Goal: Task Accomplishment & Management: Use online tool/utility

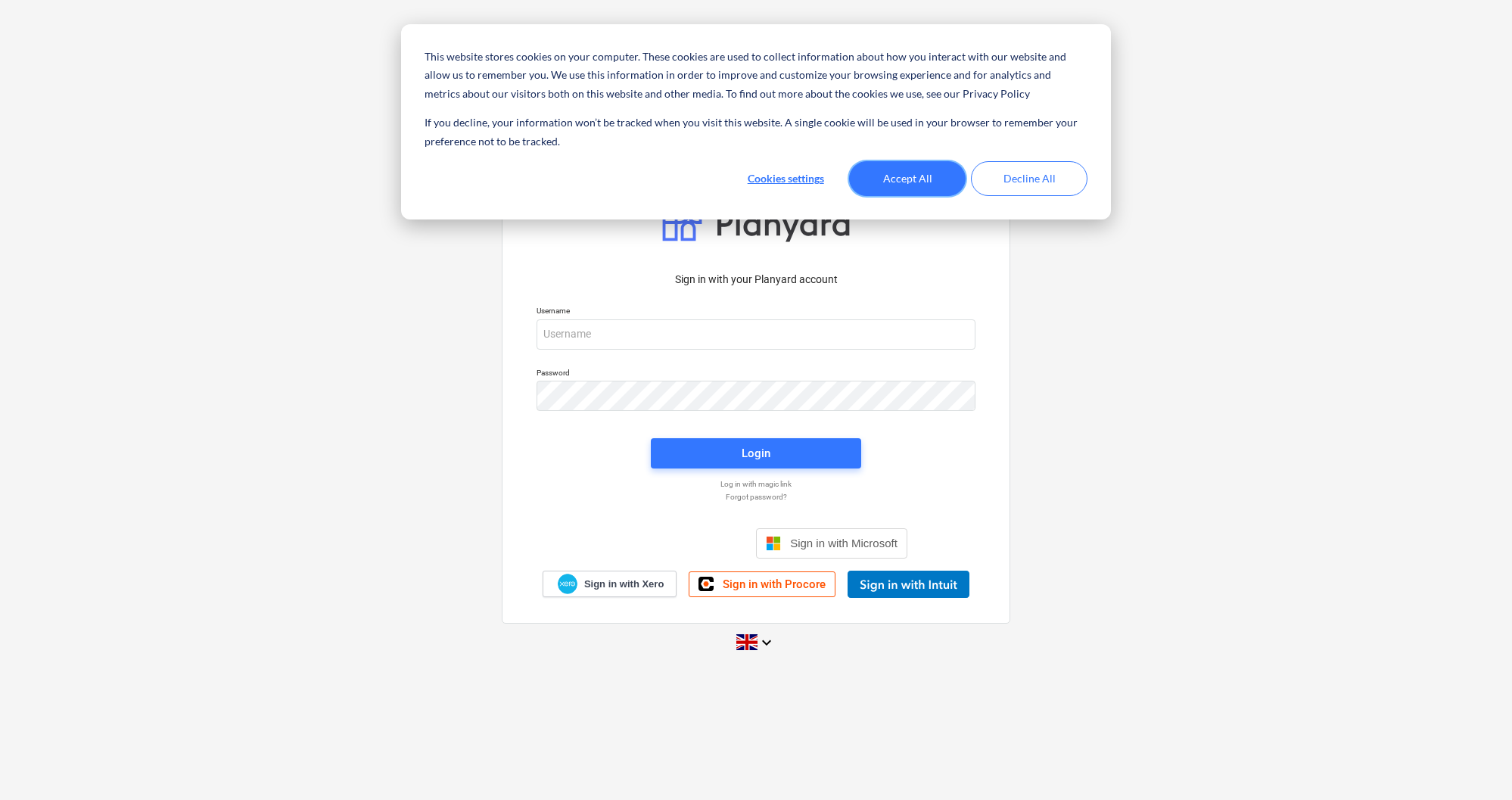
click at [884, 170] on button "Accept All" at bounding box center [907, 179] width 117 height 35
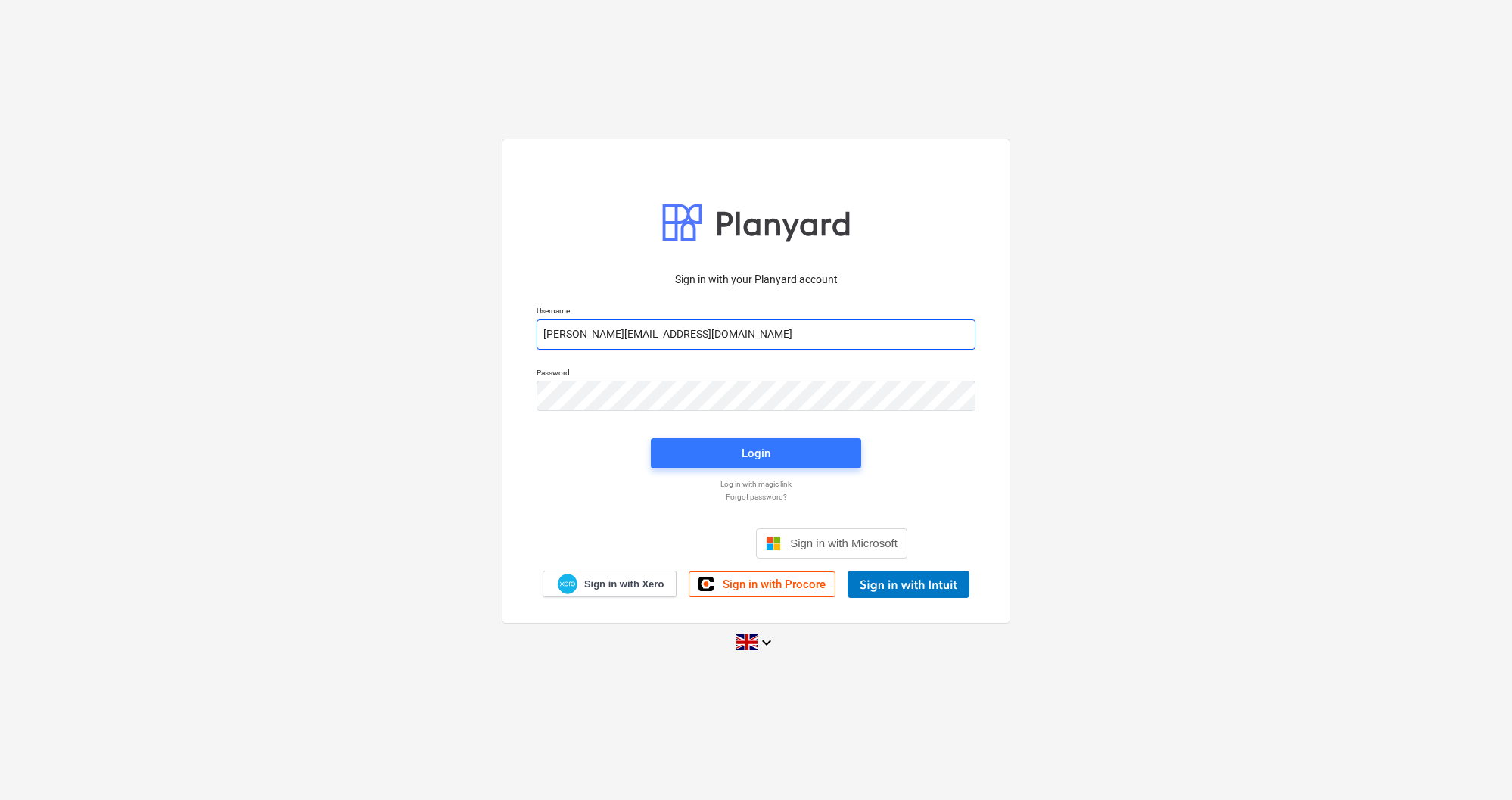
type input "[PERSON_NAME][EMAIL_ADDRESS][DOMAIN_NAME]"
drag, startPoint x: 567, startPoint y: 332, endPoint x: 537, endPoint y: 330, distance: 30.1
click at [537, 330] on input "[PERSON_NAME][EMAIL_ADDRESS][DOMAIN_NAME]" at bounding box center [756, 333] width 439 height 30
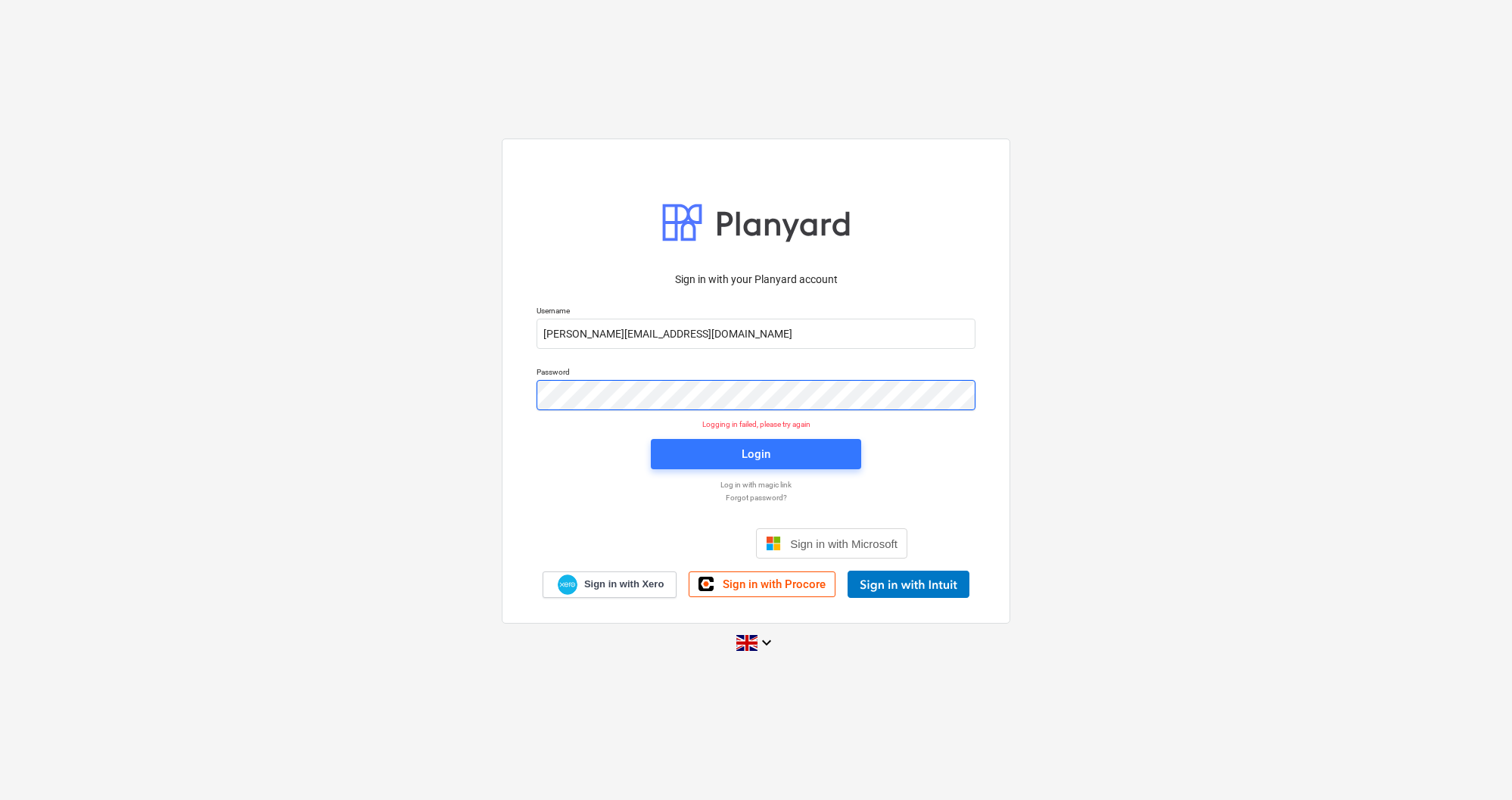
click at [520, 388] on div "Sign in with your Planyard account Username [PERSON_NAME][EMAIL_ADDRESS][DOMAIN…" at bounding box center [756, 381] width 509 height 485
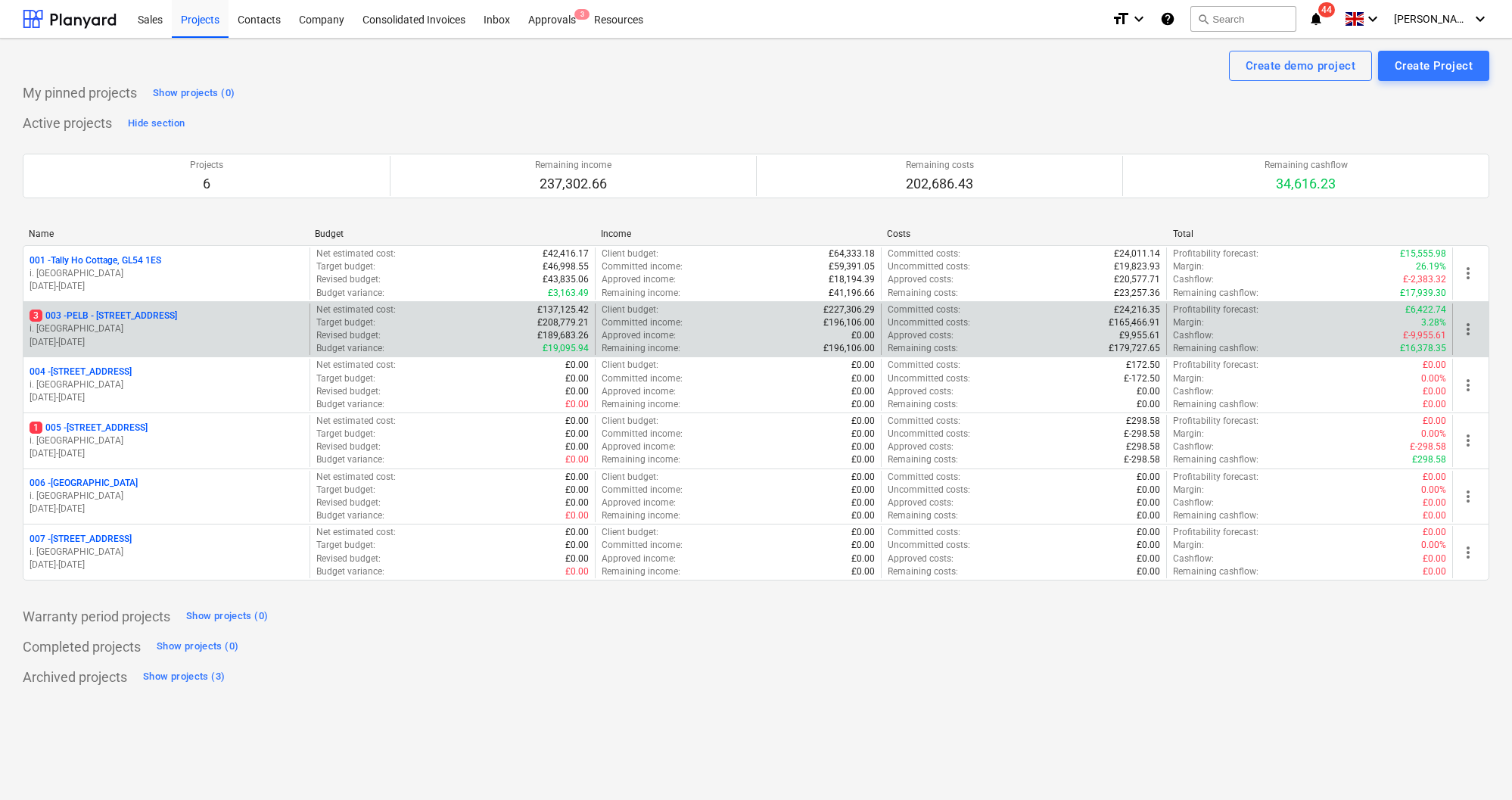
click at [178, 314] on p "3 003 - PELB - [GEOGRAPHIC_DATA], [GEOGRAPHIC_DATA], GL2 7NE" at bounding box center [103, 316] width 148 height 13
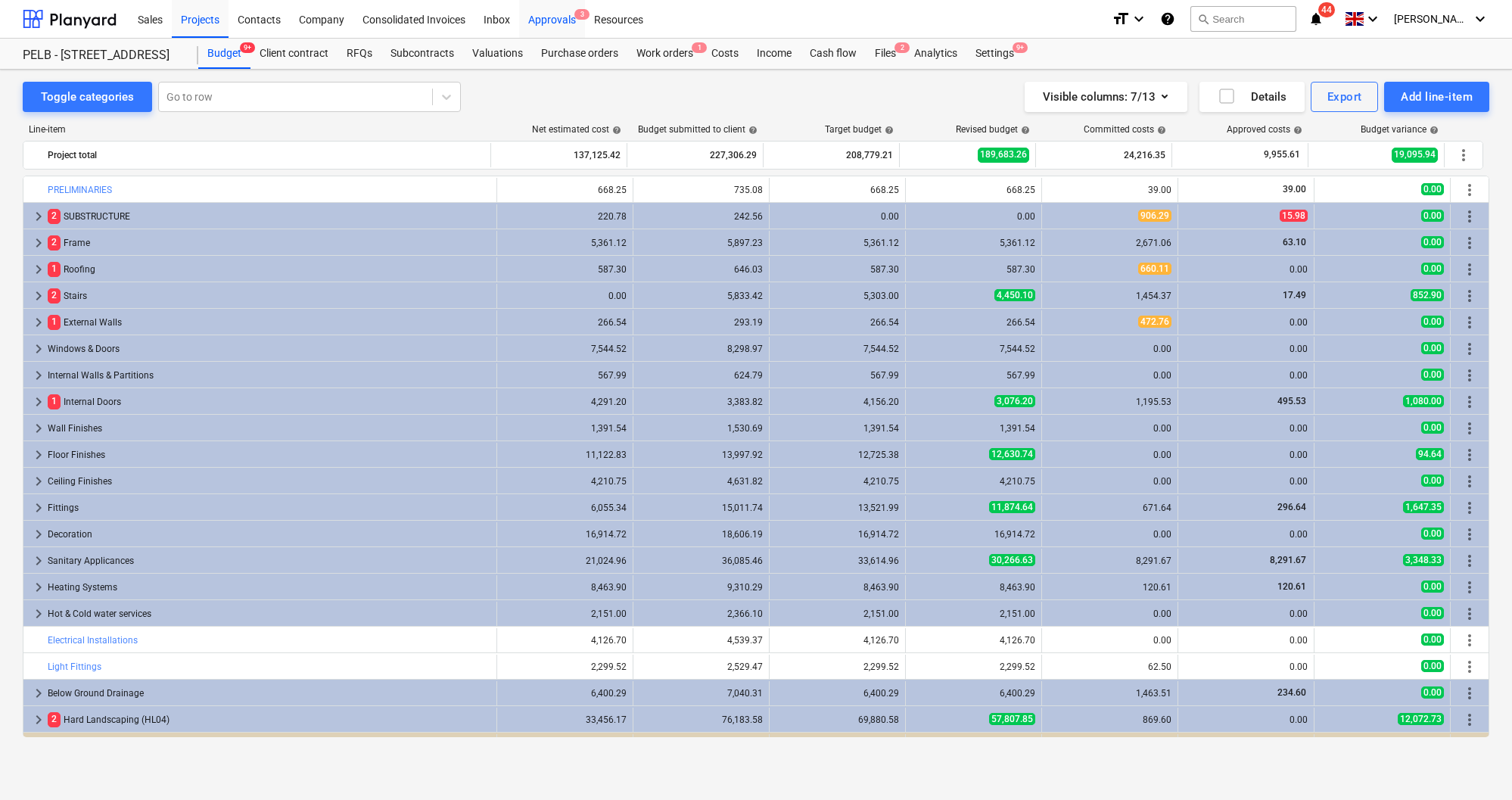
click at [577, 14] on span "3" at bounding box center [582, 14] width 15 height 11
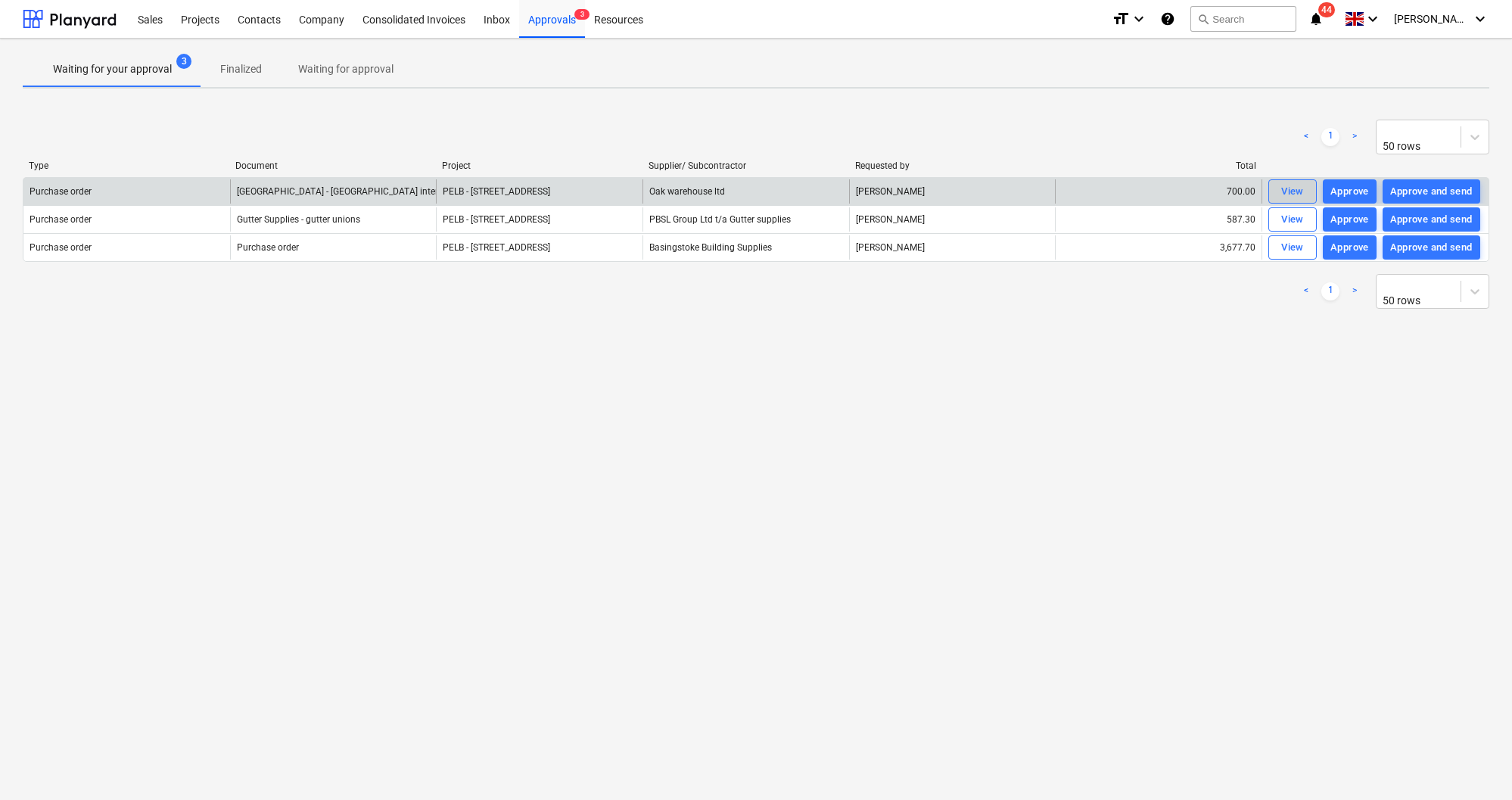
click at [1289, 191] on div "View" at bounding box center [1293, 192] width 23 height 17
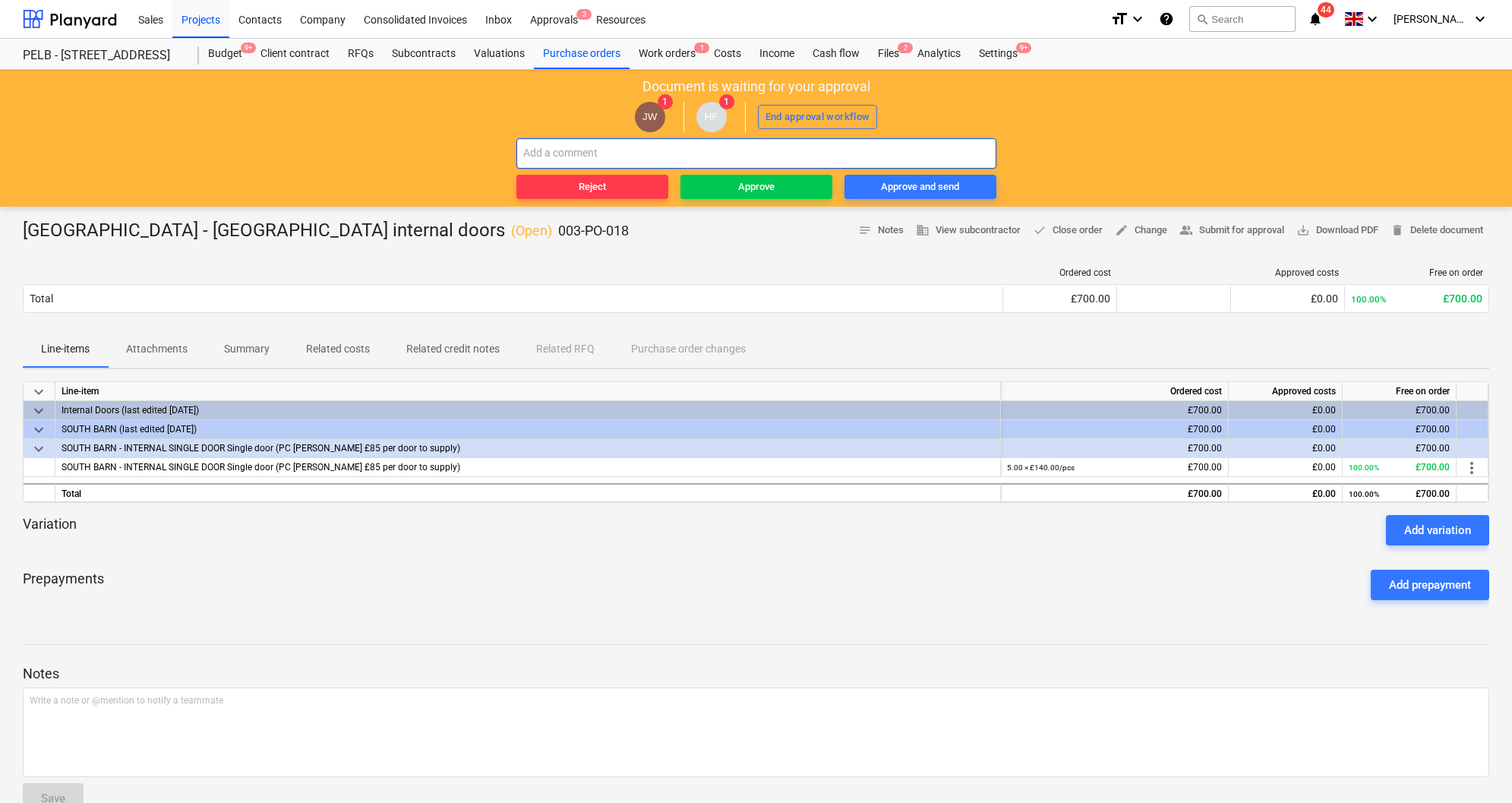
click at [614, 149] on input "text" at bounding box center [756, 153] width 480 height 30
type input "Please check quants"
click at [611, 184] on span "Reject" at bounding box center [593, 187] width 139 height 17
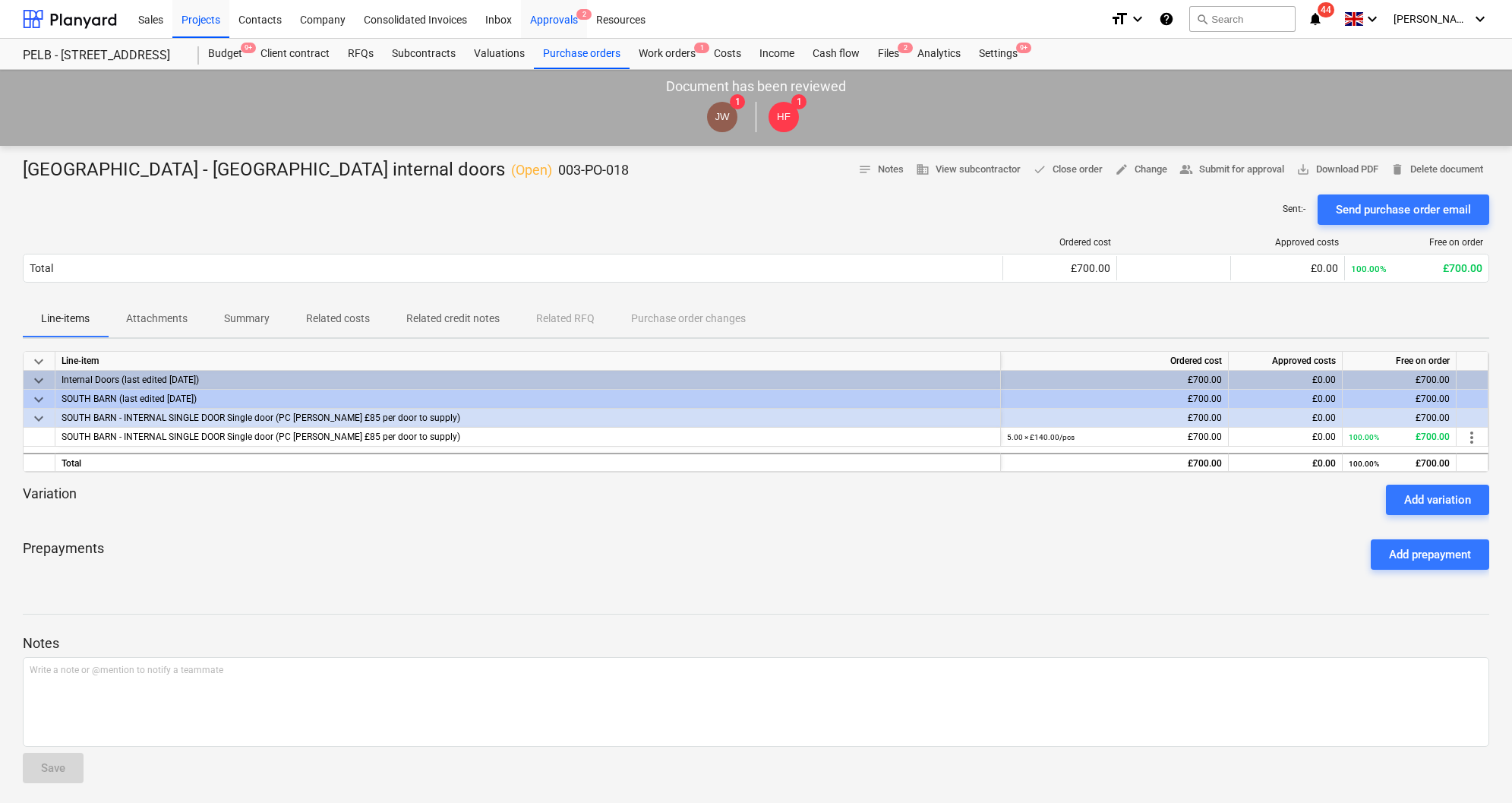
click at [555, 15] on div "Approvals 2" at bounding box center [554, 18] width 66 height 39
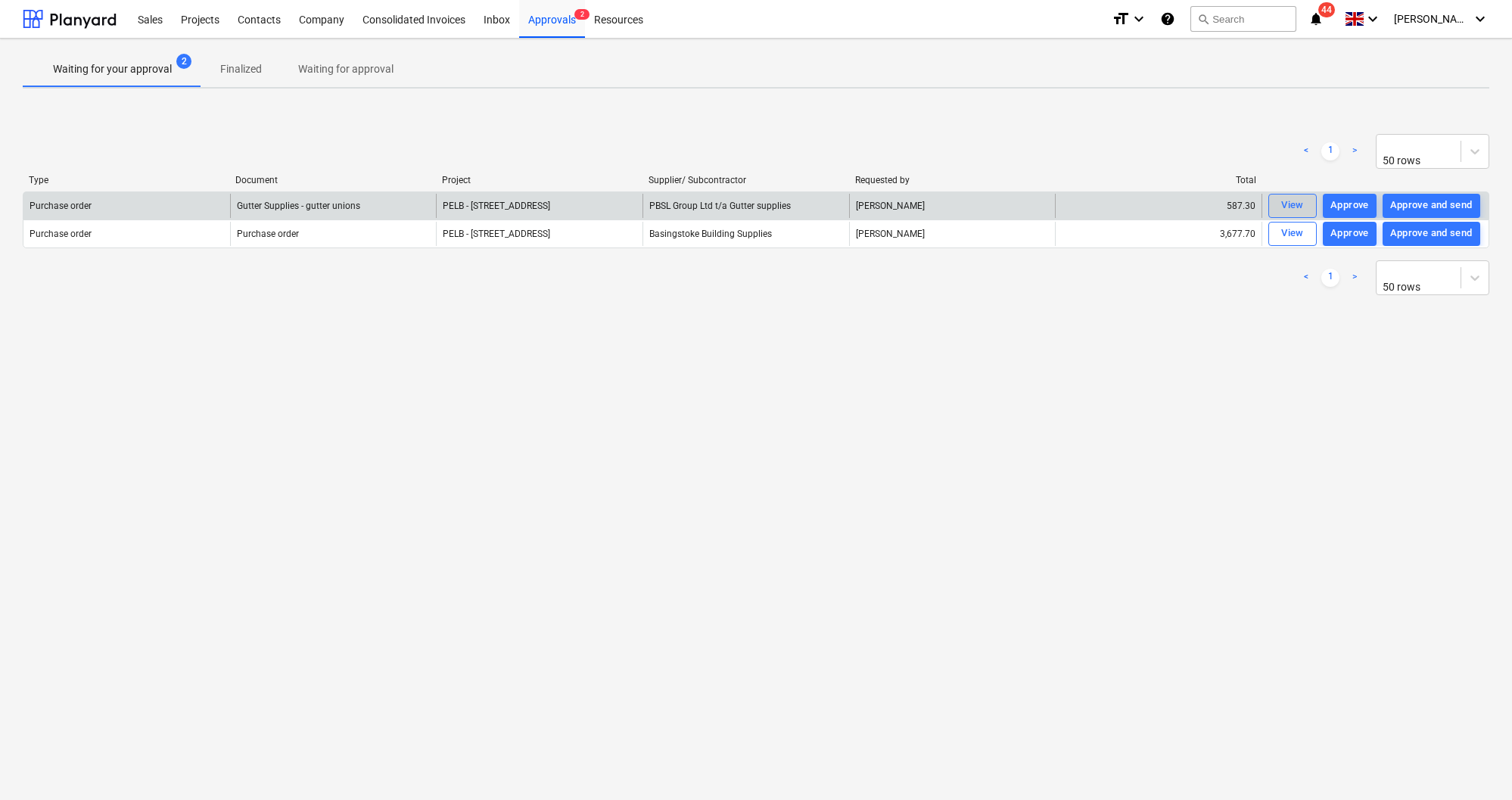
click at [1289, 200] on div "View" at bounding box center [1293, 206] width 23 height 17
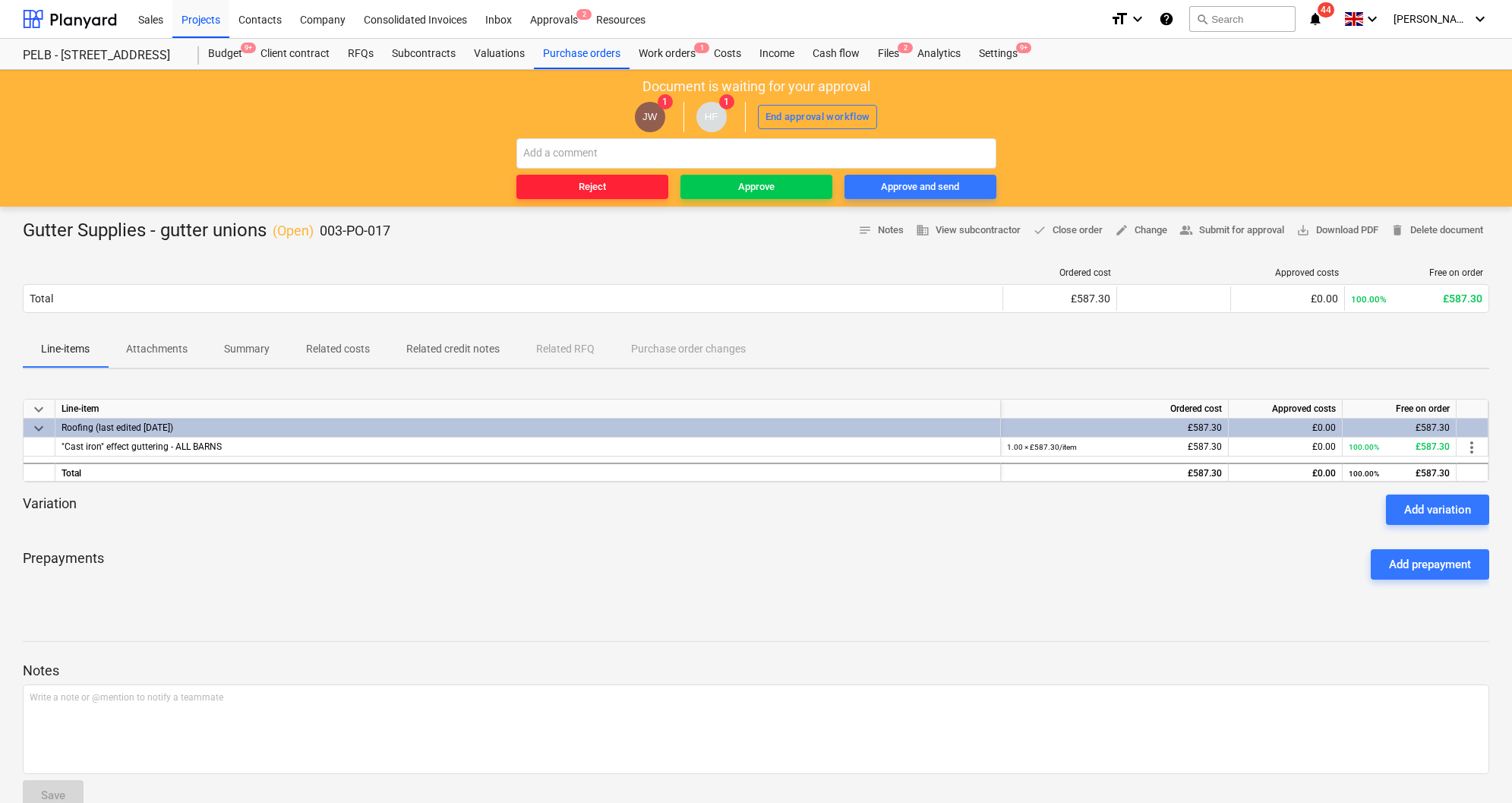
click at [611, 177] on button "Reject" at bounding box center [592, 186] width 152 height 24
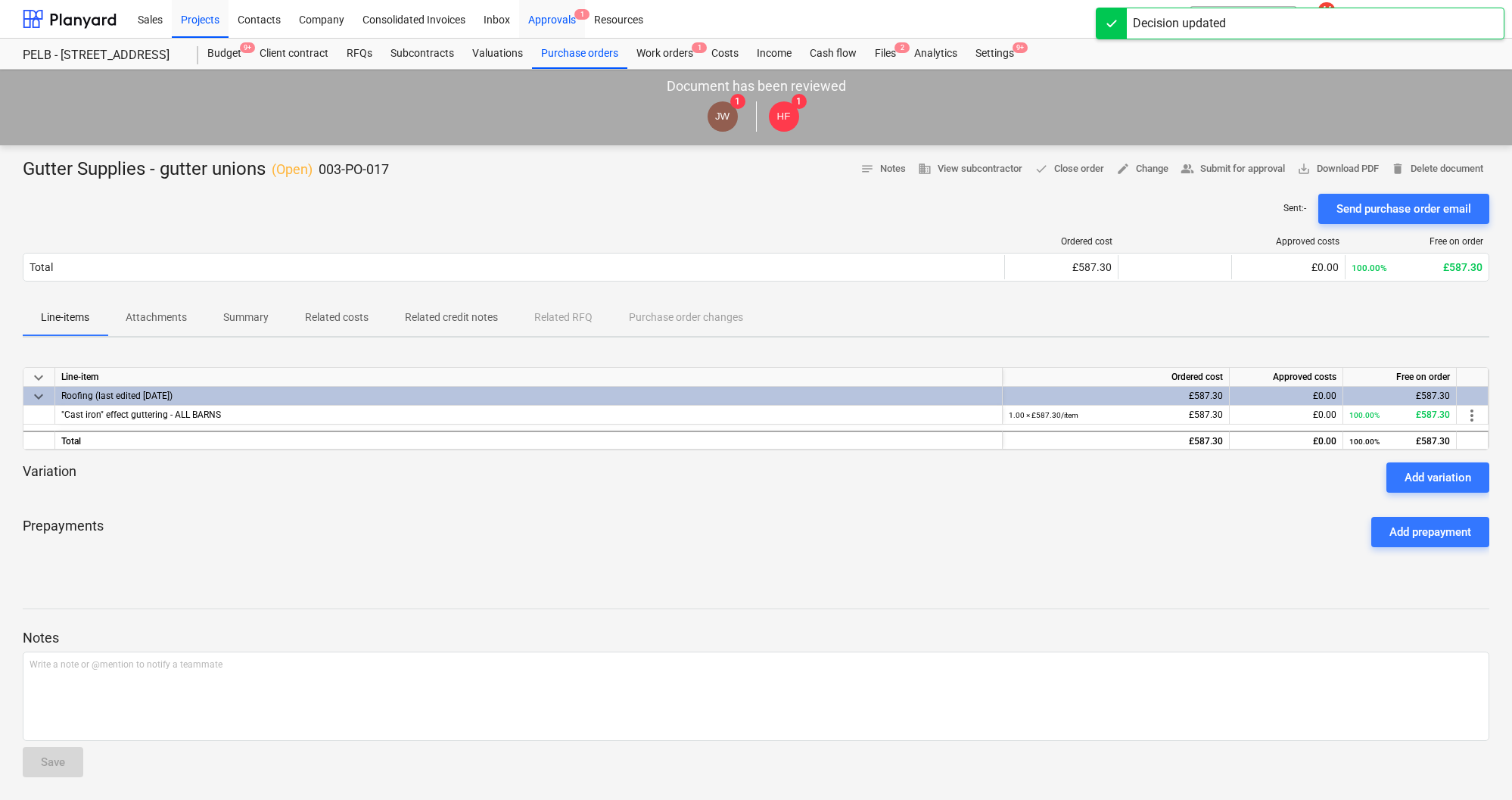
click at [562, 21] on div "Approvals 1" at bounding box center [552, 18] width 66 height 39
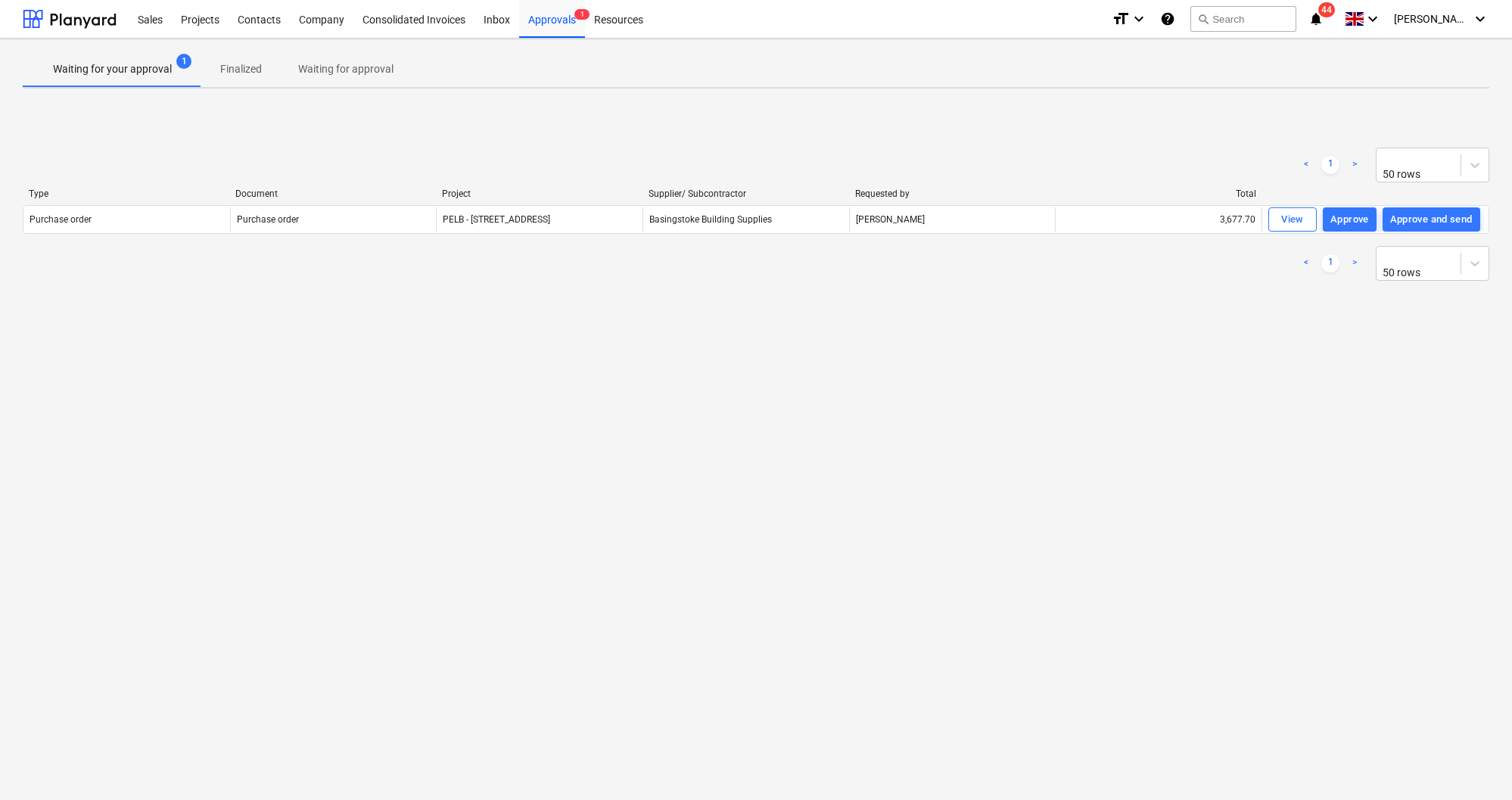
drag, startPoint x: 242, startPoint y: 68, endPoint x: 197, endPoint y: 75, distance: 45.5
click at [242, 68] on p "Finalized" at bounding box center [240, 69] width 41 height 15
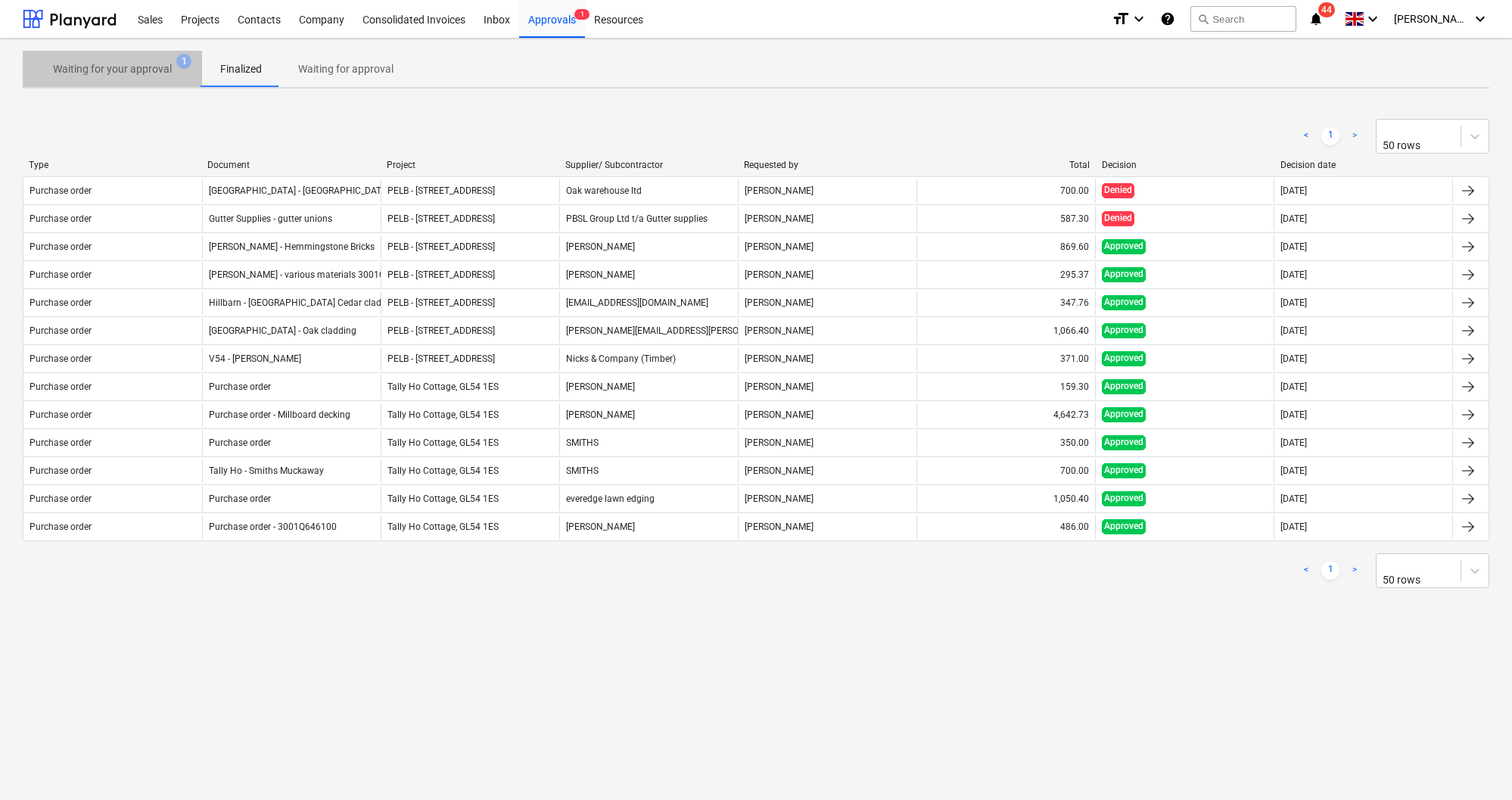
click at [129, 70] on p "Waiting for your approval" at bounding box center [112, 69] width 119 height 15
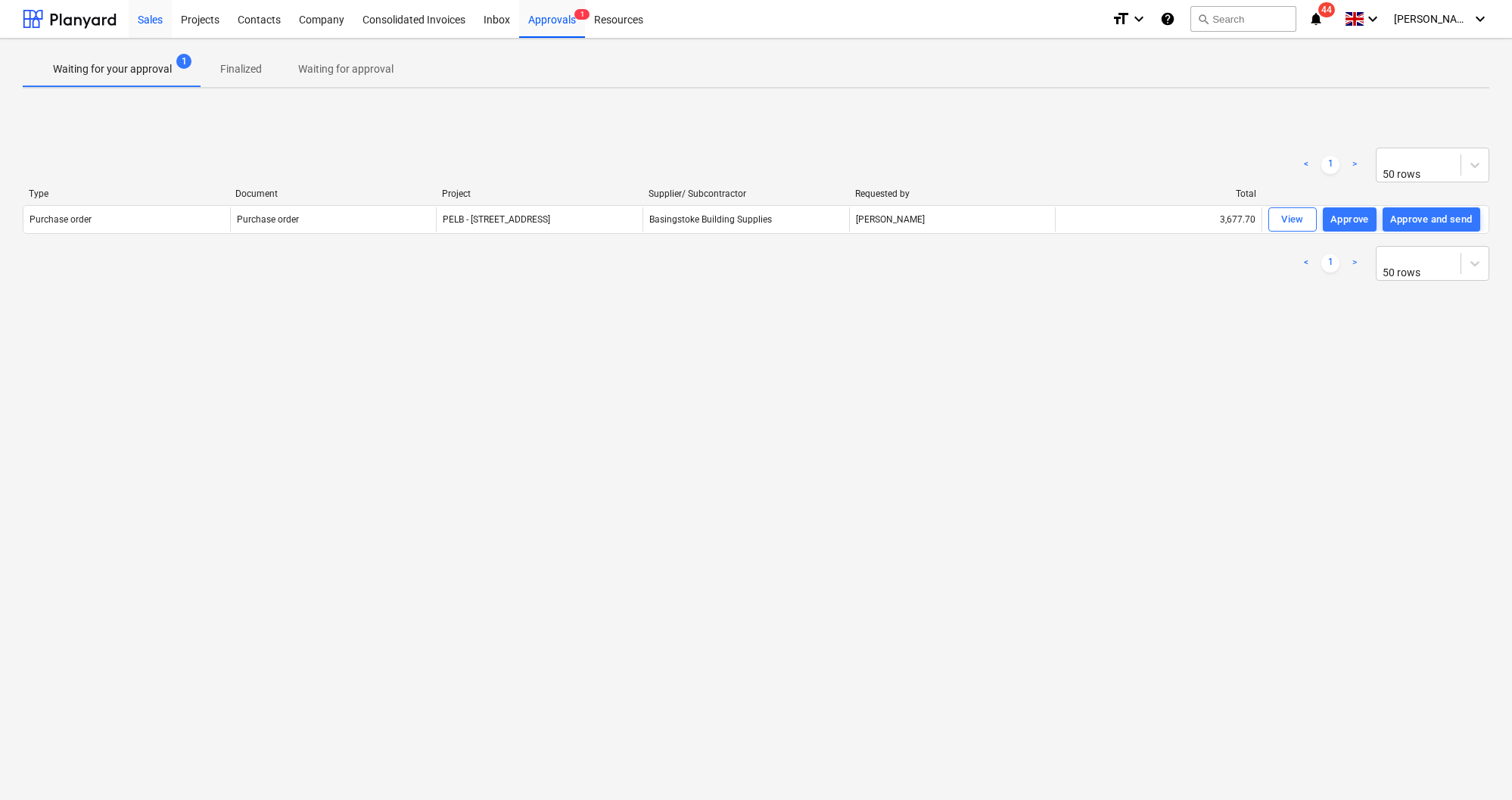
click at [152, 23] on div "Sales" at bounding box center [150, 18] width 43 height 39
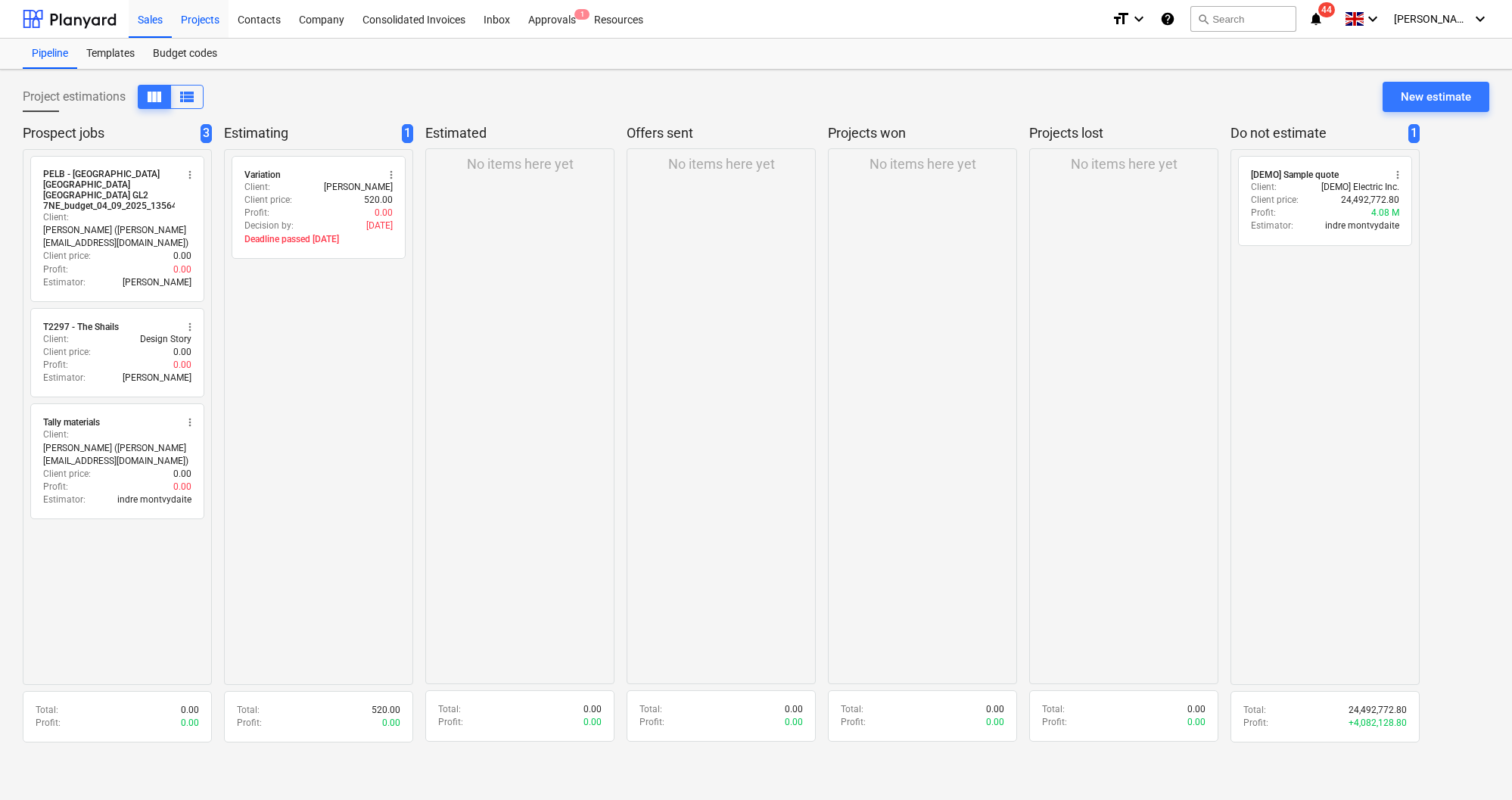
click at [185, 24] on div "Projects" at bounding box center [200, 18] width 57 height 39
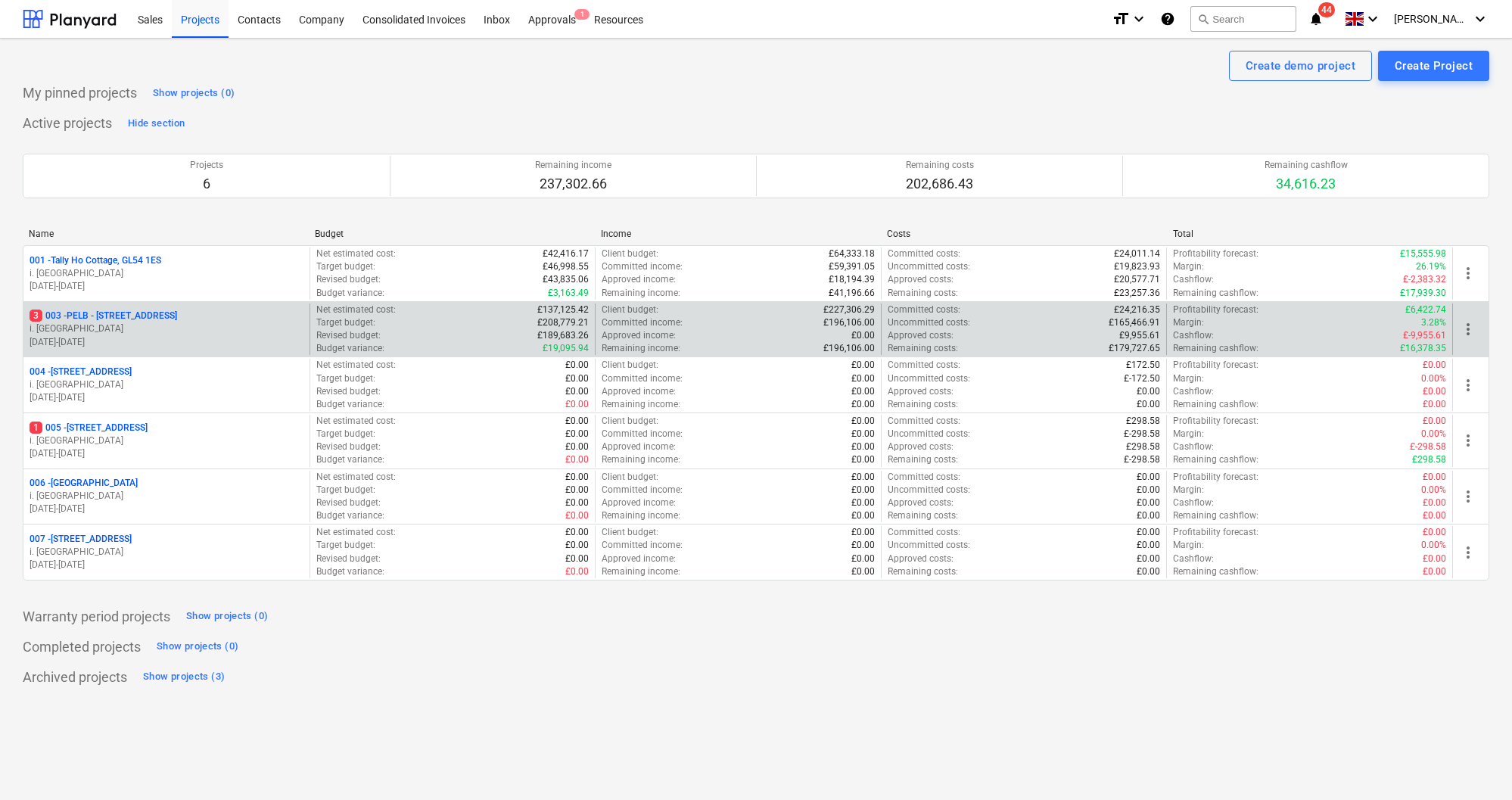
click at [171, 311] on p "3 003 - PELB - [GEOGRAPHIC_DATA], [GEOGRAPHIC_DATA], GL2 7NE" at bounding box center [103, 316] width 148 height 13
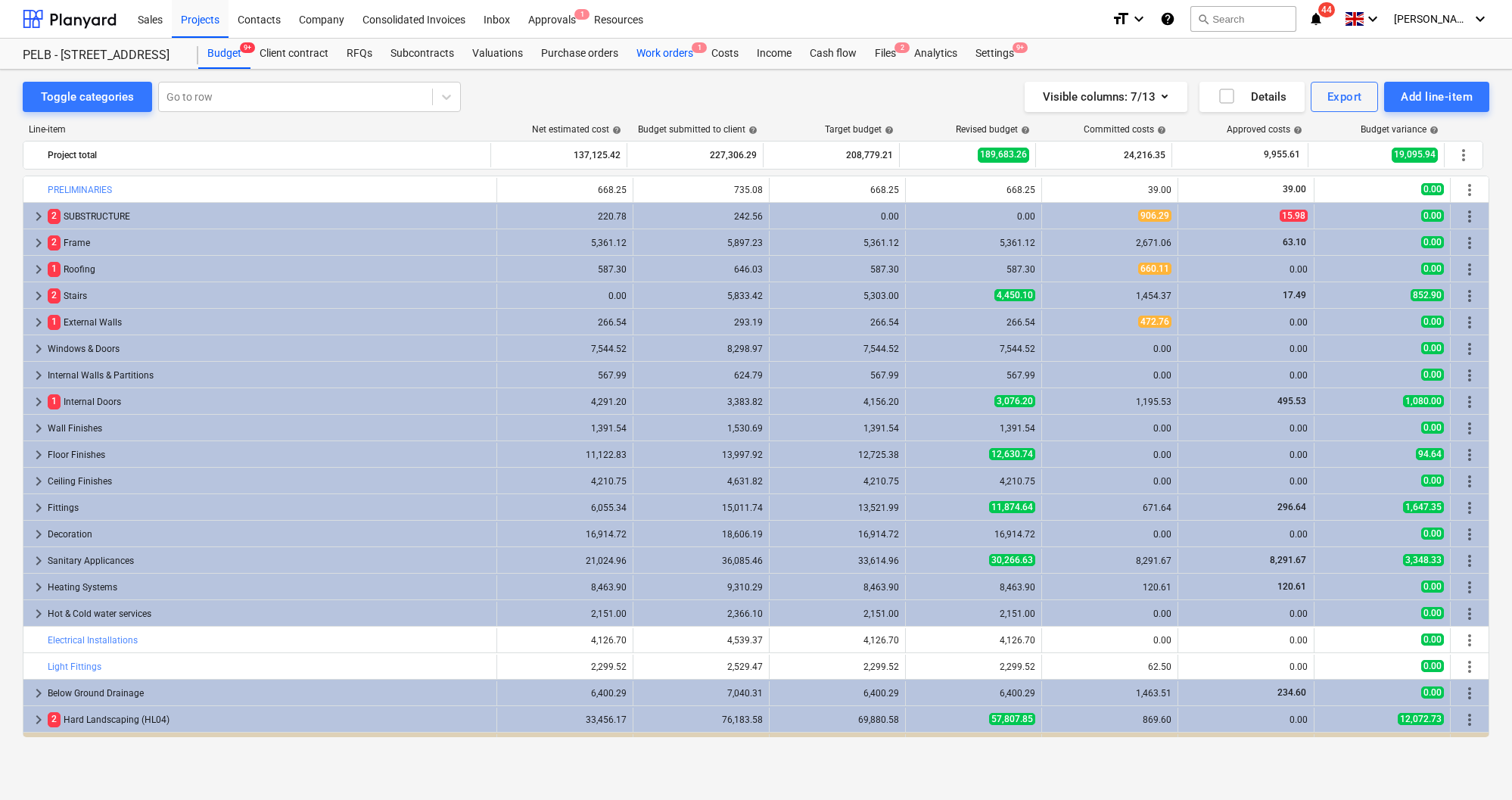
click at [675, 50] on div "Work orders 1" at bounding box center [665, 53] width 75 height 30
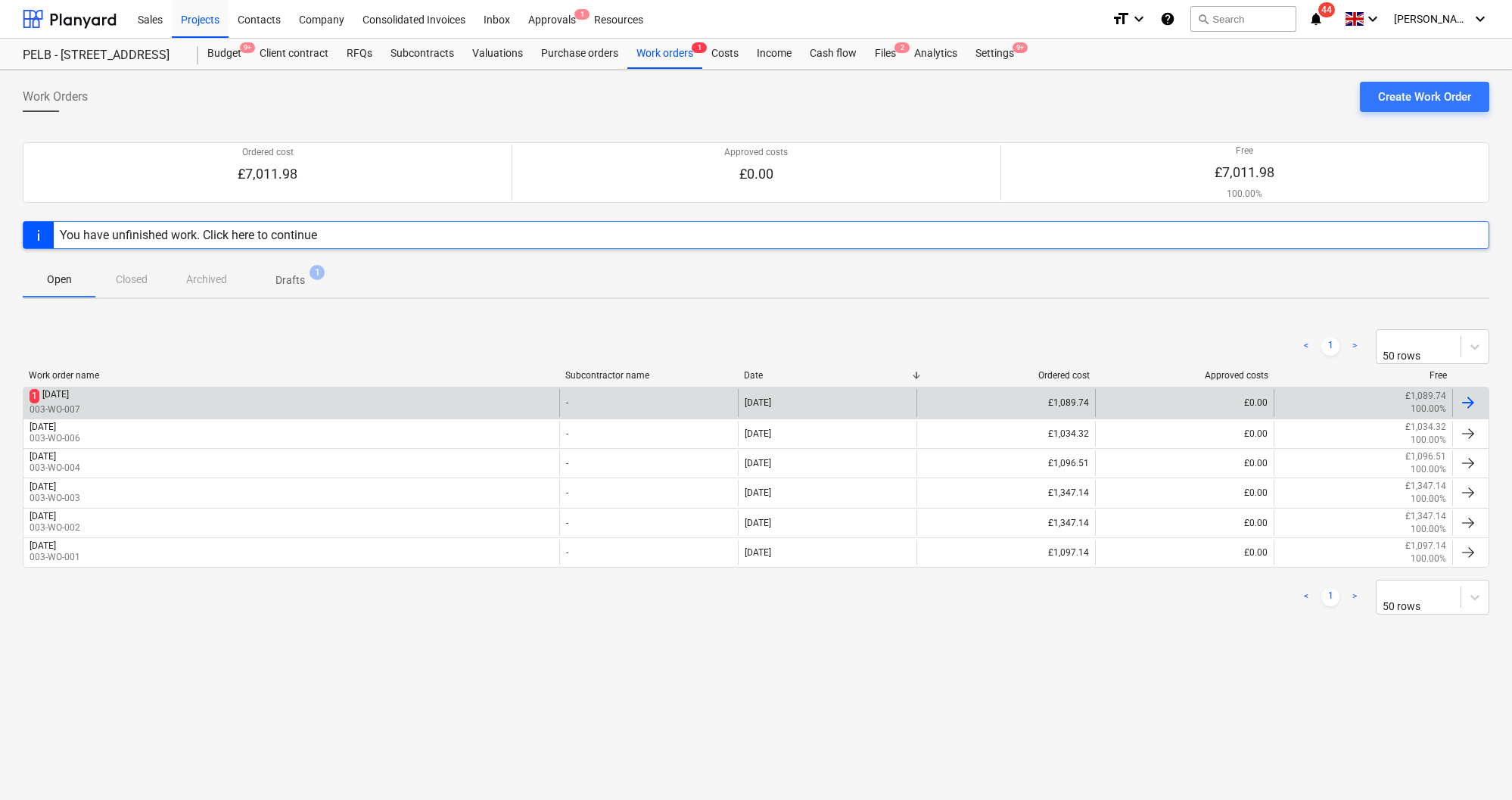
click at [242, 391] on div "1 [DATE] 003-WO-007" at bounding box center [290, 402] width 536 height 27
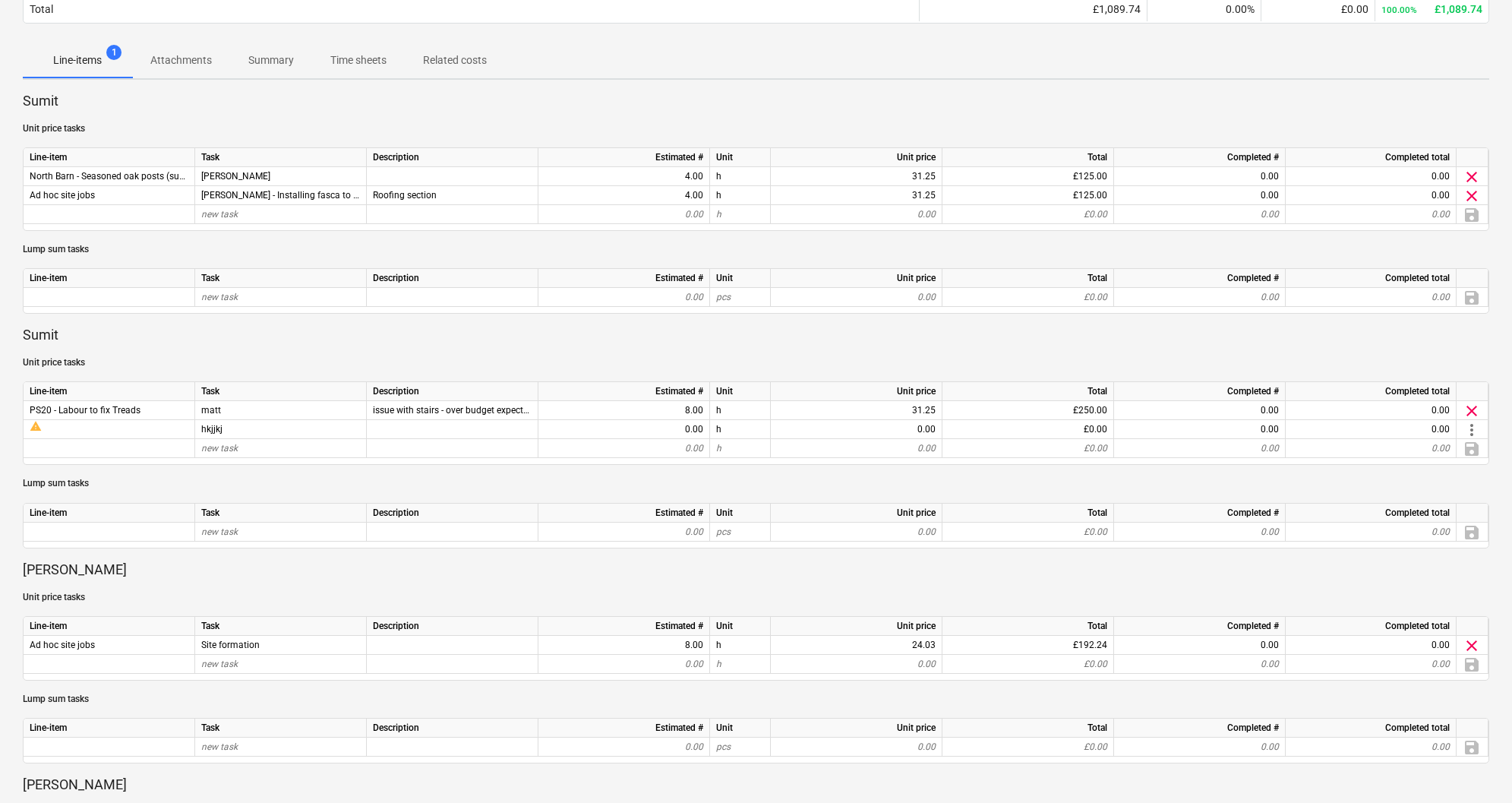
scroll to position [197, 0]
drag, startPoint x: 230, startPoint y: 429, endPoint x: 185, endPoint y: 425, distance: 45.2
click at [0, 0] on div "warning hkjjkj 0.00 h 0.00 £0.00 0.00 0.00 more_vert" at bounding box center [0, 0] width 0 height 0
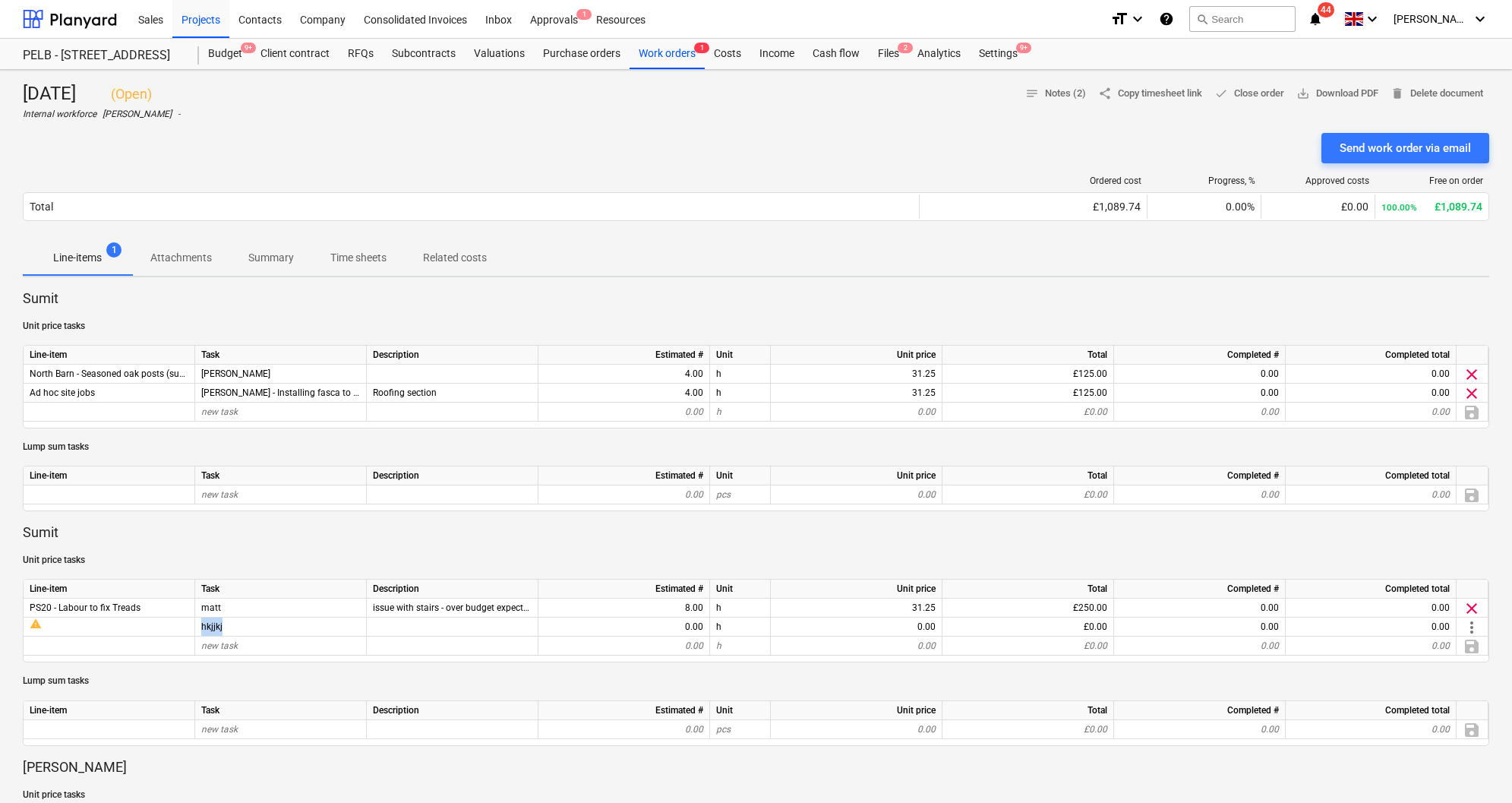
scroll to position [0, 0]
click at [1122, 97] on span "share Copy timesheet link" at bounding box center [1150, 94] width 104 height 17
click at [660, 53] on div "Work orders 1" at bounding box center [667, 53] width 76 height 30
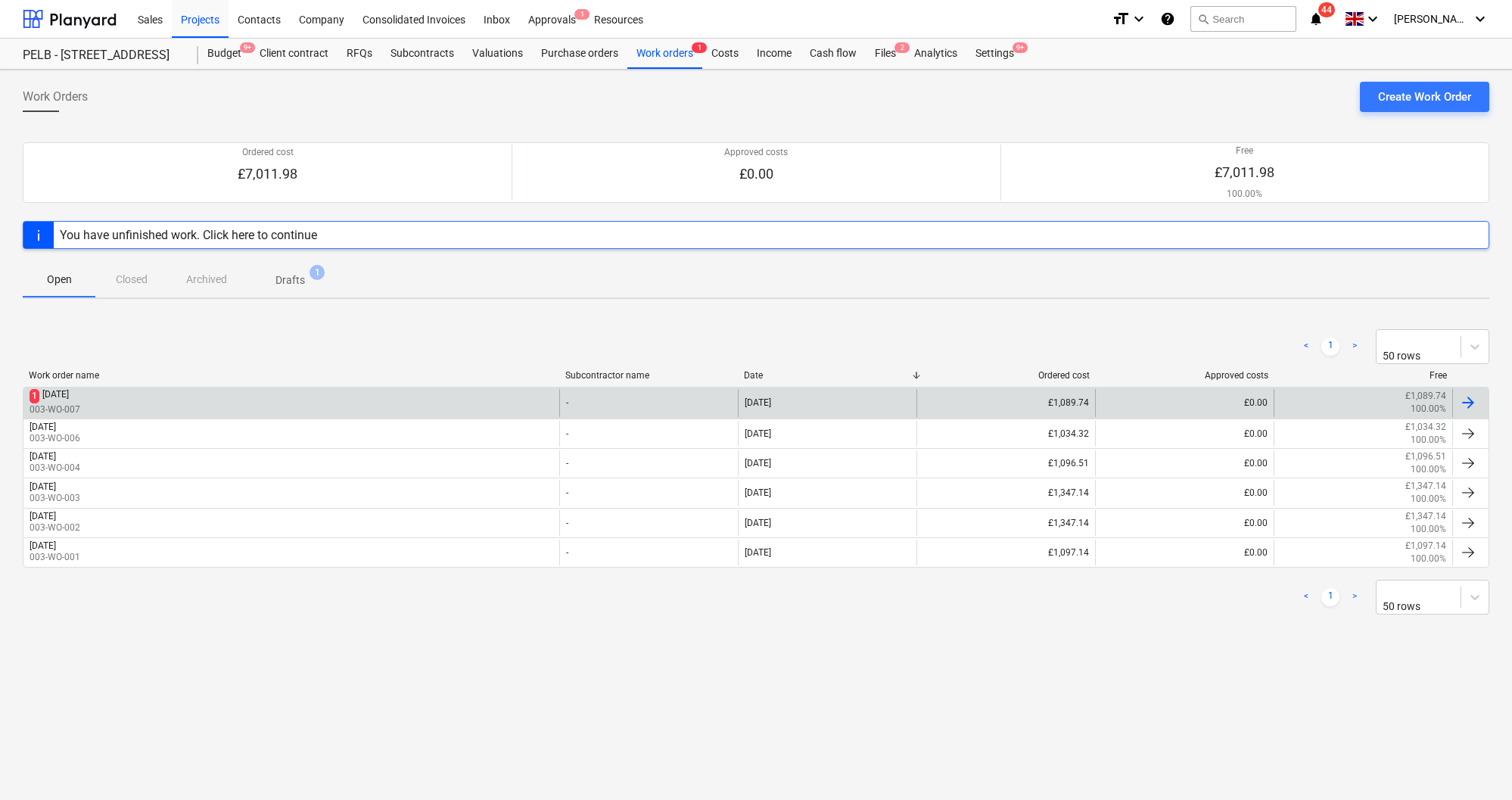
click at [69, 396] on div "[DATE]" at bounding box center [55, 396] width 26 height 14
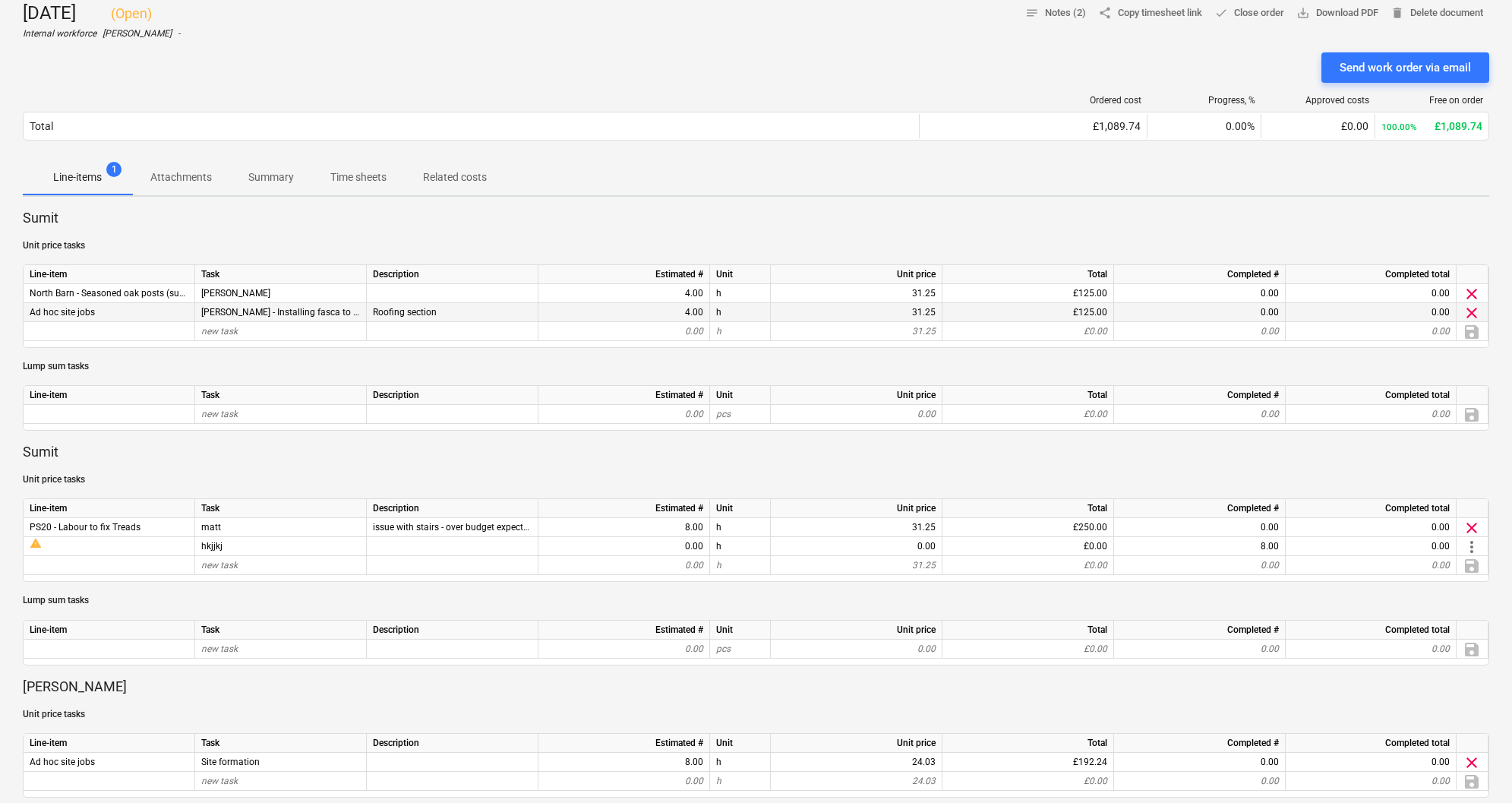
scroll to position [89, 0]
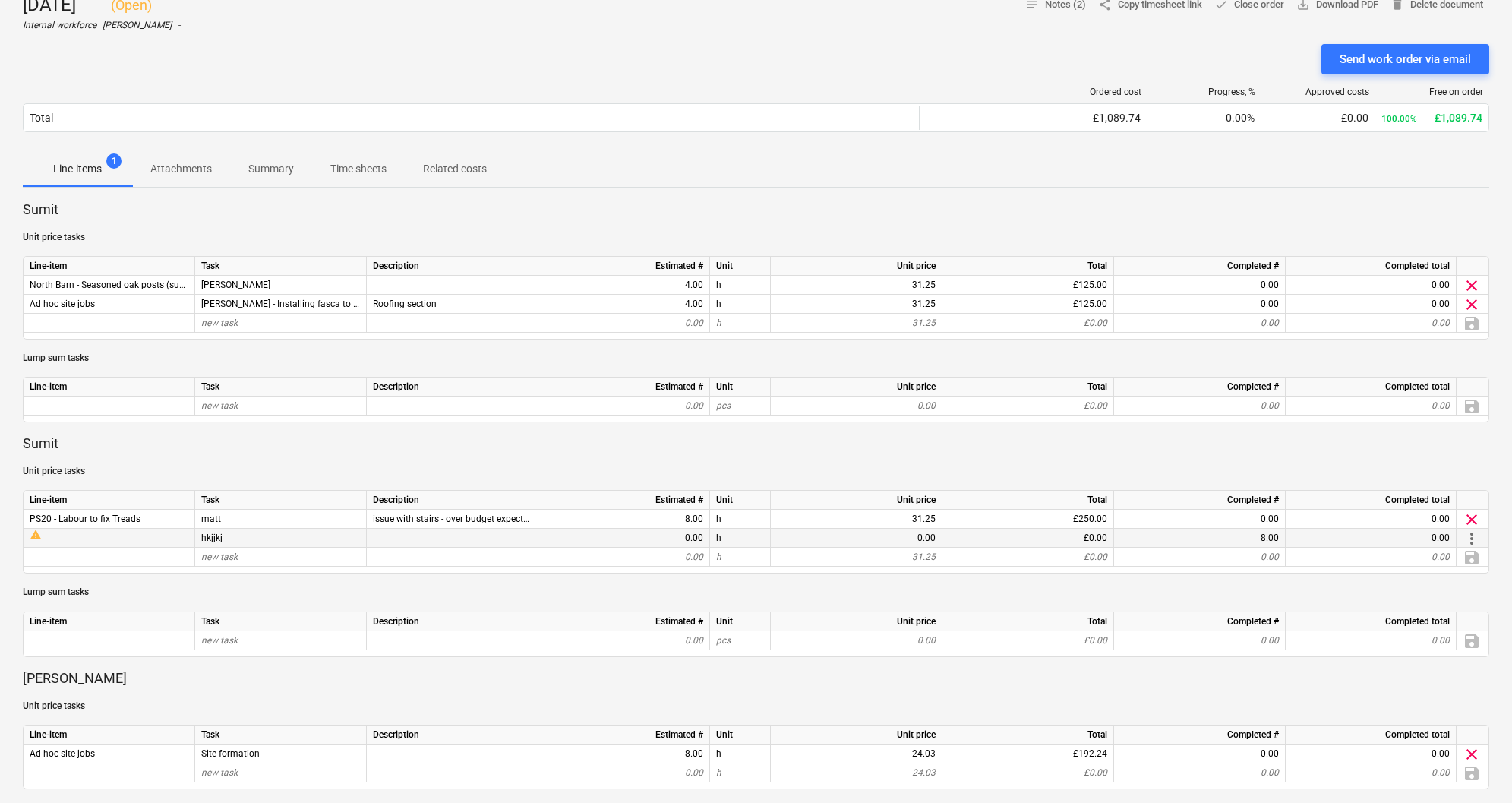
click at [234, 542] on div "hkjjkj" at bounding box center [281, 539] width 171 height 19
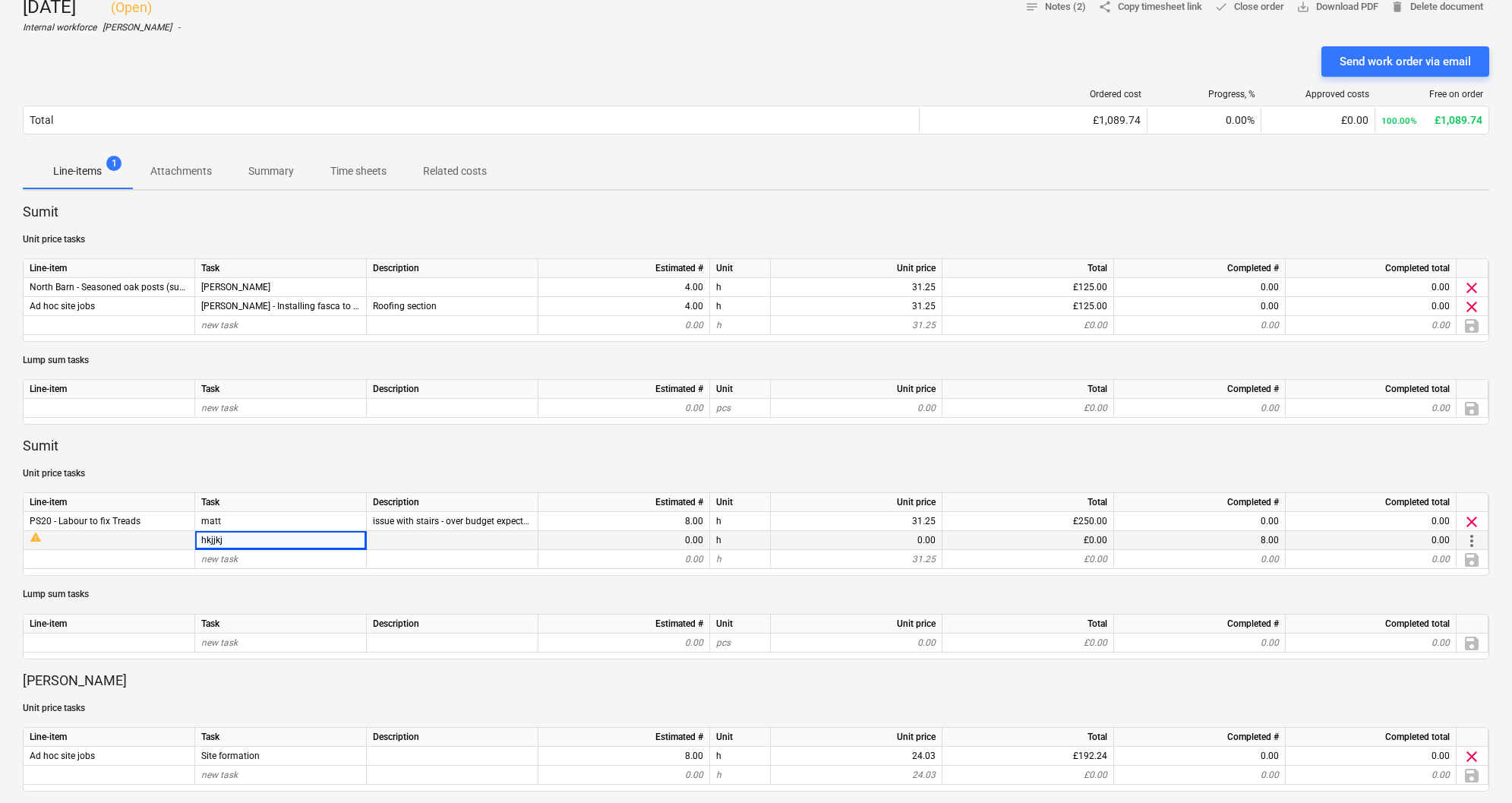
click at [236, 537] on div "hkjjkj" at bounding box center [281, 540] width 171 height 19
drag, startPoint x: 236, startPoint y: 537, endPoint x: 196, endPoint y: 536, distance: 40.0
click at [196, 536] on div "hkjjkj" at bounding box center [281, 540] width 171 height 19
click at [235, 540] on div "hkjjkj" at bounding box center [281, 540] width 171 height 19
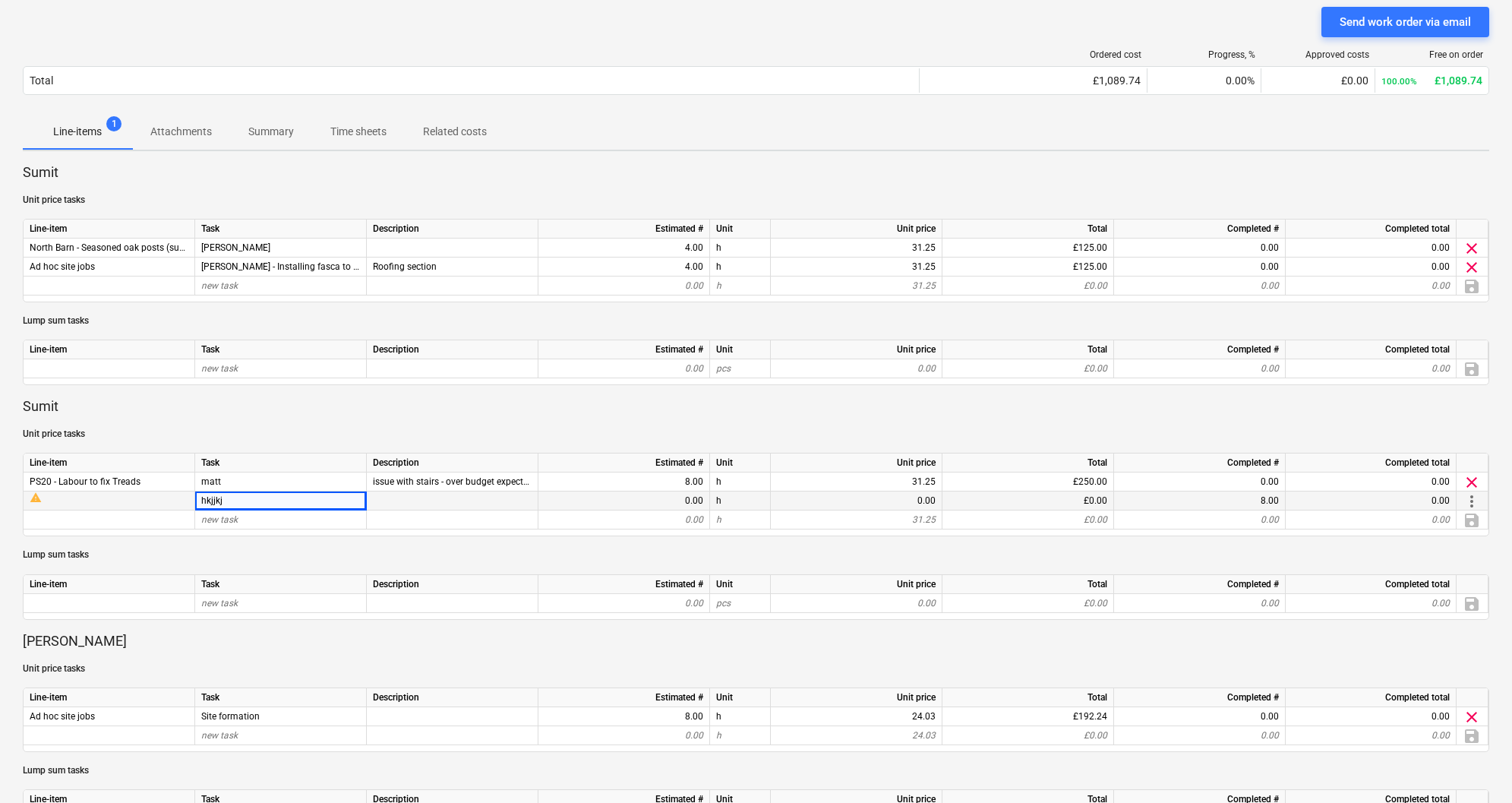
scroll to position [131, 0]
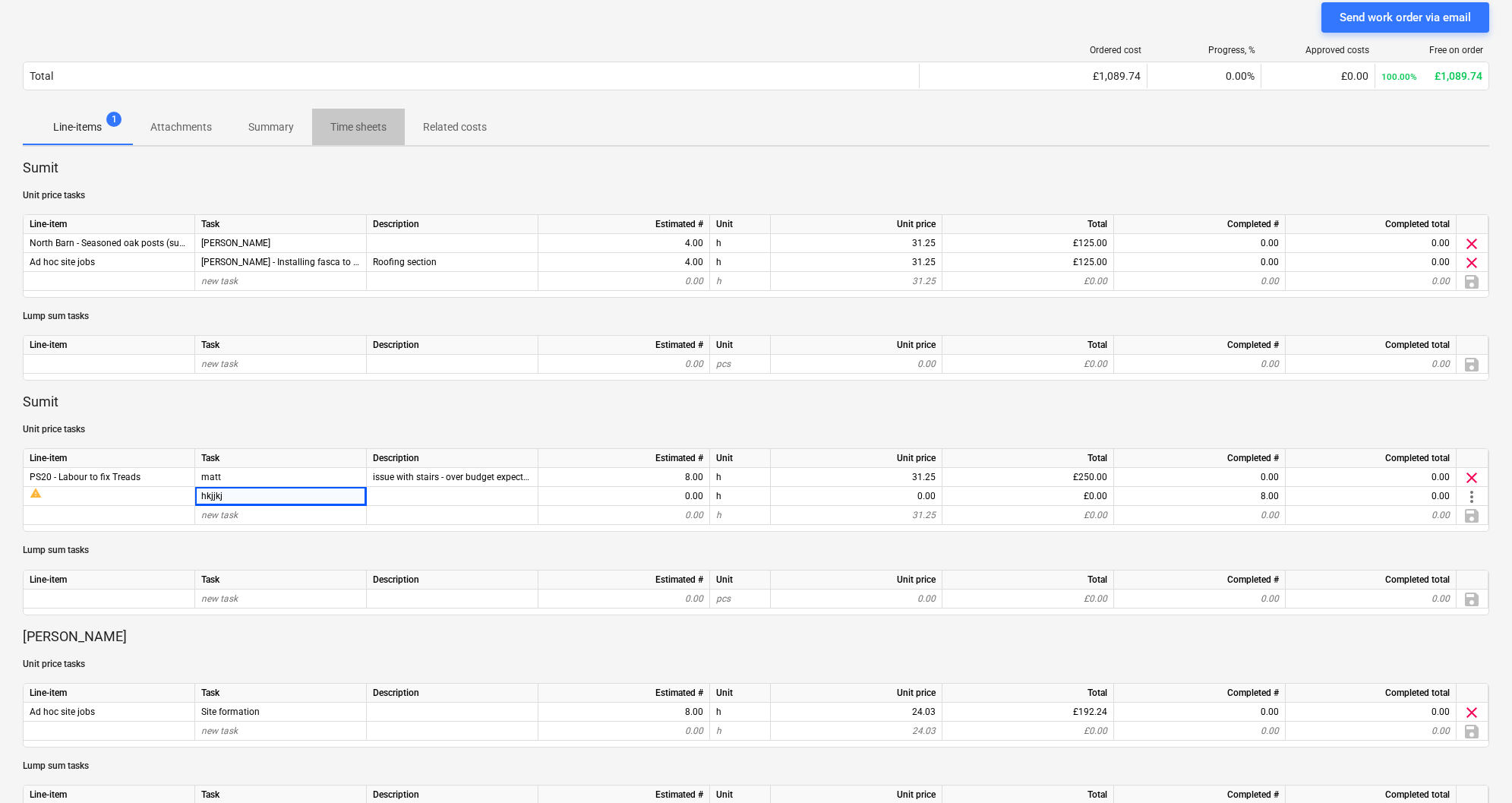
click at [371, 127] on p "Time sheets" at bounding box center [358, 127] width 56 height 15
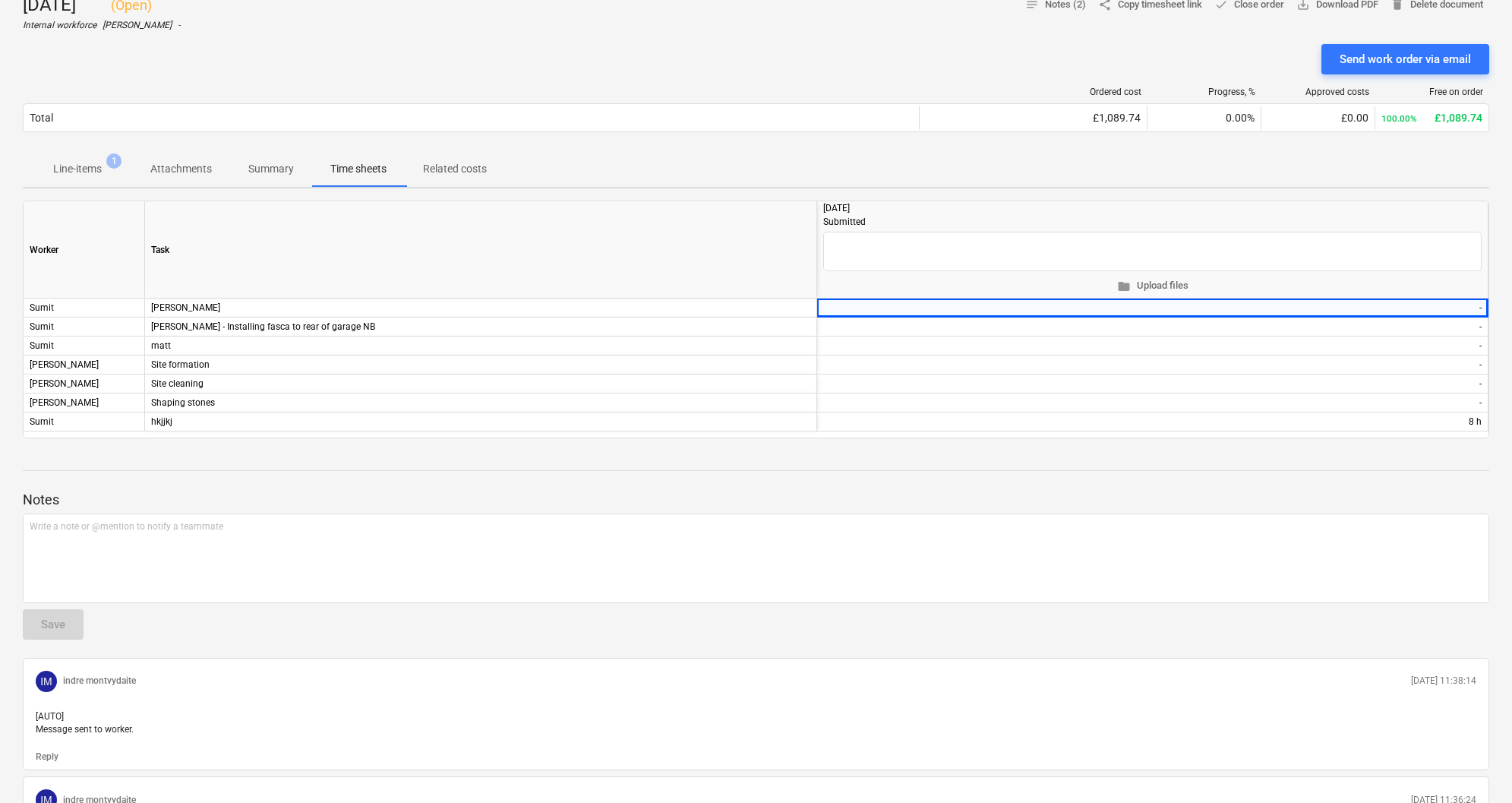
scroll to position [88, 0]
click at [84, 169] on p "Line-items" at bounding box center [77, 170] width 48 height 15
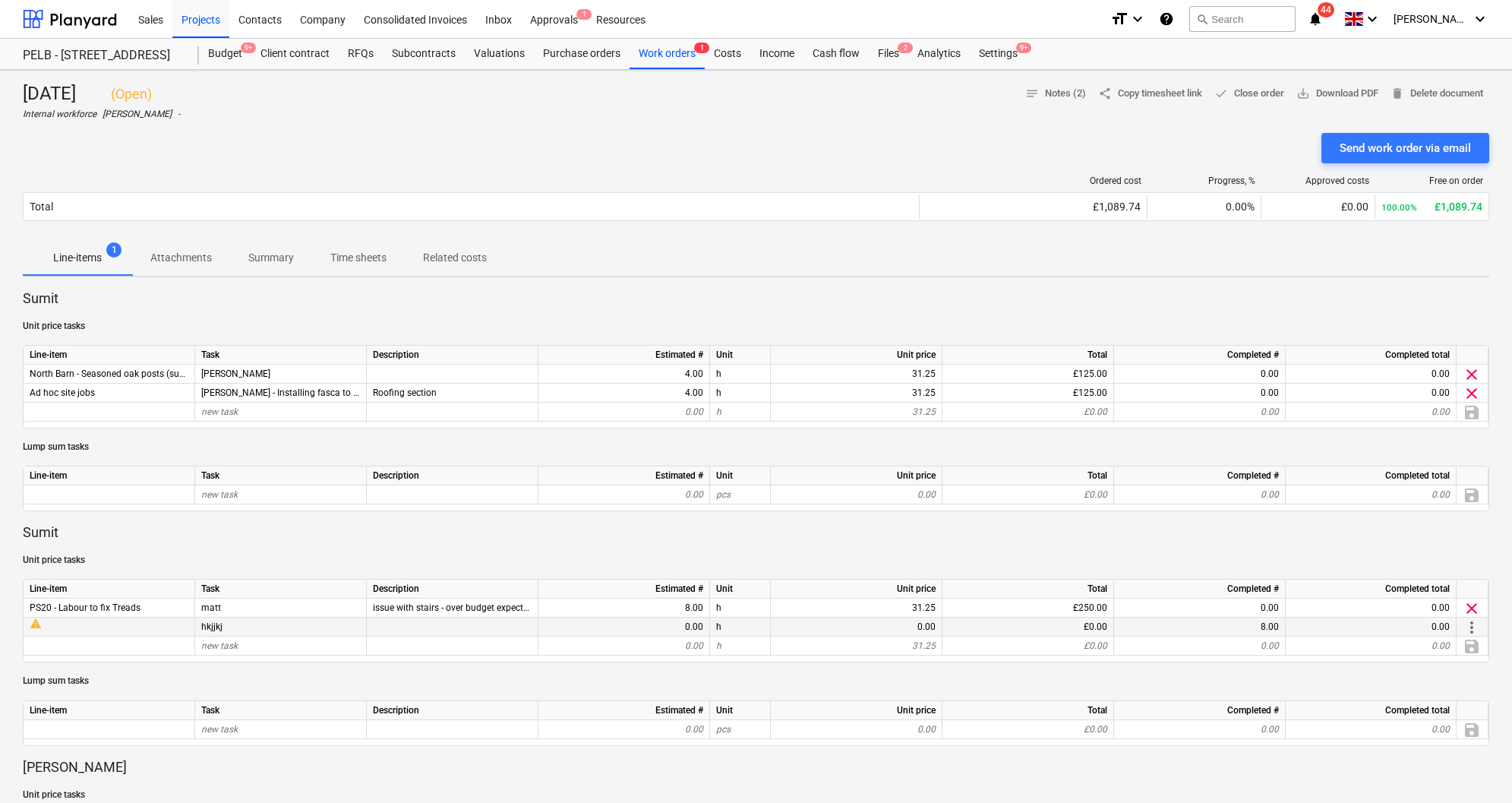
click at [287, 622] on div "hkjjkj" at bounding box center [281, 628] width 171 height 19
click at [271, 260] on p "Summary" at bounding box center [270, 258] width 46 height 15
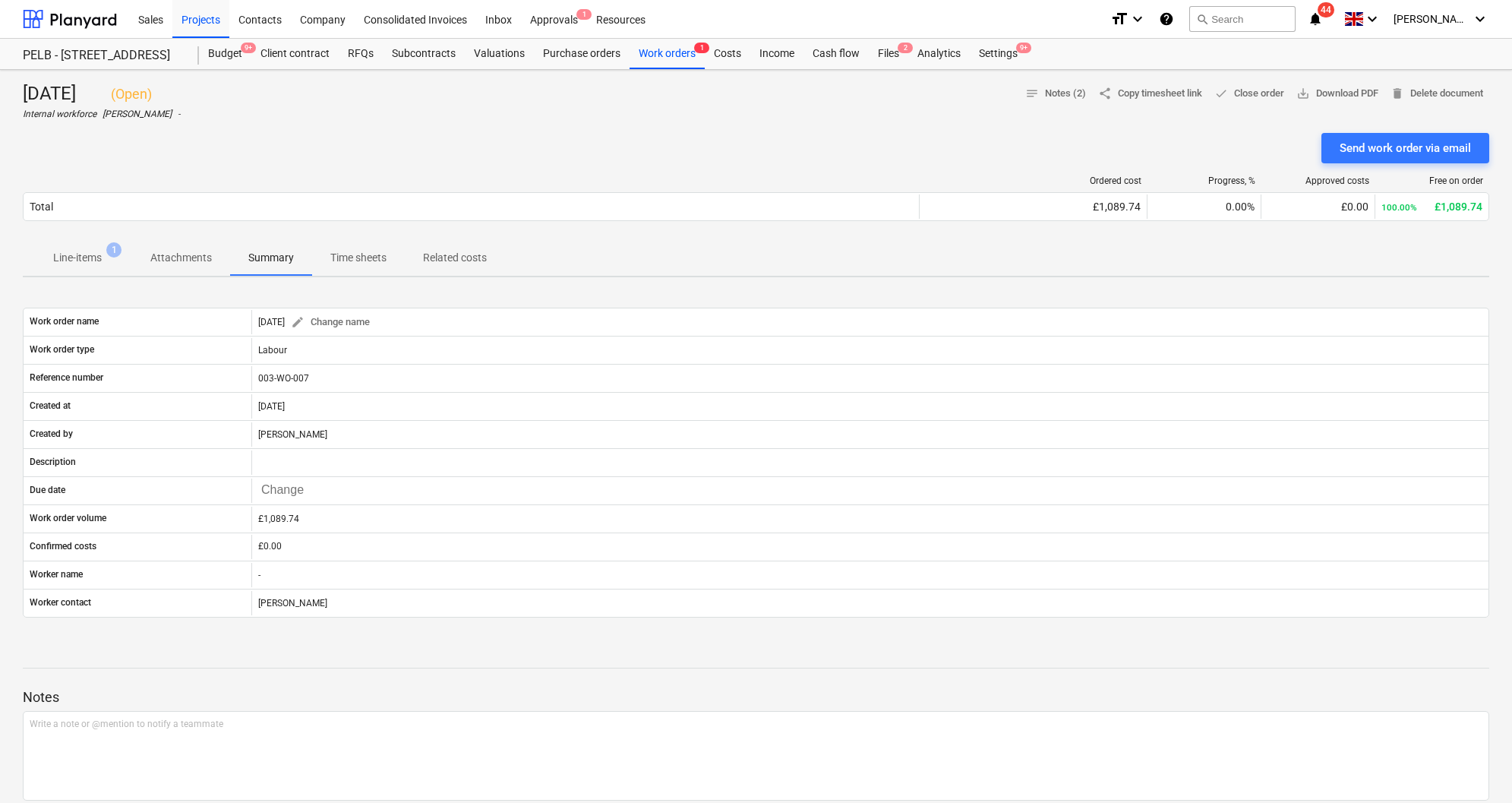
click at [359, 252] on p "Time sheets" at bounding box center [358, 258] width 56 height 15
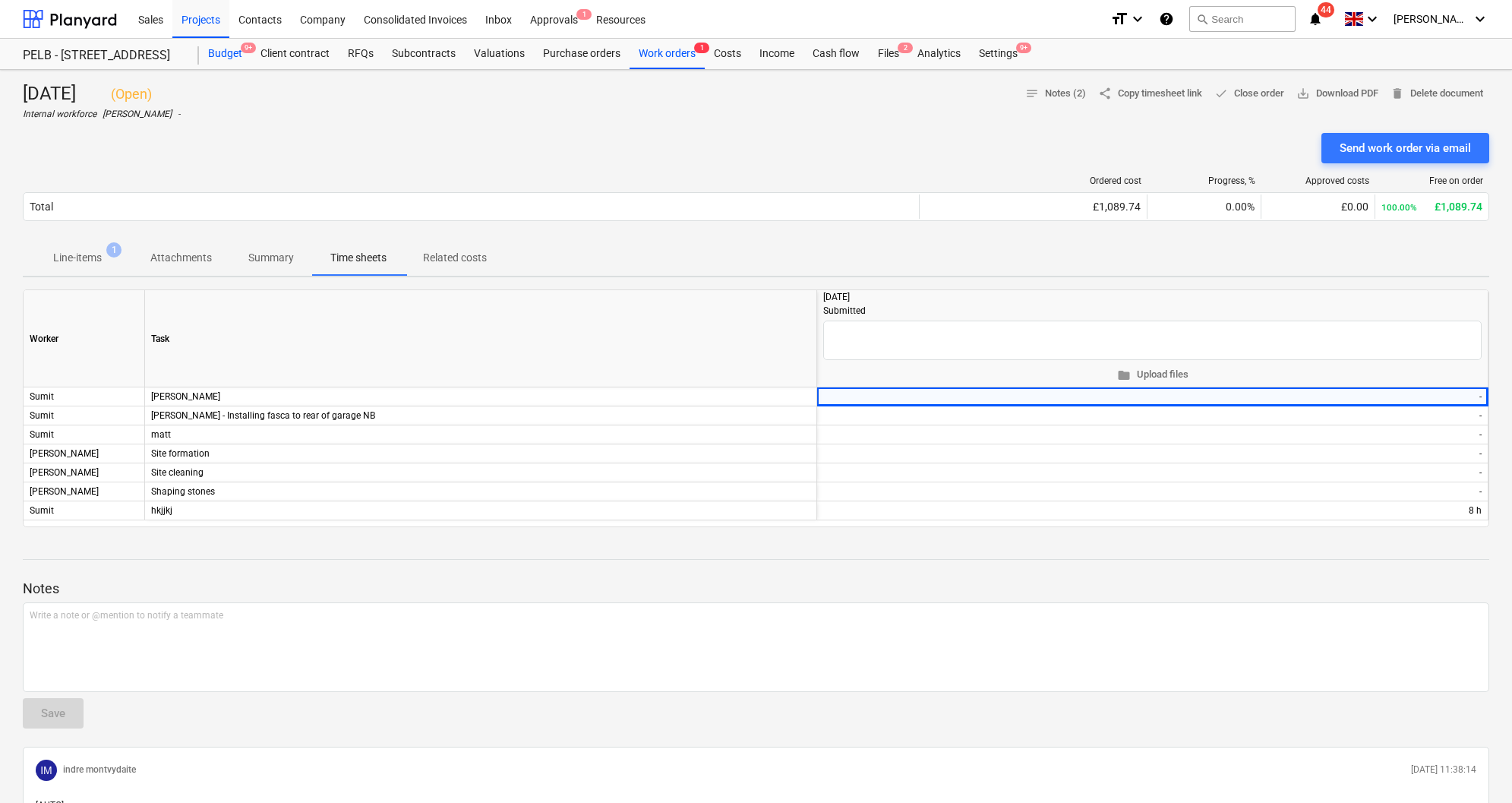
click at [221, 49] on div "Budget 9+" at bounding box center [225, 53] width 52 height 30
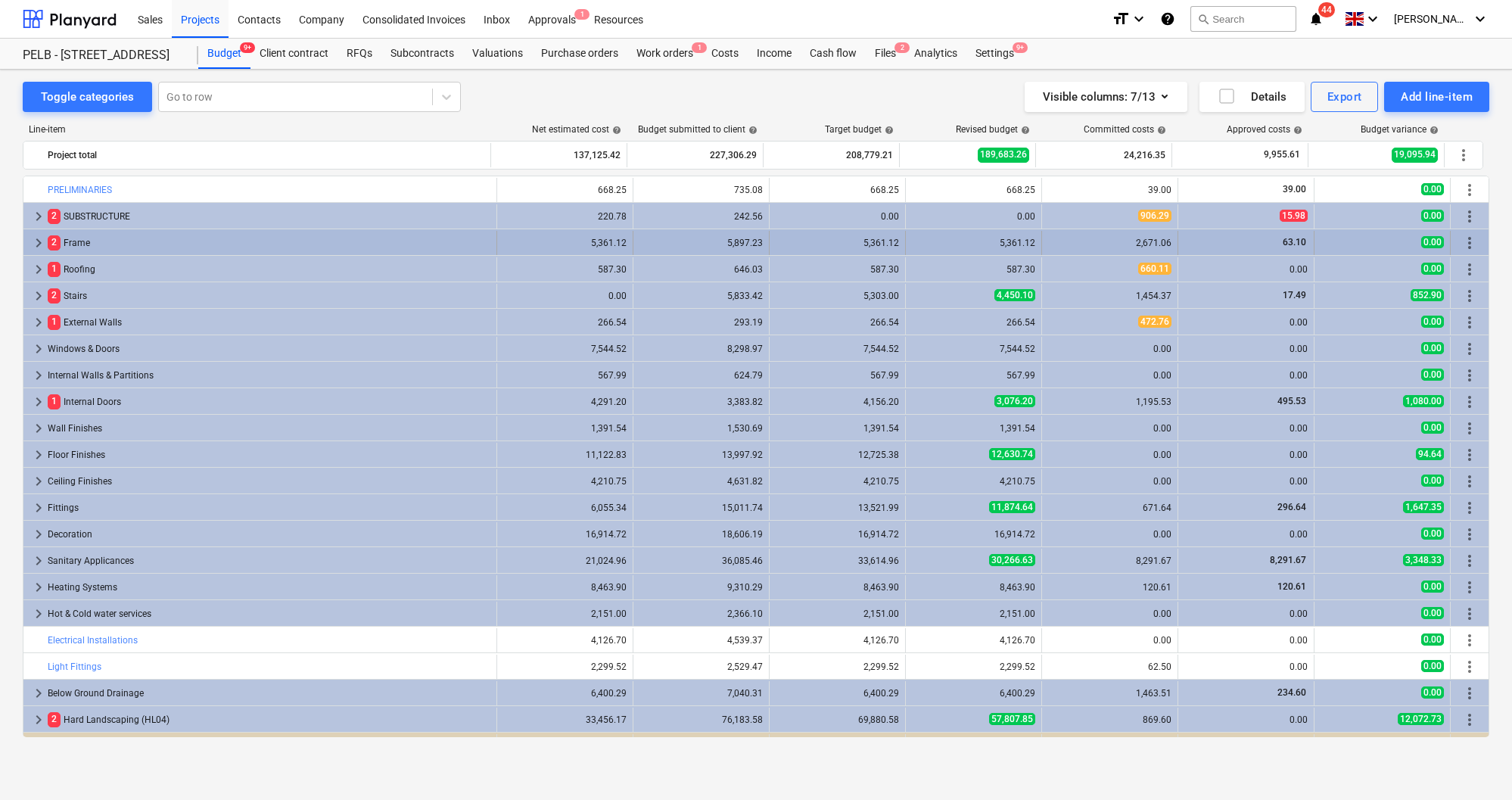
click at [69, 240] on div "2 Frame" at bounding box center [268, 242] width 443 height 24
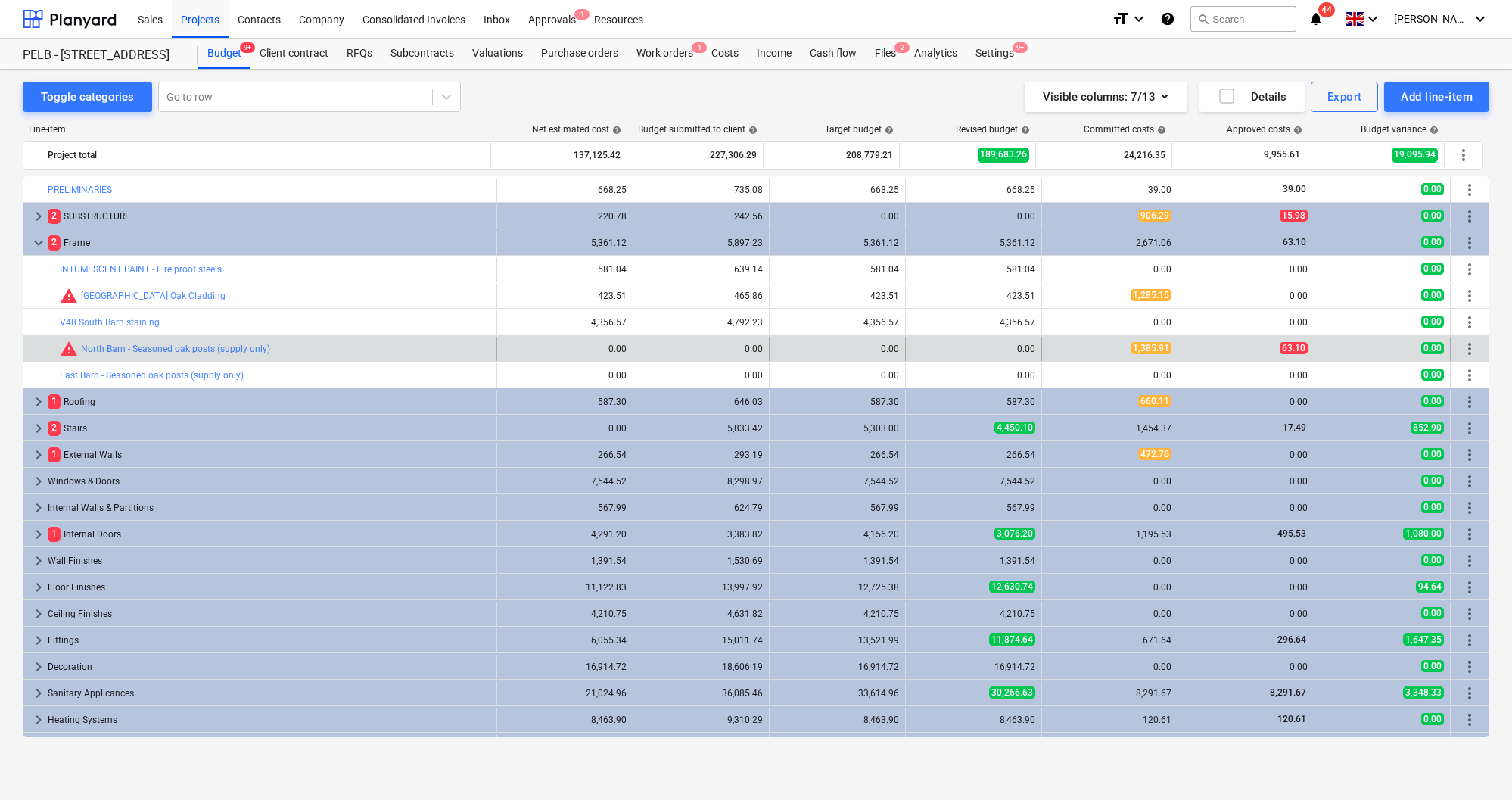
click at [1142, 349] on span "1,385.91" at bounding box center [1151, 347] width 41 height 13
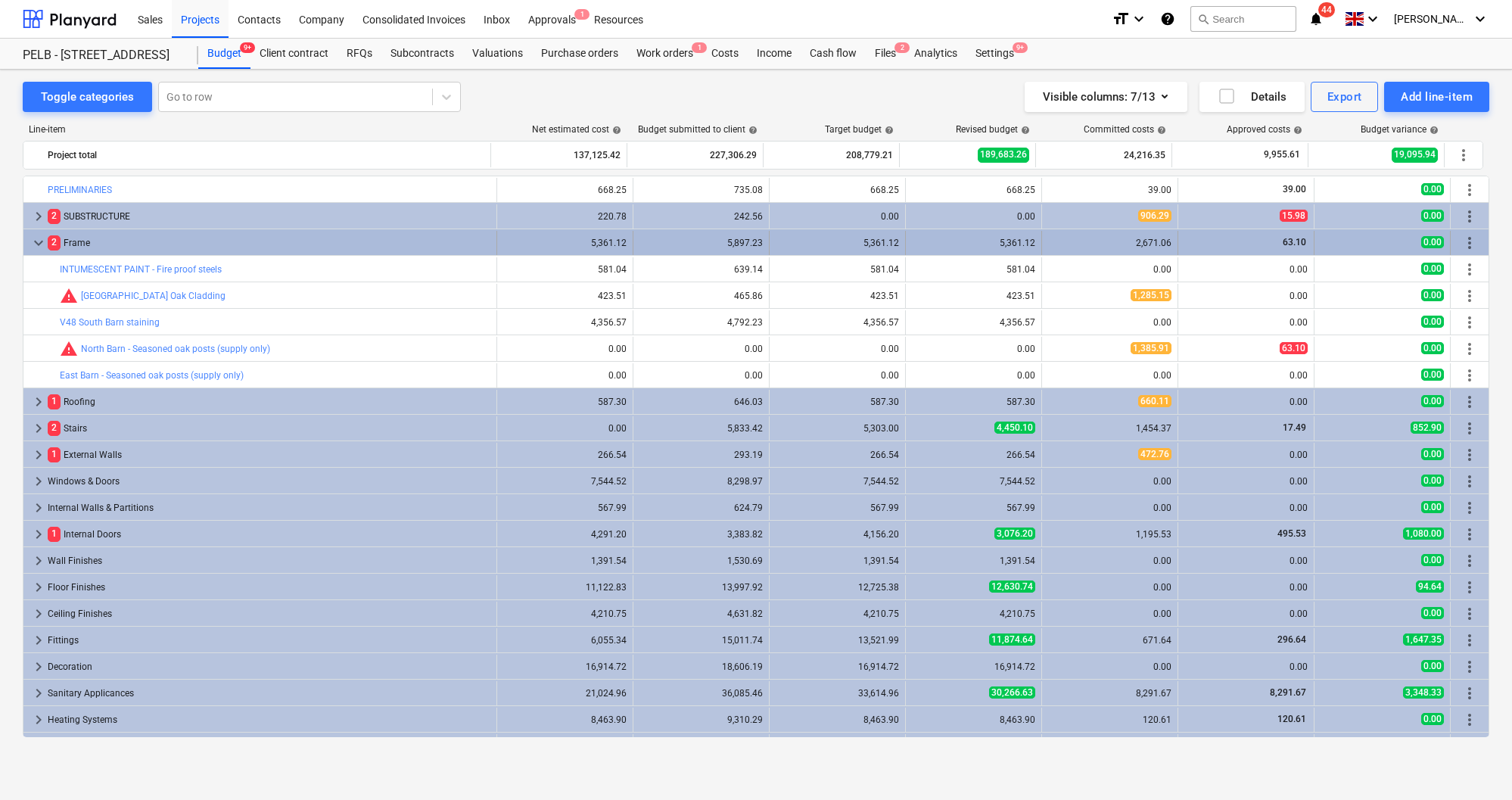
click at [93, 244] on div "2 Frame" at bounding box center [268, 242] width 443 height 24
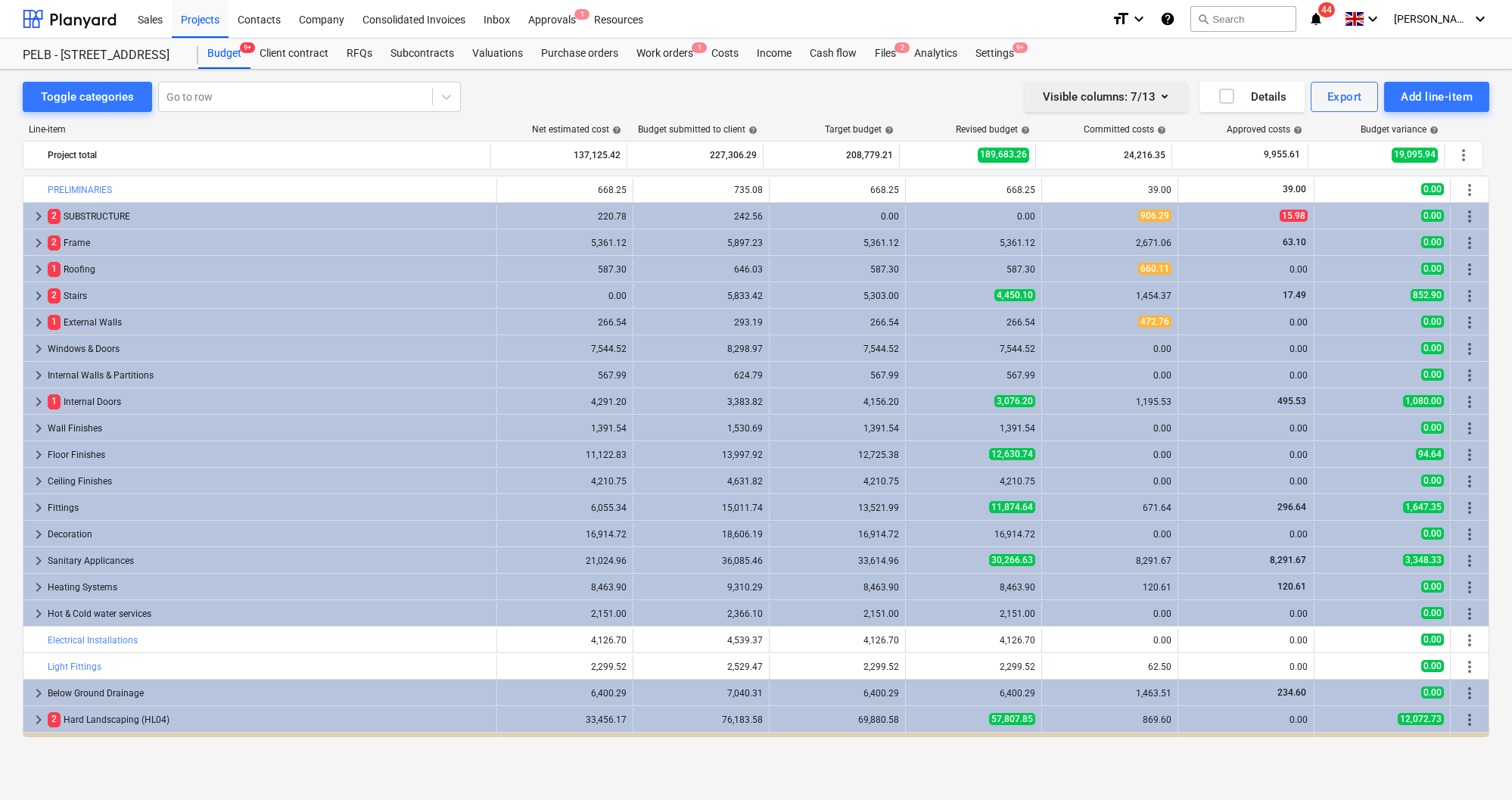
click at [1162, 101] on icon "button" at bounding box center [1164, 96] width 18 height 18
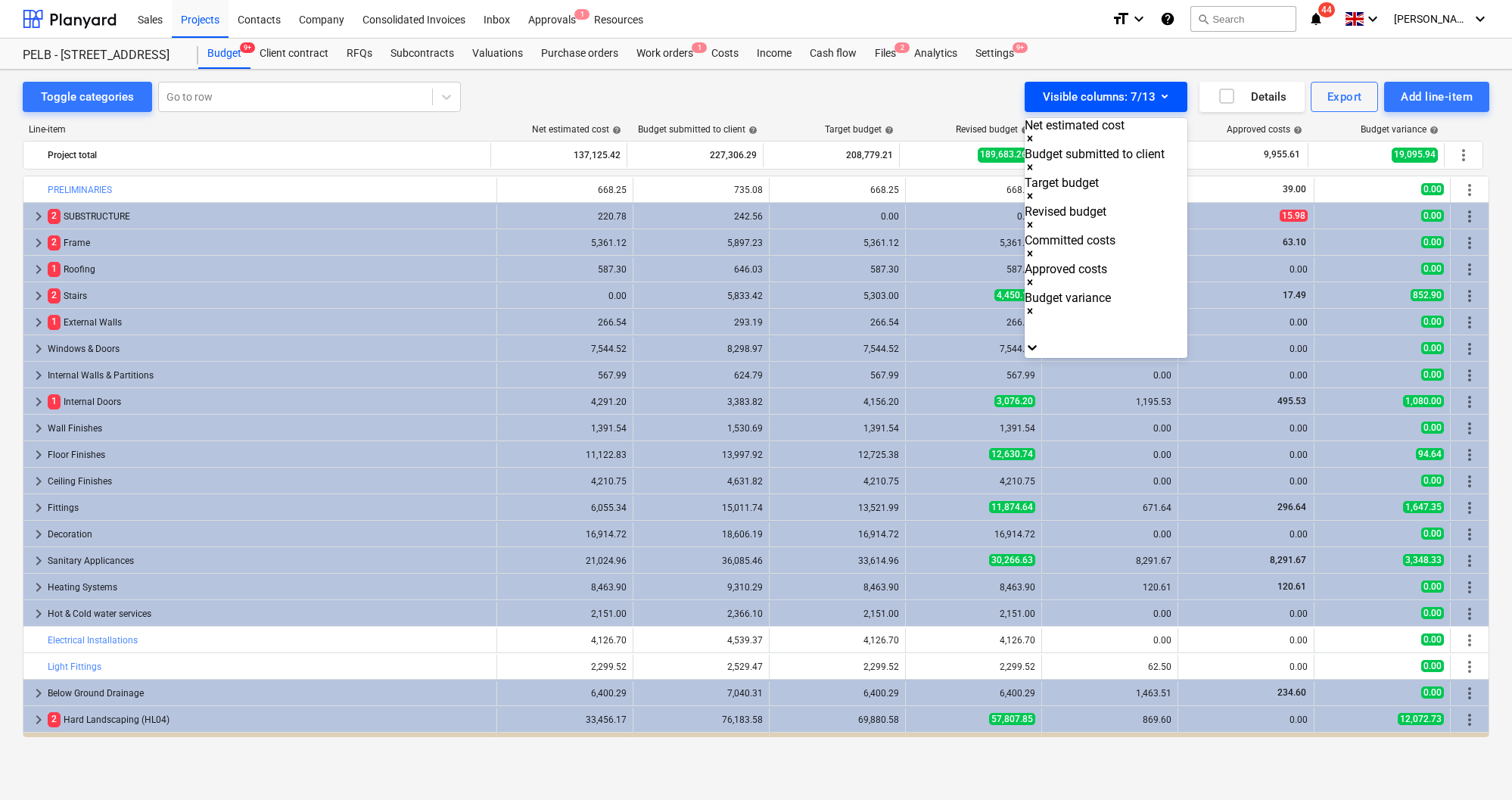
click at [1162, 101] on div at bounding box center [756, 400] width 1512 height 800
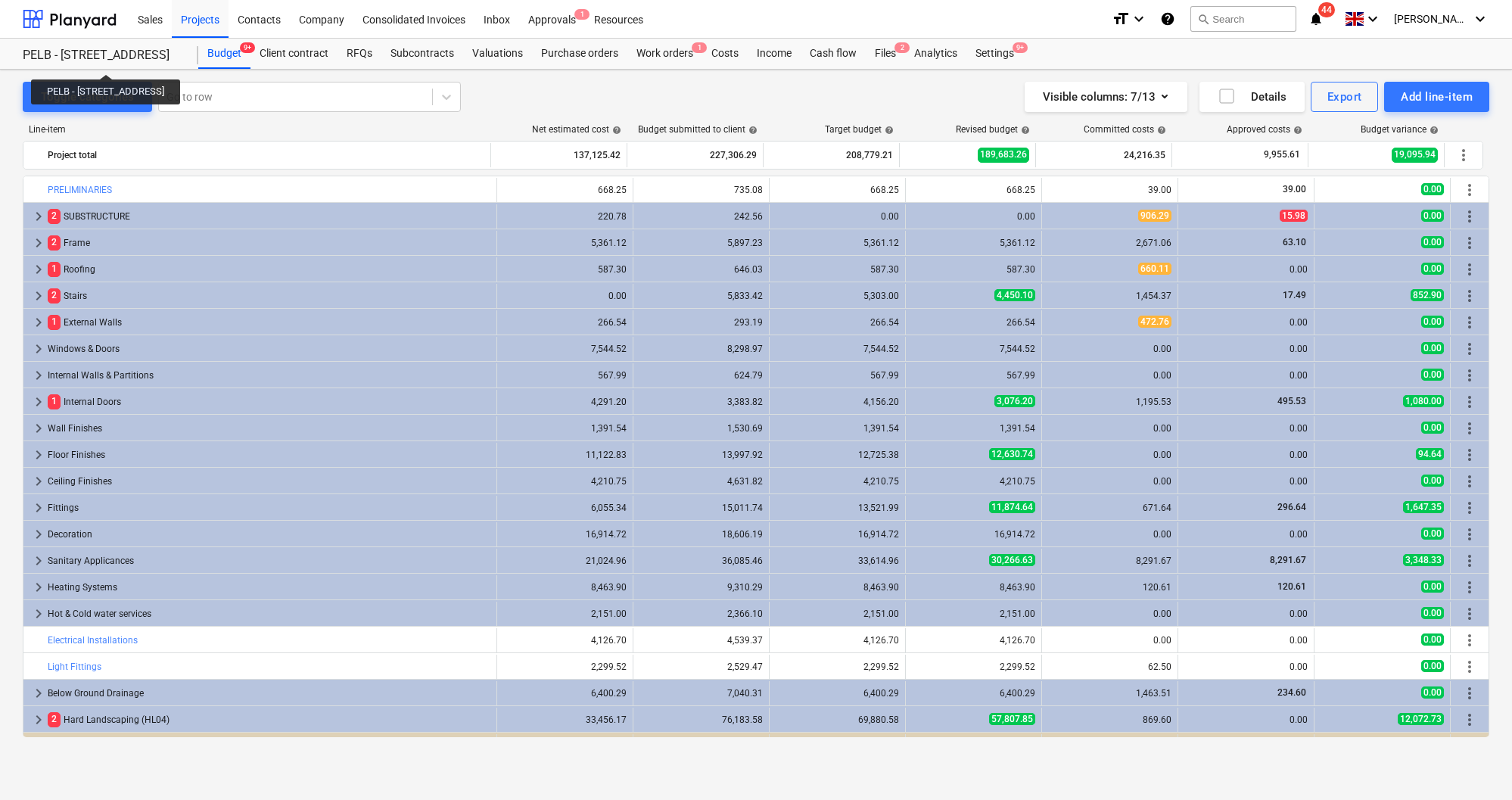
click at [147, 61] on div "PELB - [STREET_ADDRESS]" at bounding box center [101, 55] width 157 height 15
click at [136, 51] on div "PELB - [STREET_ADDRESS]" at bounding box center [101, 55] width 157 height 15
click at [928, 57] on div "Analytics" at bounding box center [936, 53] width 62 height 30
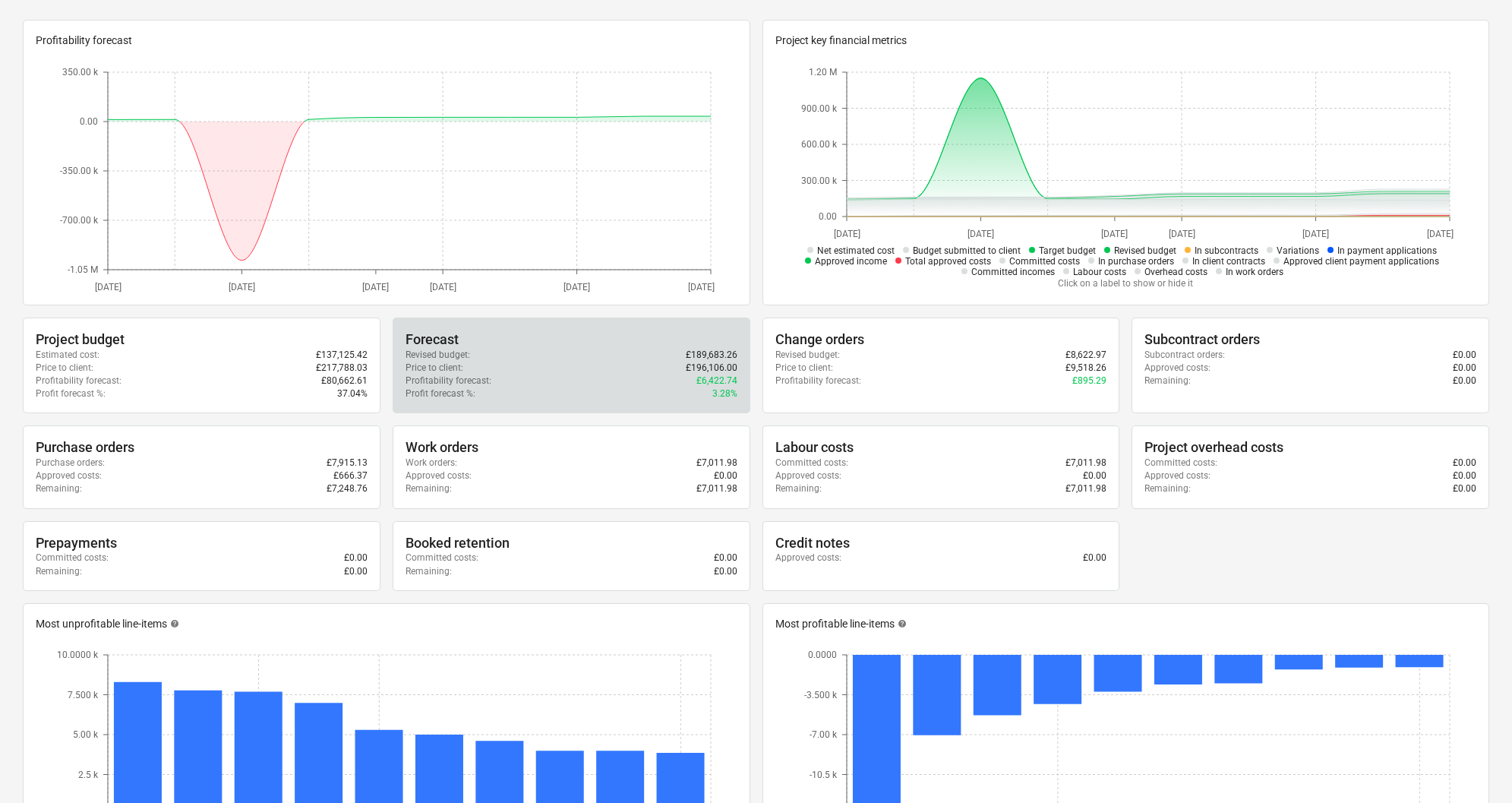
scroll to position [170, 0]
click at [476, 367] on div "Price to client : £196,106.00" at bounding box center [571, 367] width 332 height 13
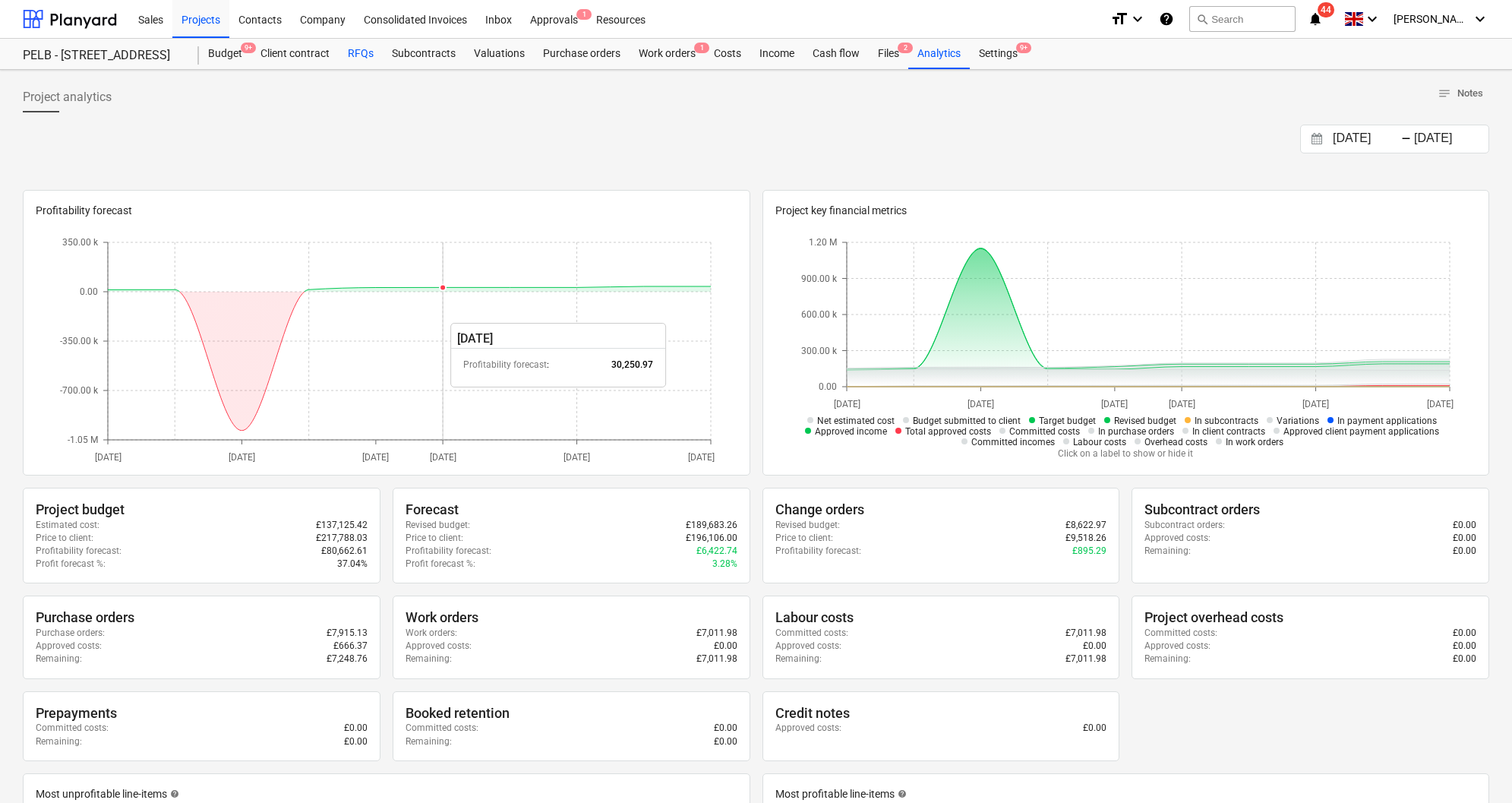
scroll to position [0, 0]
click at [310, 59] on div "Client contract" at bounding box center [295, 53] width 87 height 30
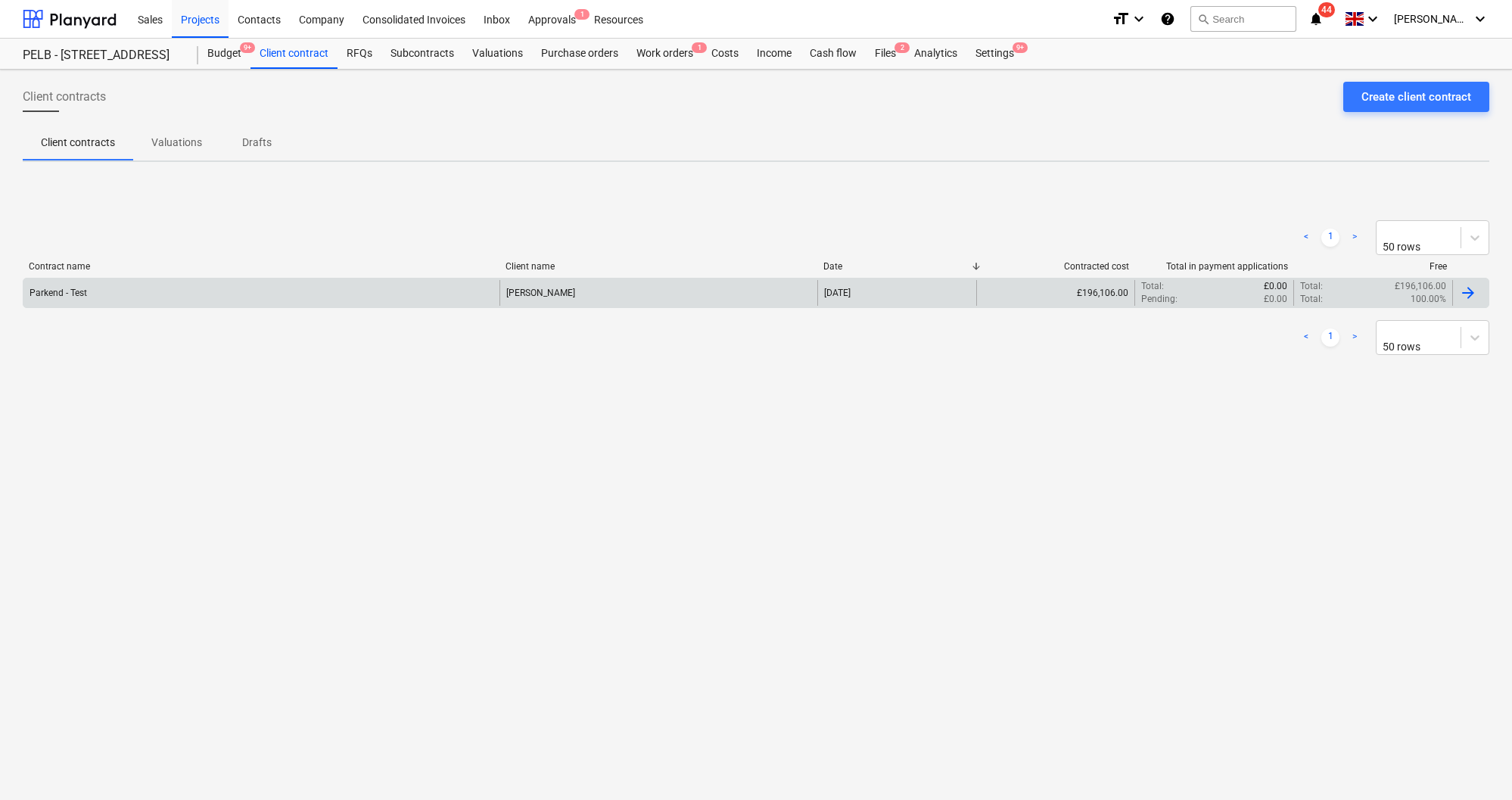
click at [335, 294] on div "Parkend - Test" at bounding box center [261, 292] width 476 height 26
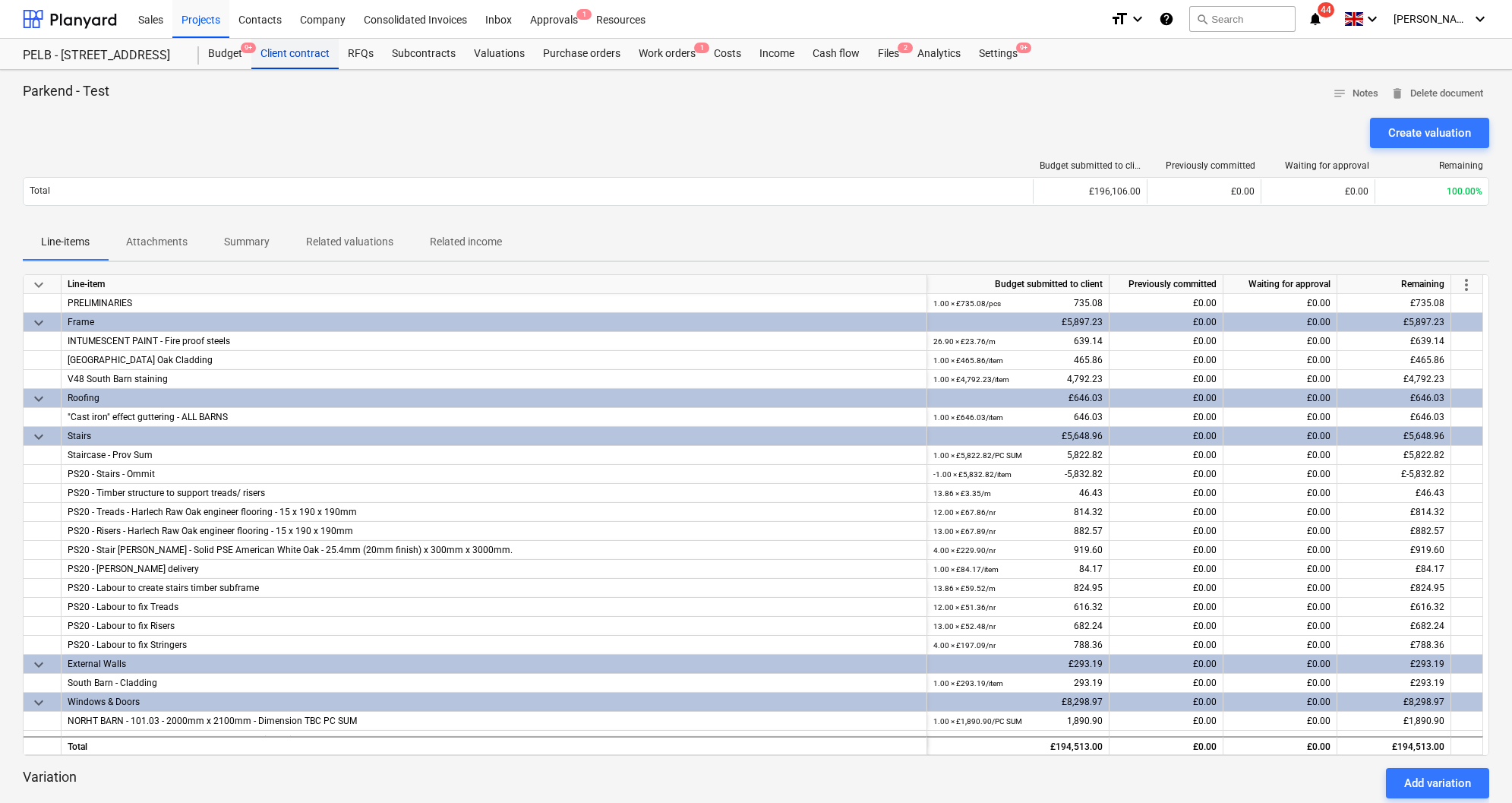
click at [287, 51] on div "Client contract" at bounding box center [295, 53] width 87 height 30
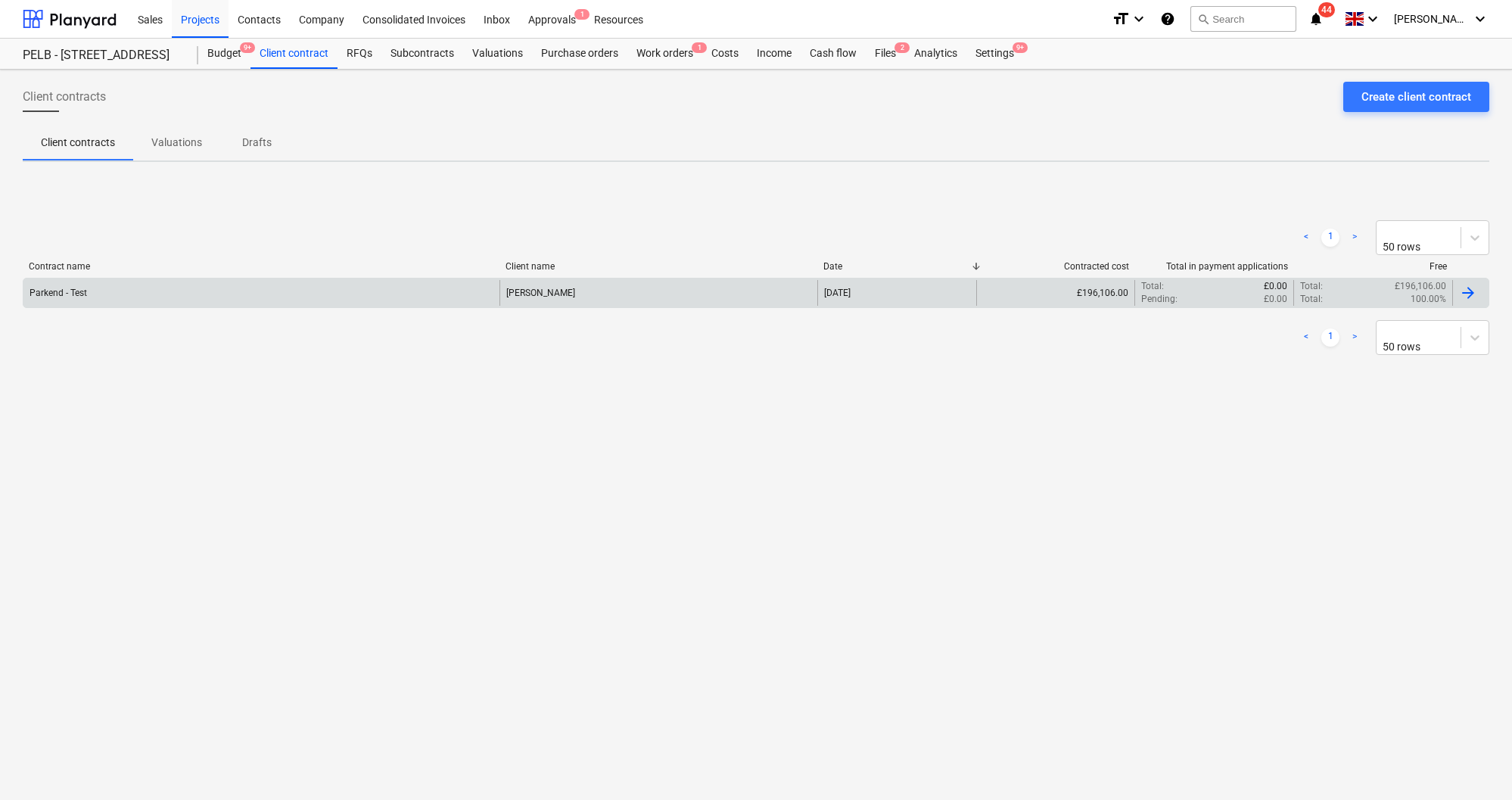
click at [299, 288] on div "Parkend - Test" at bounding box center [261, 292] width 476 height 26
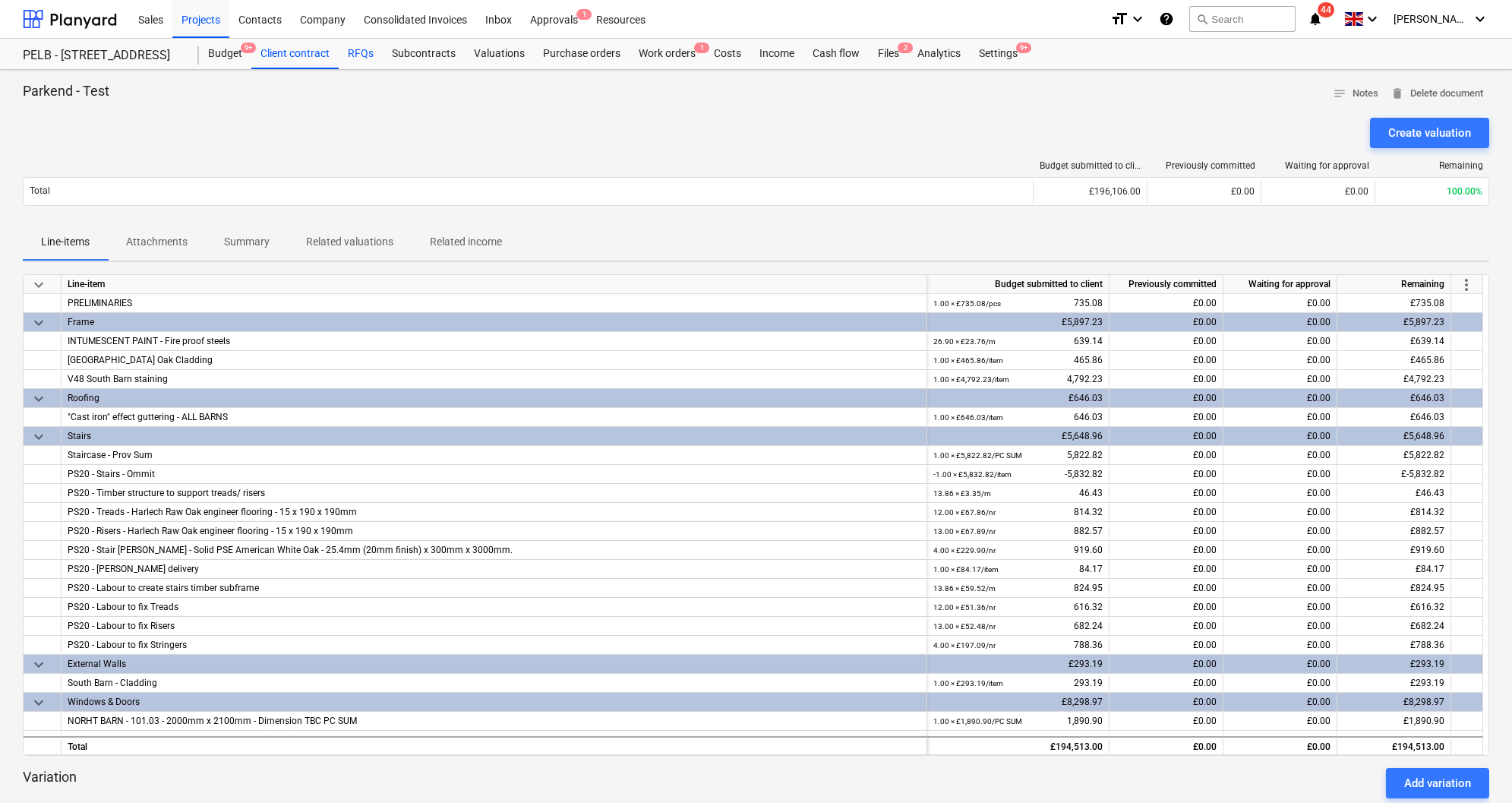
click at [356, 54] on div "RFQs" at bounding box center [360, 53] width 44 height 30
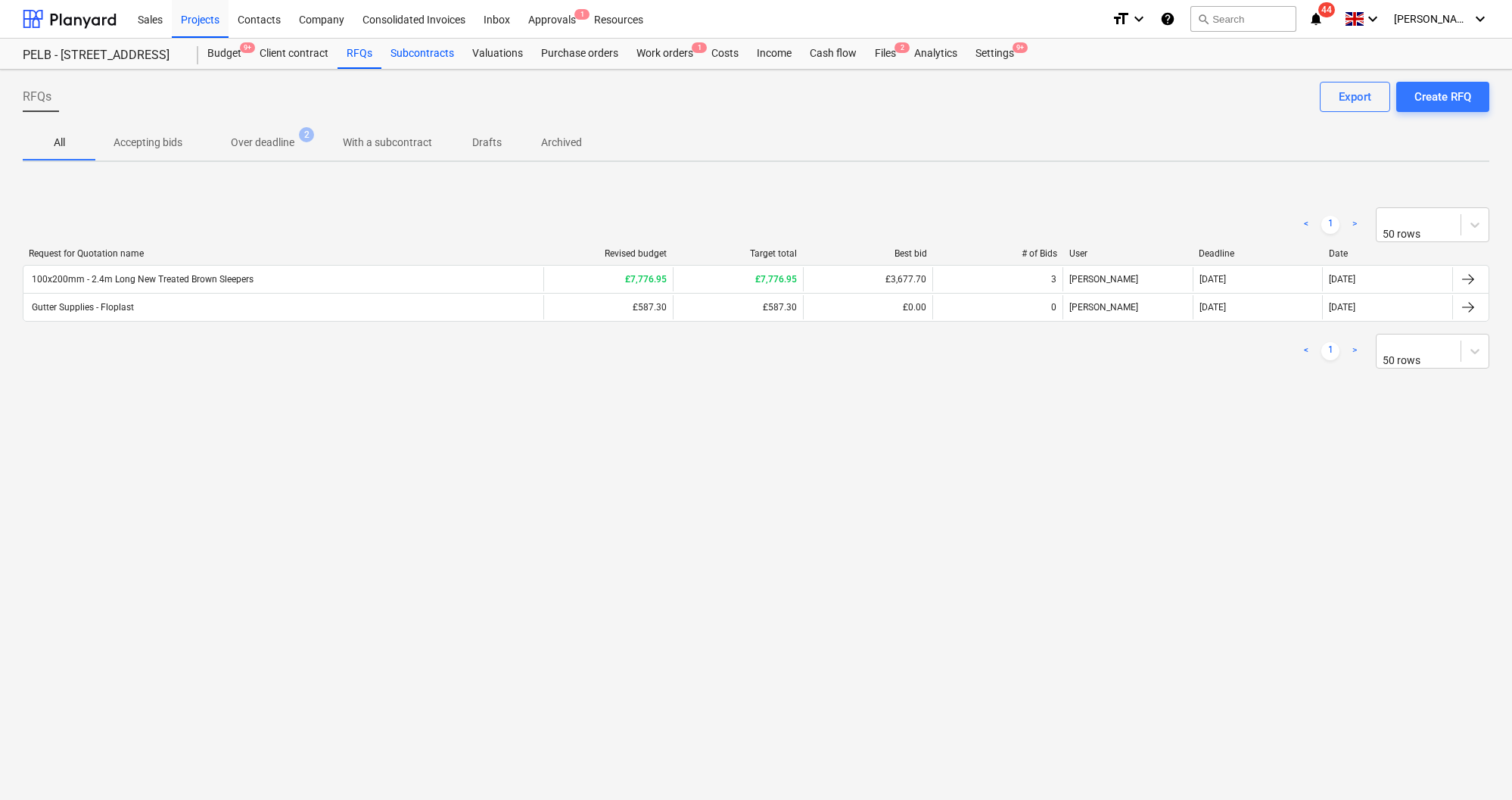
click at [457, 54] on div "Subcontracts" at bounding box center [422, 53] width 82 height 30
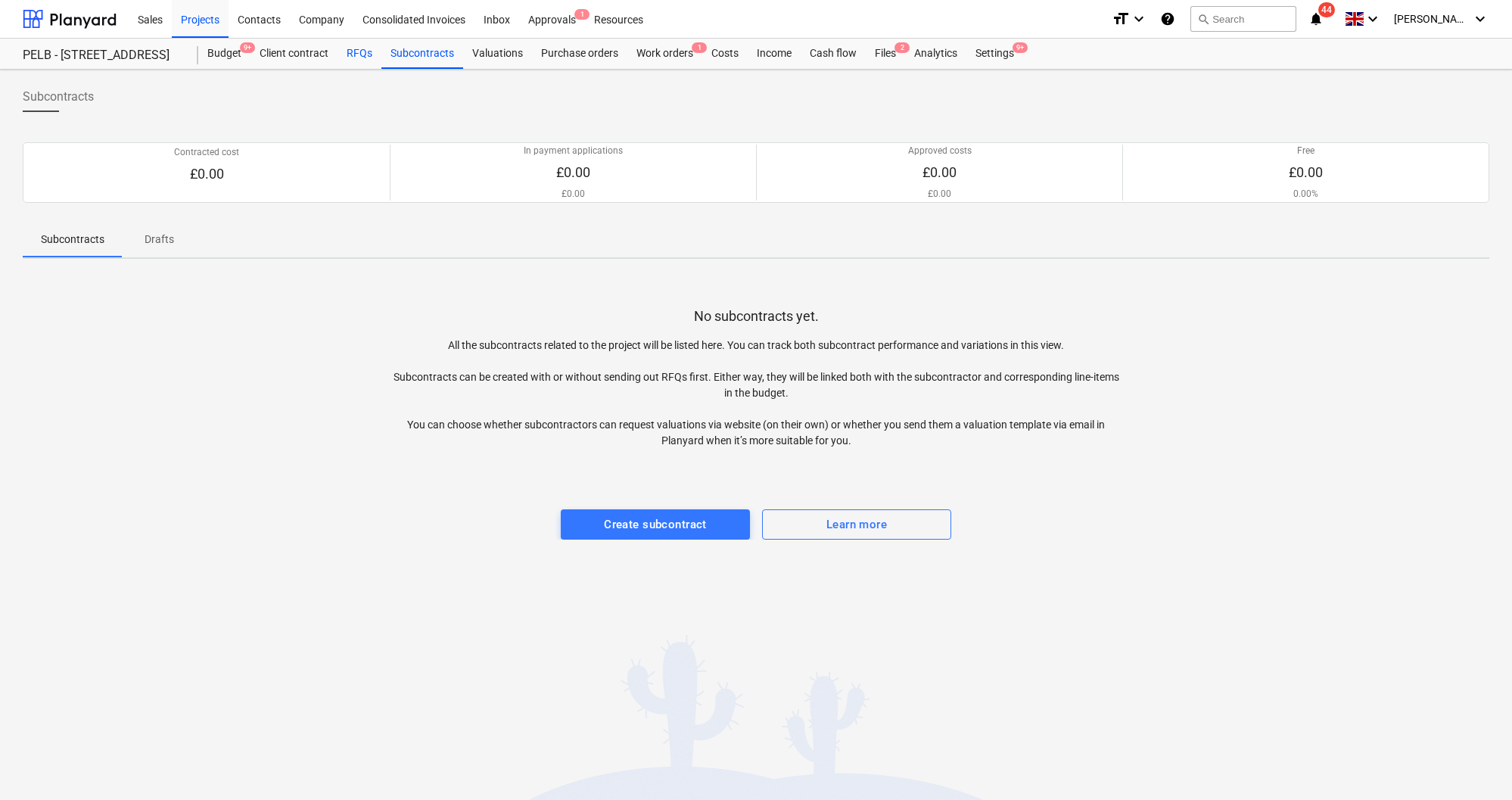
click at [374, 58] on div "RFQs" at bounding box center [359, 53] width 43 height 30
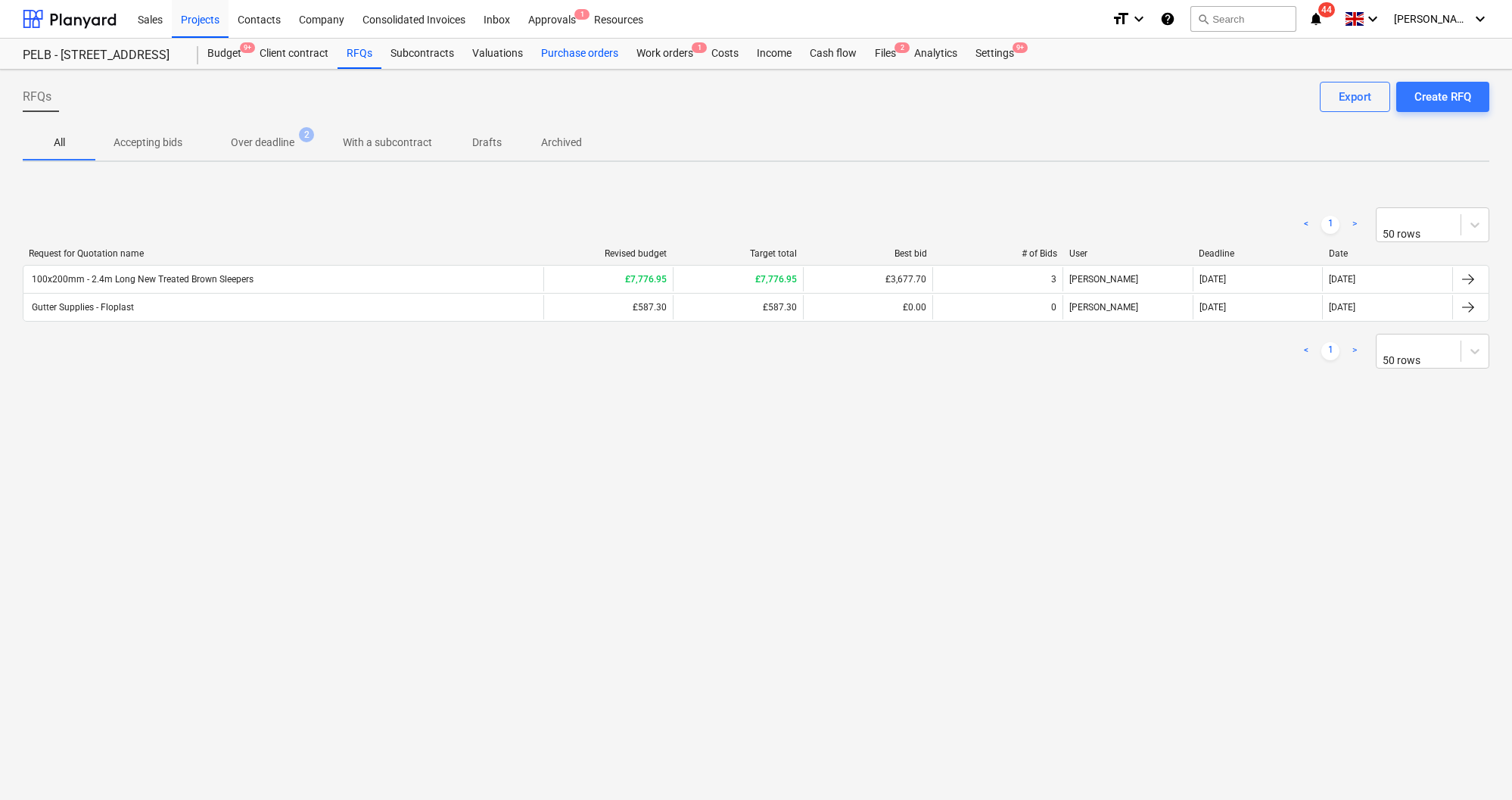
click at [572, 58] on div "Purchase orders" at bounding box center [579, 53] width 96 height 30
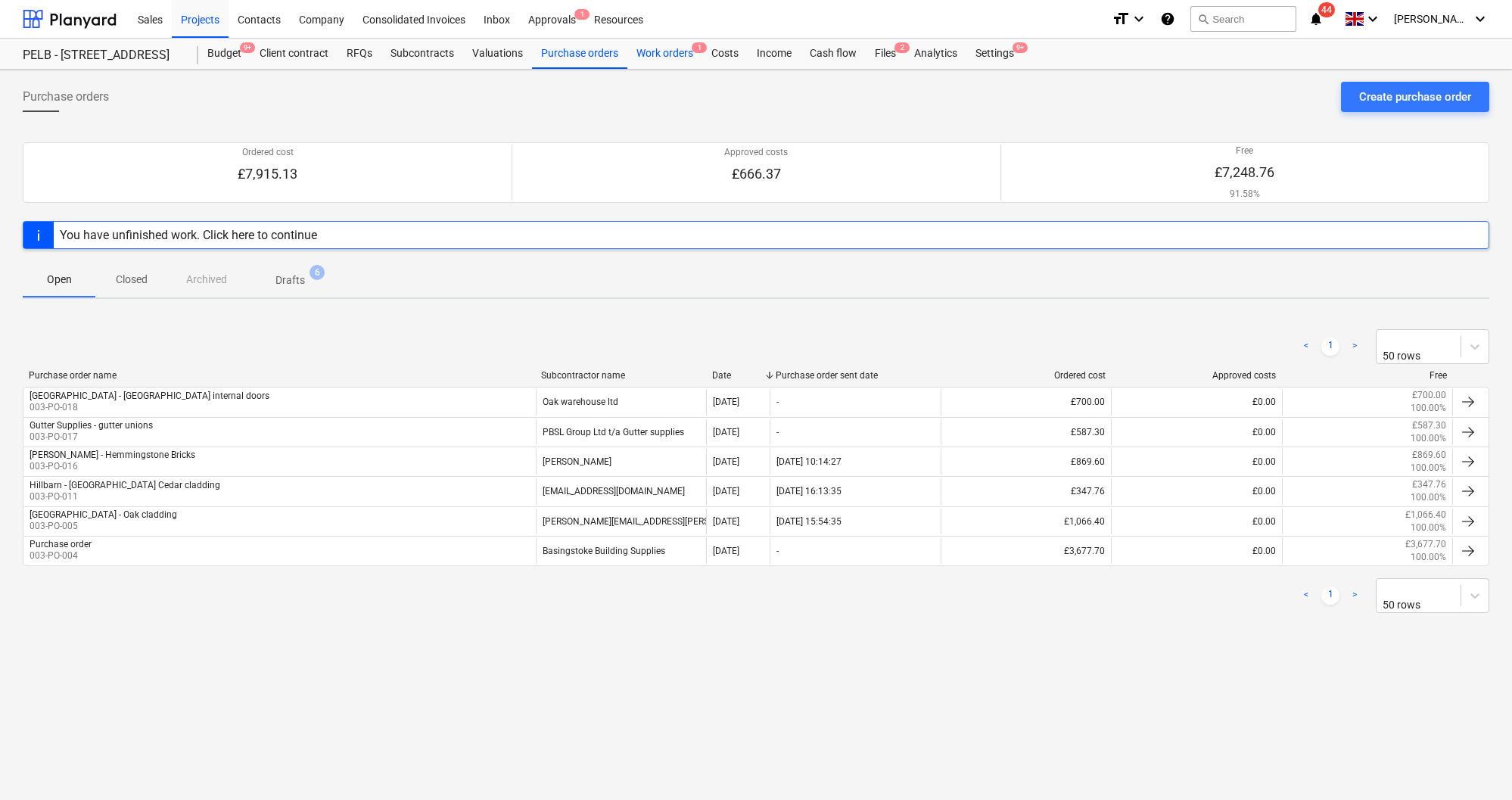
click at [671, 58] on div "Work orders 1" at bounding box center [665, 53] width 75 height 30
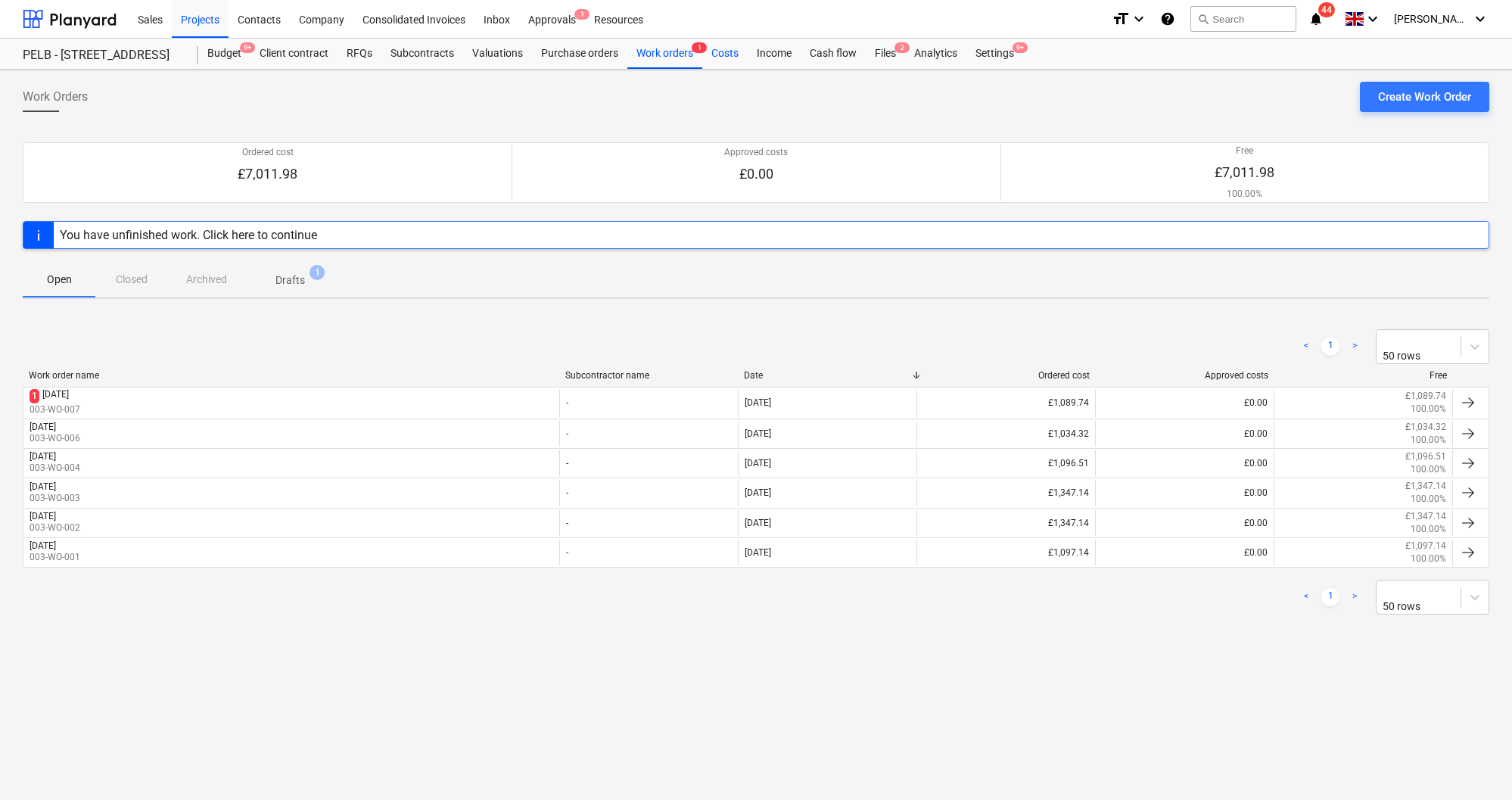
click at [728, 55] on div "Costs" at bounding box center [725, 53] width 45 height 30
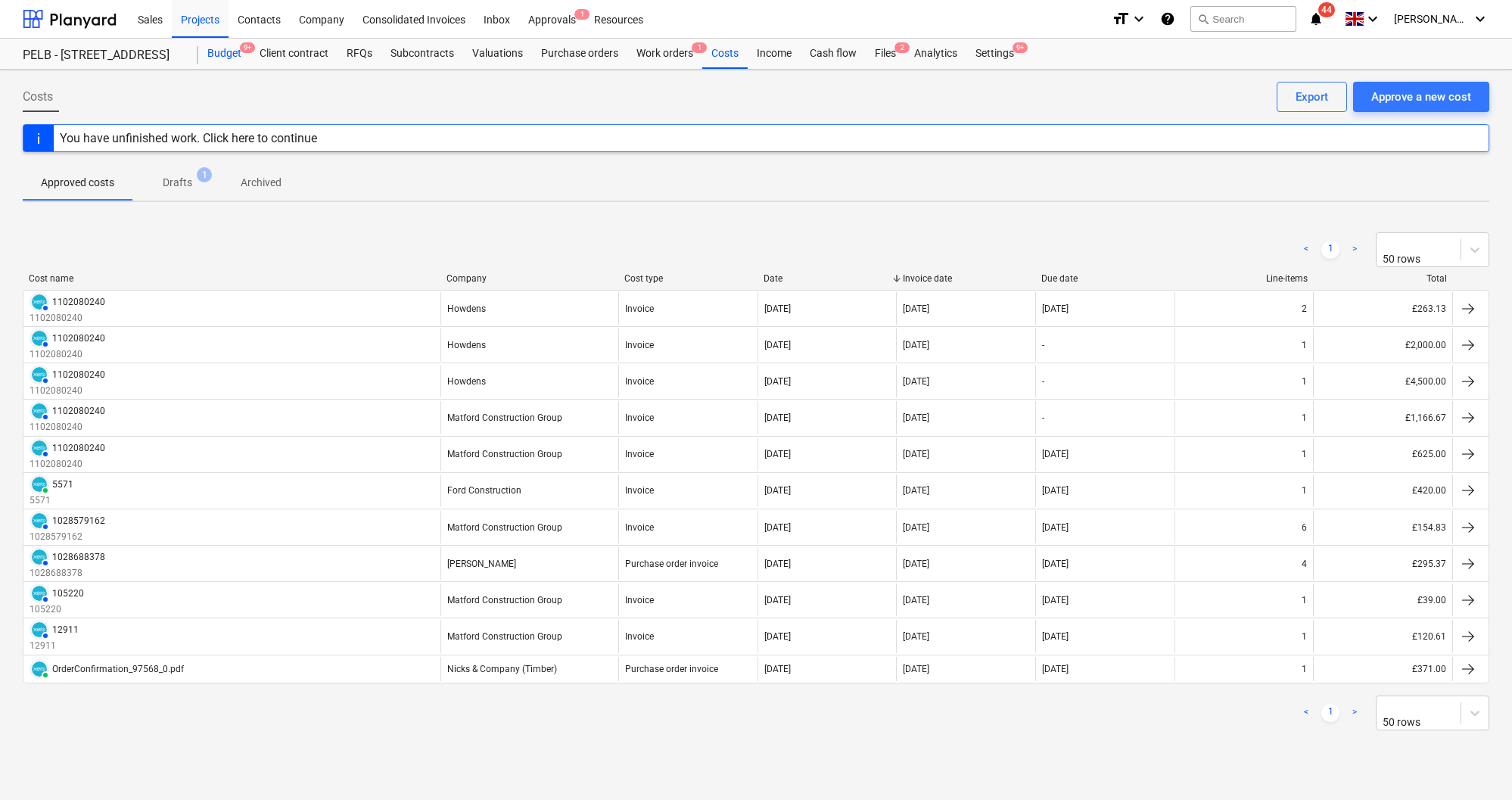
click at [230, 55] on div "Budget 9+" at bounding box center [224, 53] width 52 height 30
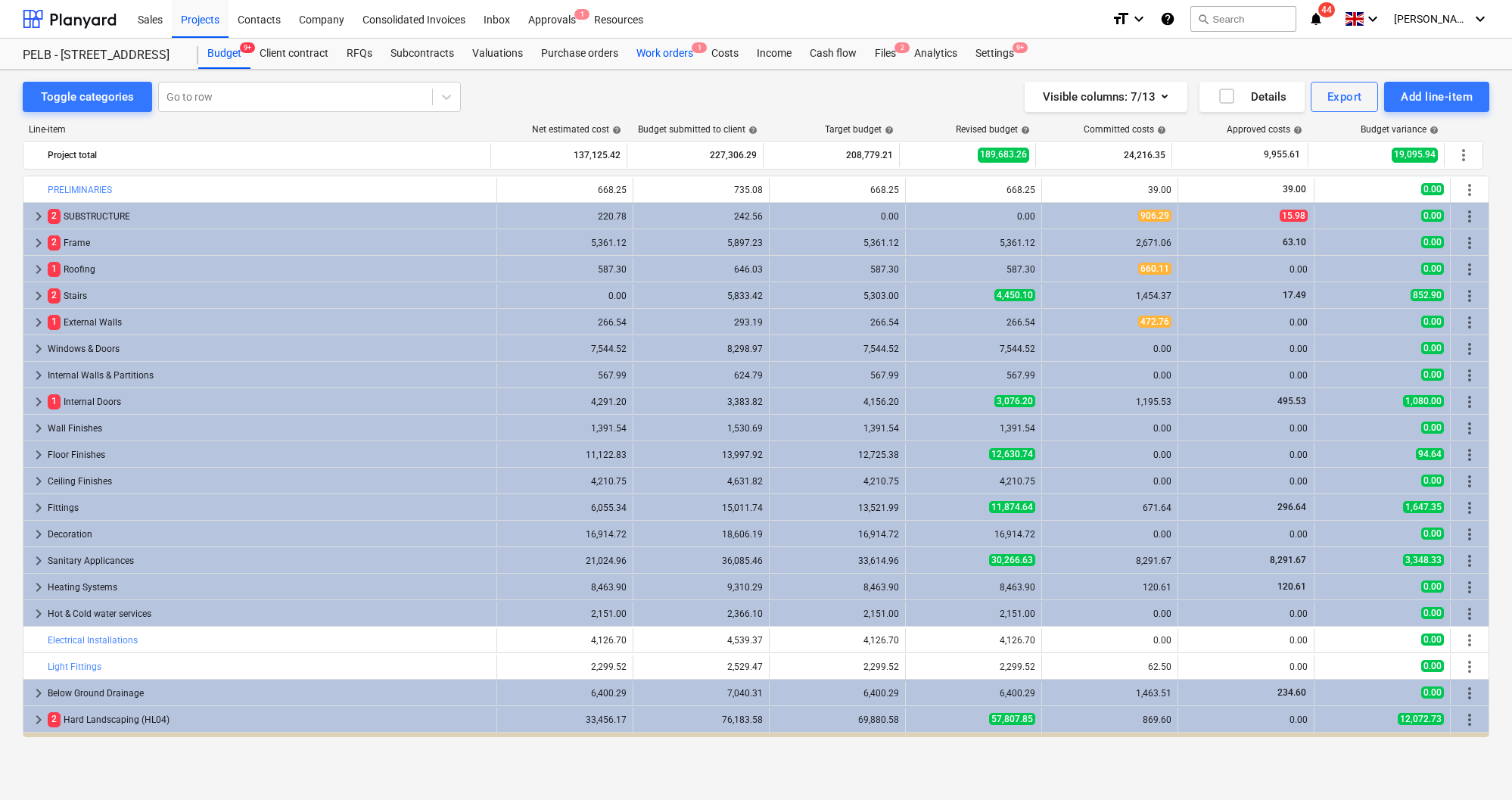
click at [683, 58] on div "Work orders 1" at bounding box center [665, 53] width 75 height 30
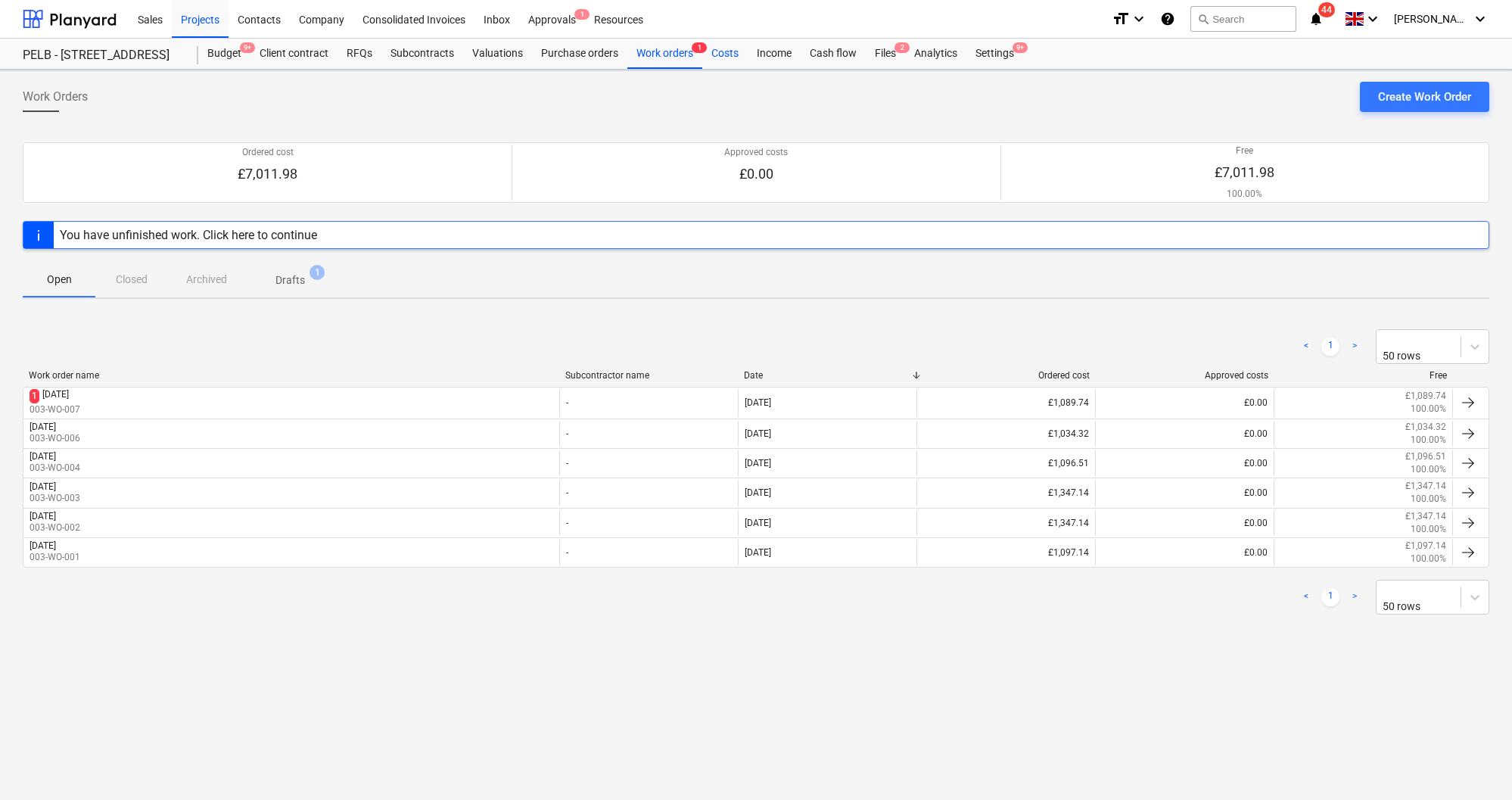
click at [708, 58] on div "Costs" at bounding box center [725, 53] width 45 height 30
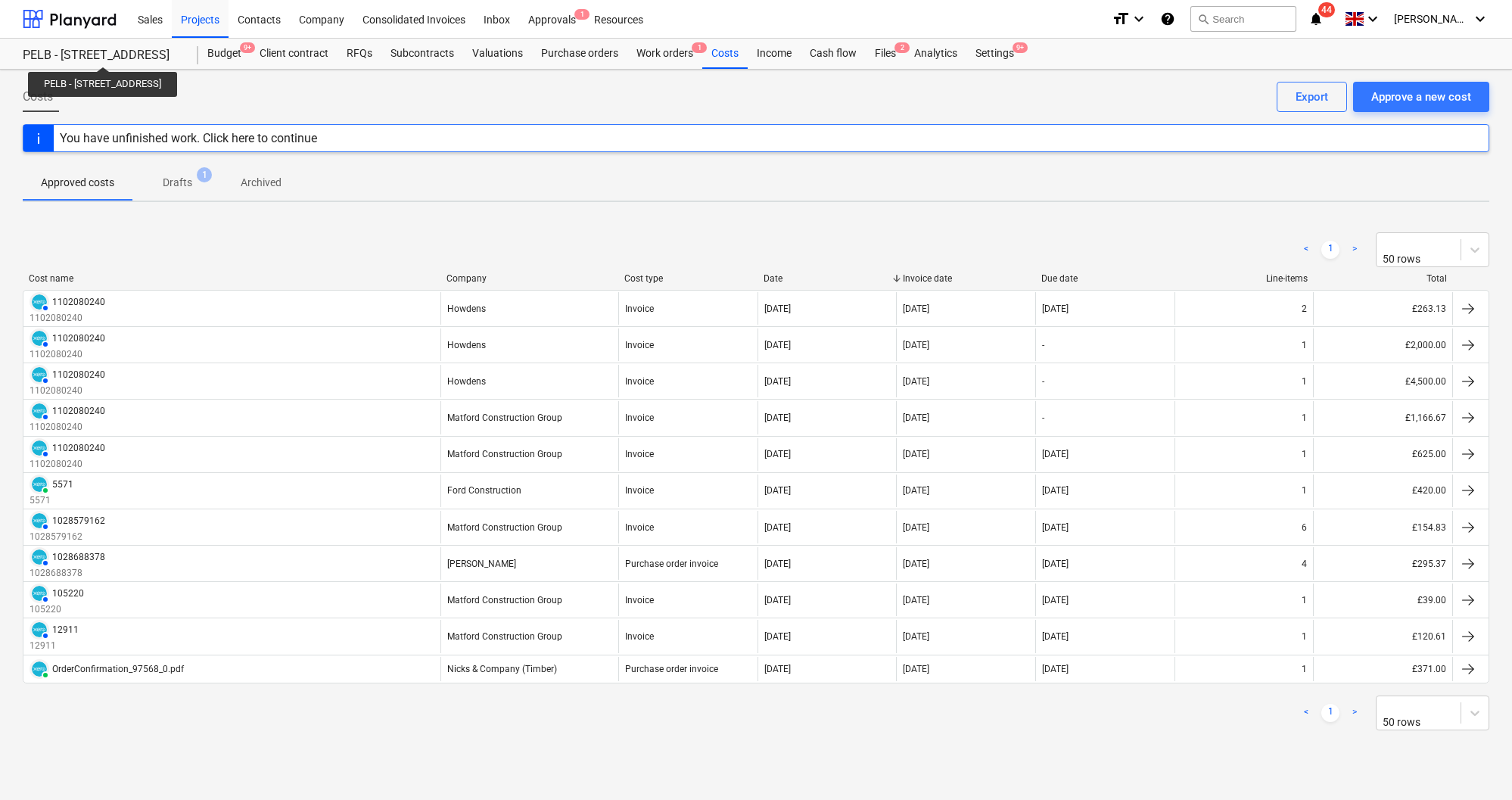
click at [144, 53] on div "PELB - [STREET_ADDRESS]" at bounding box center [101, 55] width 157 height 15
click at [165, 22] on div "Sales" at bounding box center [150, 18] width 43 height 39
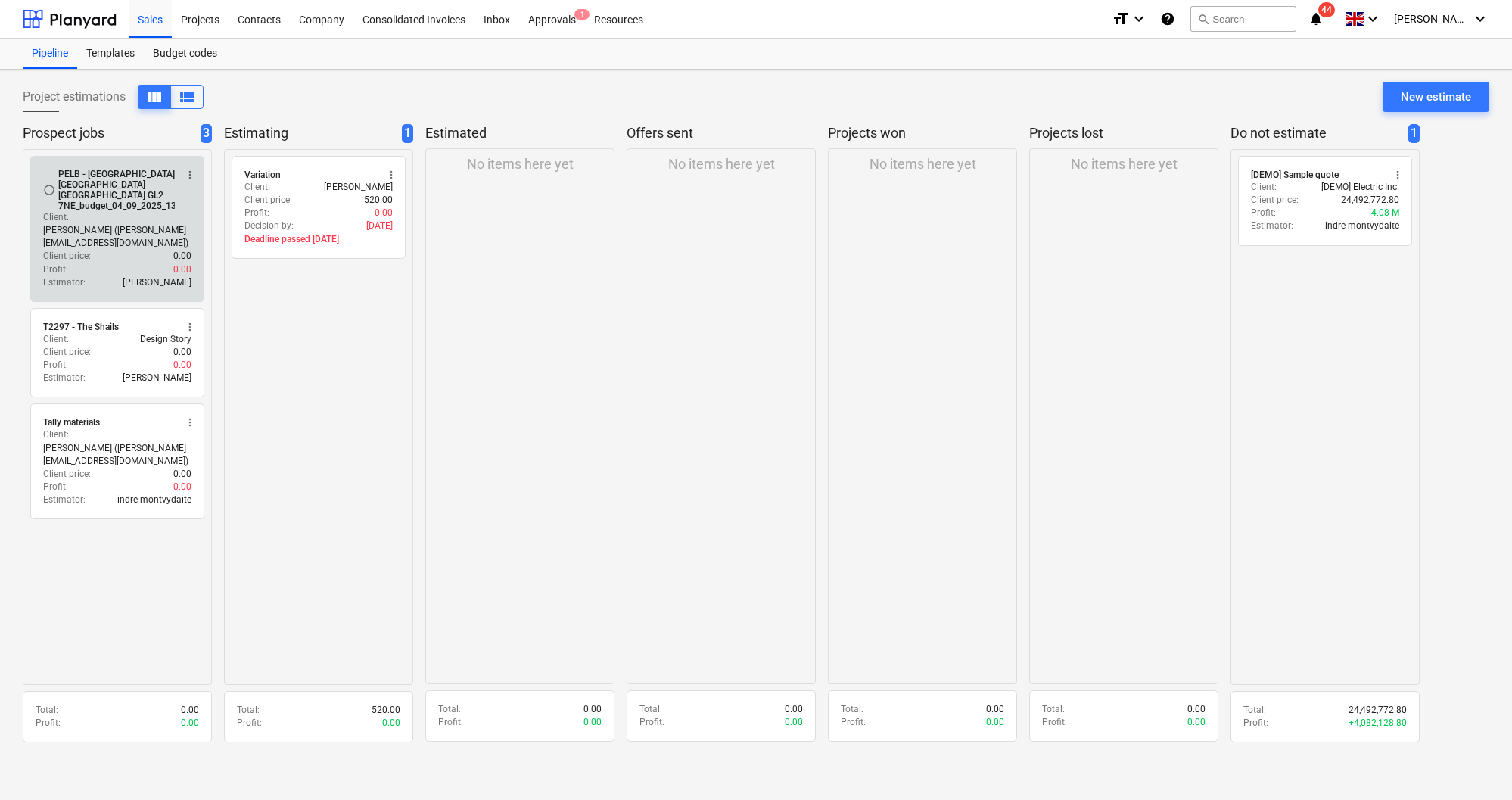
click at [124, 193] on div "PELB - [GEOGRAPHIC_DATA] [GEOGRAPHIC_DATA] [GEOGRAPHIC_DATA] GL2 7NE_budget_04_…" at bounding box center [136, 190] width 157 height 42
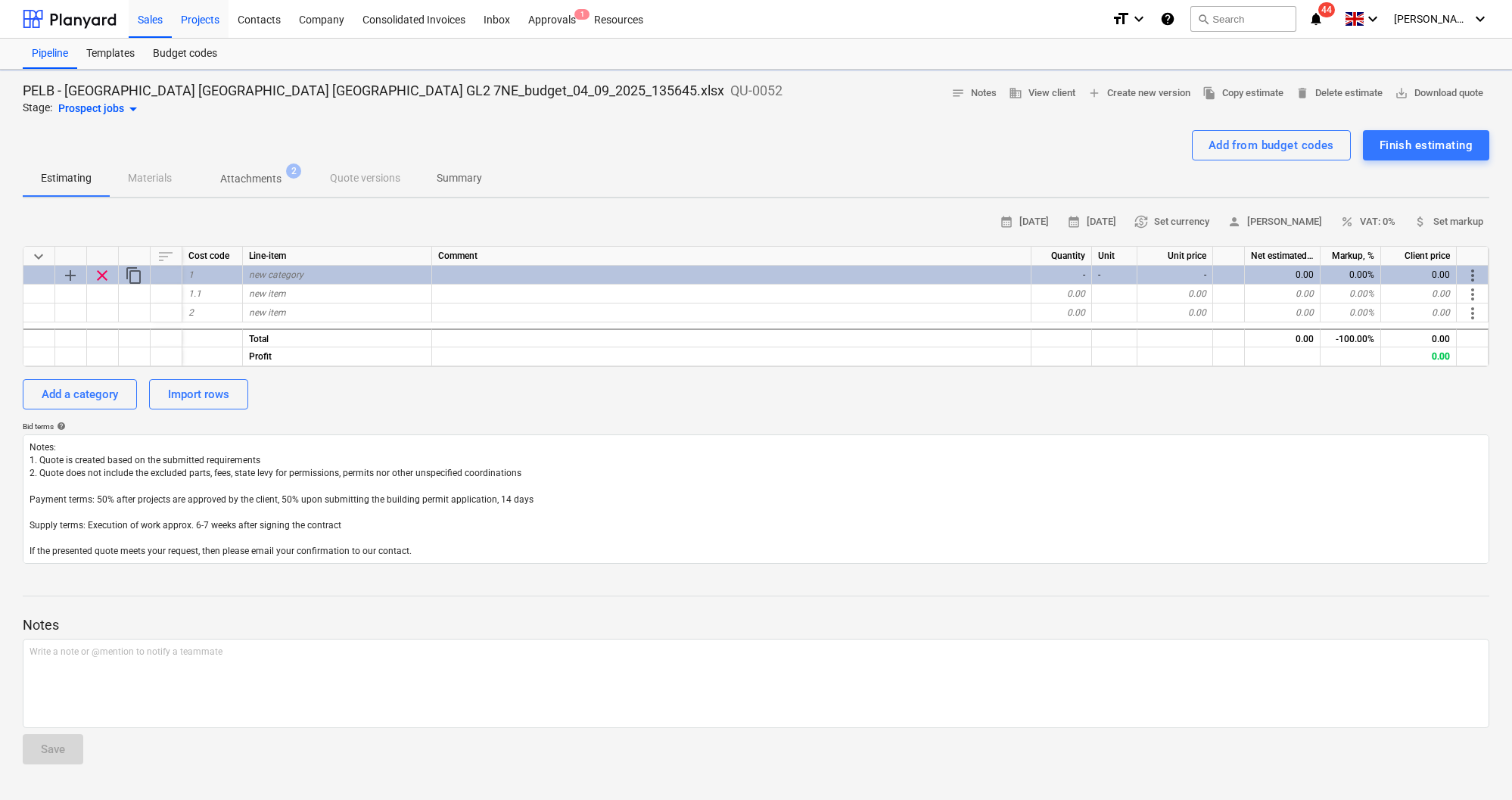
click at [184, 18] on div "Projects" at bounding box center [200, 18] width 57 height 39
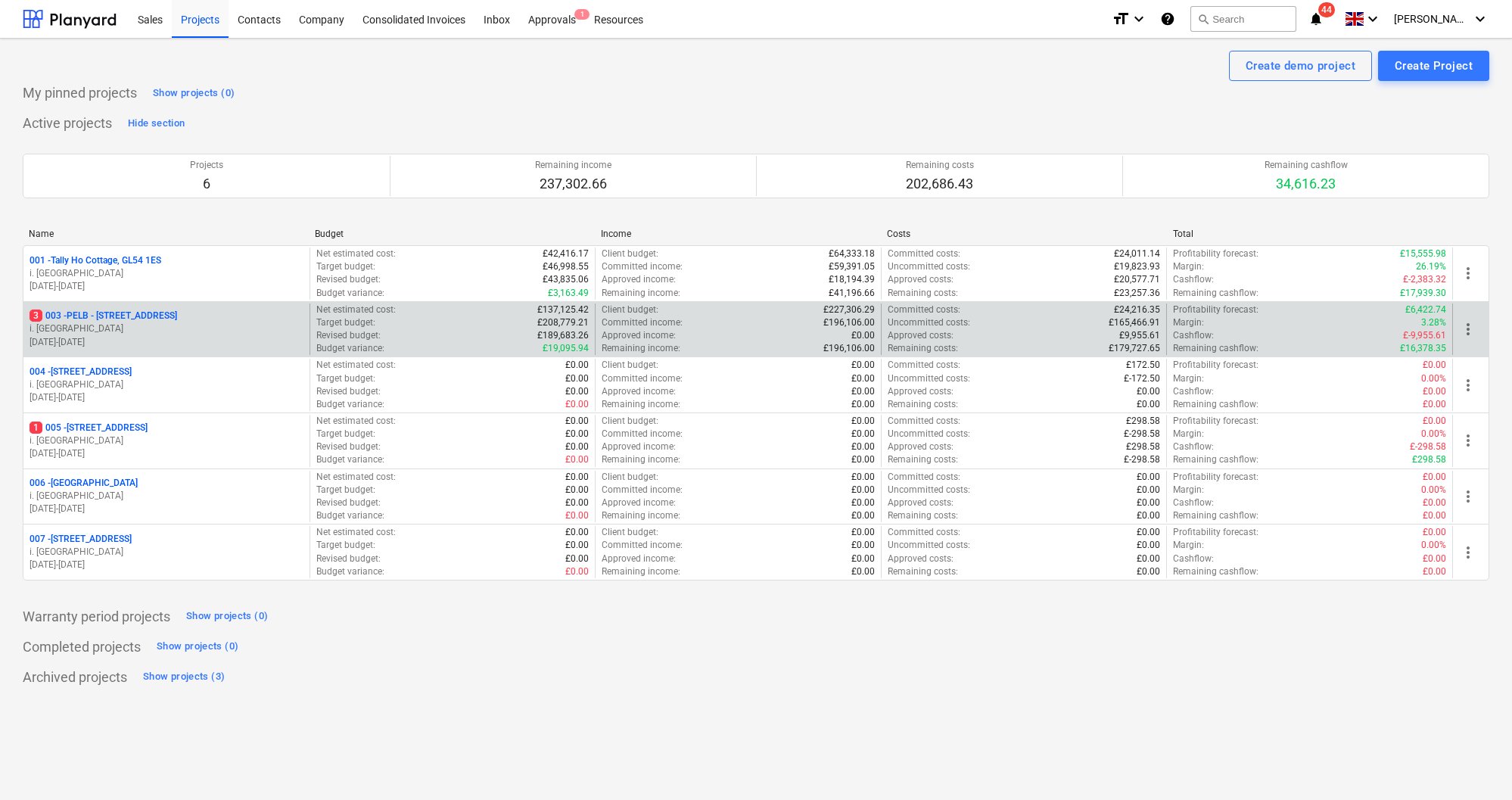
click at [157, 317] on p "3 003 - PELB - [GEOGRAPHIC_DATA], [GEOGRAPHIC_DATA], GL2 7NE" at bounding box center [103, 316] width 148 height 13
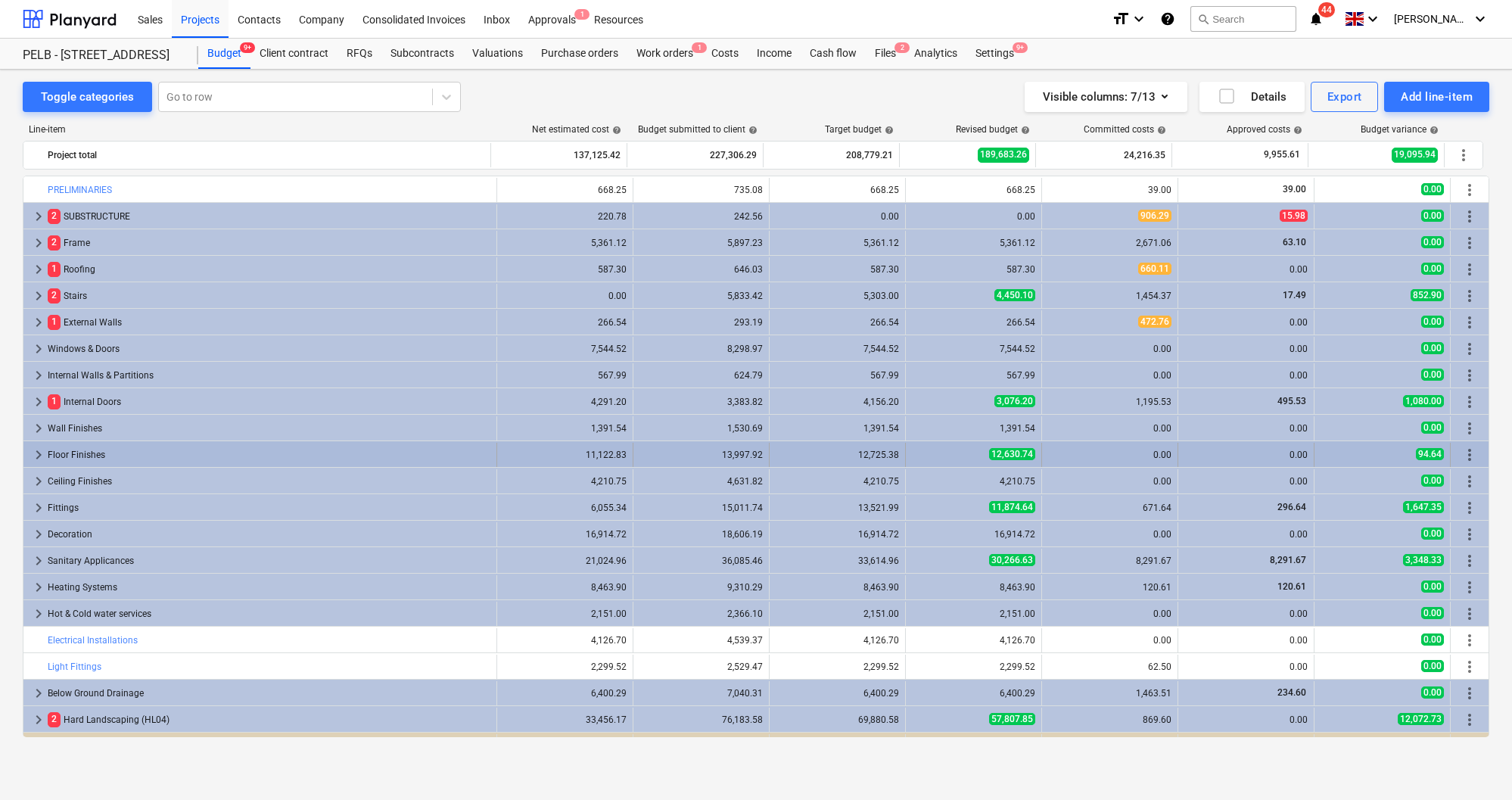
click at [198, 444] on div "Floor Finishes" at bounding box center [268, 455] width 443 height 24
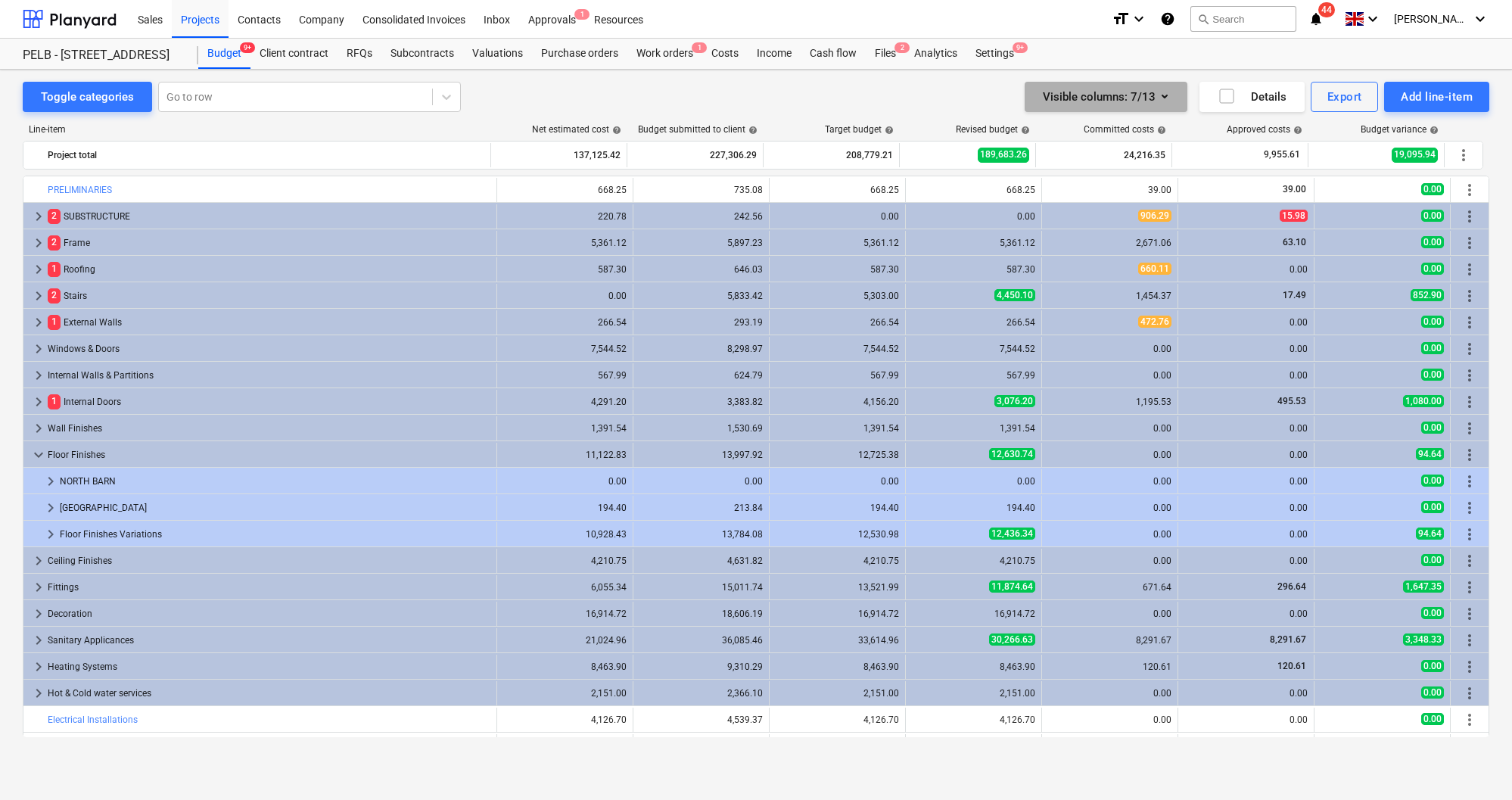
click at [1166, 99] on icon "button" at bounding box center [1164, 96] width 18 height 18
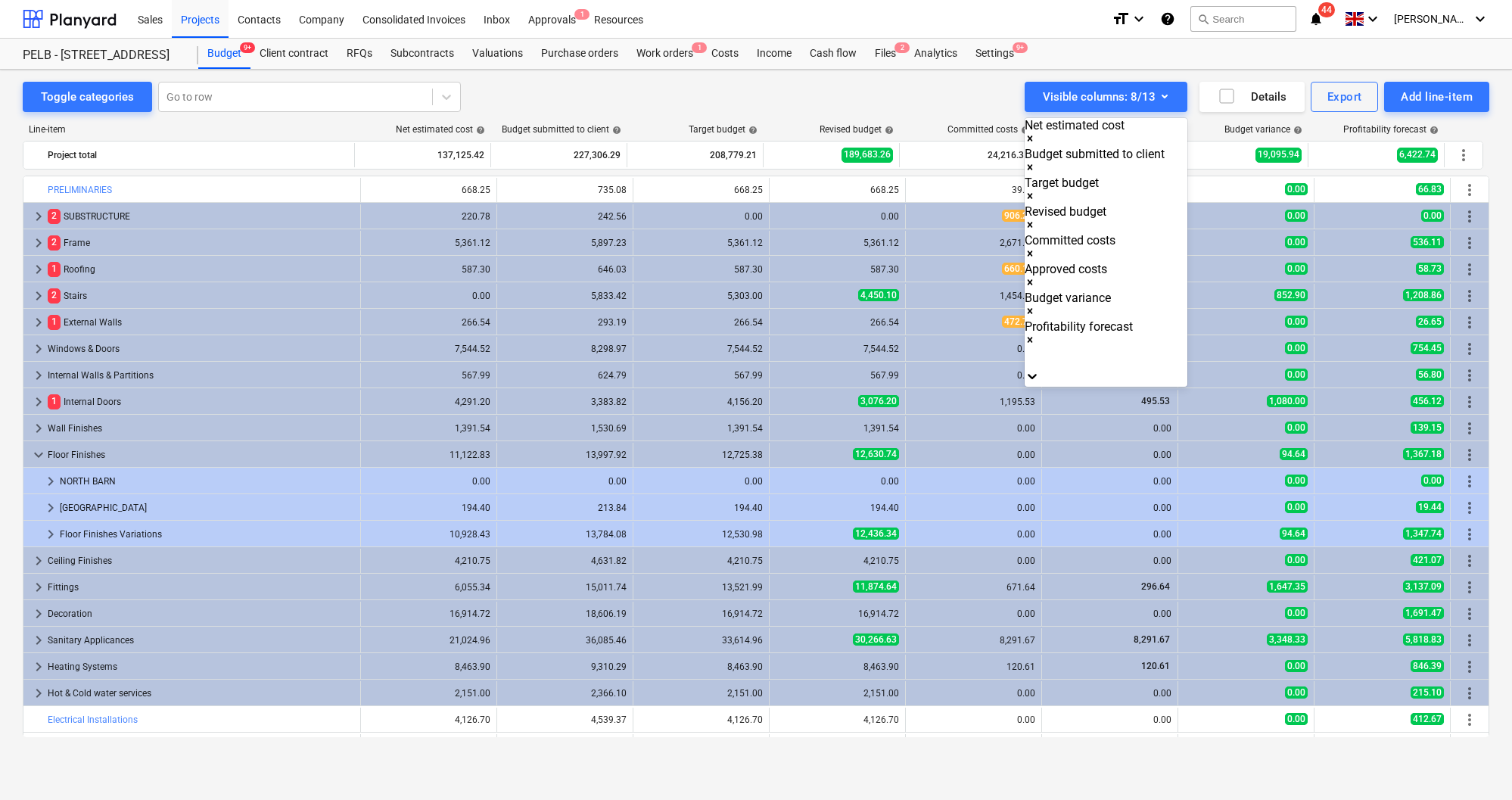
click at [1452, 127] on div at bounding box center [756, 400] width 1512 height 800
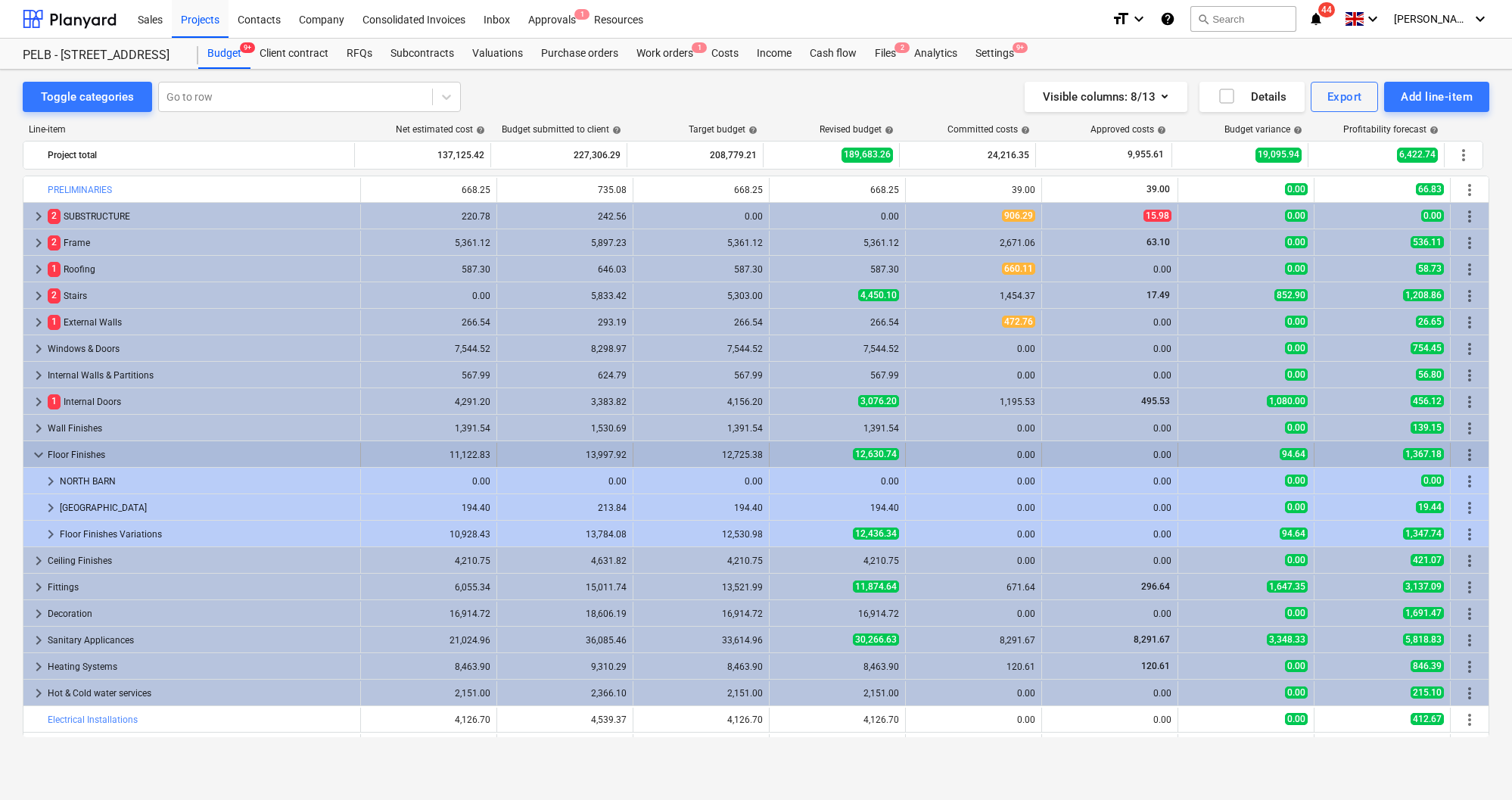
click at [100, 449] on div "Floor Finishes" at bounding box center [201, 455] width 307 height 24
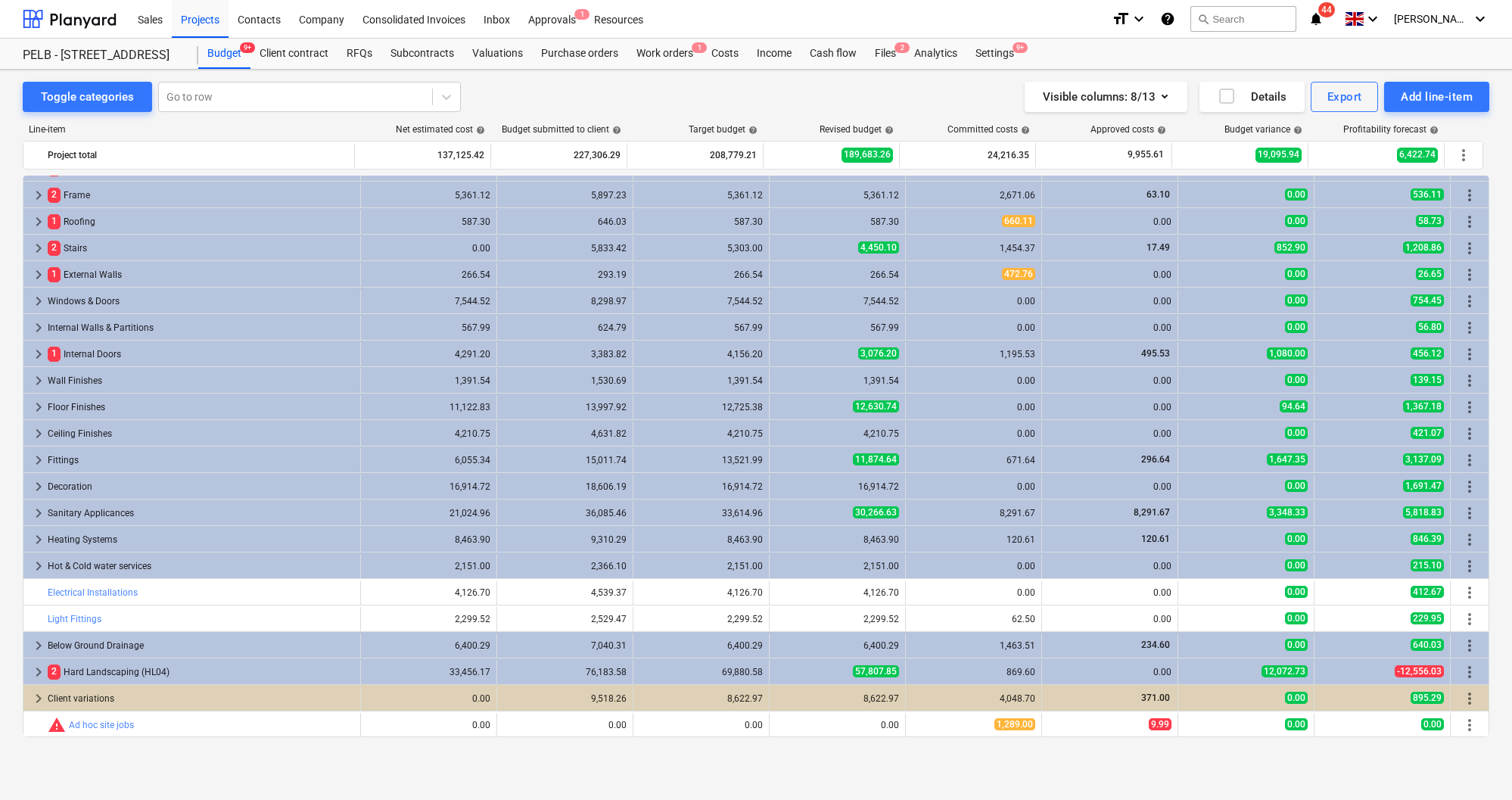
scroll to position [28, 0]
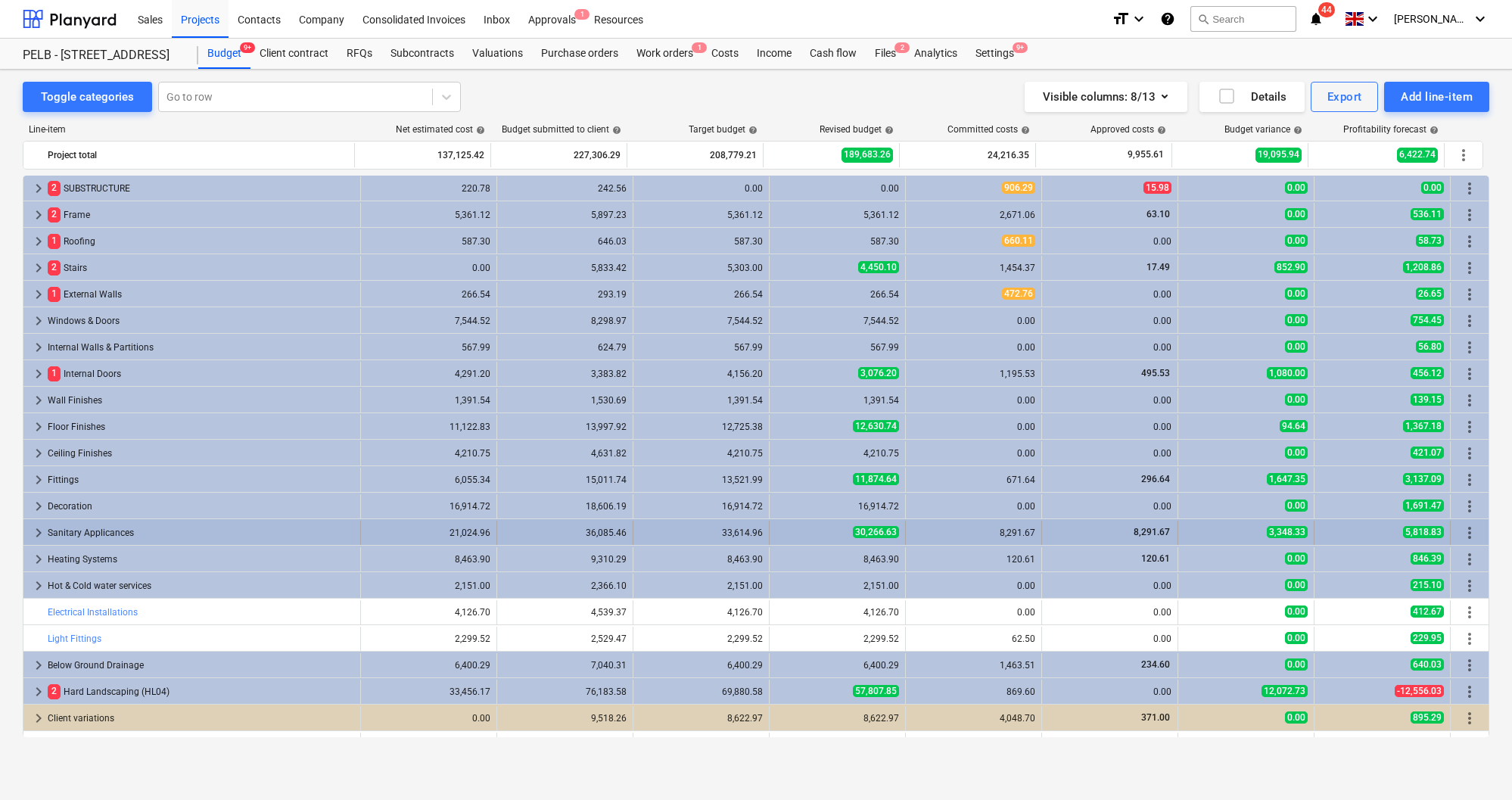
click at [262, 532] on div "Sanitary Applicances" at bounding box center [201, 533] width 307 height 24
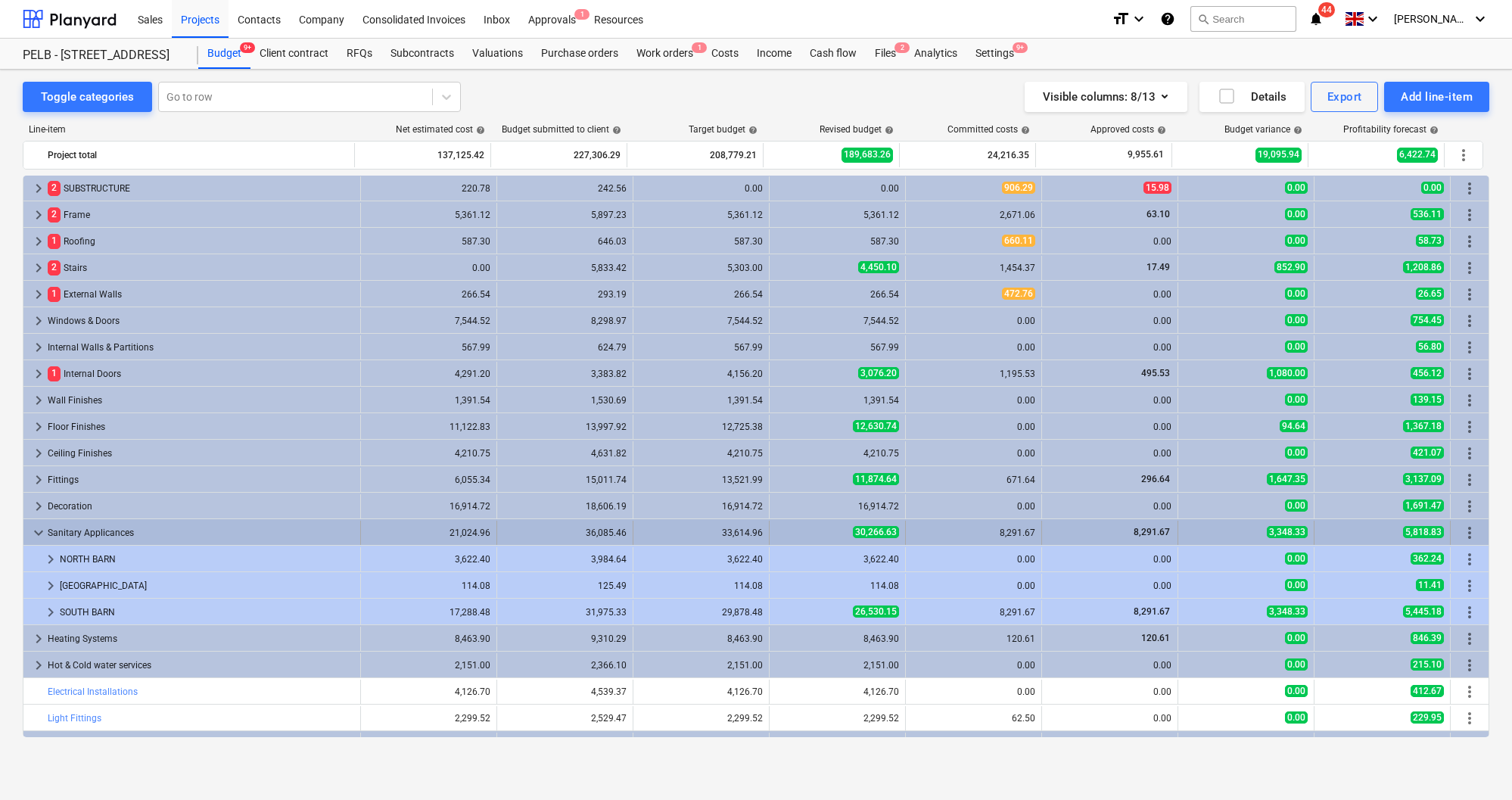
click at [264, 524] on div "Sanitary Applicances" at bounding box center [201, 533] width 307 height 24
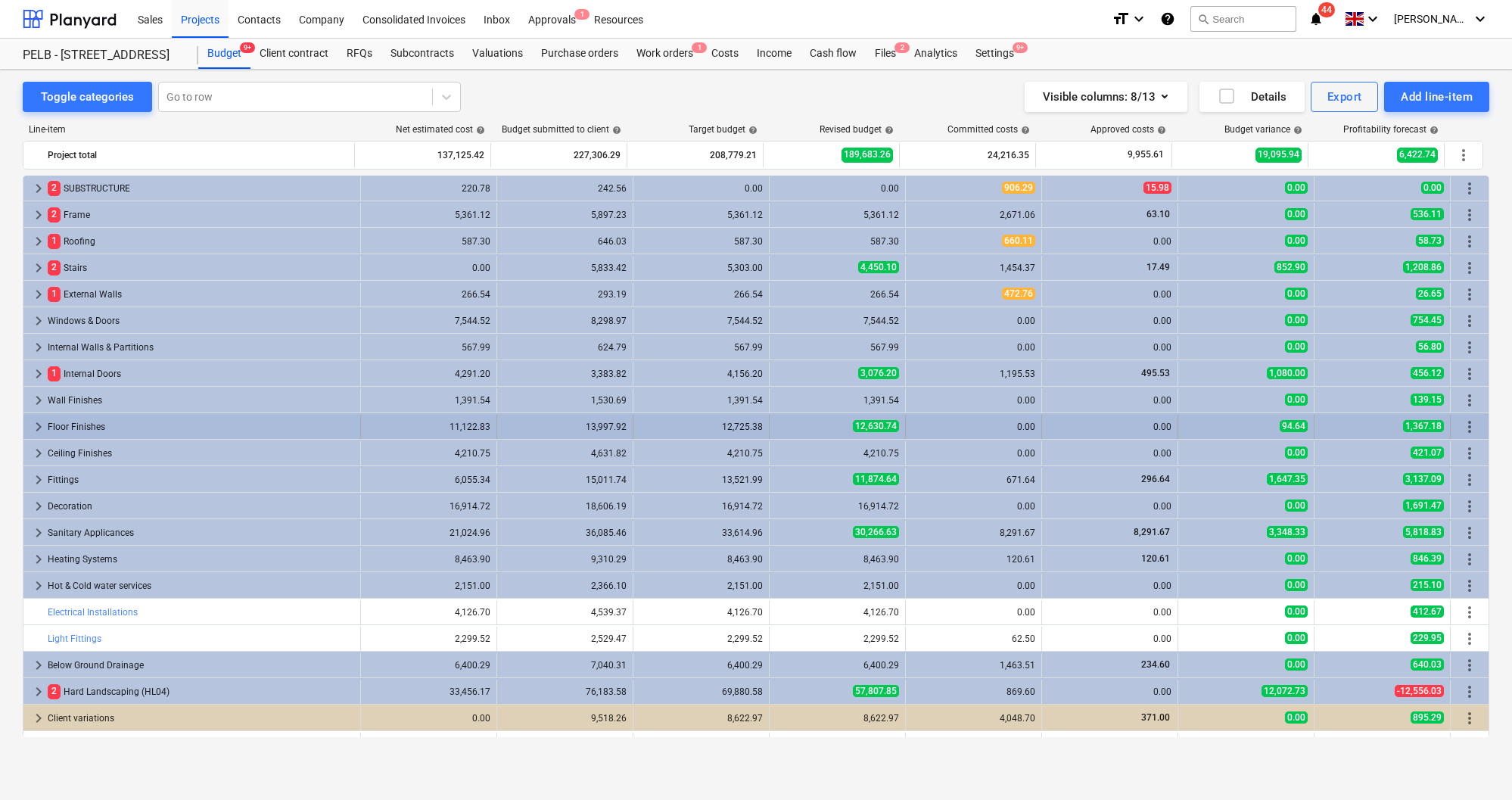
scroll to position [0, 0]
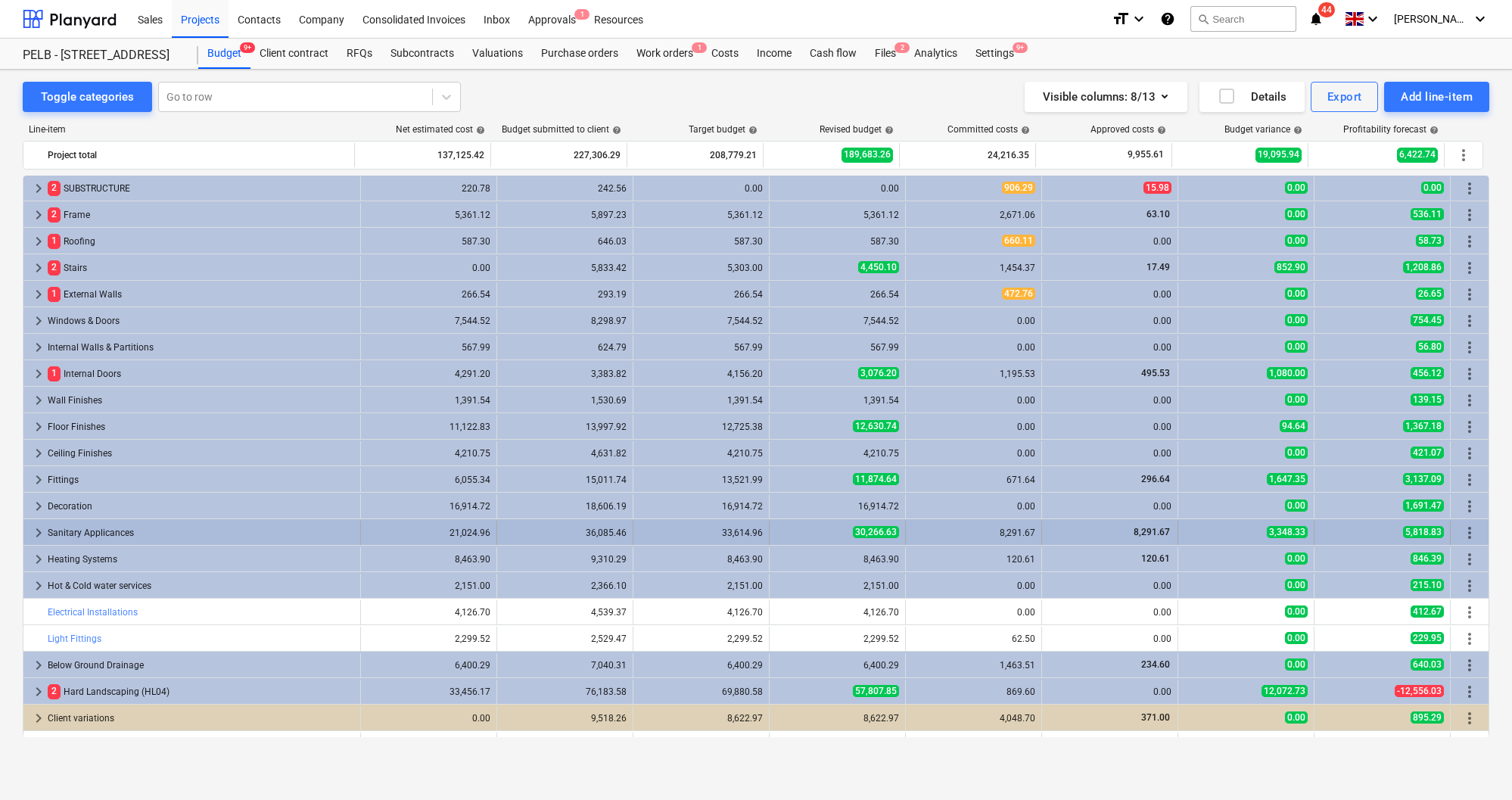
click at [296, 524] on div "Sanitary Applicances" at bounding box center [201, 533] width 307 height 24
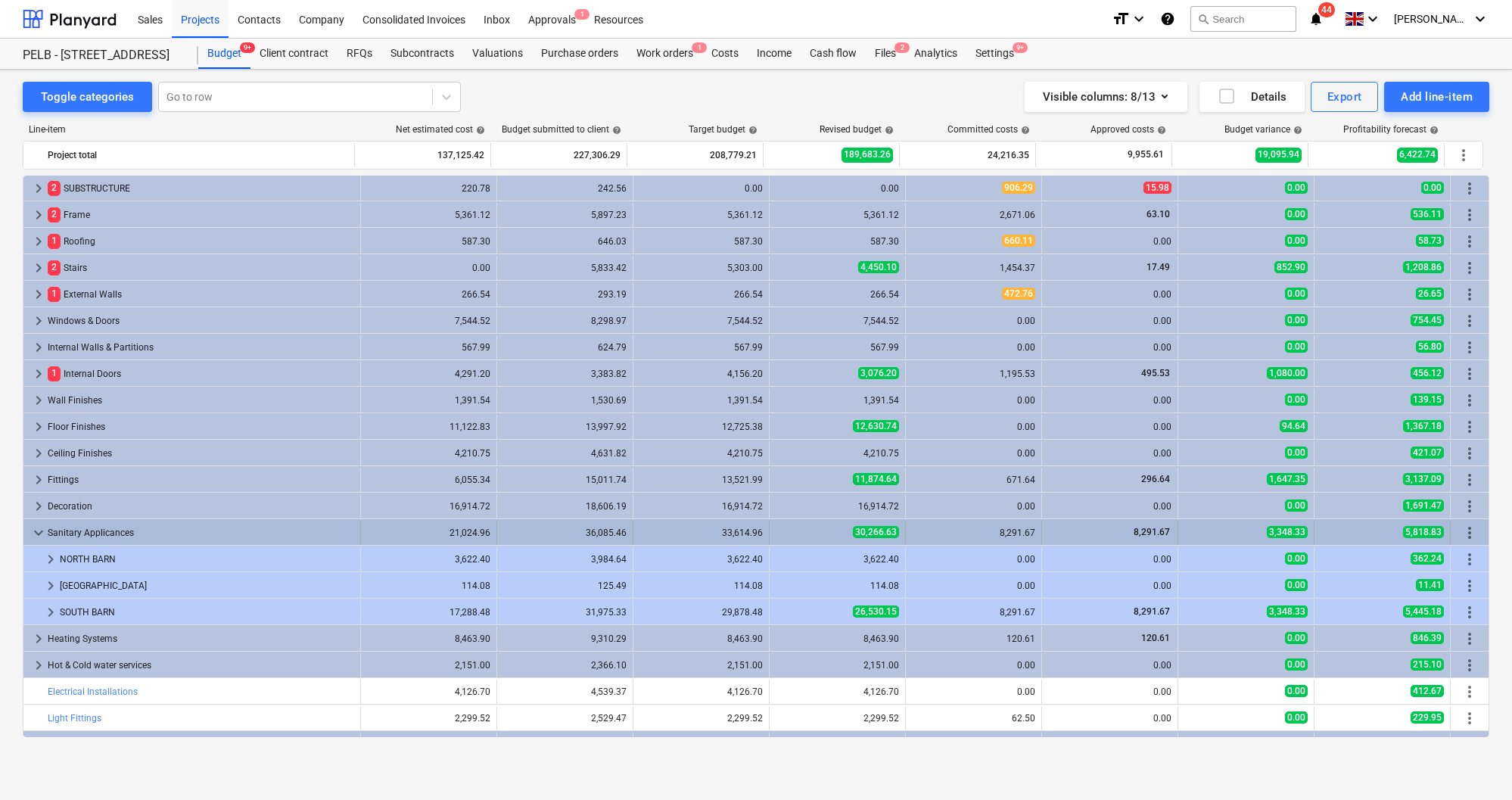
click at [271, 531] on div "Sanitary Applicances" at bounding box center [201, 533] width 307 height 24
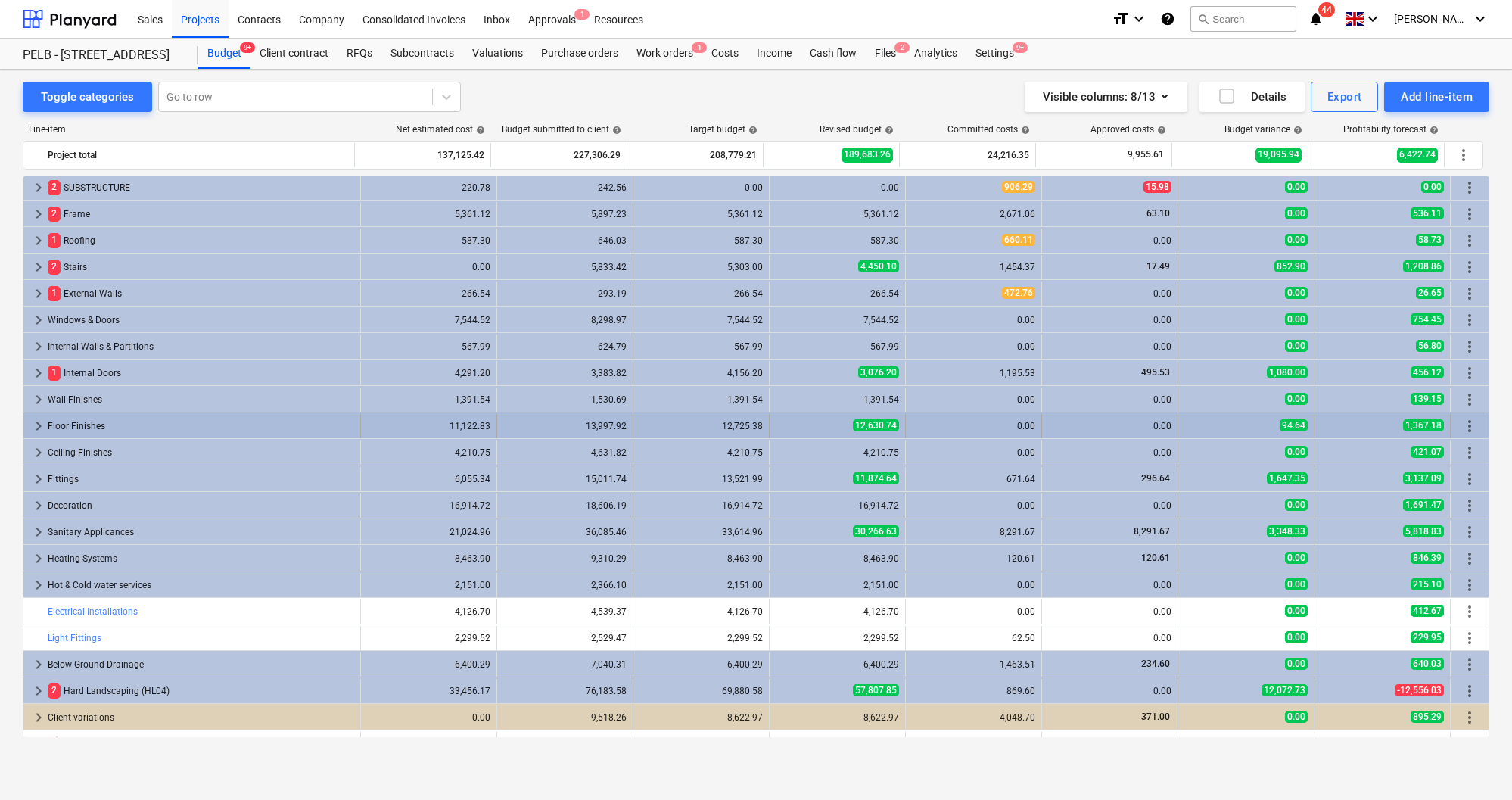
click at [296, 428] on div "Floor Finishes" at bounding box center [201, 426] width 307 height 24
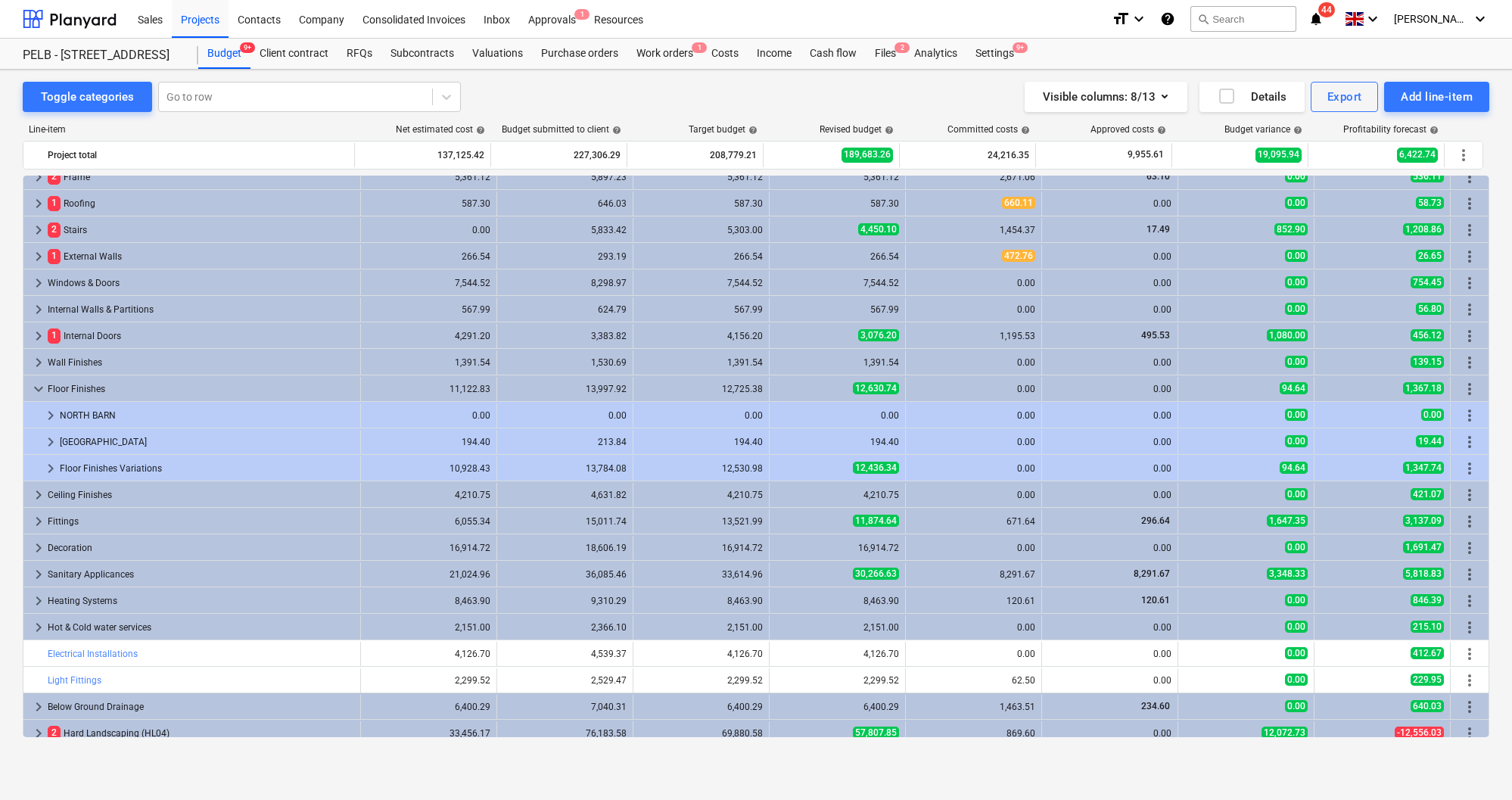
scroll to position [30, 0]
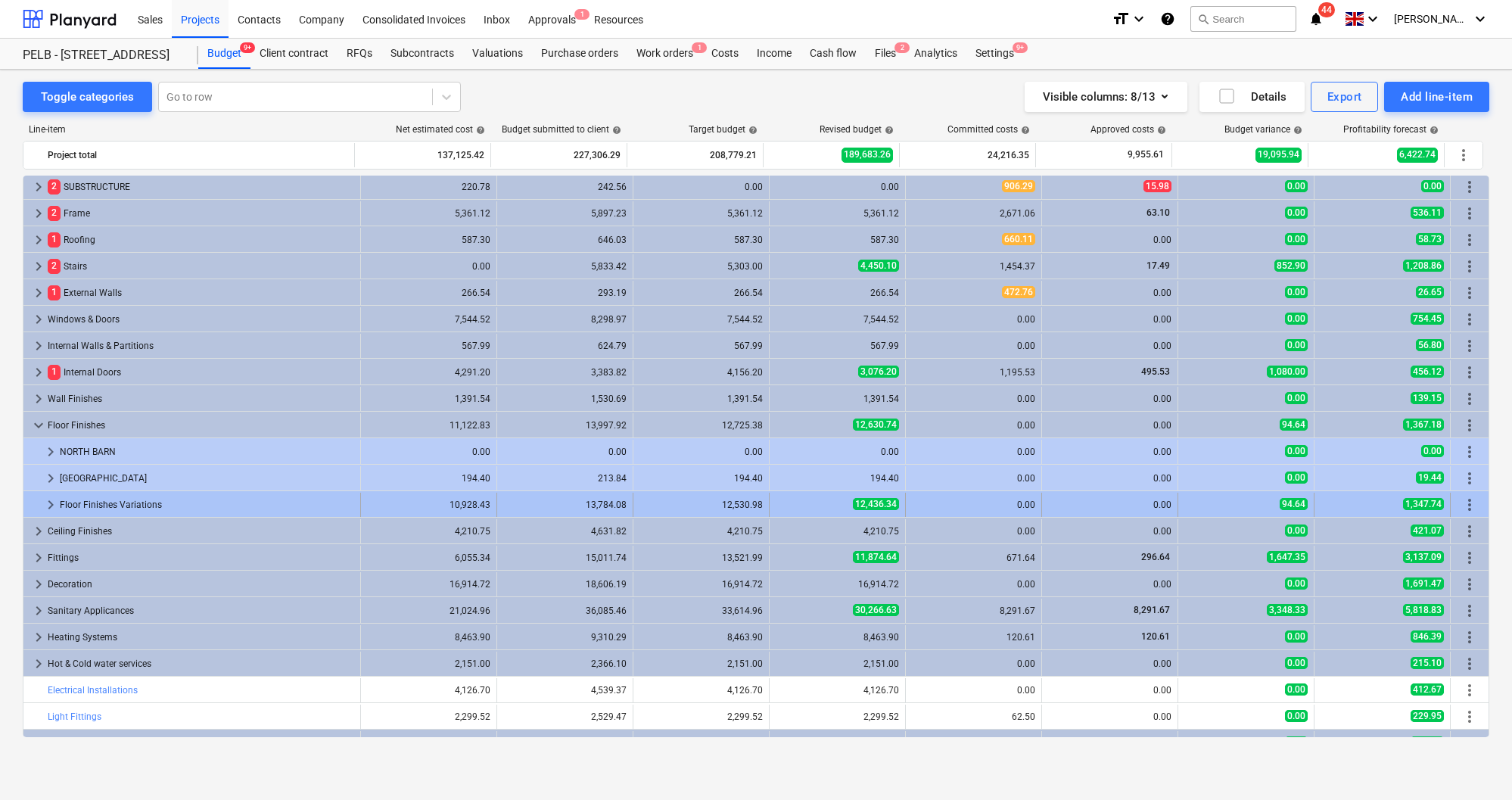
click at [533, 501] on div "13,784.08" at bounding box center [565, 505] width 124 height 11
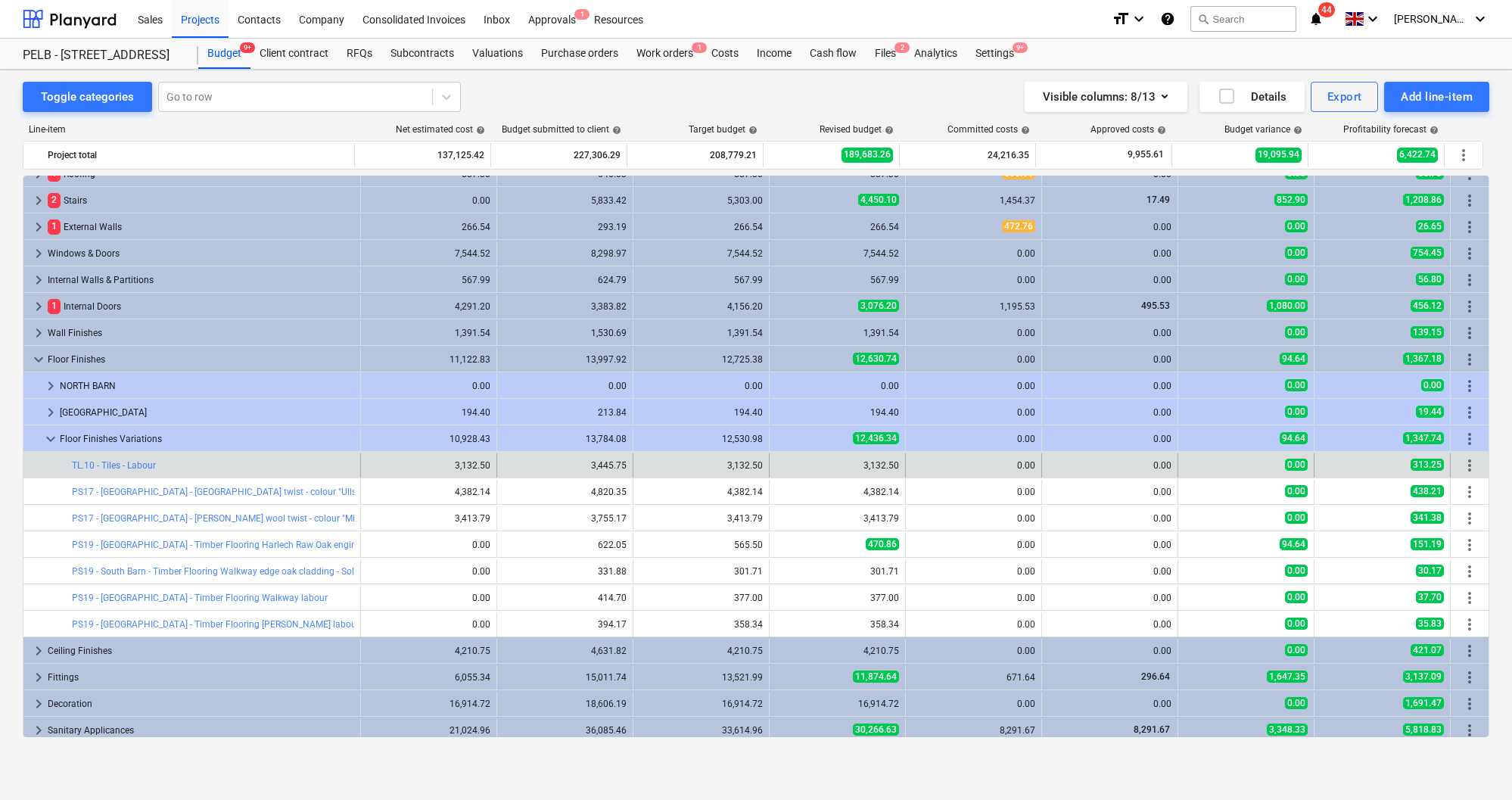
scroll to position [0, 0]
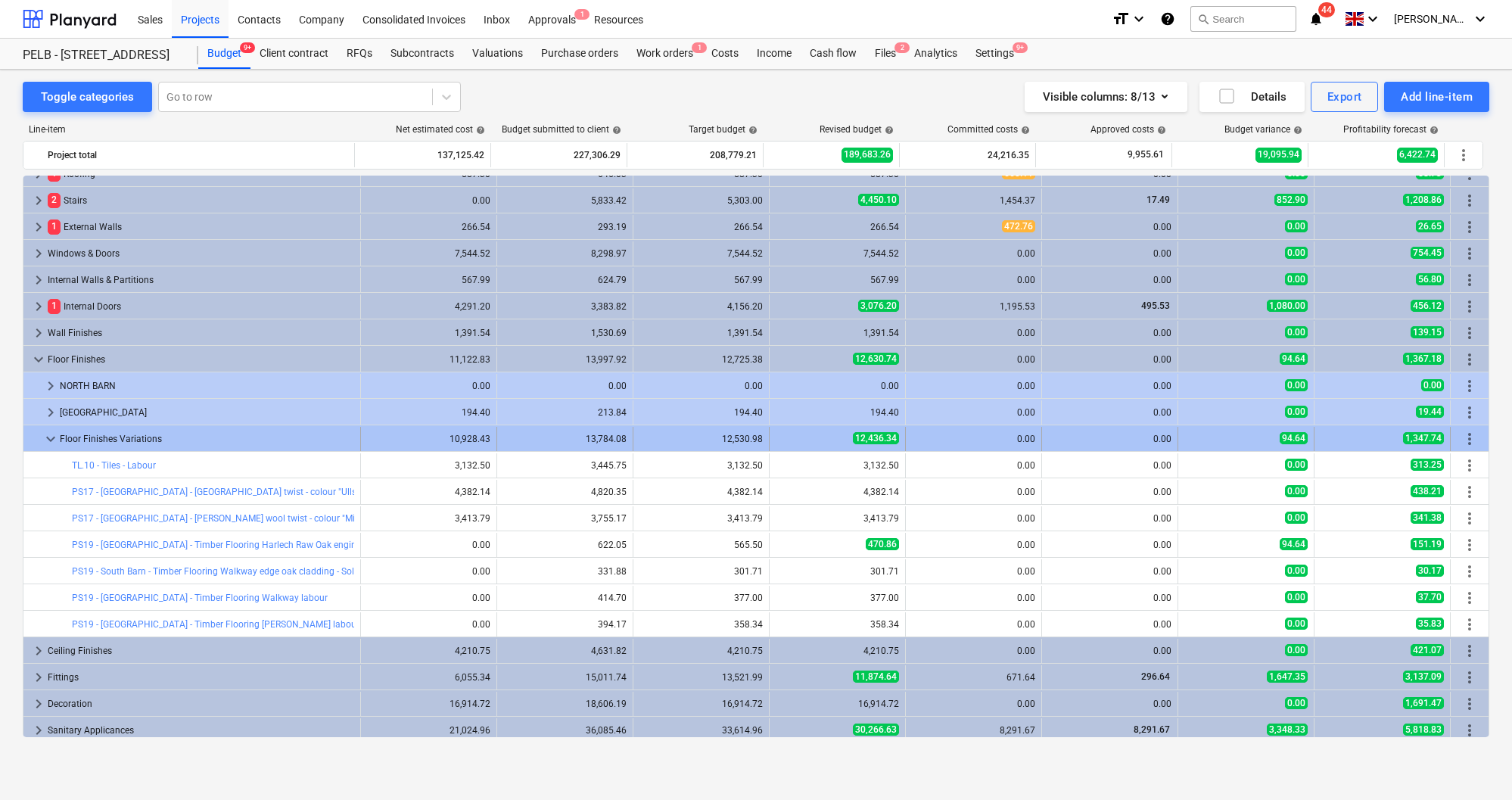
click at [179, 436] on div "Floor Finishes Variations" at bounding box center [206, 438] width 294 height 24
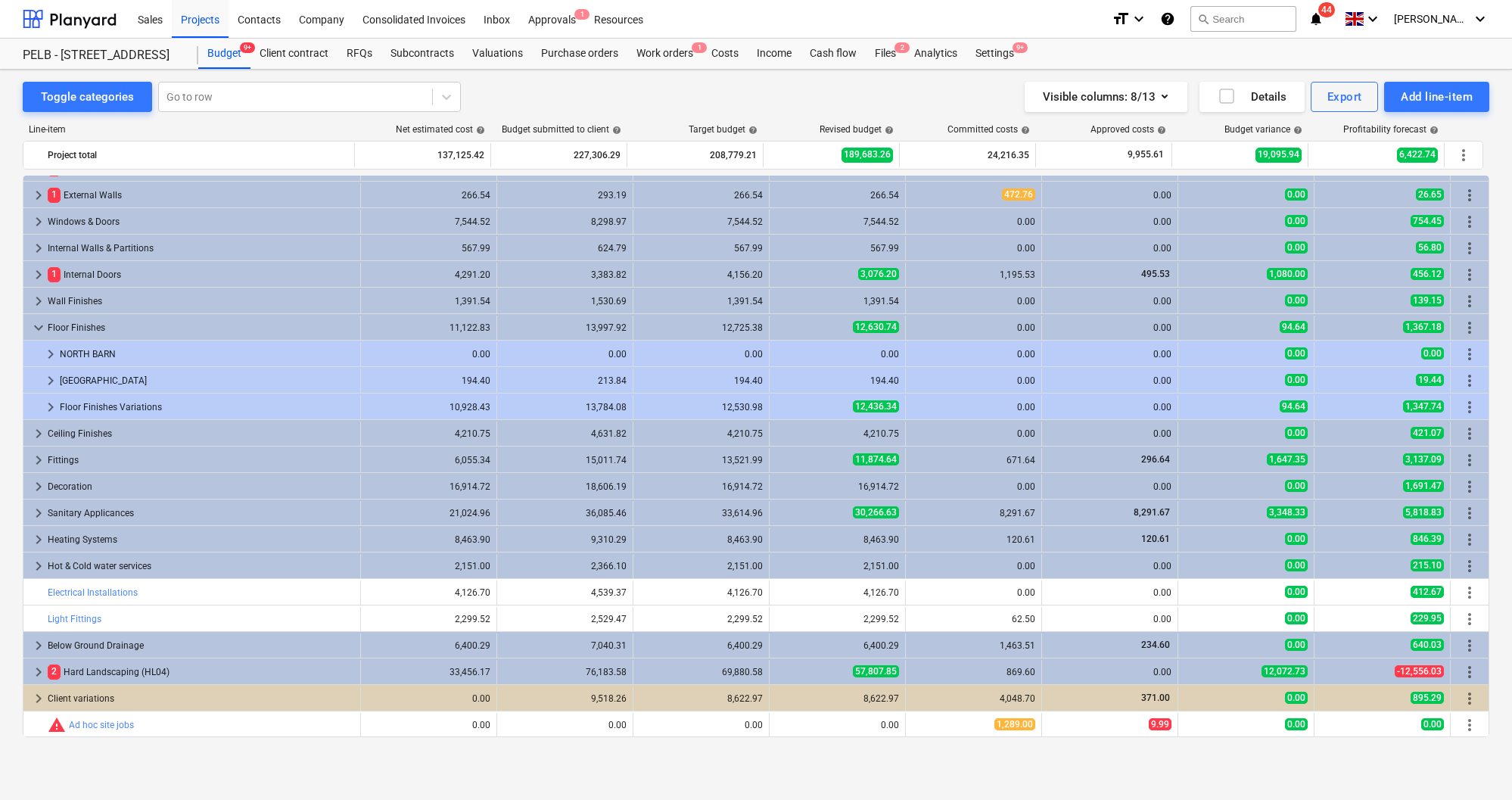
scroll to position [127, 0]
click at [566, 55] on div "Purchase orders" at bounding box center [579, 53] width 96 height 30
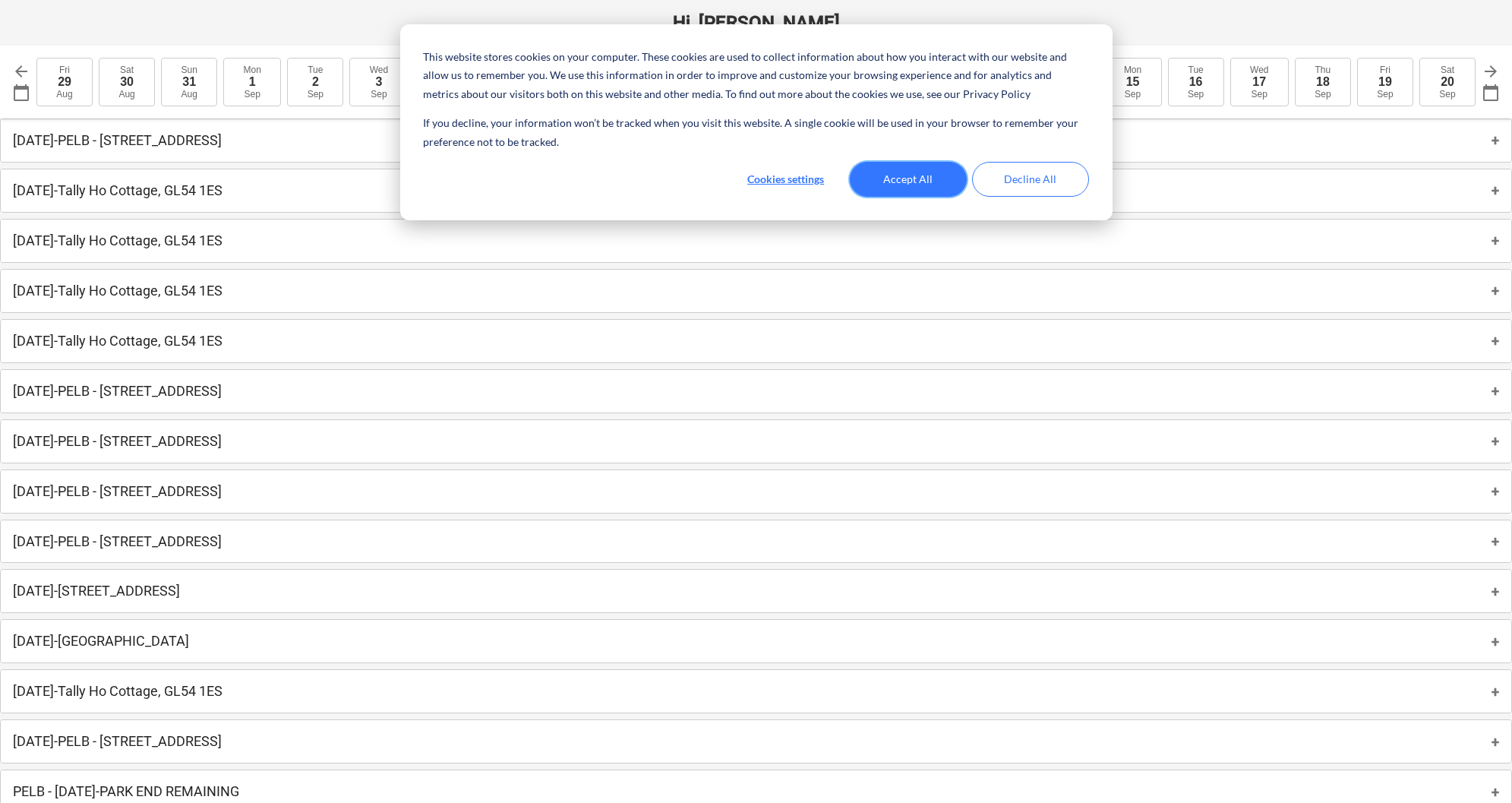
click at [905, 184] on button "Accept All" at bounding box center [909, 179] width 117 height 35
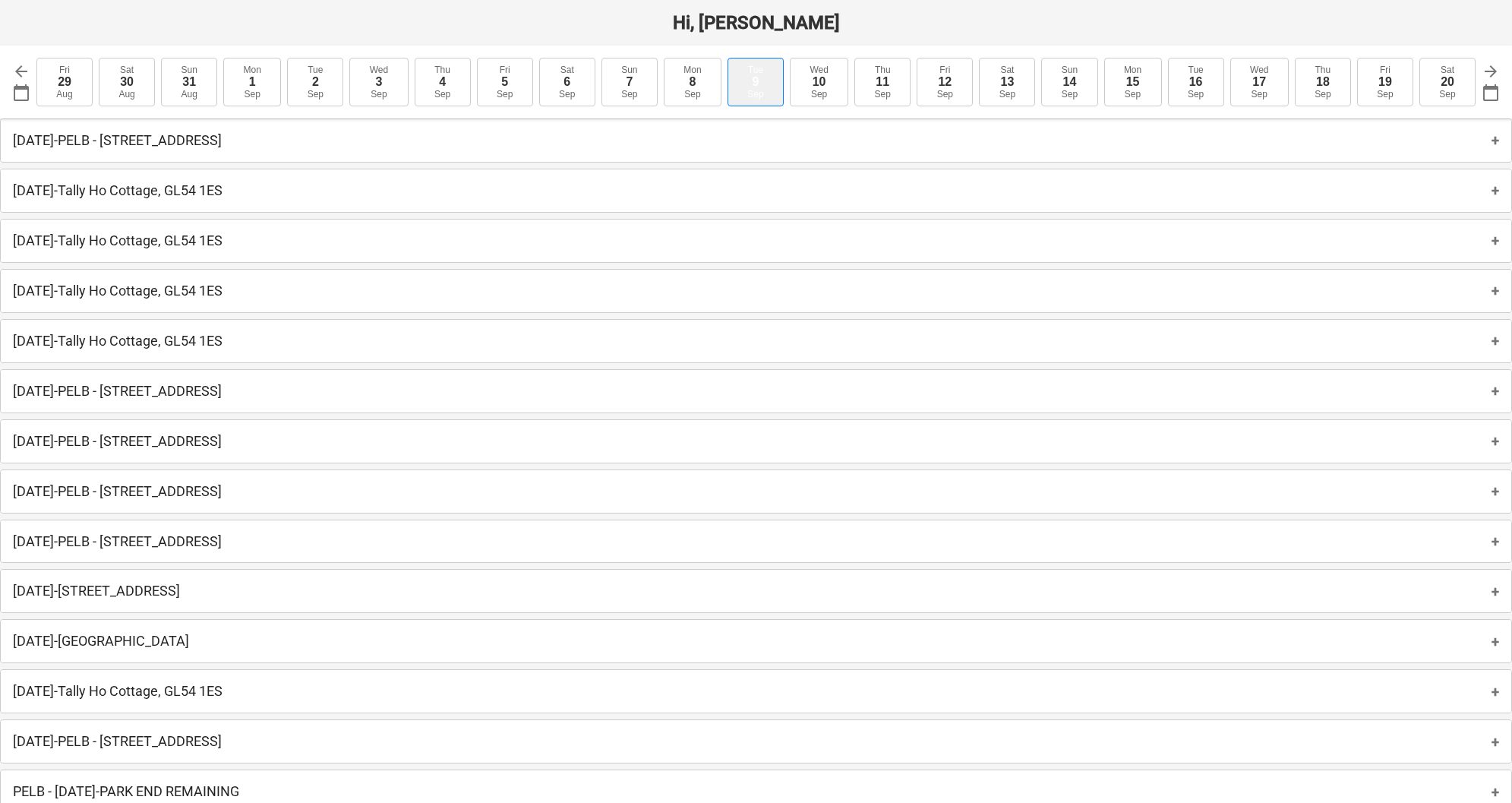
click at [746, 90] on button "Tue 9 Sep" at bounding box center [756, 82] width 56 height 48
click at [755, 88] on div "9" at bounding box center [756, 82] width 7 height 14
click at [755, 90] on div "Sep" at bounding box center [756, 94] width 15 height 11
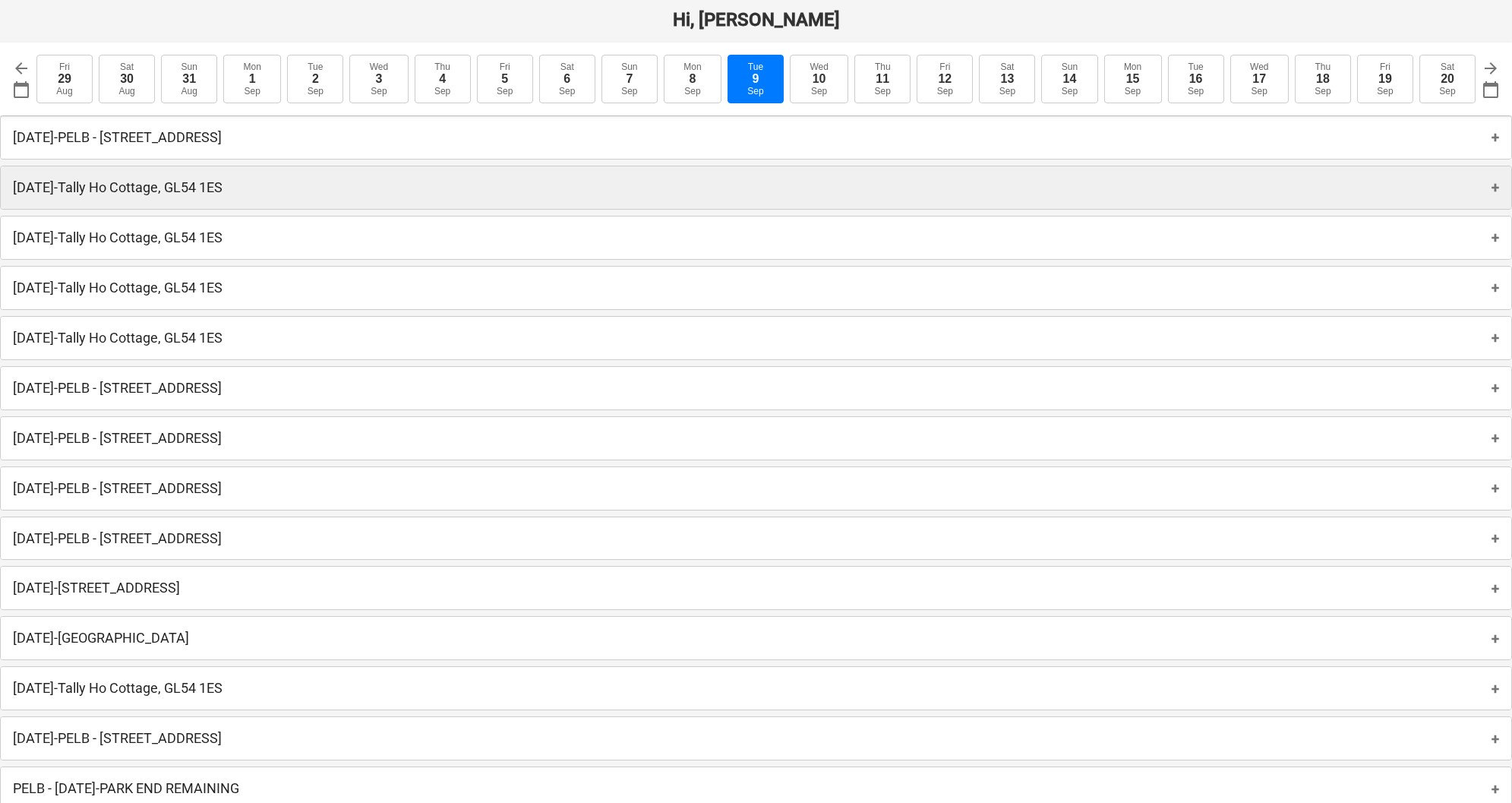
scroll to position [2, 0]
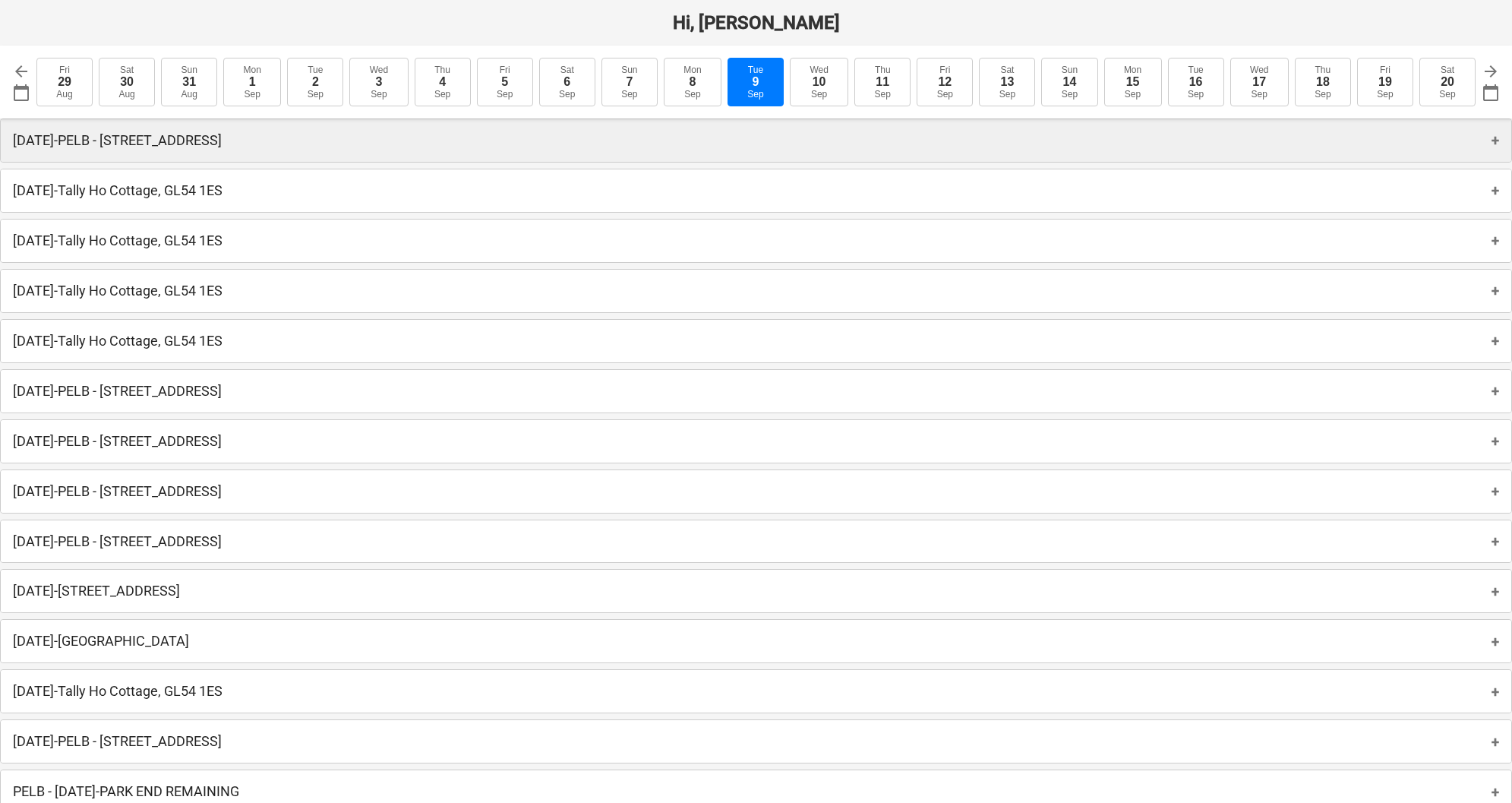
click at [902, 134] on div "Monday 8th September 2025 - PELB - Castle lane, Moreton Valence, GL2 7NE +" at bounding box center [756, 140] width 1511 height 43
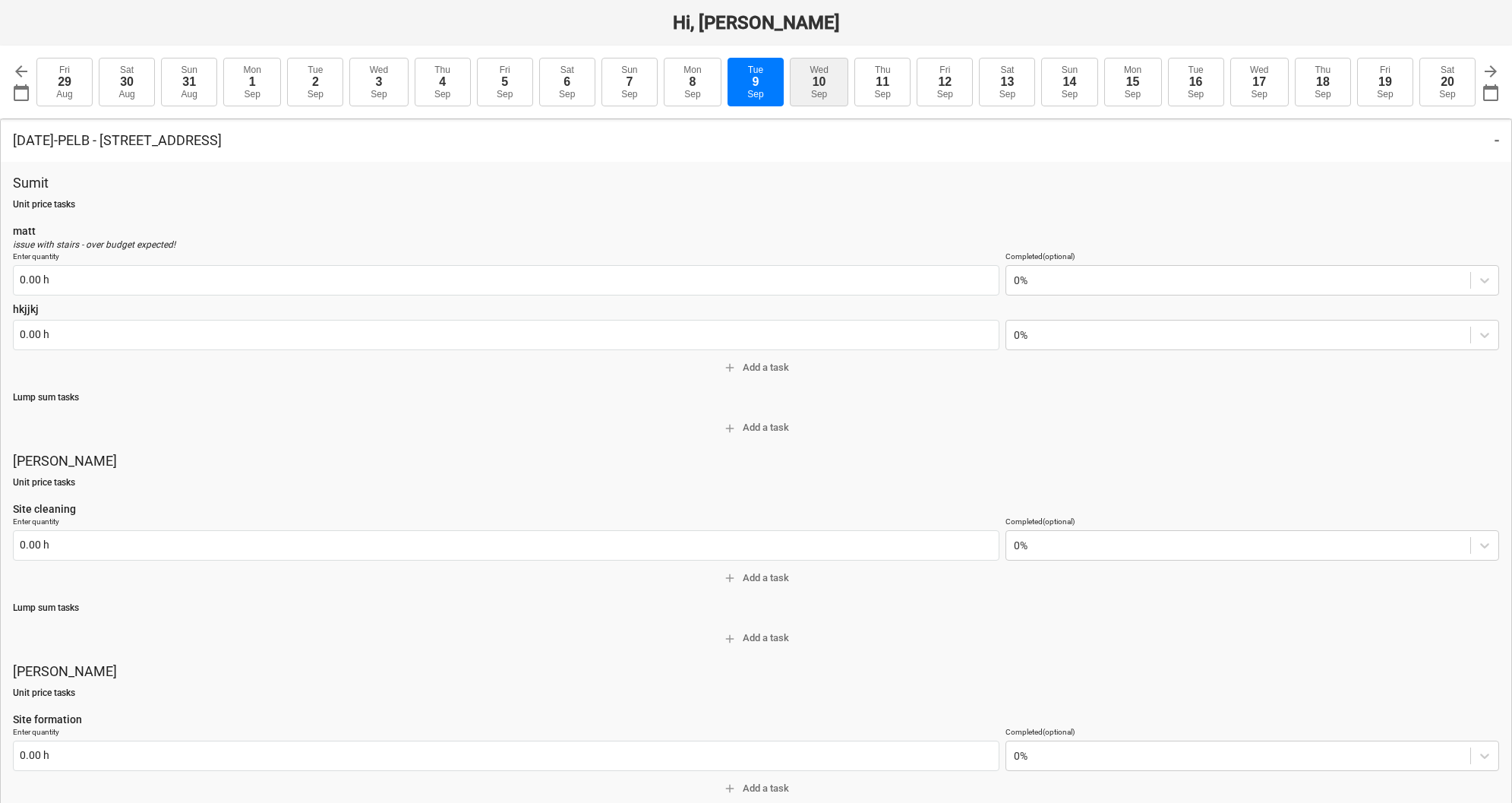
click at [840, 89] on button "Wed 10 Sep" at bounding box center [819, 82] width 58 height 48
type input "2025-09-10"
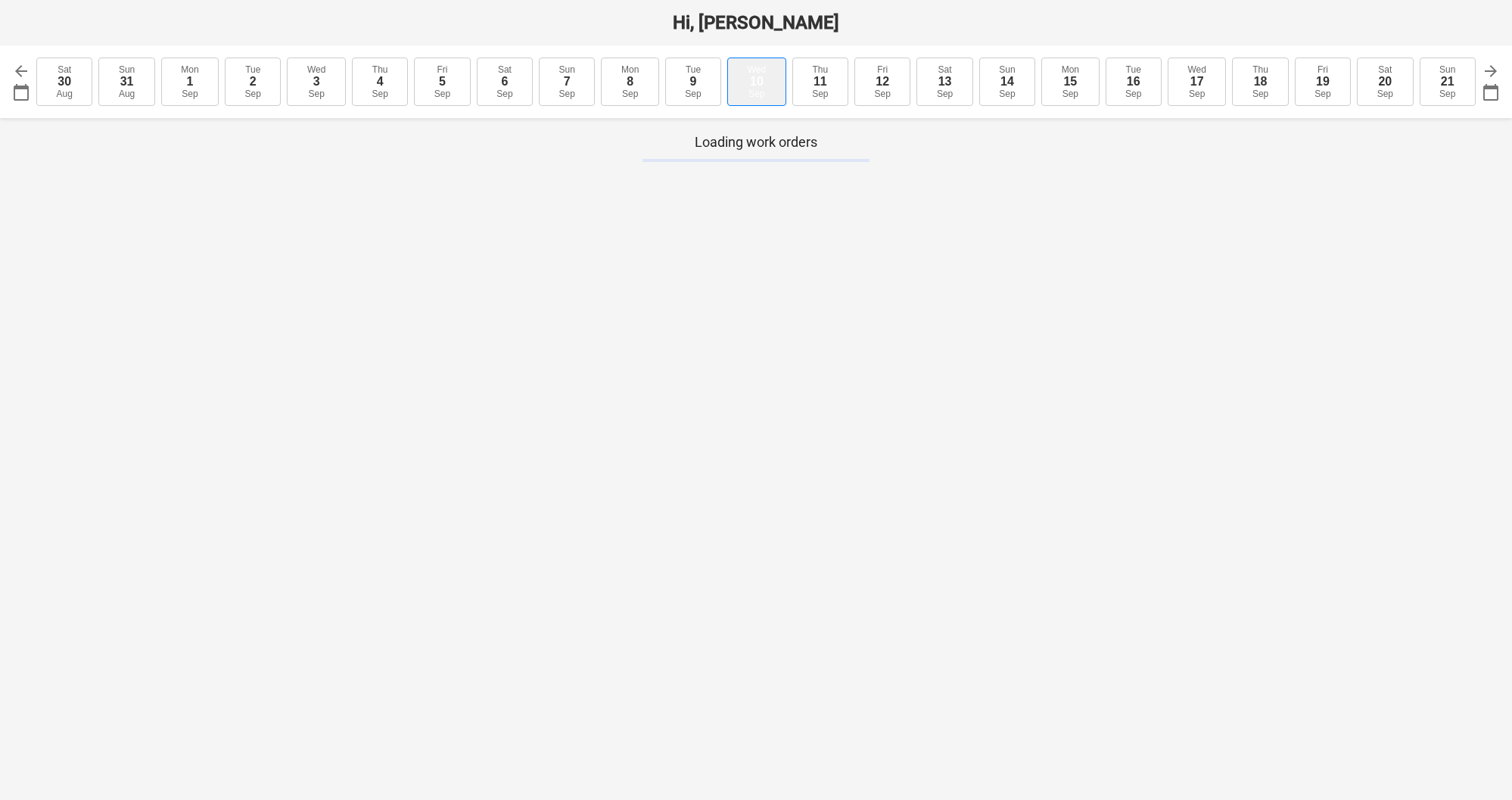
type textarea "x"
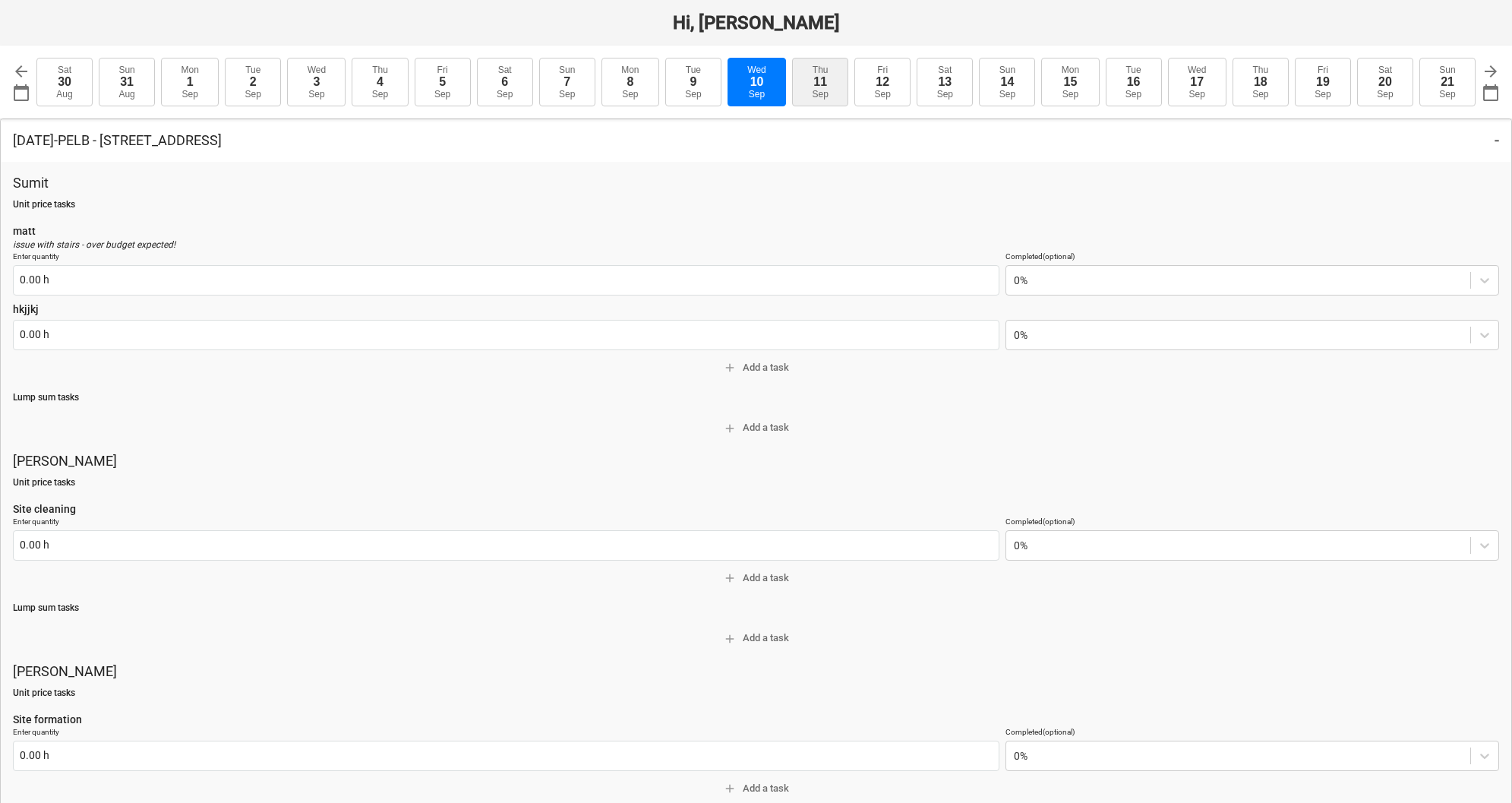
click at [804, 84] on button "Thu 11 Sep" at bounding box center [820, 82] width 56 height 48
type input "2025-09-11"
click at [768, 80] on button "Thu 11 Sep" at bounding box center [757, 82] width 56 height 48
type textarea "x"
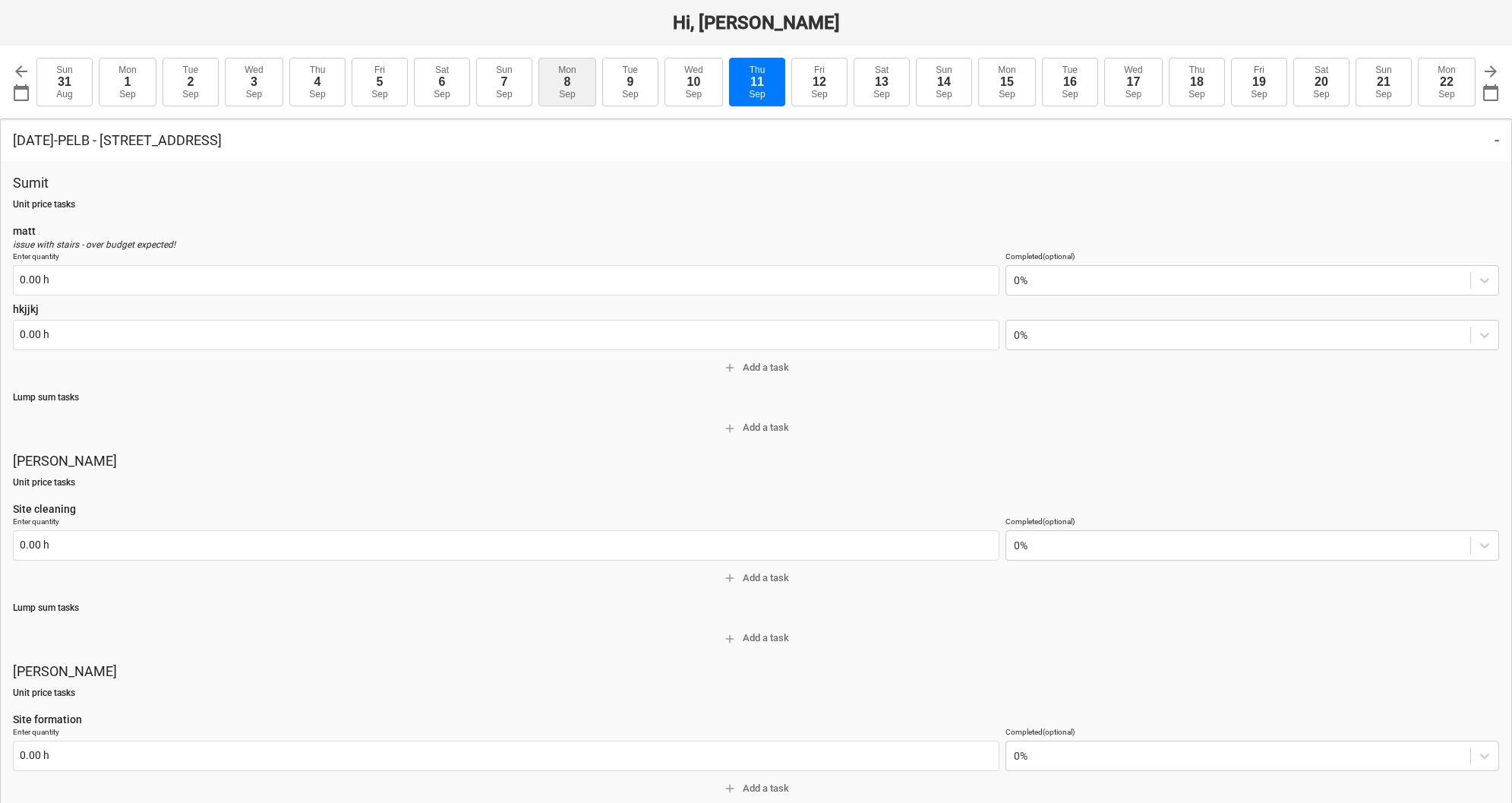
drag, startPoint x: 674, startPoint y: 84, endPoint x: 639, endPoint y: 78, distance: 35.5
click at [670, 84] on button "Wed 10 Sep" at bounding box center [694, 82] width 58 height 48
type input "2025-09-10"
type textarea "x"
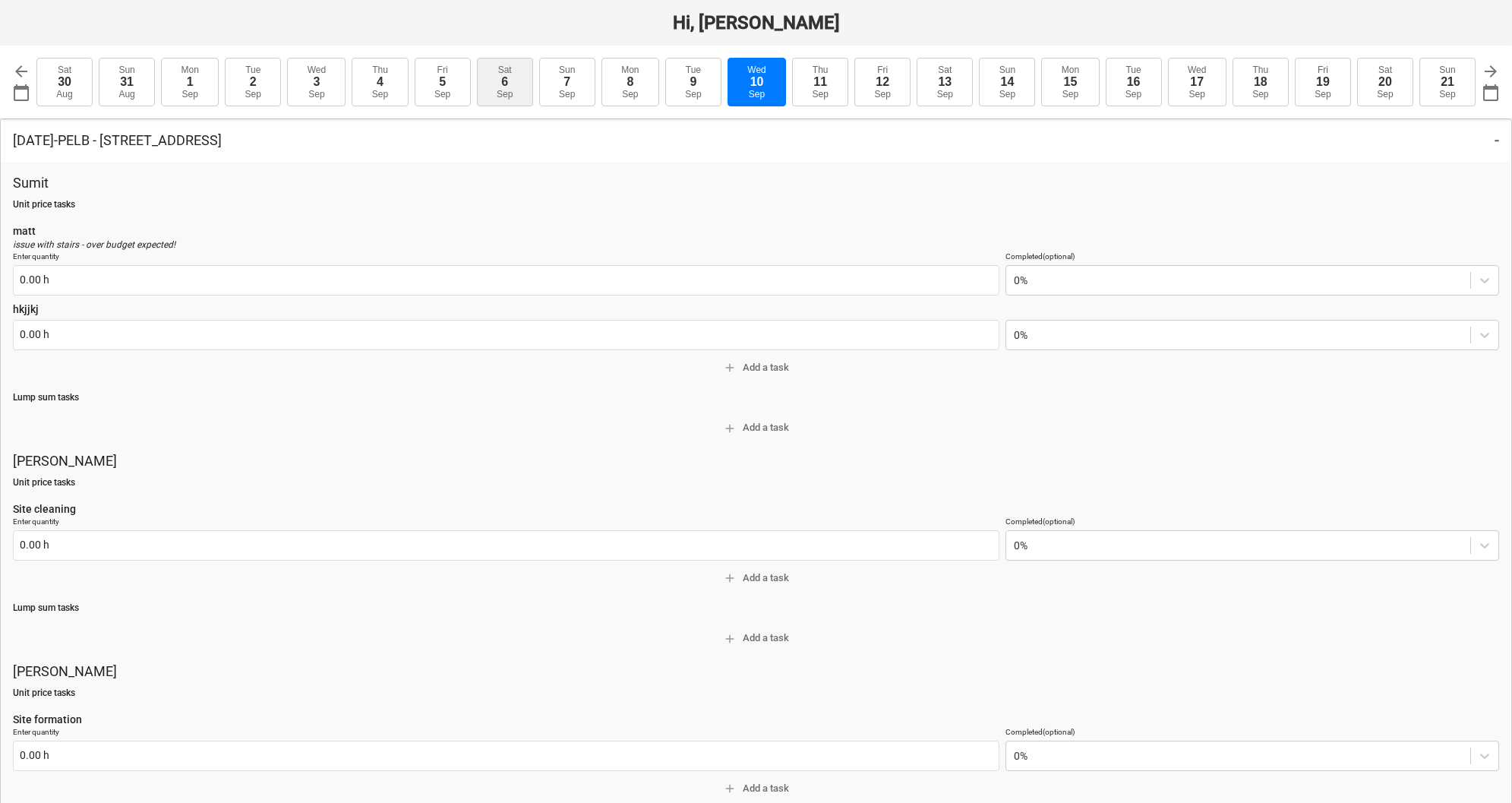
click at [635, 78] on button "Mon 8 Sep" at bounding box center [631, 82] width 58 height 48
type input "2025-09-08"
type textarea "x"
type input "0.00 h"
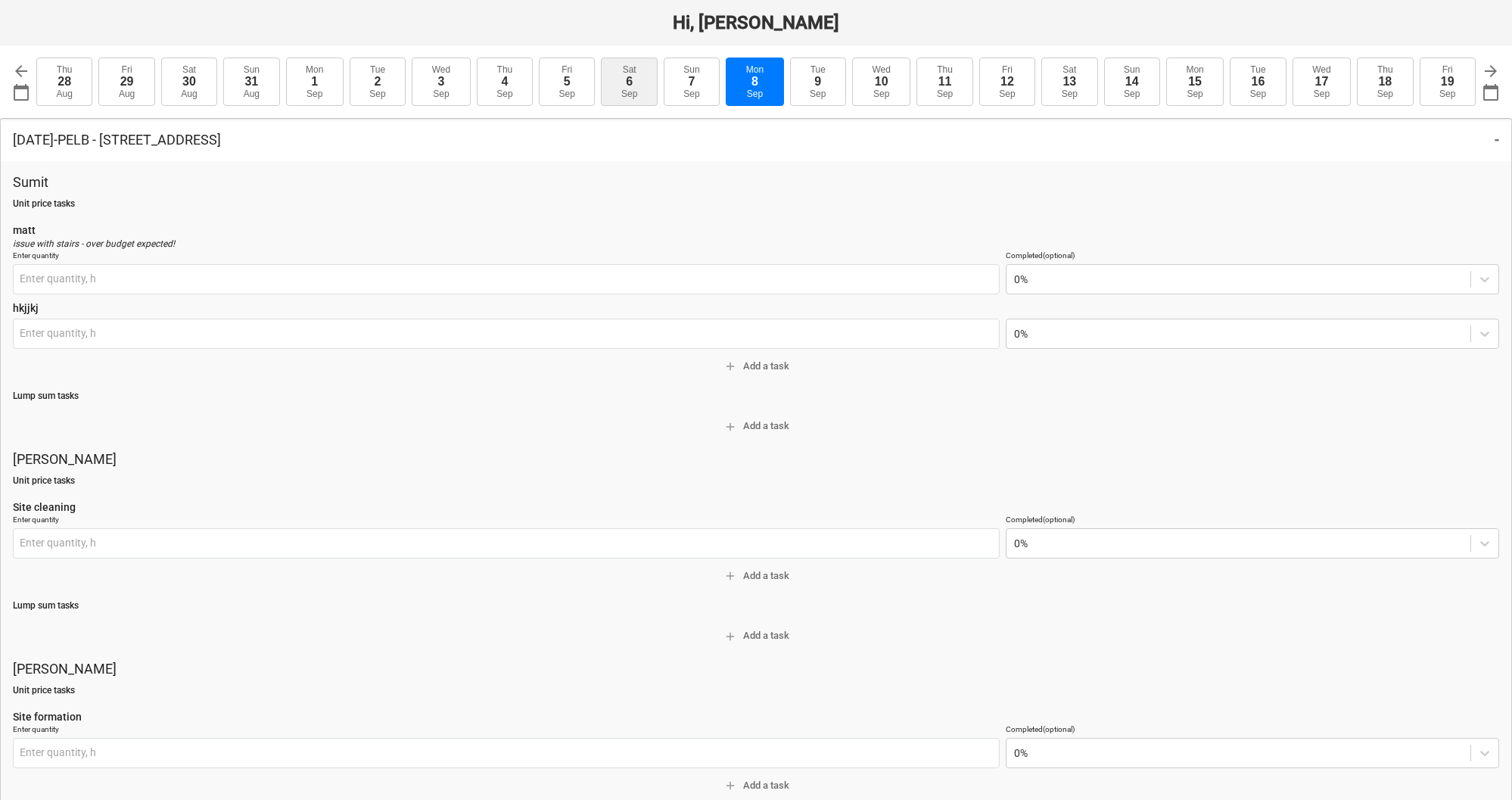
type input "0.00 h"
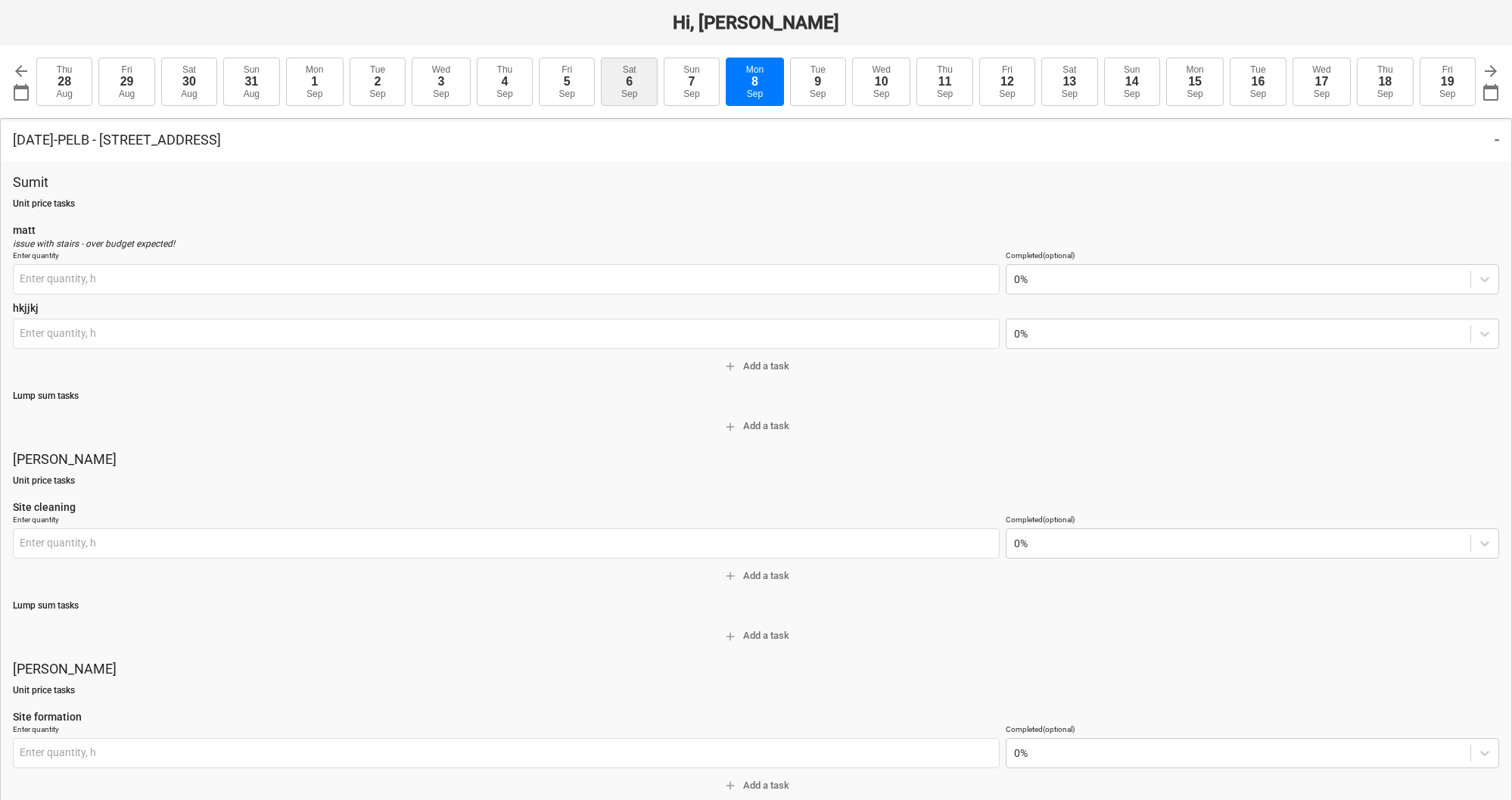
type input "0.00 h"
click at [742, 79] on button "Mon 8 Sep" at bounding box center [753, 82] width 58 height 48
type textarea "x"
drag, startPoint x: 791, startPoint y: 81, endPoint x: 821, endPoint y: 81, distance: 30.0
click at [791, 81] on button "Tue 9 Sep" at bounding box center [815, 82] width 56 height 48
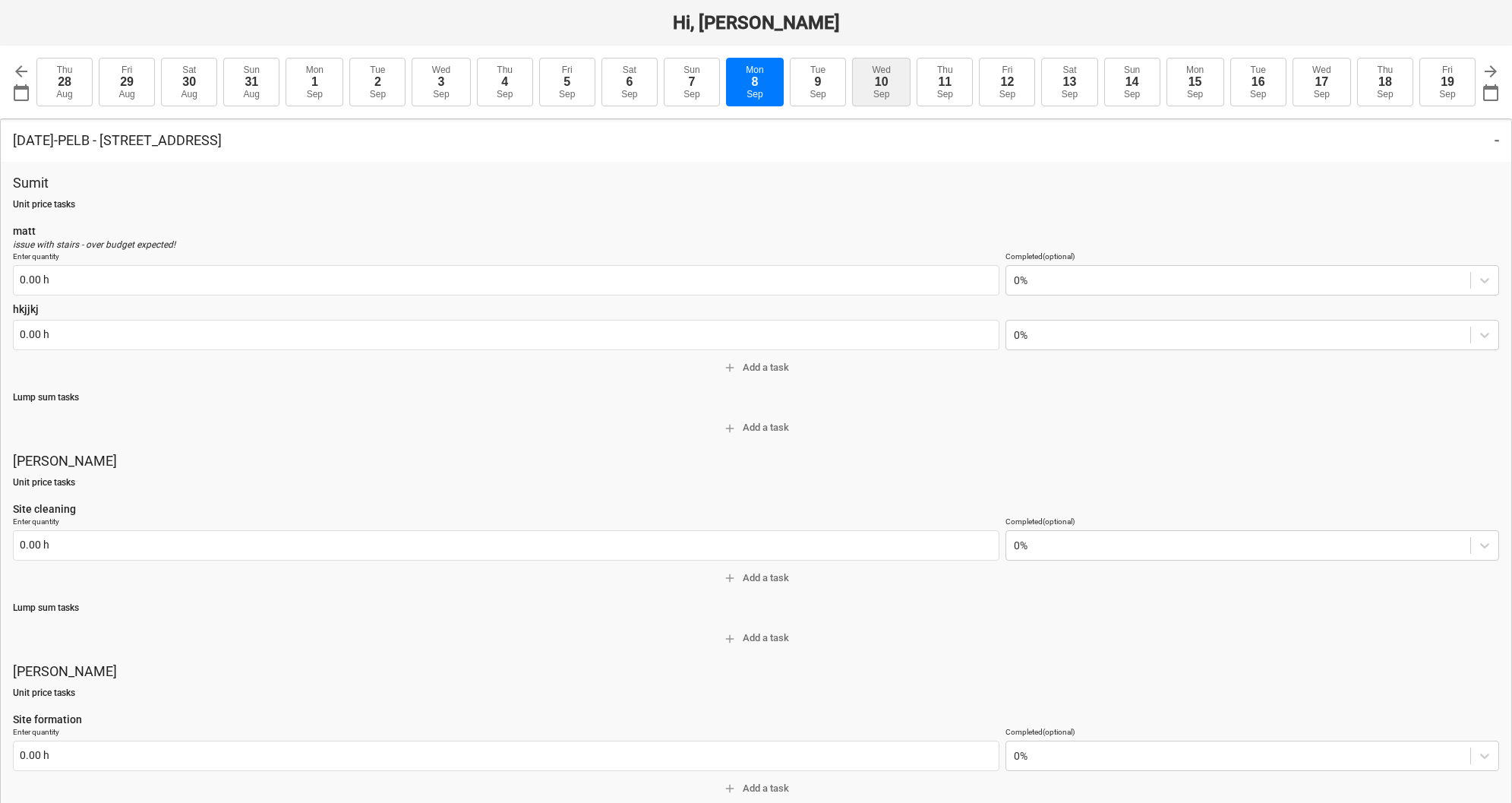
type input "2025-09-09"
type textarea "x"
click at [134, 245] on p "issue with stairs - over budget expected!" at bounding box center [756, 244] width 1487 height 13
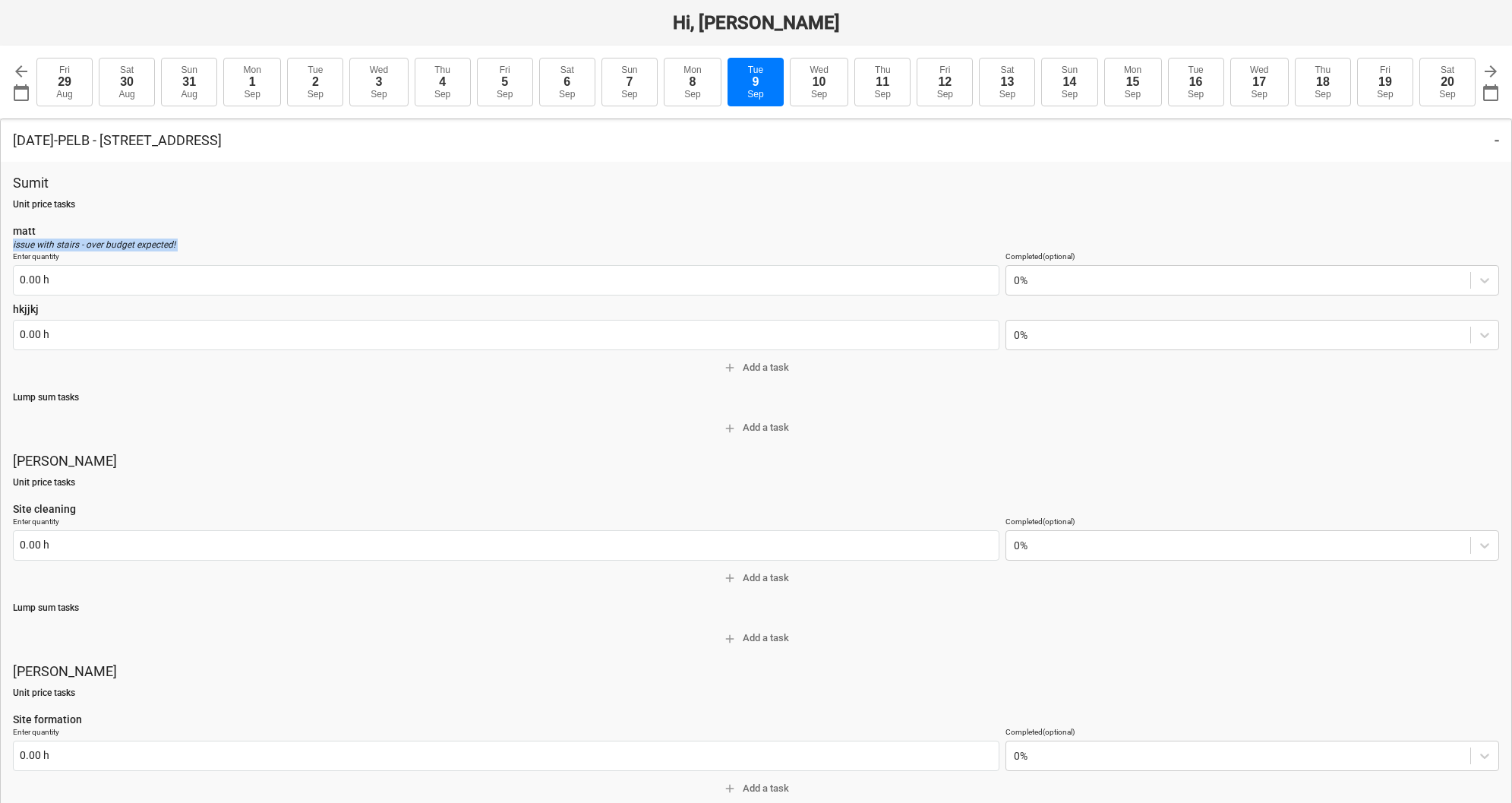
click at [134, 245] on p "issue with stairs - over budget expected!" at bounding box center [756, 244] width 1487 height 13
click at [78, 210] on p "Unit price tasks" at bounding box center [756, 204] width 1487 height 13
click at [69, 239] on p "issue with stairs - over budget expected!" at bounding box center [756, 244] width 1487 height 13
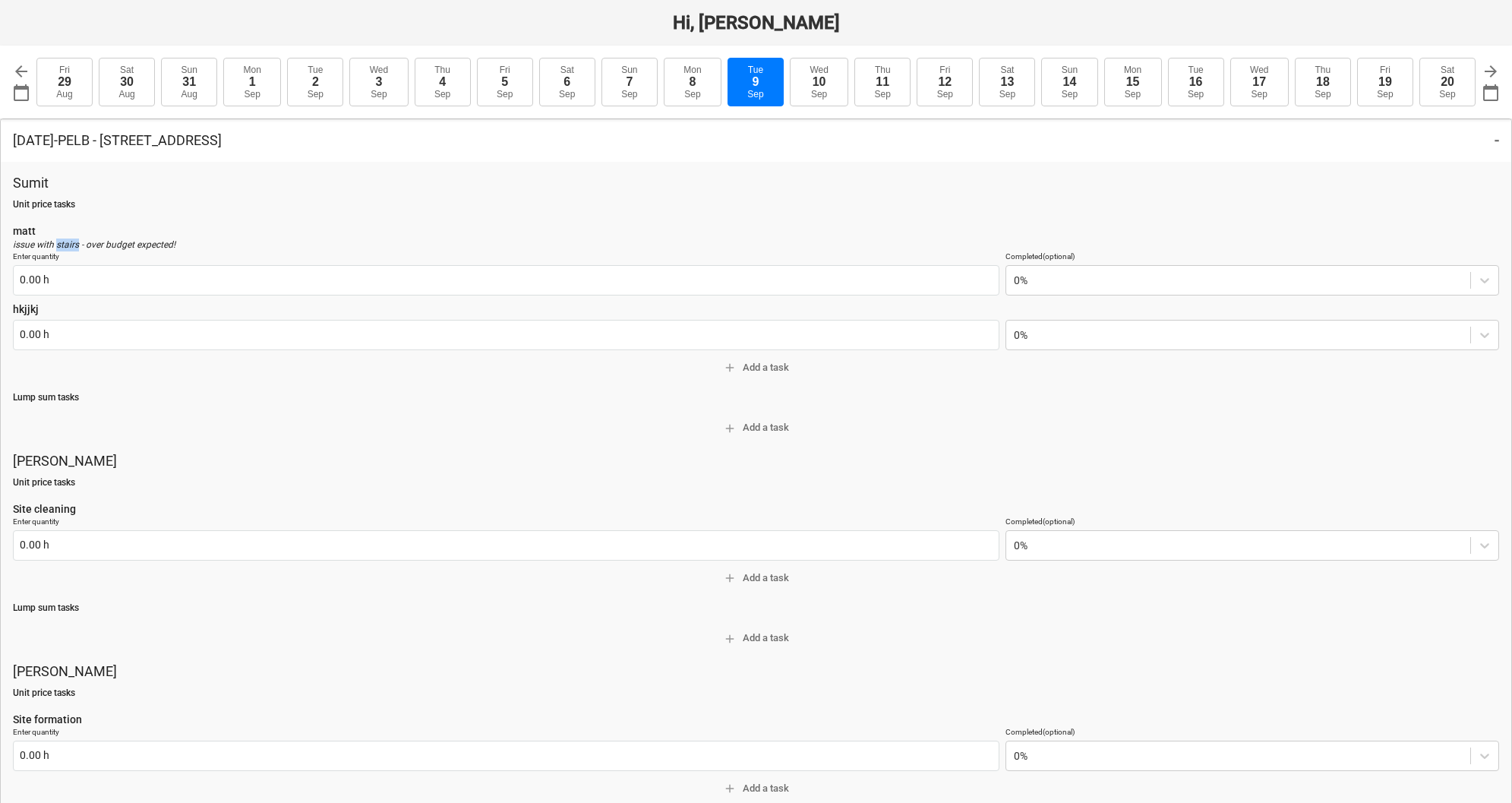
click at [69, 239] on p "issue with stairs - over budget expected!" at bounding box center [756, 244] width 1487 height 13
click at [683, 97] on button "Mon 8 Sep" at bounding box center [693, 82] width 58 height 48
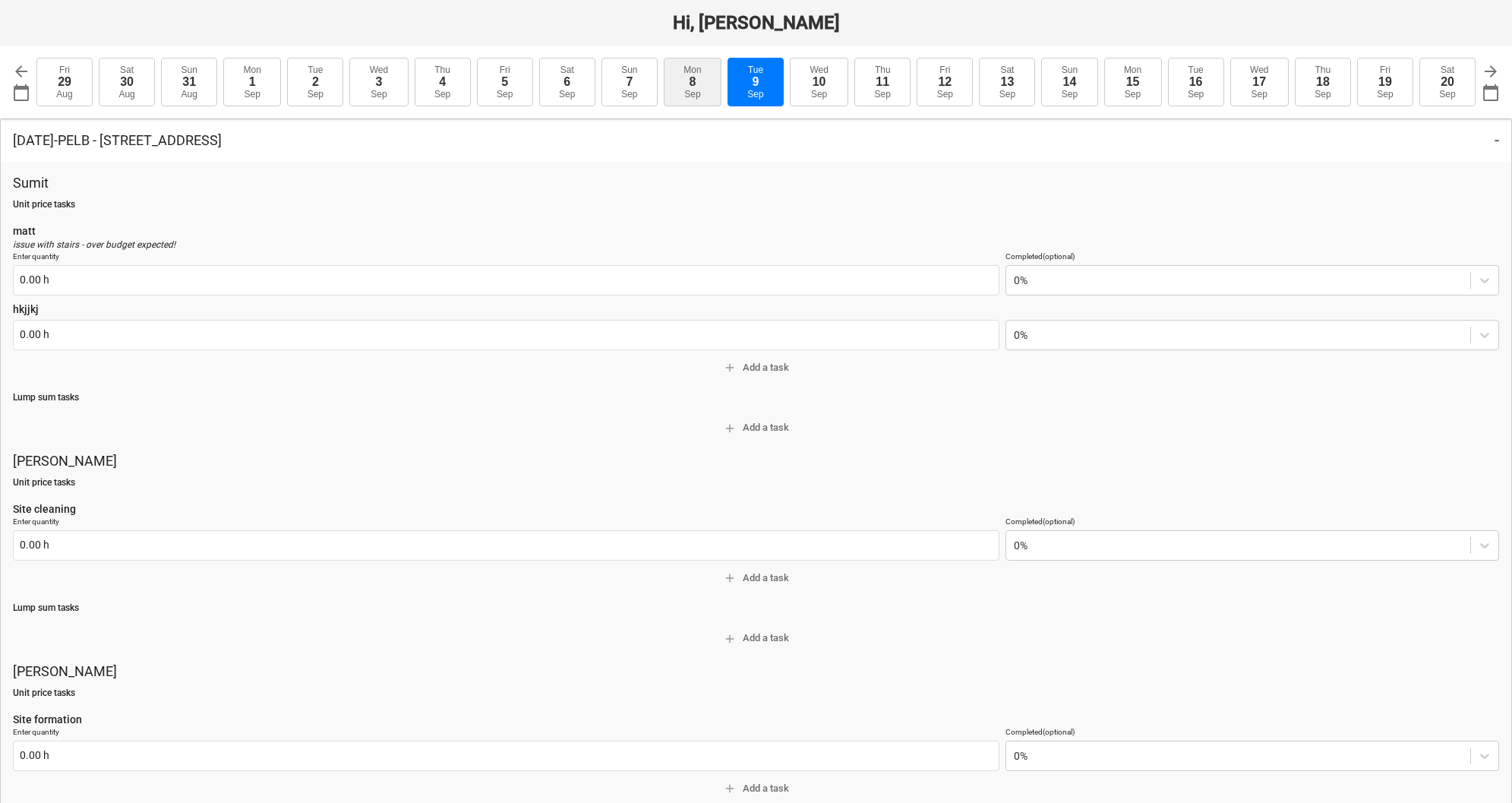
type input "2025-09-08"
type textarea "x"
click at [695, 87] on div "7" at bounding box center [691, 82] width 7 height 14
type input "2025-09-07"
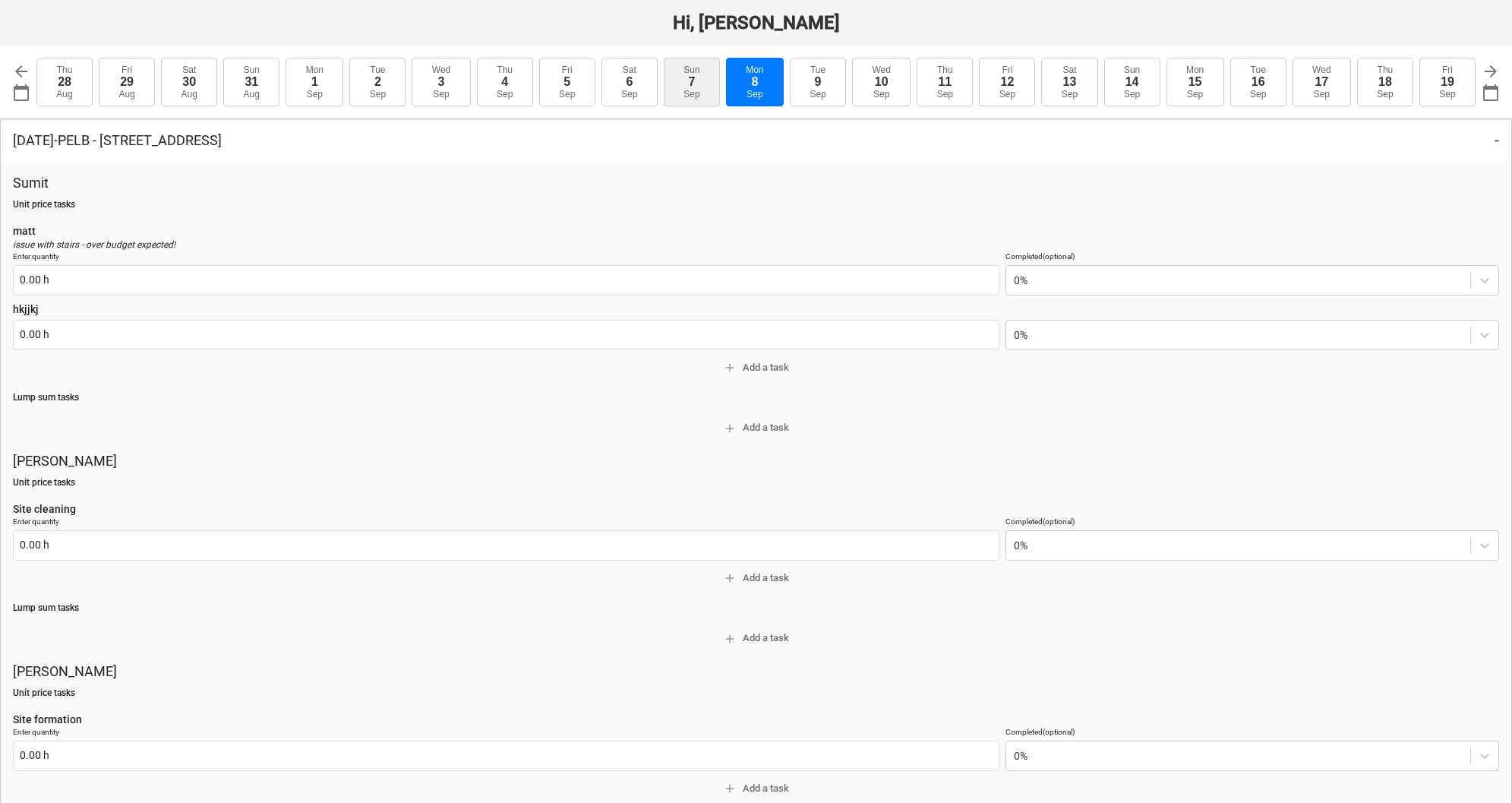
type input "2025-09-07"
type textarea "x"
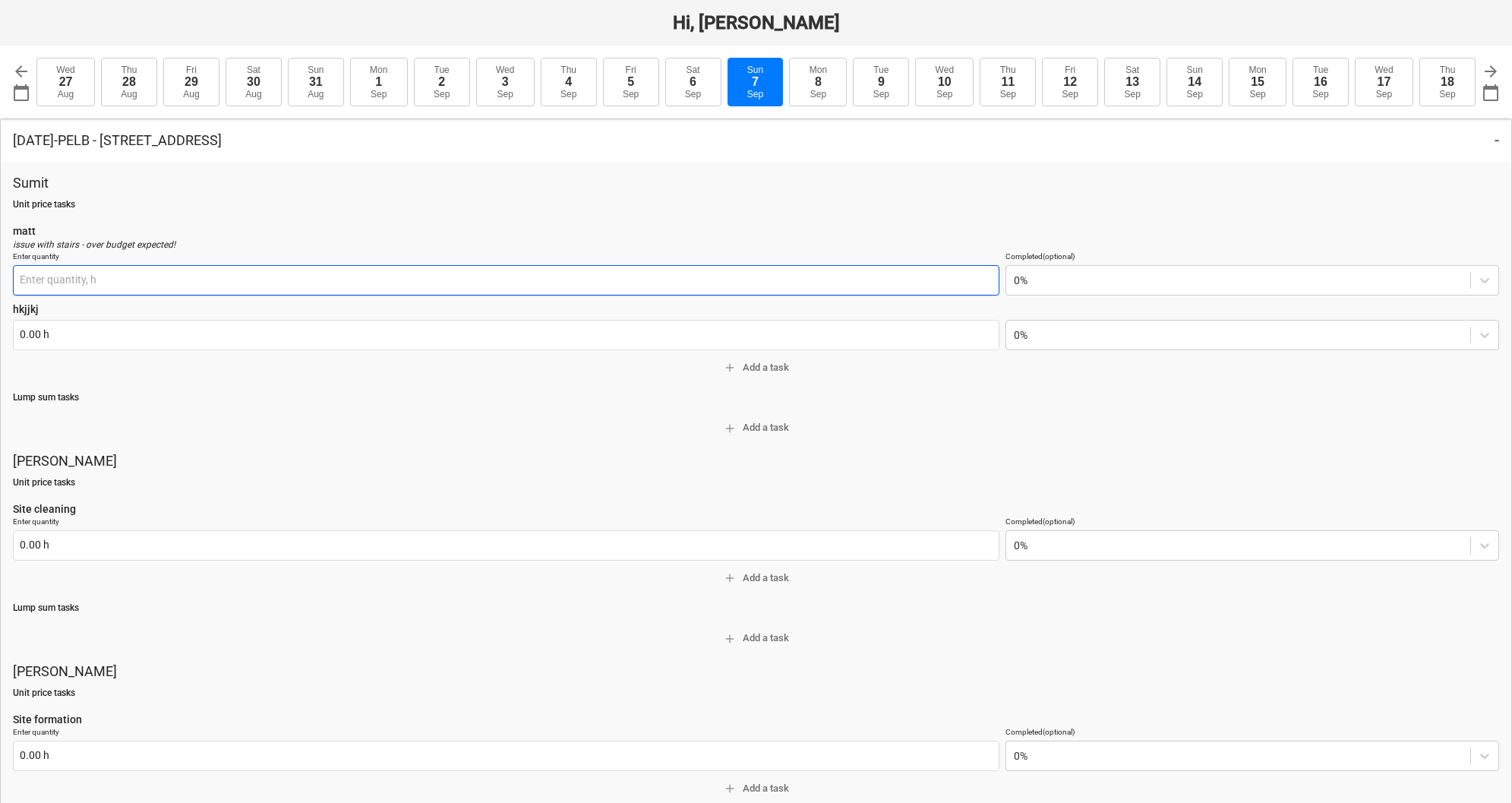
click at [249, 280] on input "text" at bounding box center [506, 280] width 987 height 30
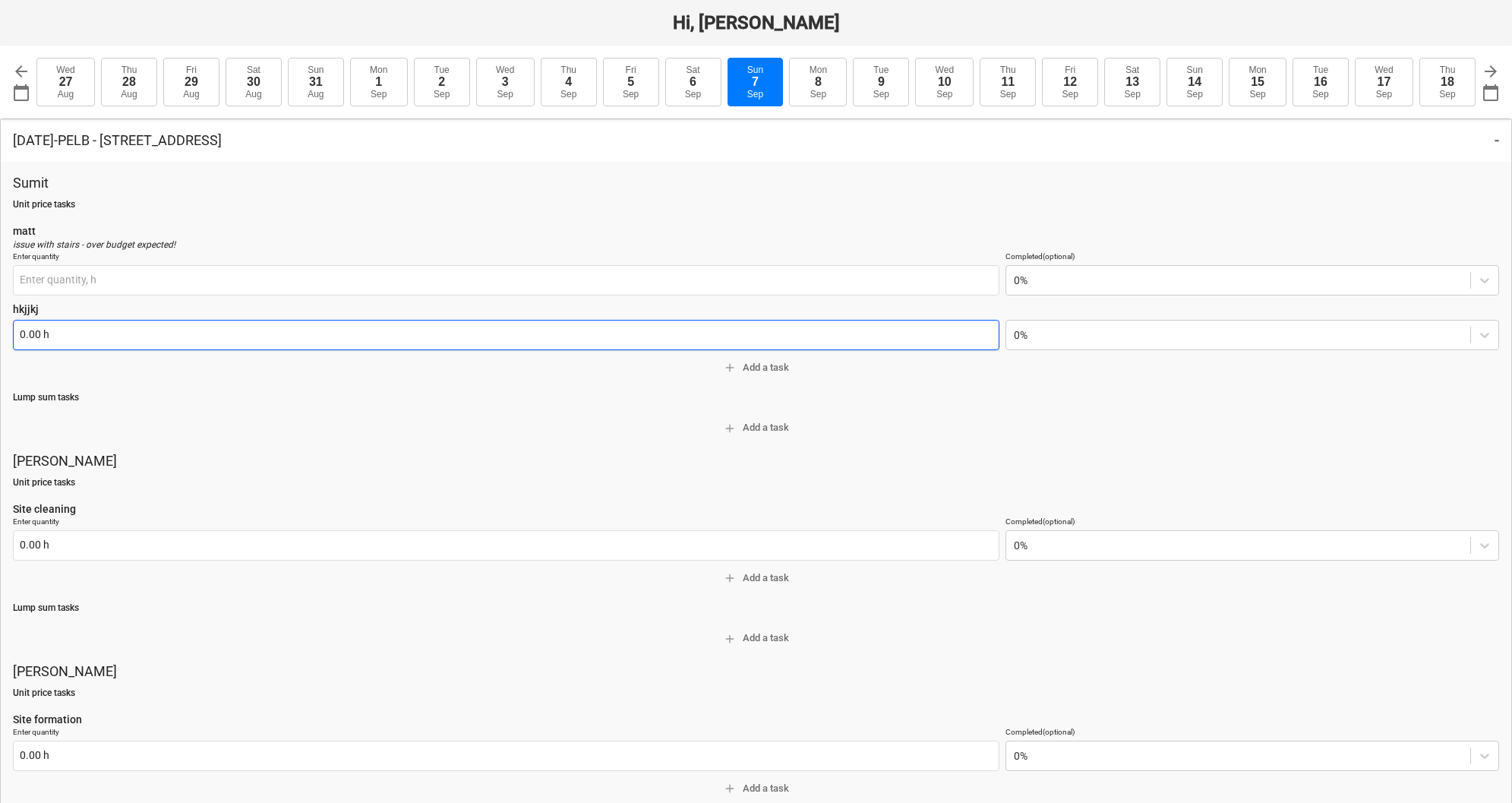
type input "0.00 h"
click at [236, 320] on input "text" at bounding box center [506, 334] width 987 height 30
type textarea "x"
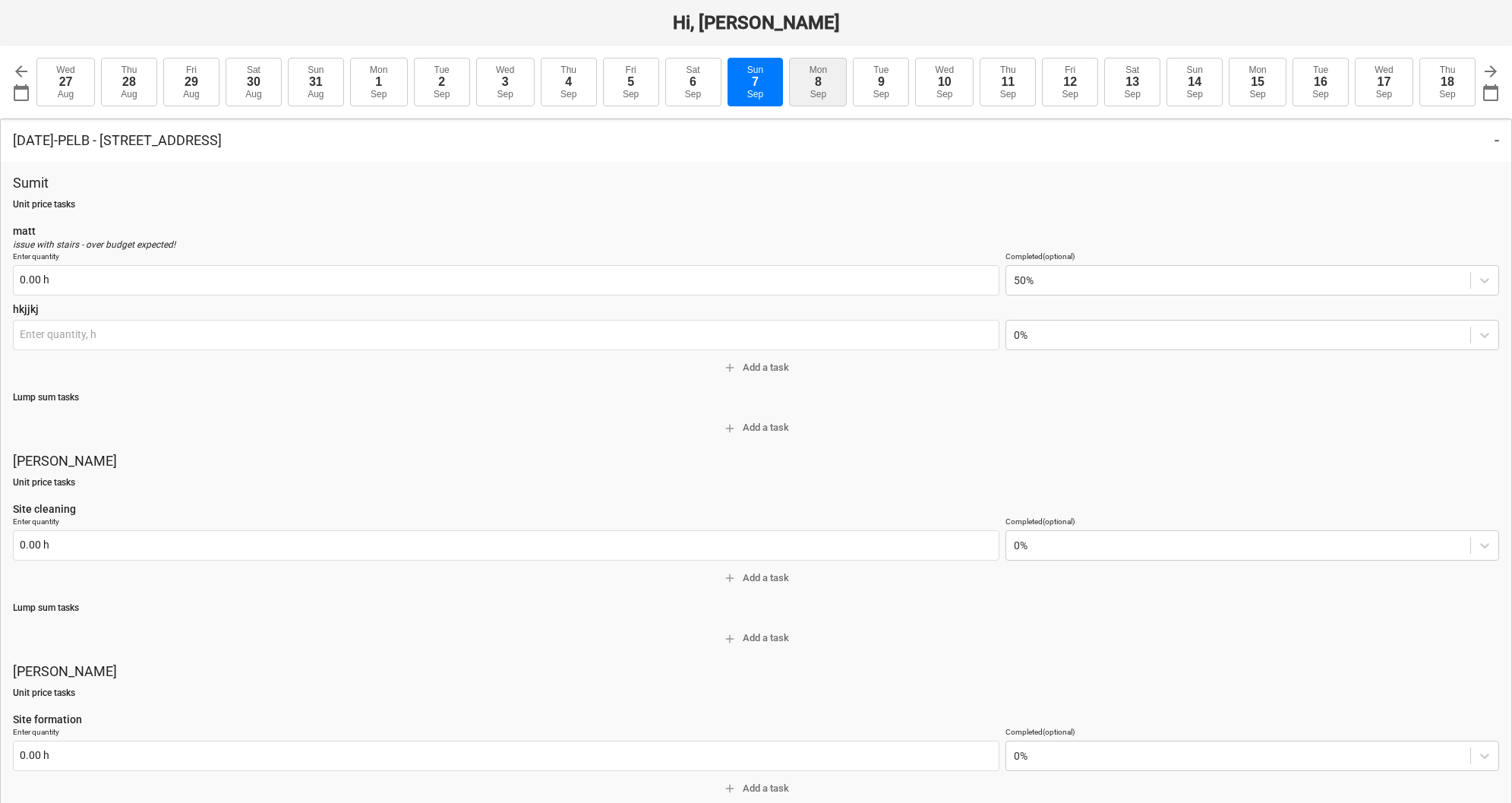
type input "0.00 h"
click at [840, 73] on button "Mon 8 Sep" at bounding box center [818, 82] width 58 height 48
type input "2025-09-08"
type textarea "x"
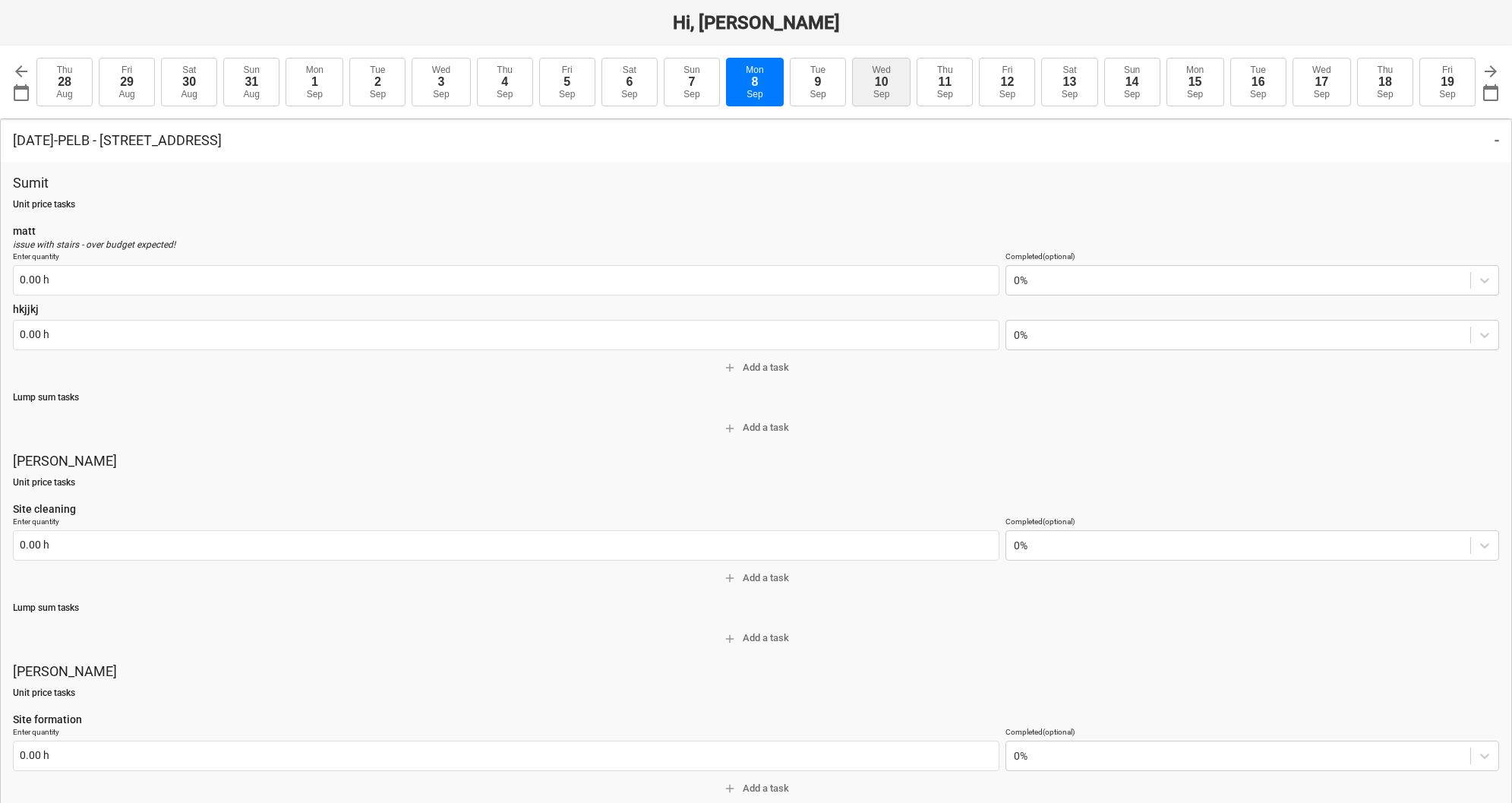
click at [867, 74] on button "Wed 10 Sep" at bounding box center [881, 82] width 58 height 48
type input "2025-09-10"
type textarea "x"
type input "0.00 h"
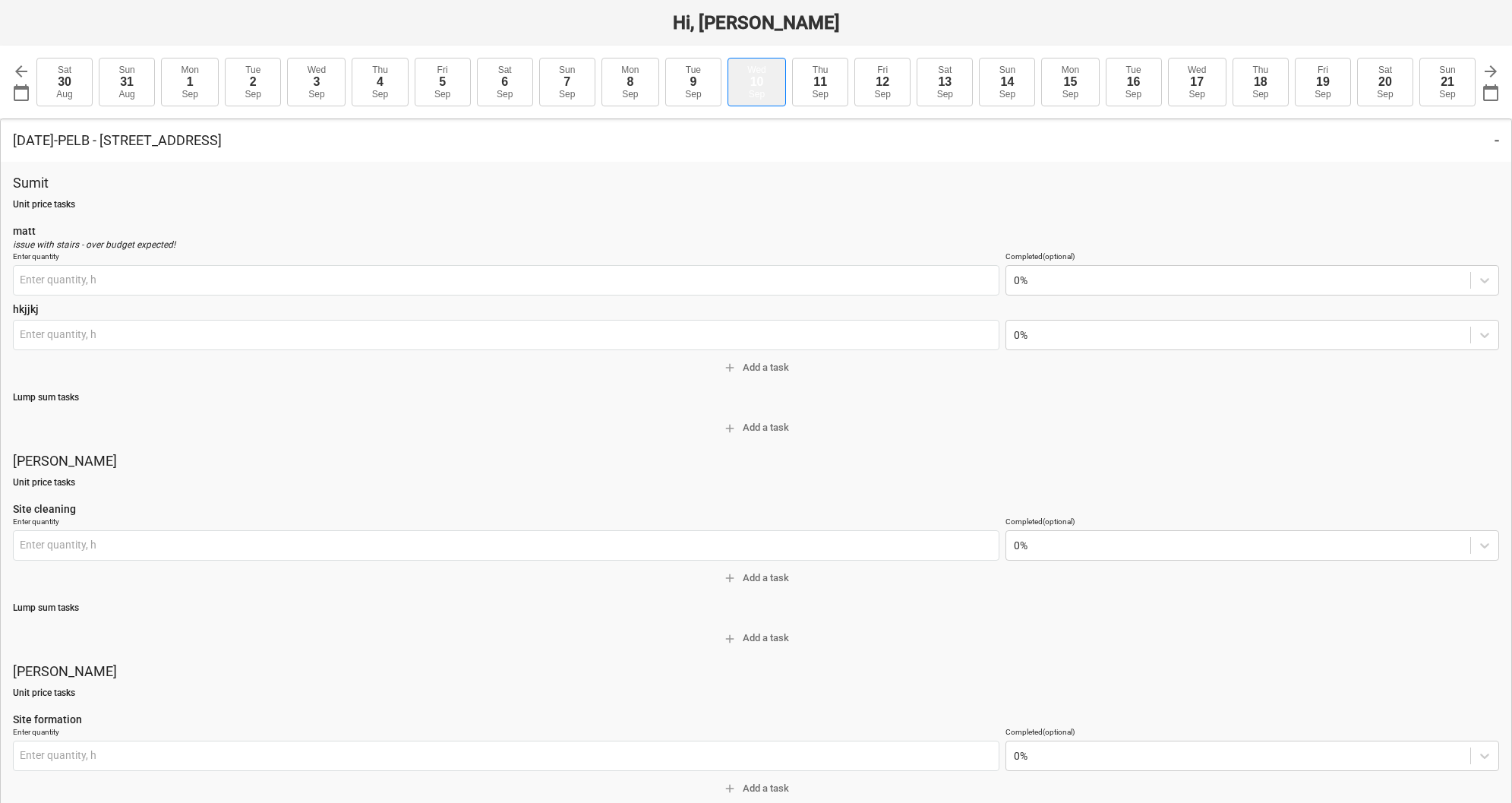
type input "0.00 h"
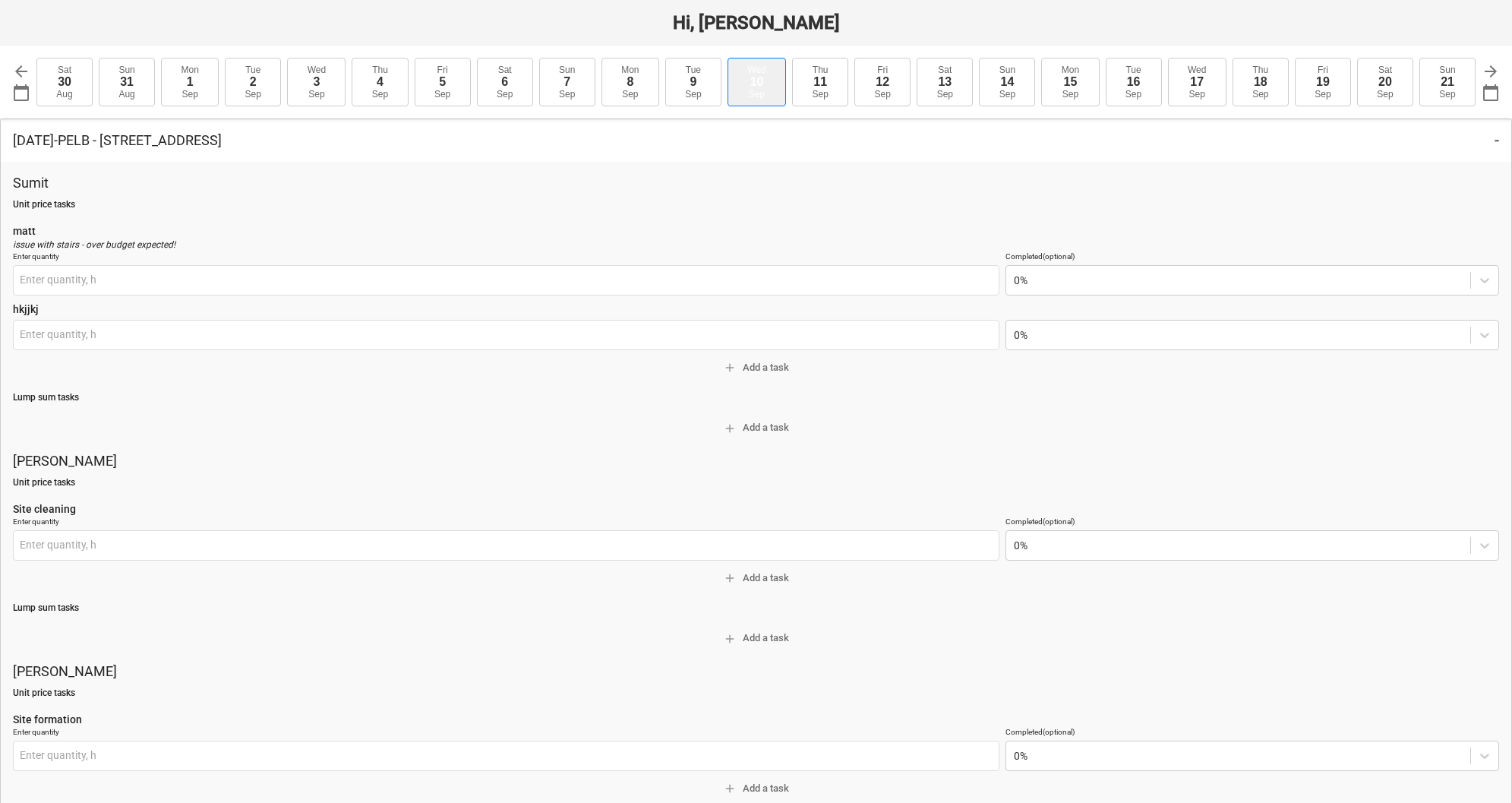
type input "0.00 h"
click at [690, 92] on div "Sep" at bounding box center [693, 94] width 15 height 11
type input "2025-09-09"
type textarea "x"
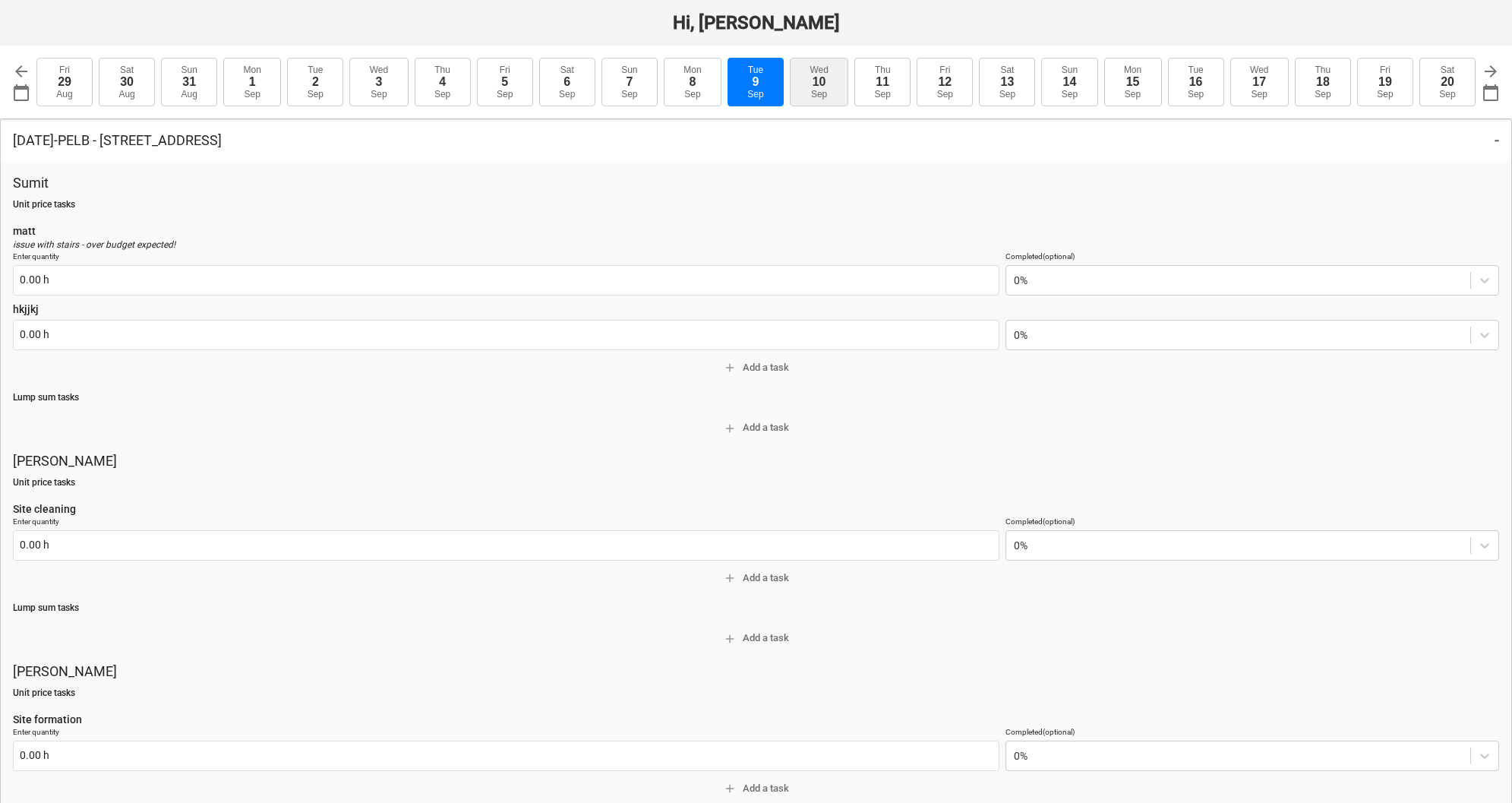
click at [812, 92] on div "Sep" at bounding box center [819, 94] width 15 height 11
type input "2025-09-10"
type textarea "x"
click at [1055, 80] on button "Mon 15 Sep" at bounding box center [1070, 82] width 58 height 48
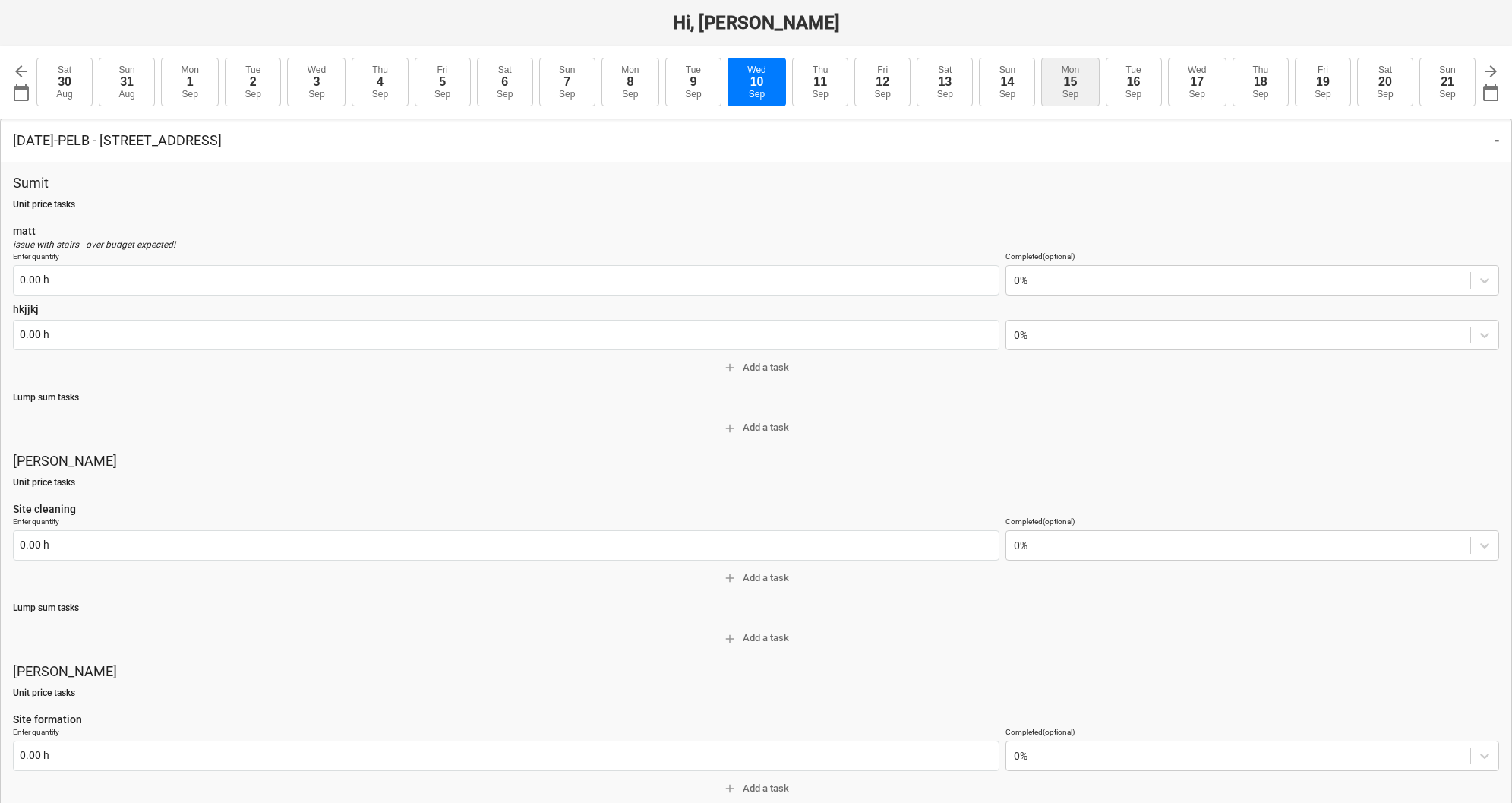
type input "[DATE]"
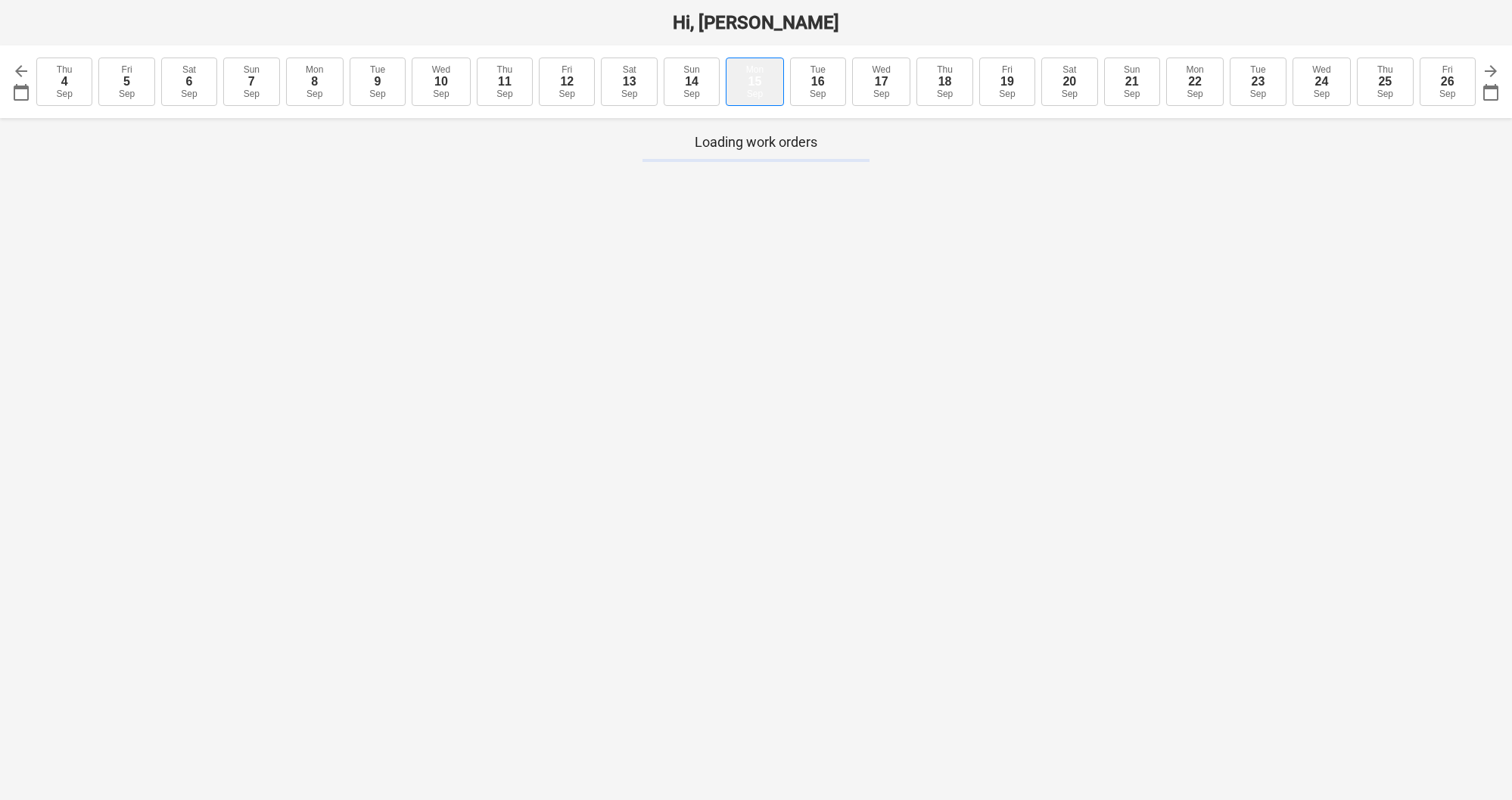
type textarea "x"
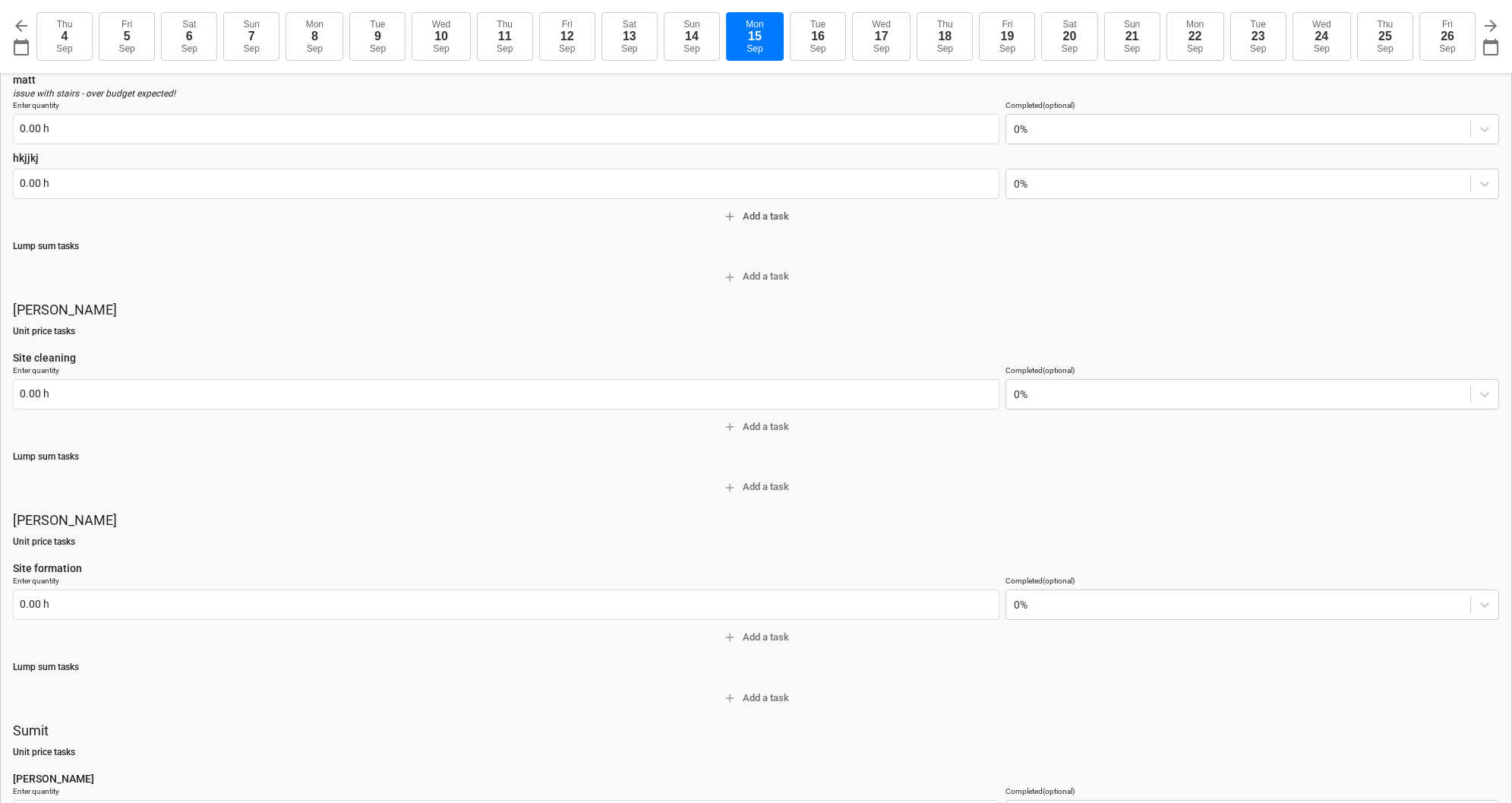
scroll to position [146, 0]
click at [586, 45] on button "Fri 12 Sep" at bounding box center [568, 37] width 56 height 48
type input "2025-09-12"
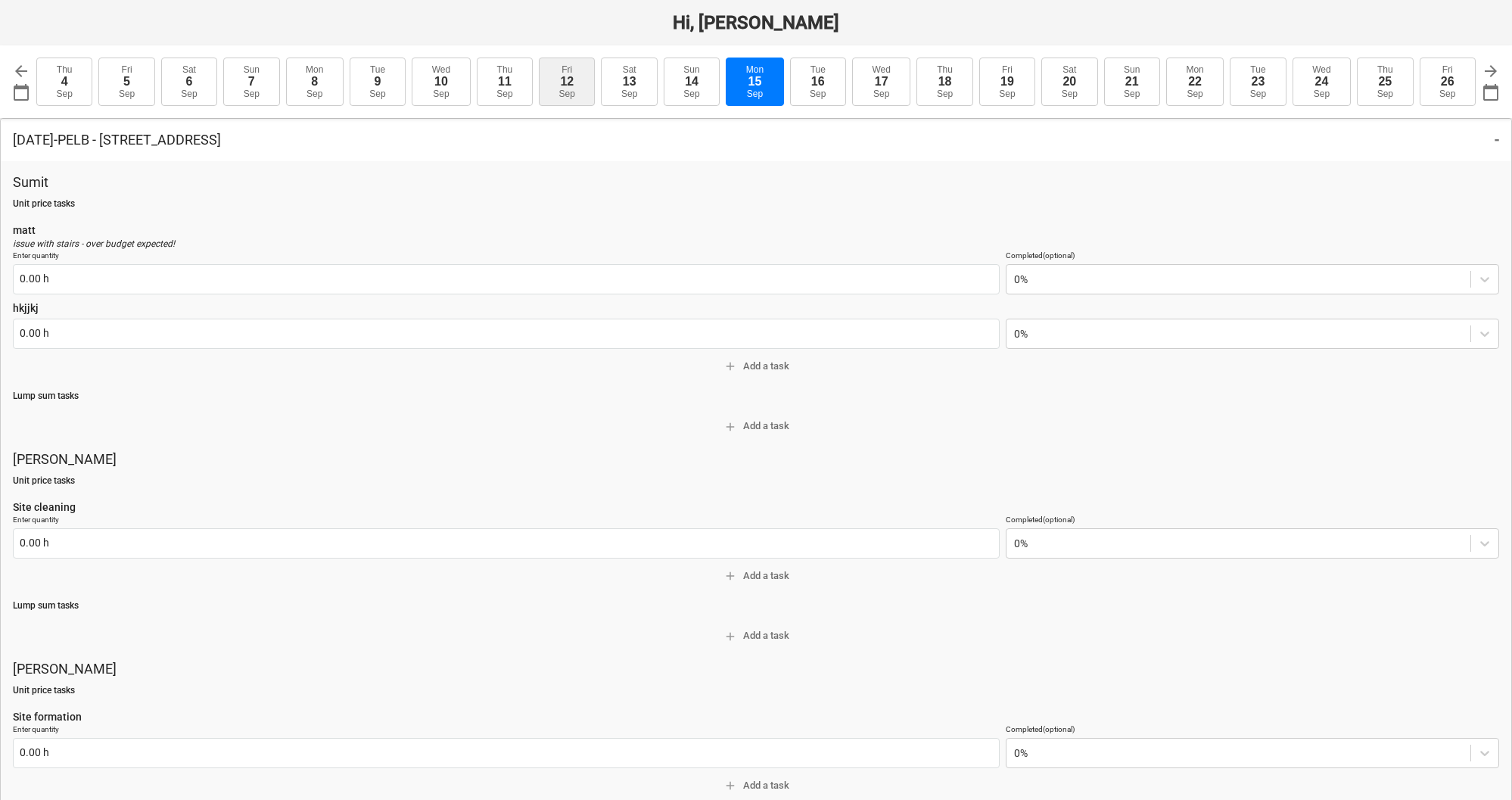
type textarea "x"
click at [700, 73] on button "Thu 11 Sep" at bounding box center [693, 82] width 56 height 48
type input "2025-09-11"
type textarea "x"
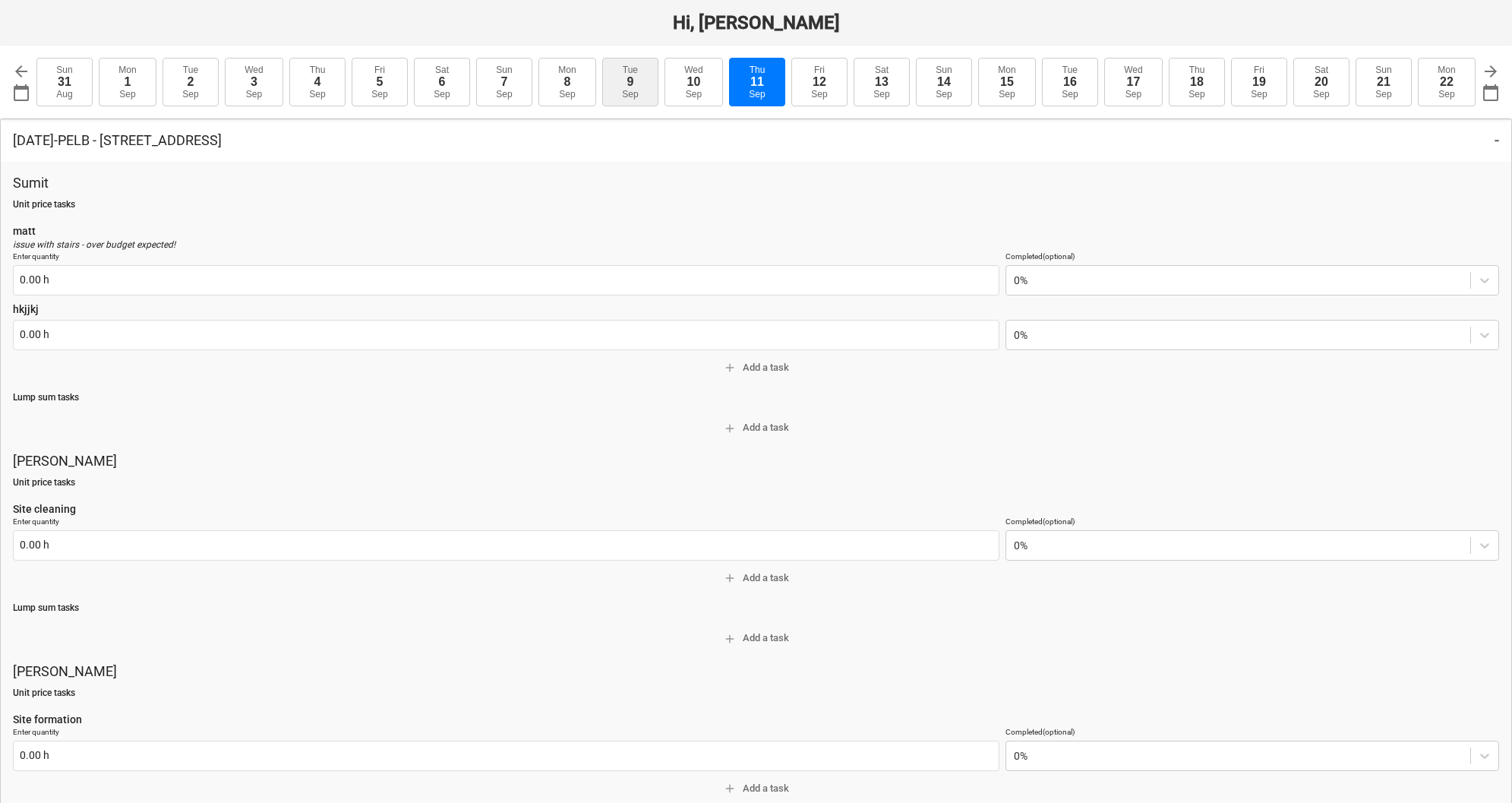
click at [627, 84] on div "9" at bounding box center [630, 82] width 7 height 14
type input "2025-09-09"
type textarea "x"
type input "0.00 h"
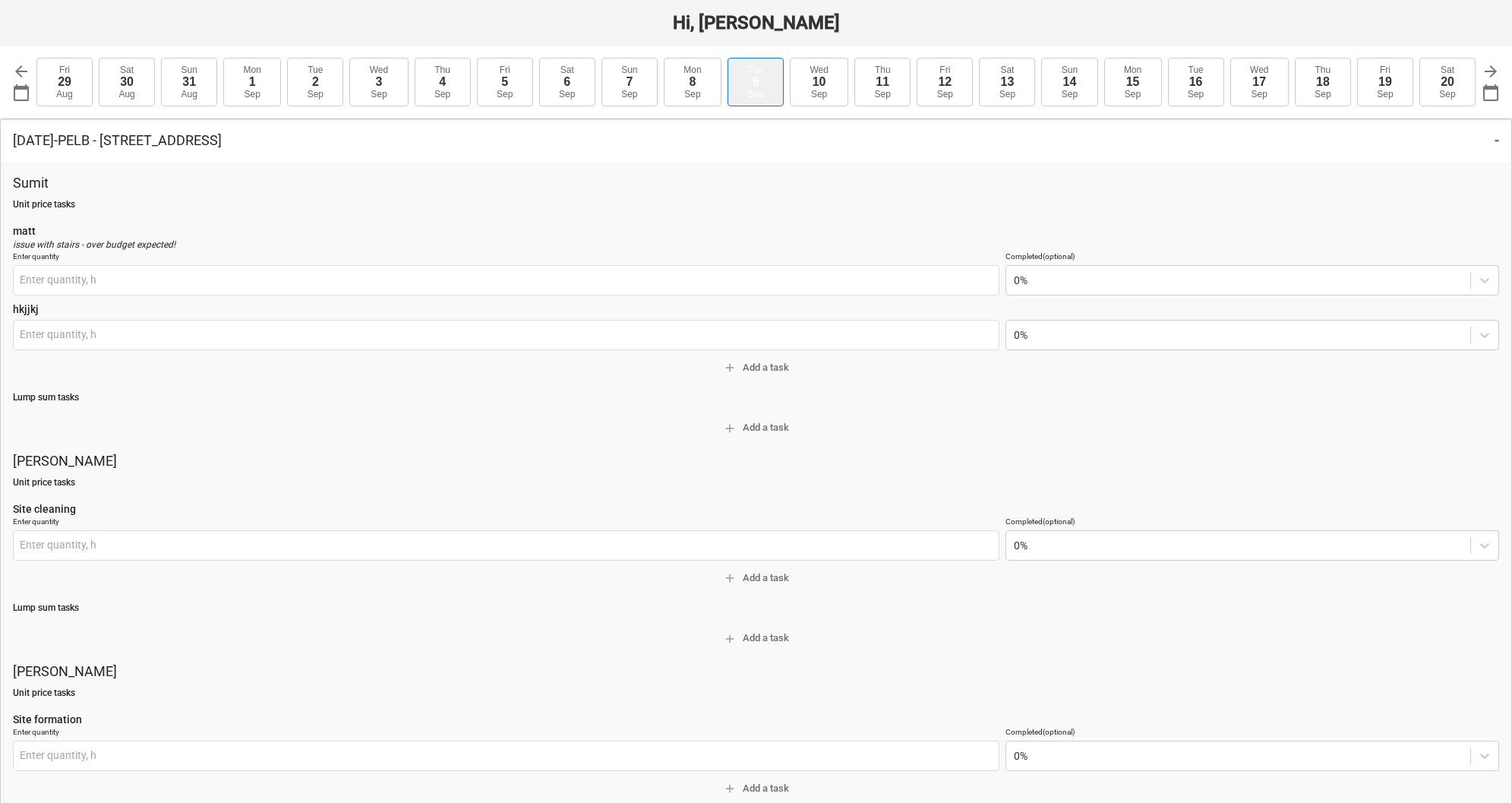
type input "0.00 h"
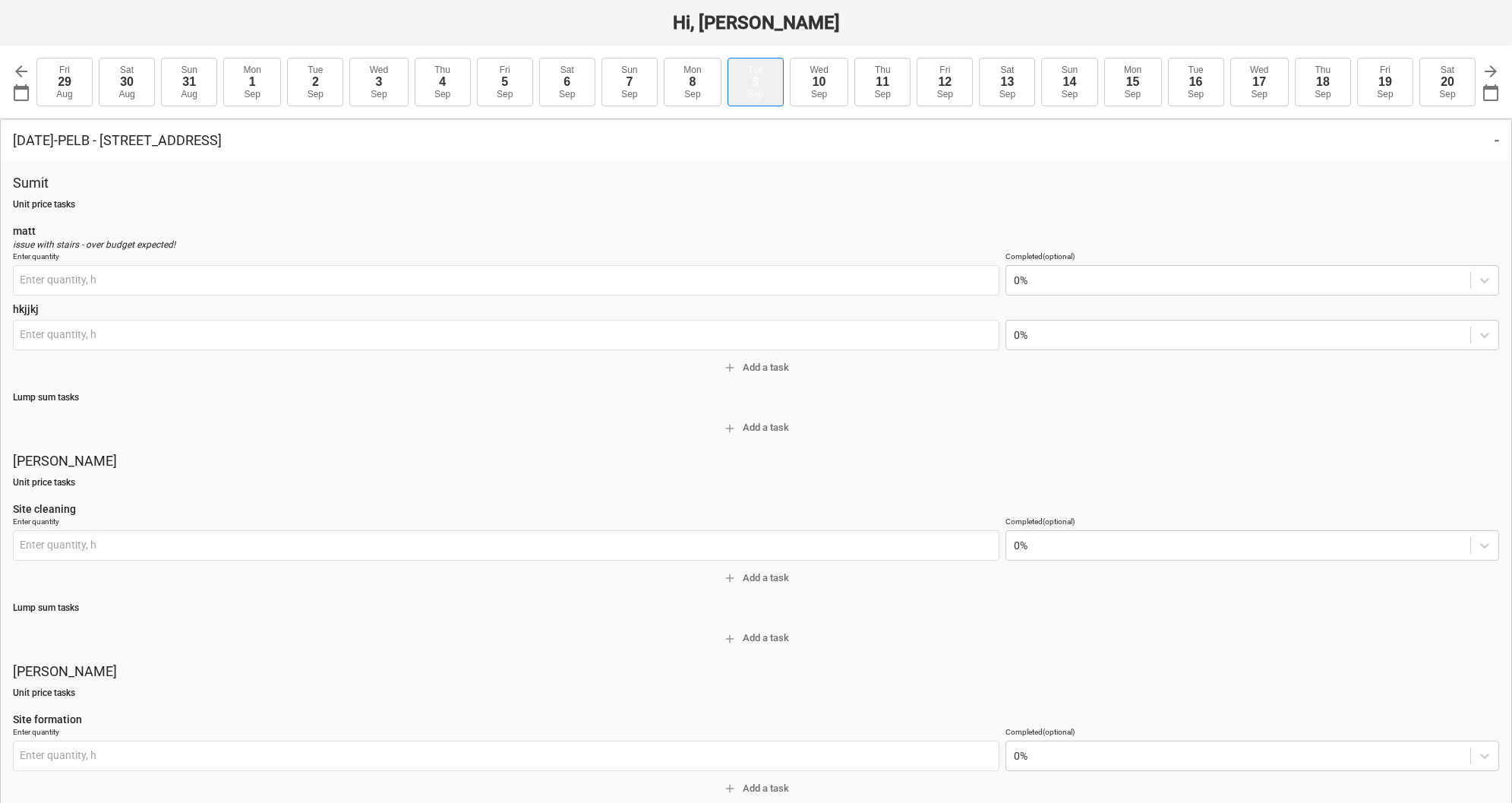
type input "0.00 h"
click at [767, 368] on span "add Add a task" at bounding box center [756, 368] width 1474 height 17
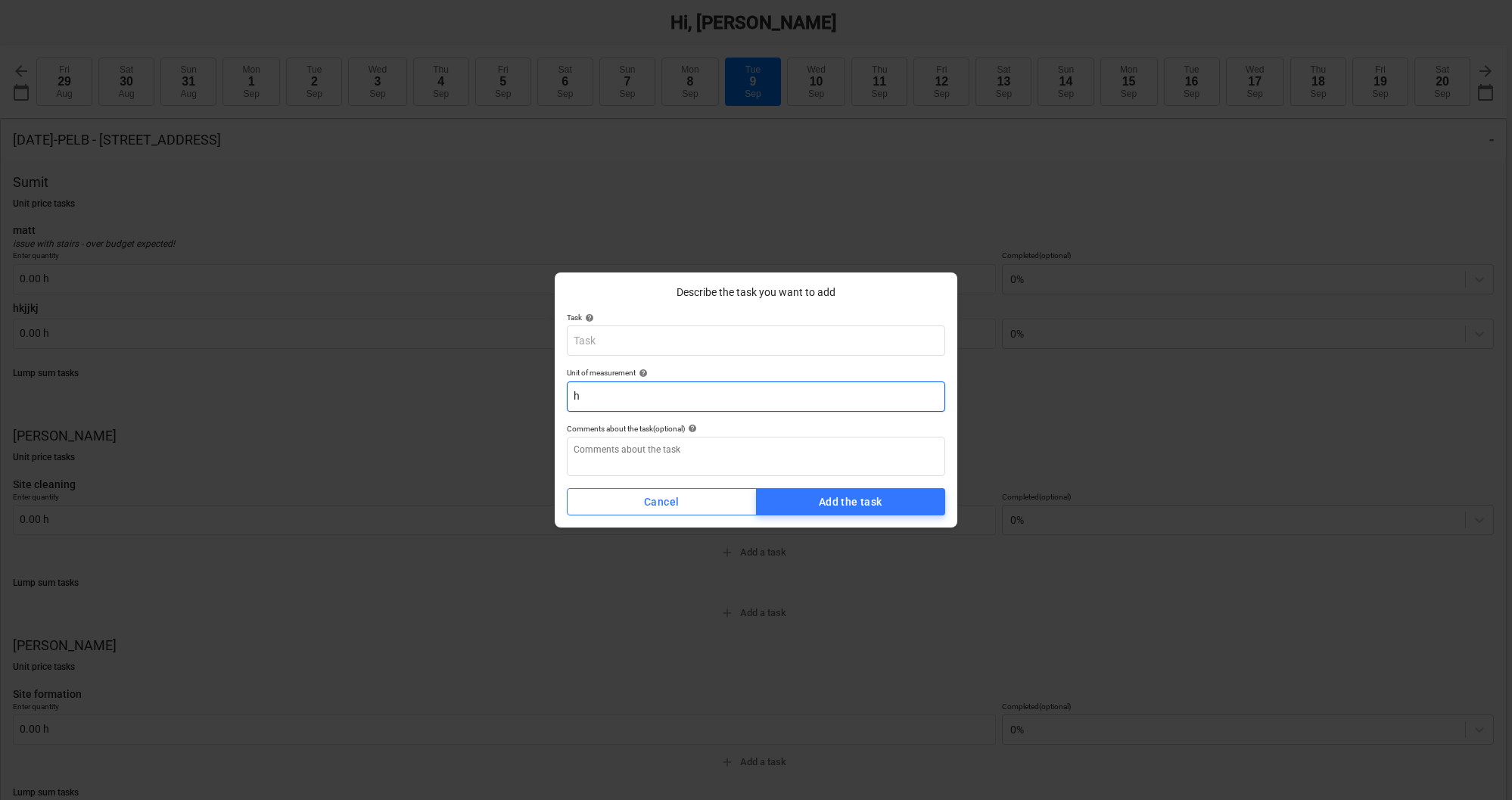
click at [693, 393] on input "h" at bounding box center [756, 396] width 378 height 30
click at [696, 342] on input "text" at bounding box center [756, 340] width 378 height 30
click at [734, 345] on input "text" at bounding box center [756, 340] width 378 height 30
click at [741, 341] on input "text" at bounding box center [756, 340] width 378 height 30
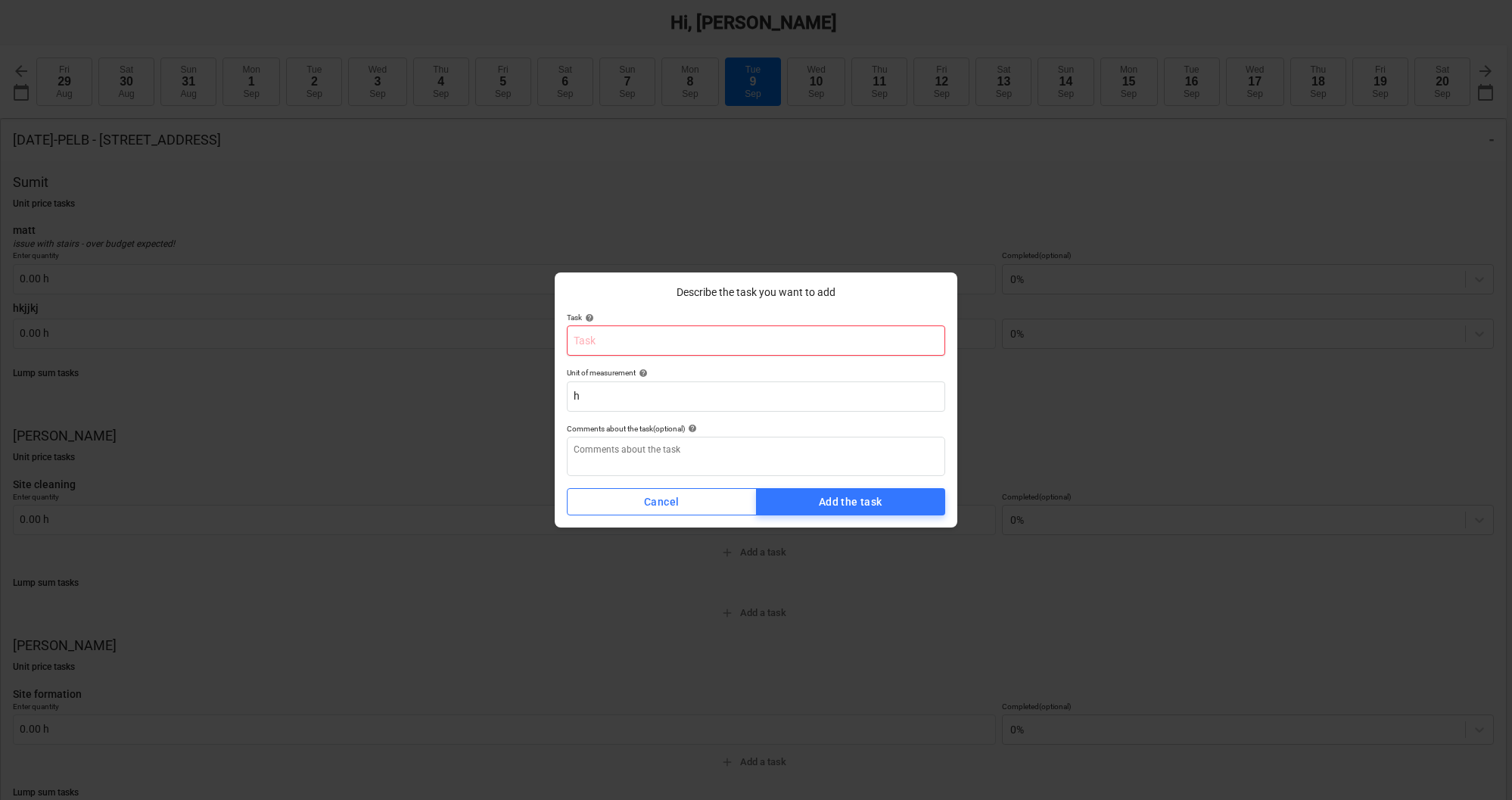
click at [741, 341] on input "text" at bounding box center [756, 340] width 378 height 30
click at [692, 496] on span "Cancel" at bounding box center [662, 503] width 166 height 19
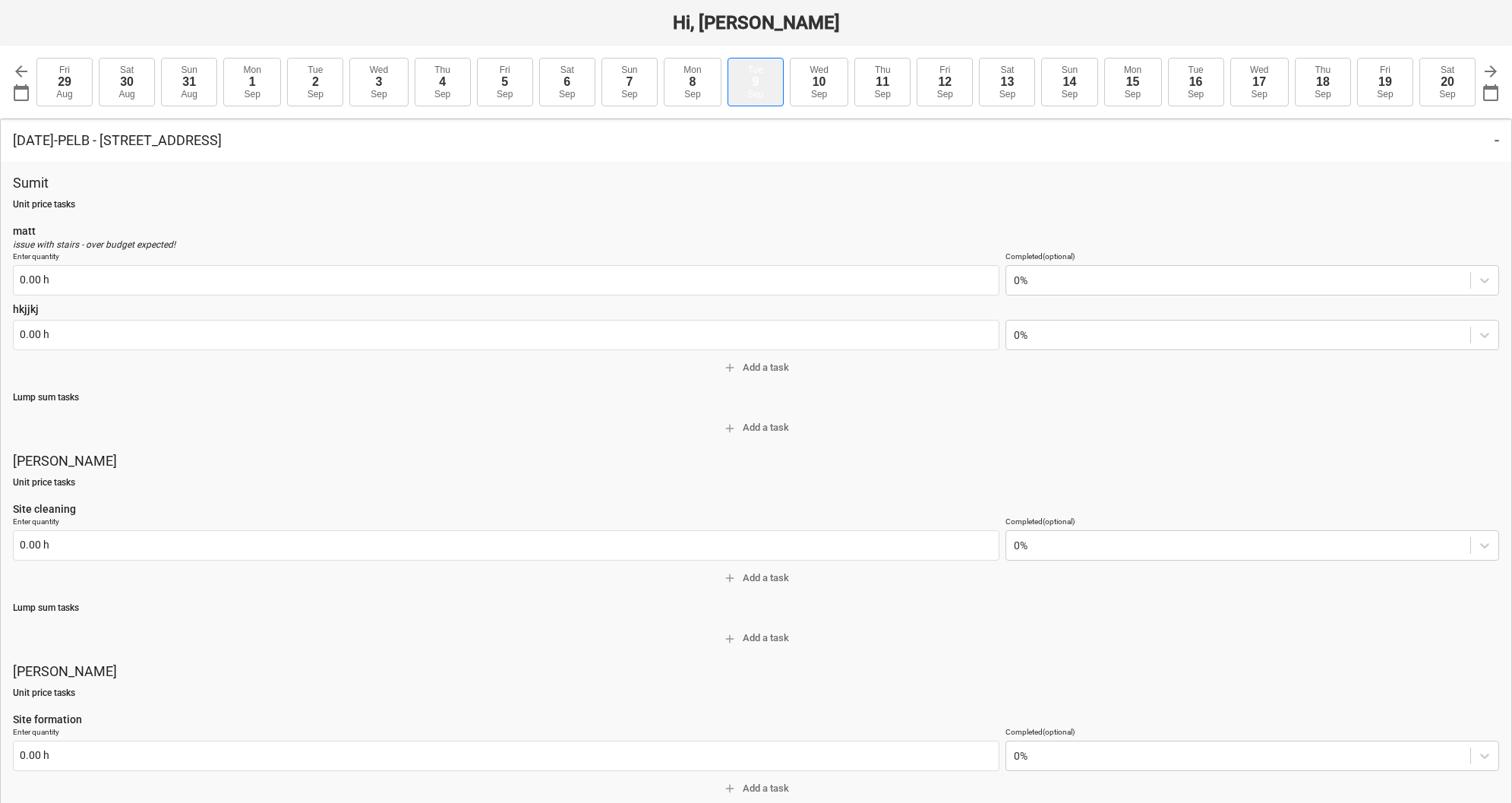
click at [758, 91] on div "Sep" at bounding box center [756, 94] width 15 height 11
type textarea "x"
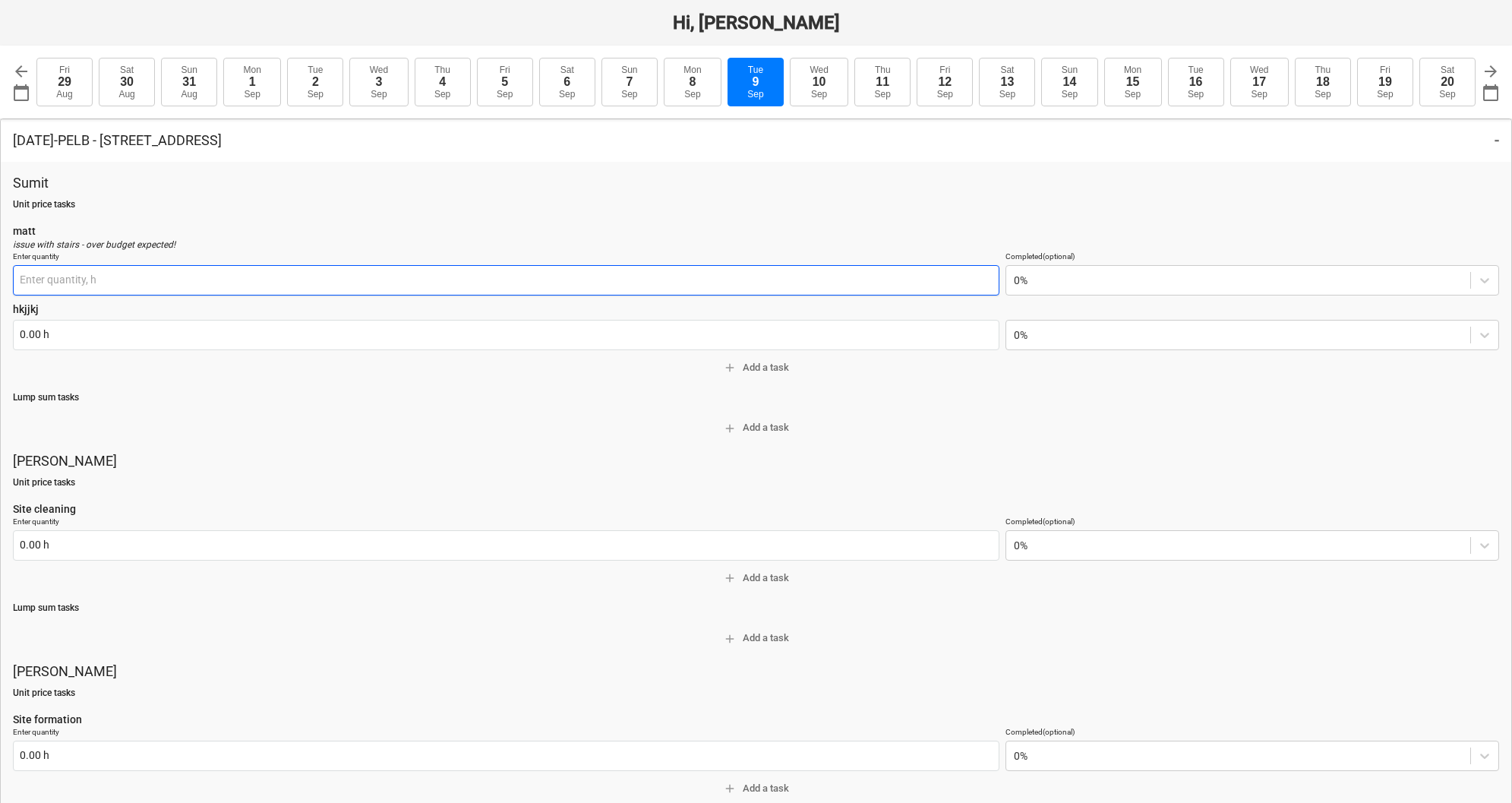
click at [108, 278] on input "text" at bounding box center [506, 280] width 987 height 30
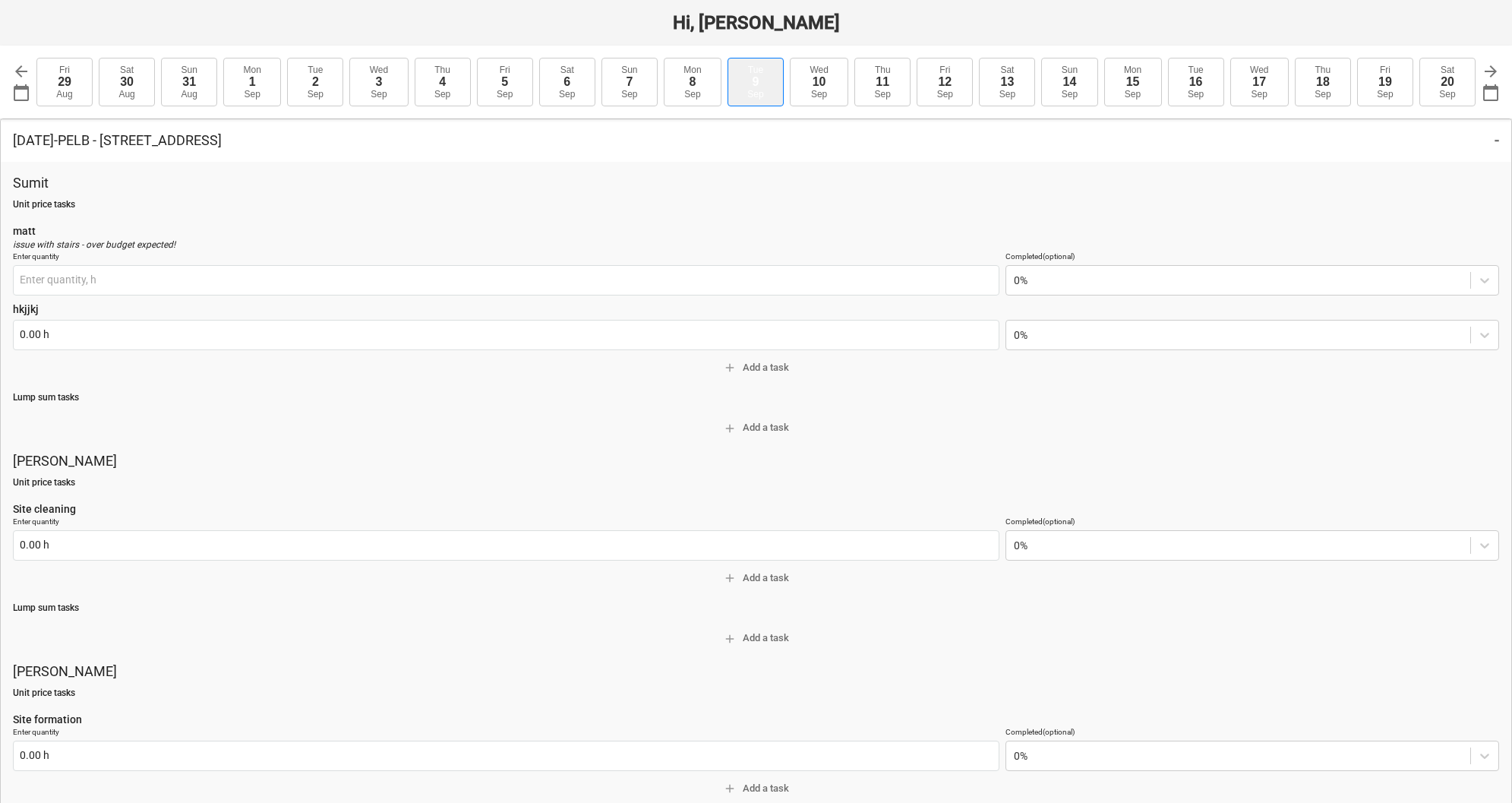
type input "0.00 h"
click at [759, 75] on div "Tue" at bounding box center [756, 70] width 15 height 11
type textarea "x"
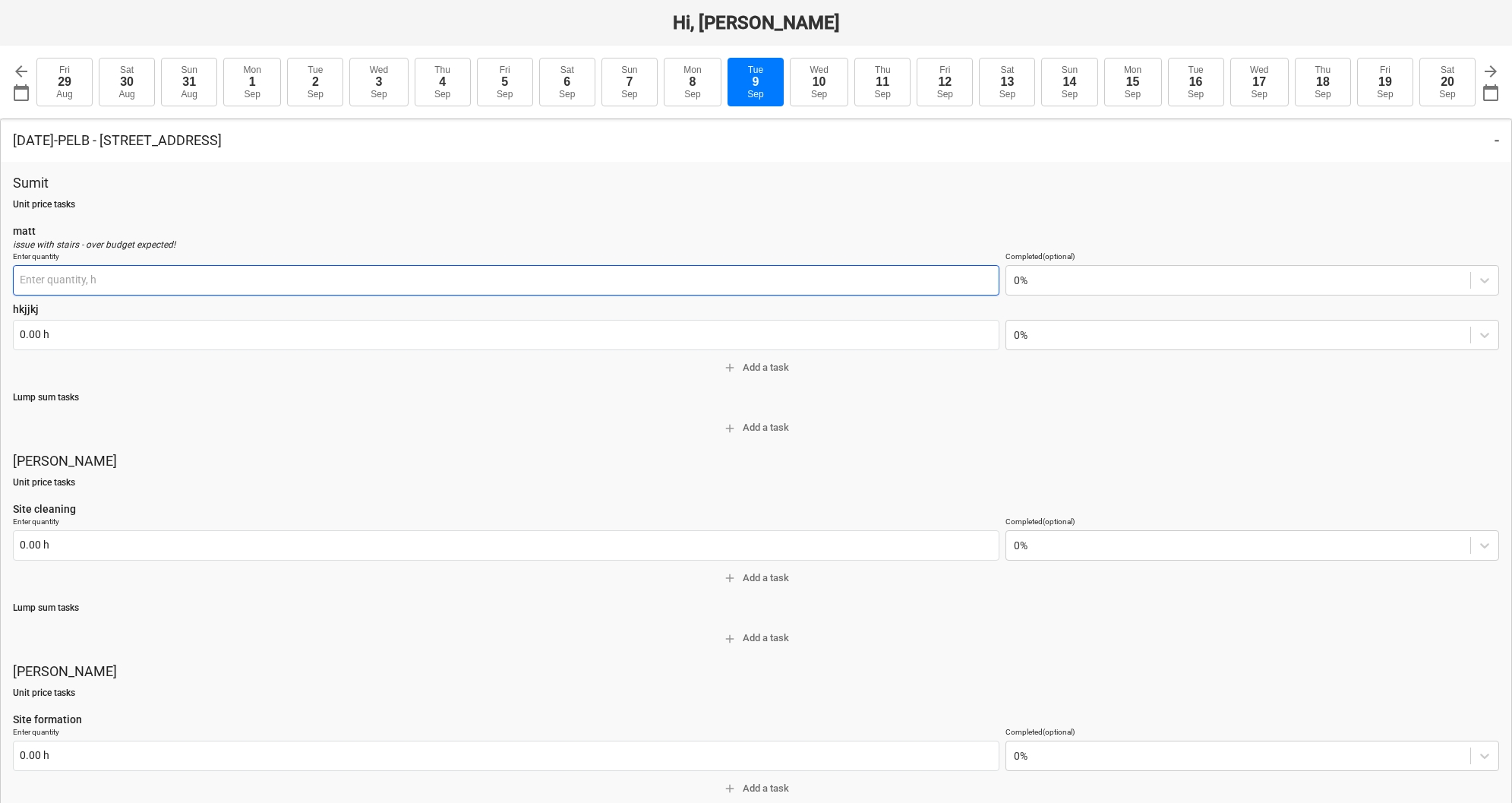
click at [33, 283] on input "text" at bounding box center [506, 280] width 987 height 30
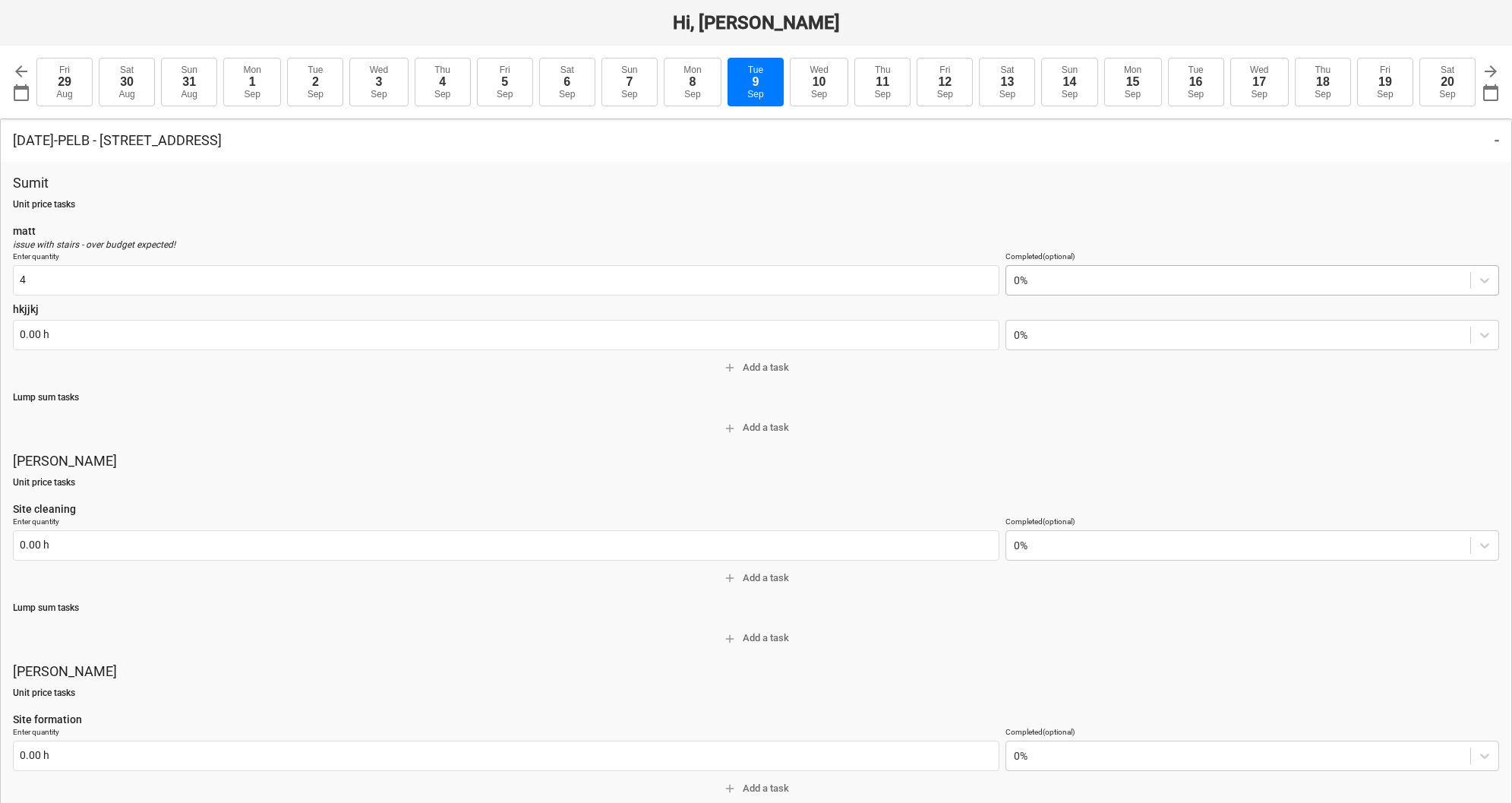
type input "4.00 h"
click at [1050, 281] on div at bounding box center [1238, 281] width 448 height 15
drag, startPoint x: 1046, startPoint y: 316, endPoint x: 1040, endPoint y: 311, distance: 7.8
click at [1040, 311] on div "25%" at bounding box center [1252, 316] width 494 height 24
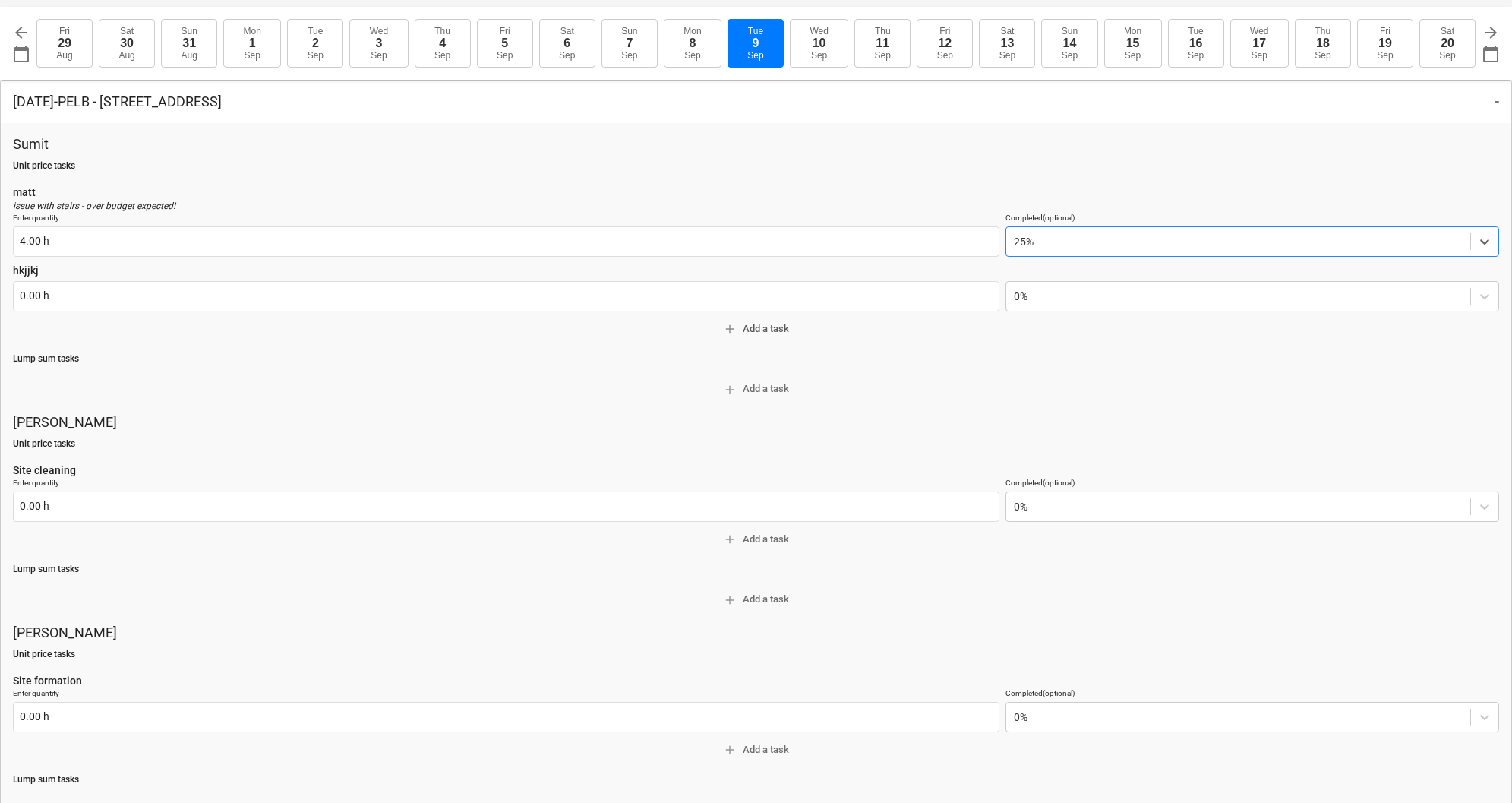
click at [783, 326] on span "add Add a task" at bounding box center [756, 329] width 1474 height 17
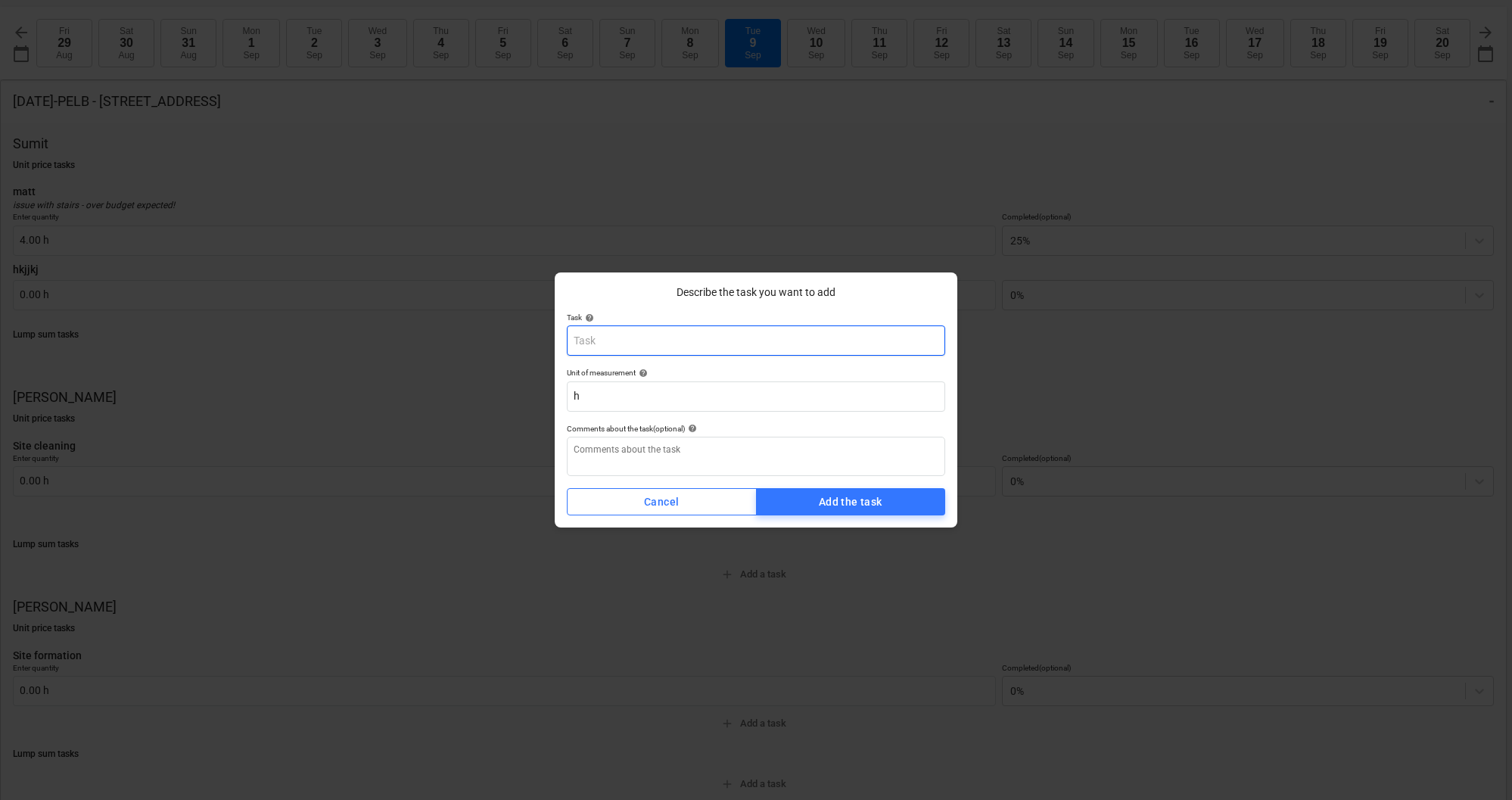
type textarea "x"
type input "M"
type textarea "x"
type input "Ma"
type textarea "x"
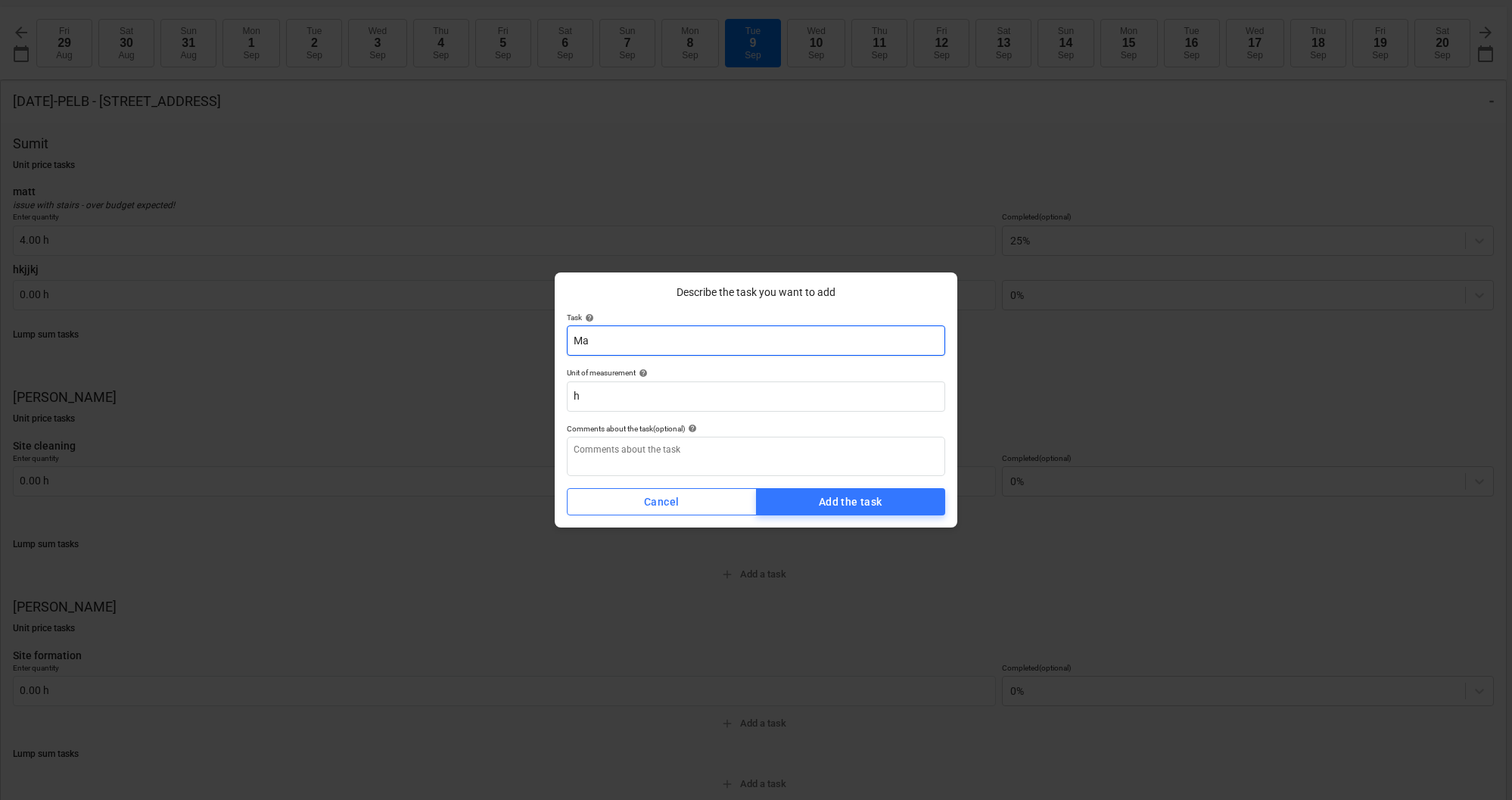
type input "Mat"
type textarea "x"
type input "Matt"
type textarea "x"
type input "Matt"
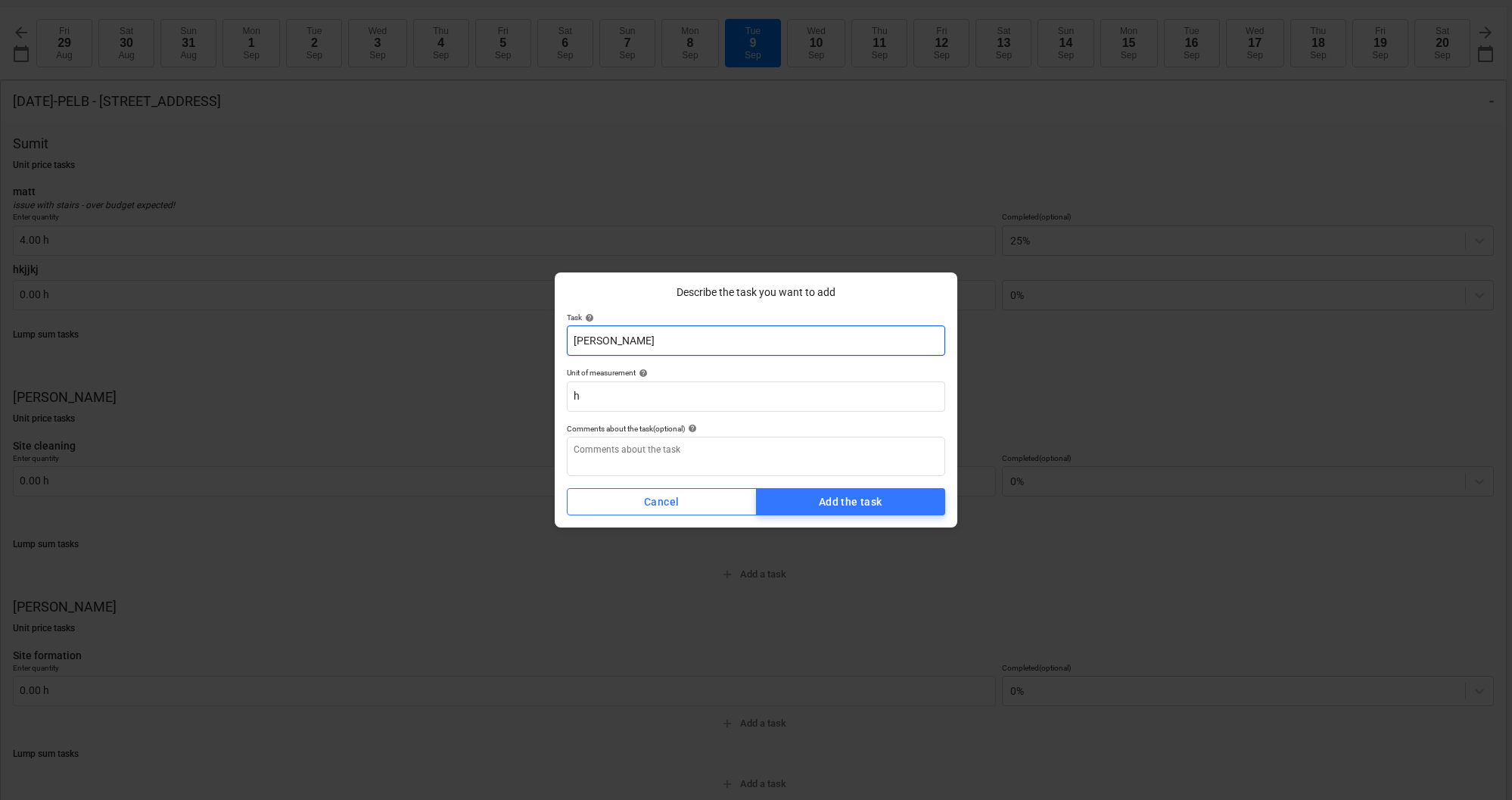
type textarea "x"
type input "Matt h"
type textarea "x"
type input "Matt ha"
type textarea "x"
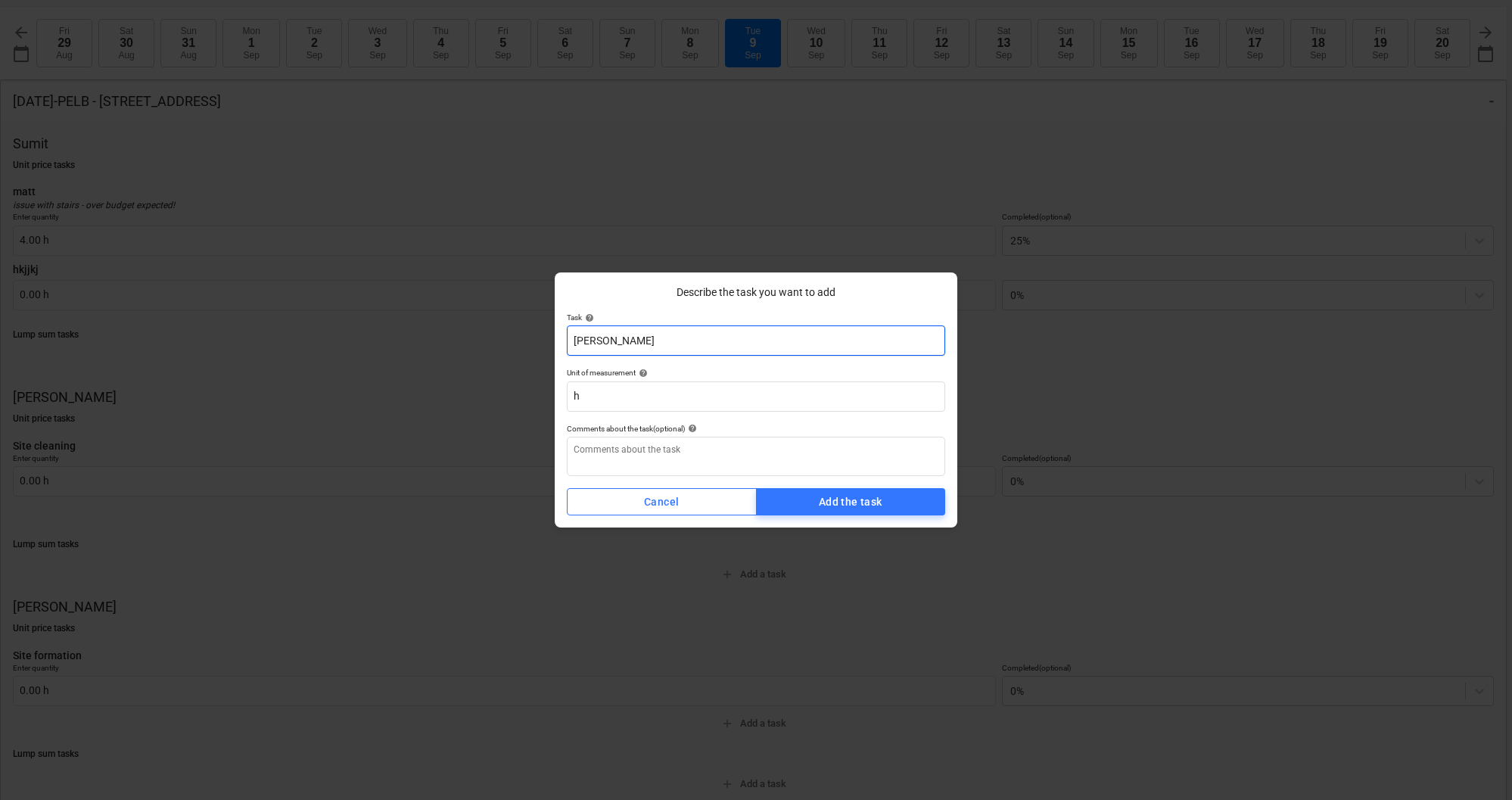
type input "Matt has"
type textarea "x"
type input "Matt has"
type textarea "x"
type input "Matt has m"
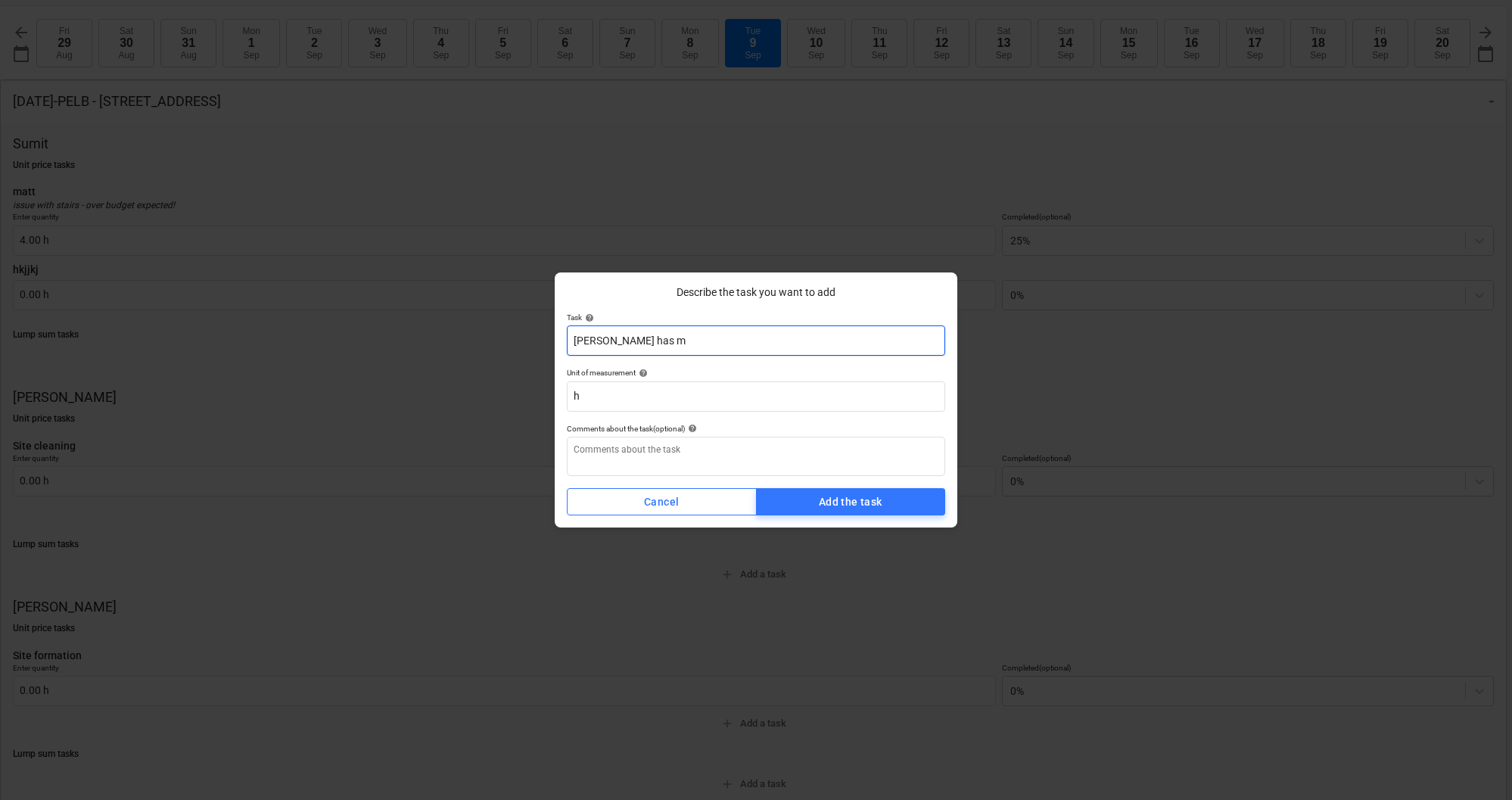
type textarea "x"
type input "Matt has mo"
type textarea "x"
type input "Matt has mov"
type textarea "x"
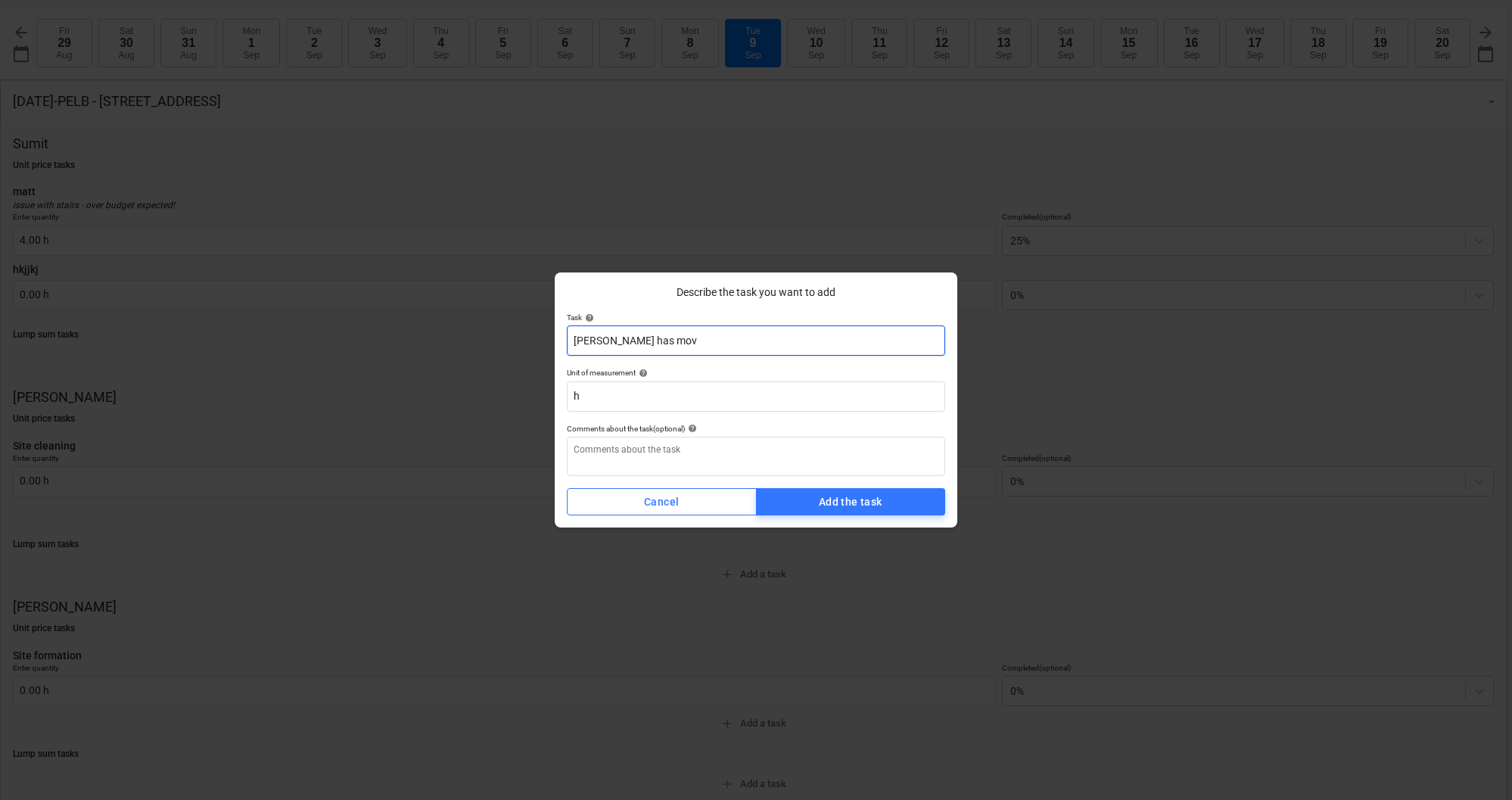
type input "Matt has move"
type textarea "x"
type input "Matt has moved"
type textarea "x"
type input "Matt has moved"
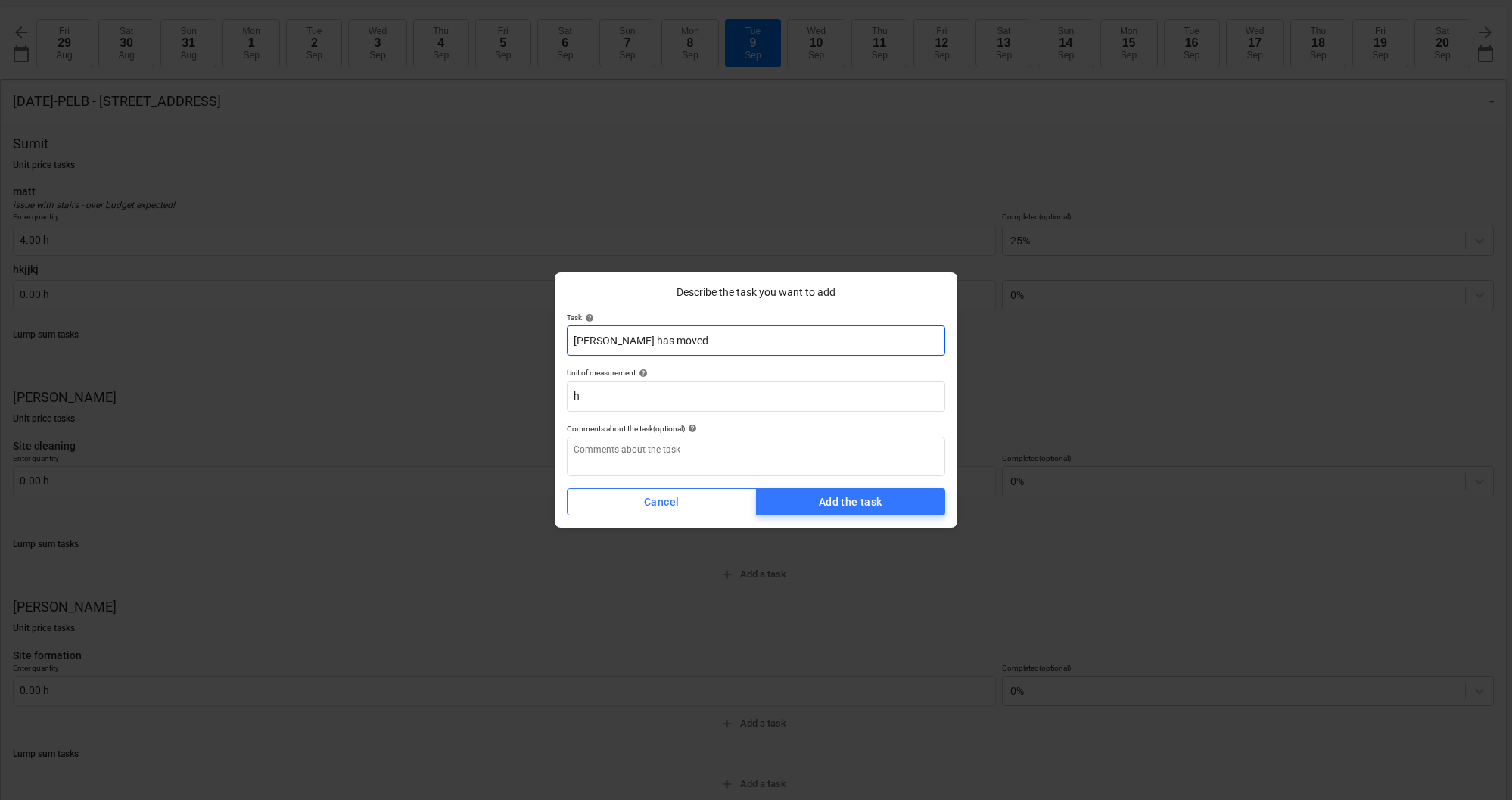
type textarea "x"
type input "Matt has moved t"
type textarea "x"
type input "Matt has moved to"
type textarea "x"
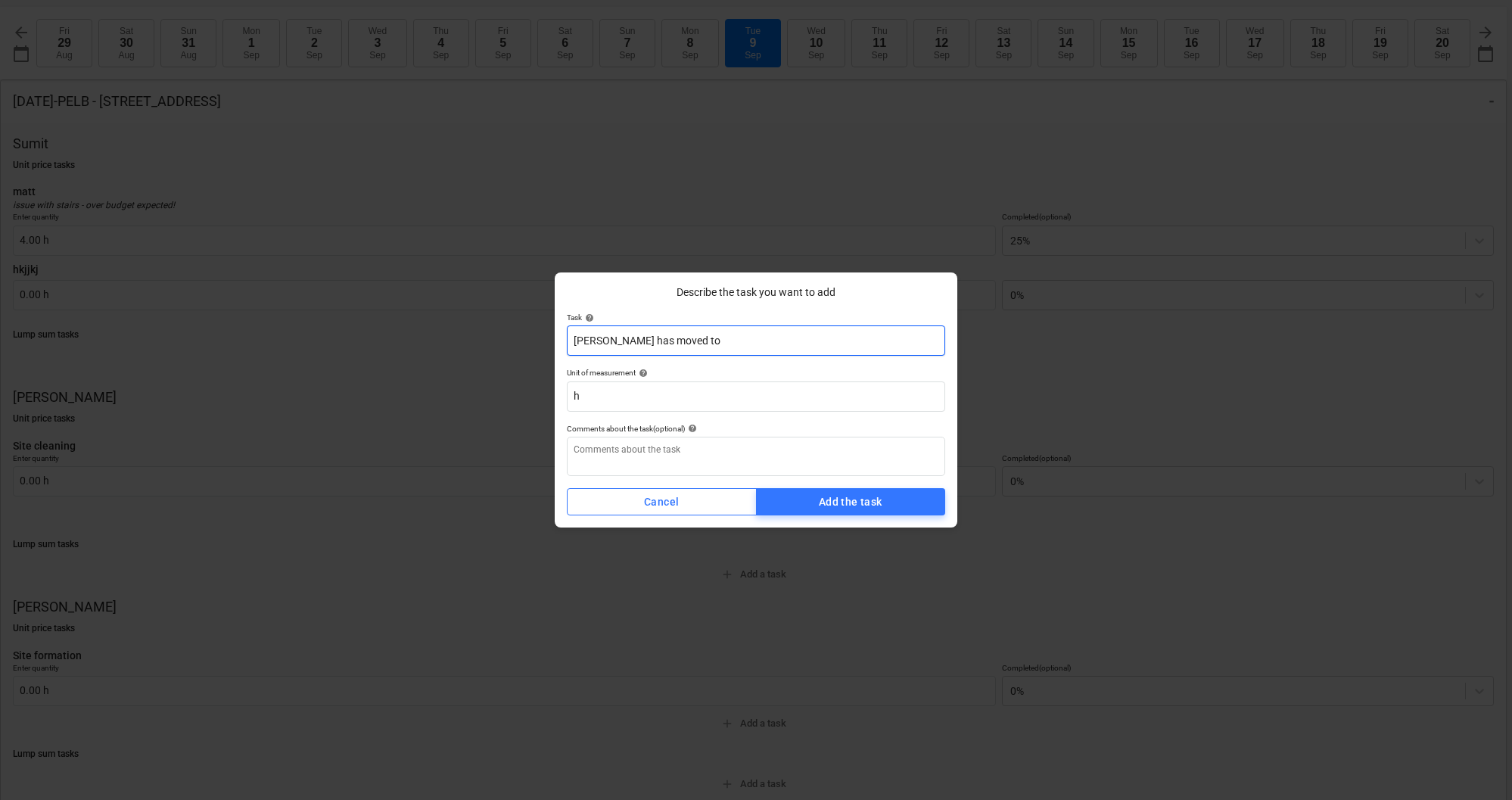
type input "Matt has moved to"
type textarea "x"
type input "Matt has moved to w"
type textarea "x"
type input "Matt has moved to wi"
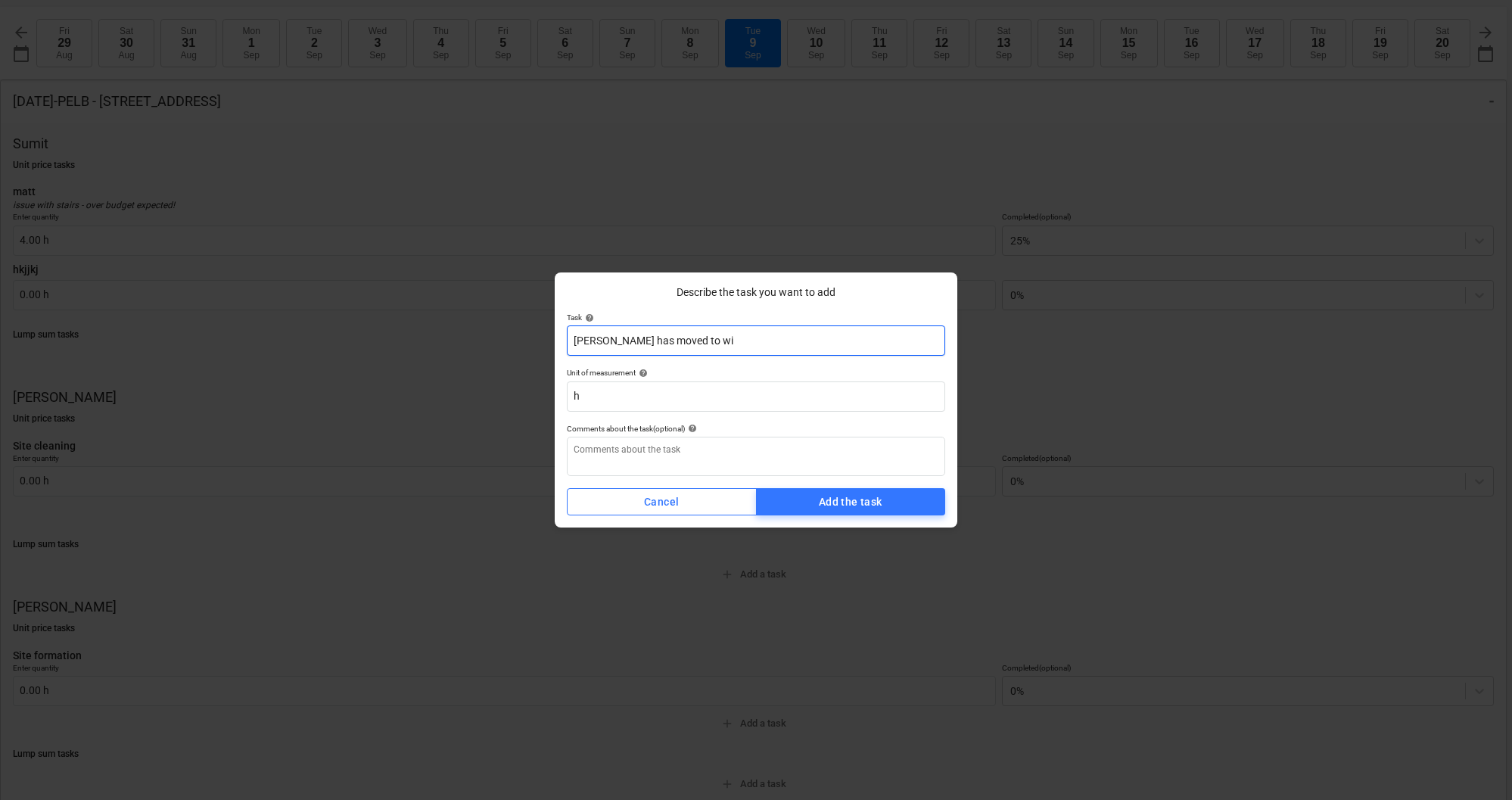
type textarea "x"
type input "Matt has moved to w"
type textarea "x"
type input "Matt has moved to"
type textarea "x"
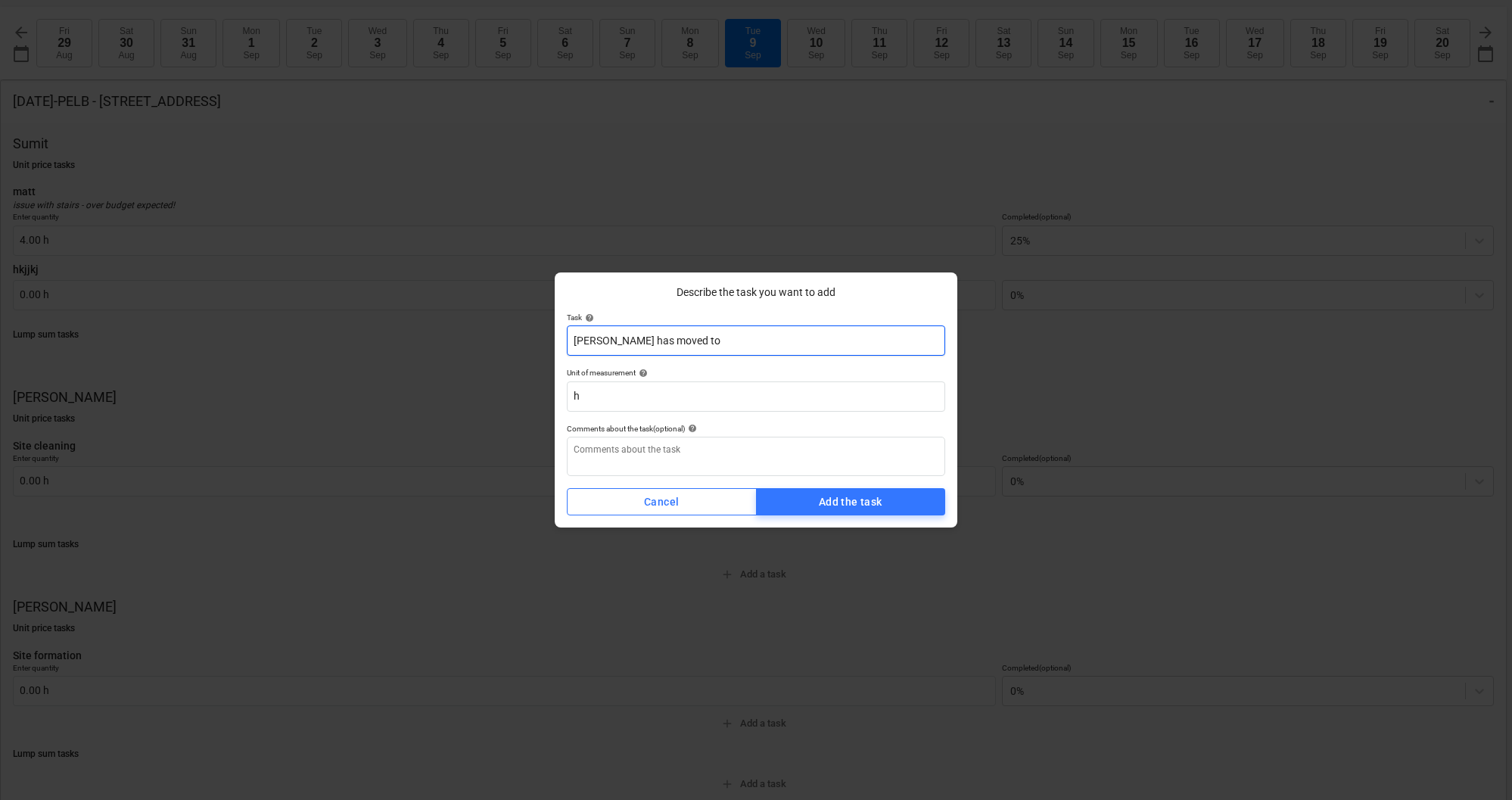
type input "Matt has moved to O"
type textarea "x"
type input "Matt has moved to Oa"
type textarea "x"
type input "Matt has moved to Oal"
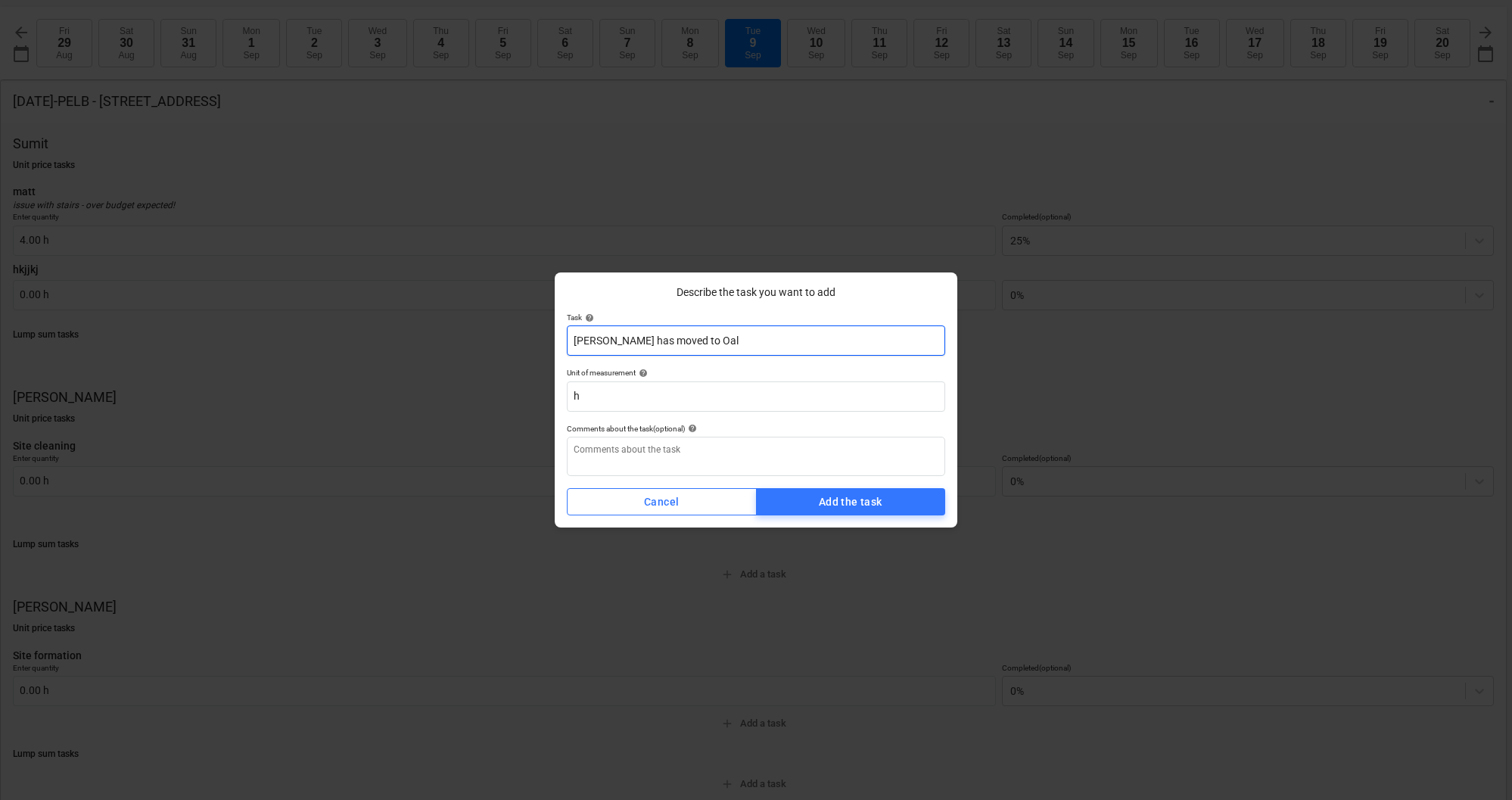
type textarea "x"
type input "Matt has moved to Oa"
type textarea "x"
type input "Matt has moved to Oak"
type textarea "x"
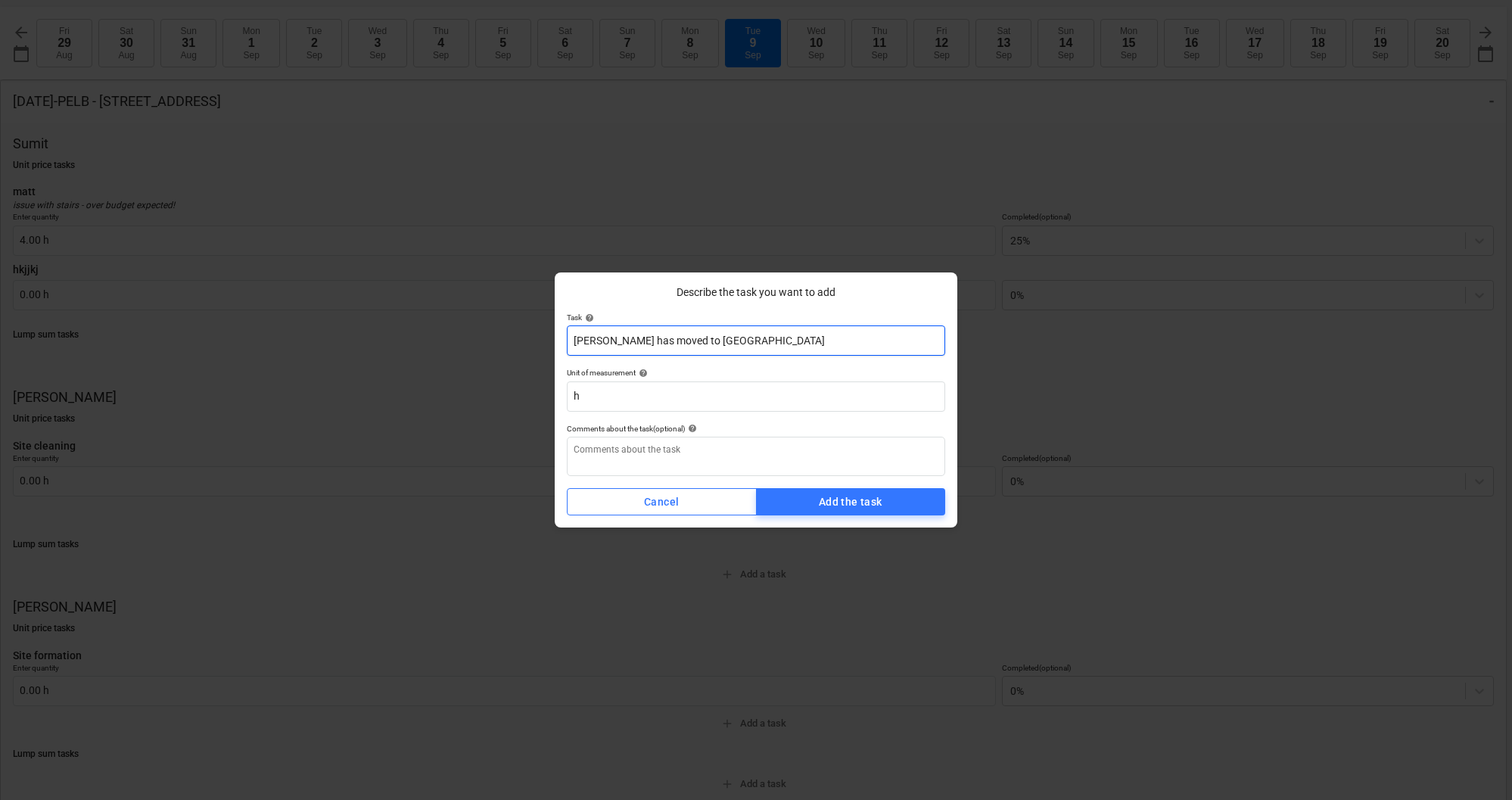
type input "Matt has moved to Oak"
type textarea "x"
type input "Matt has moved to Oak w"
type textarea "x"
type input "Matt has moved to Oak wi"
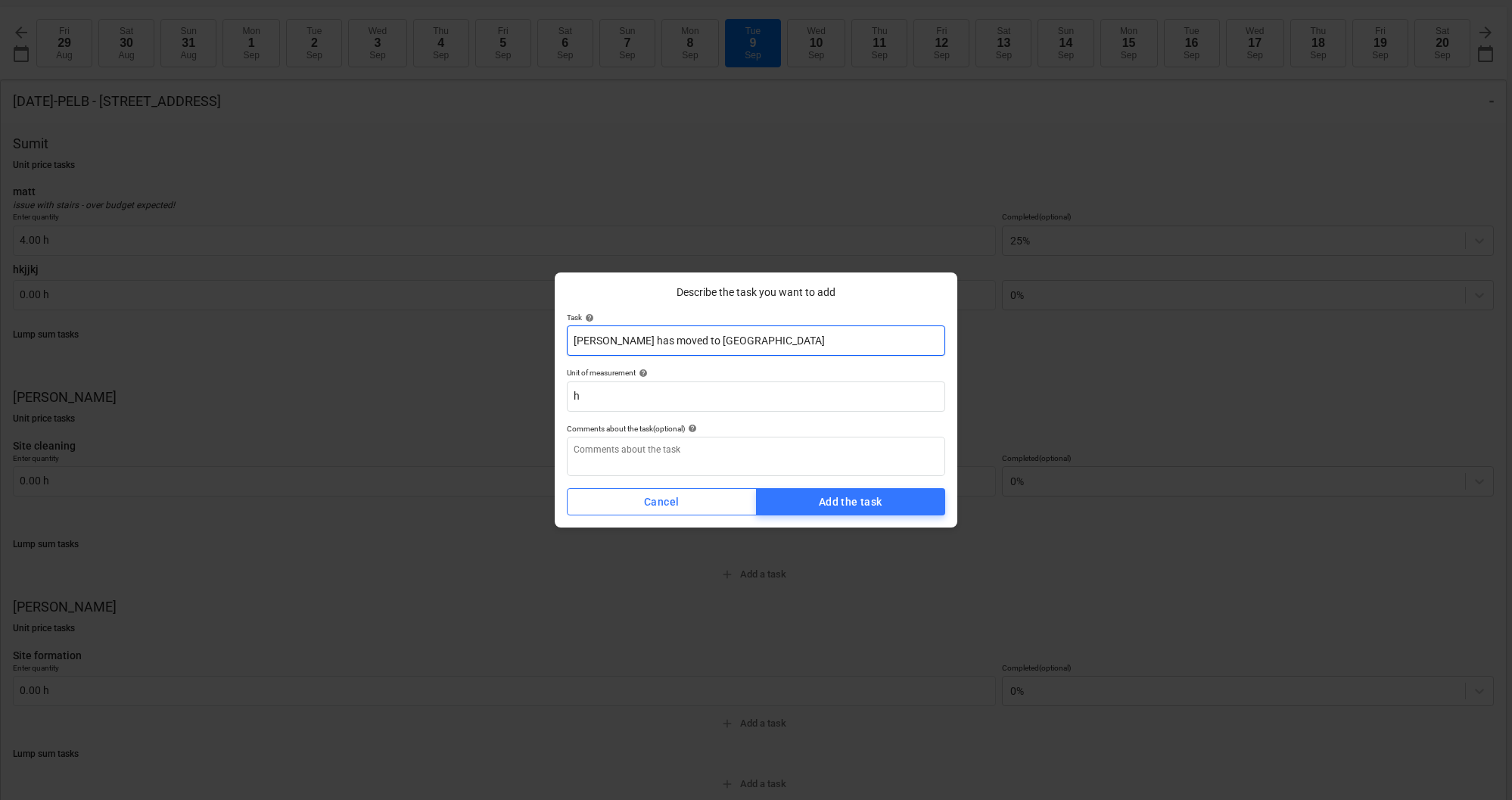
type textarea "x"
type input "Matt has moved to Oak win"
type textarea "x"
type input "Matt has moved to Oak wind"
type textarea "x"
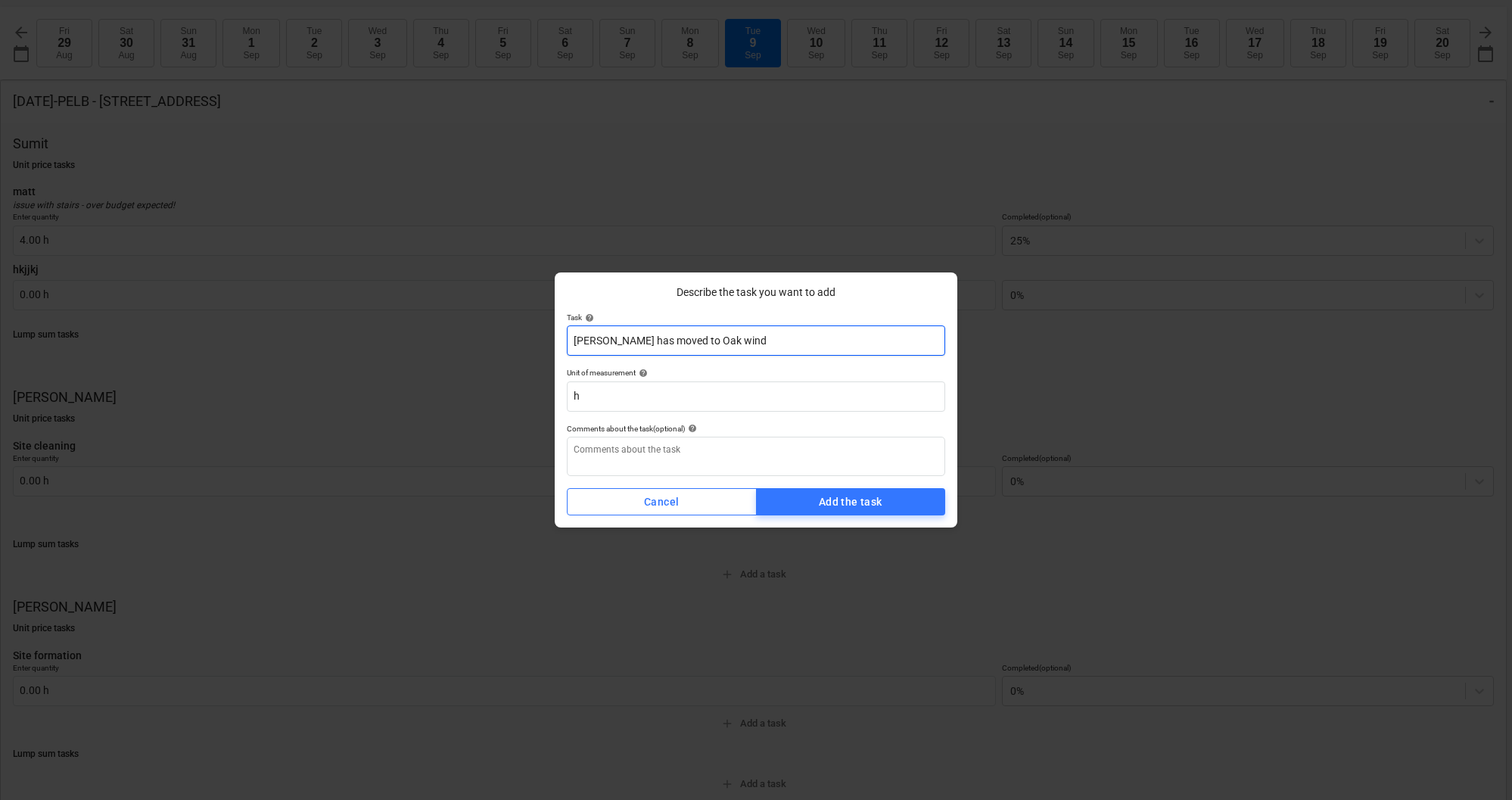
type input "Matt has moved to Oak windo"
type textarea "x"
type input "Matt has moved to Oak window"
type textarea "x"
type input "Matt has moved to Oak window"
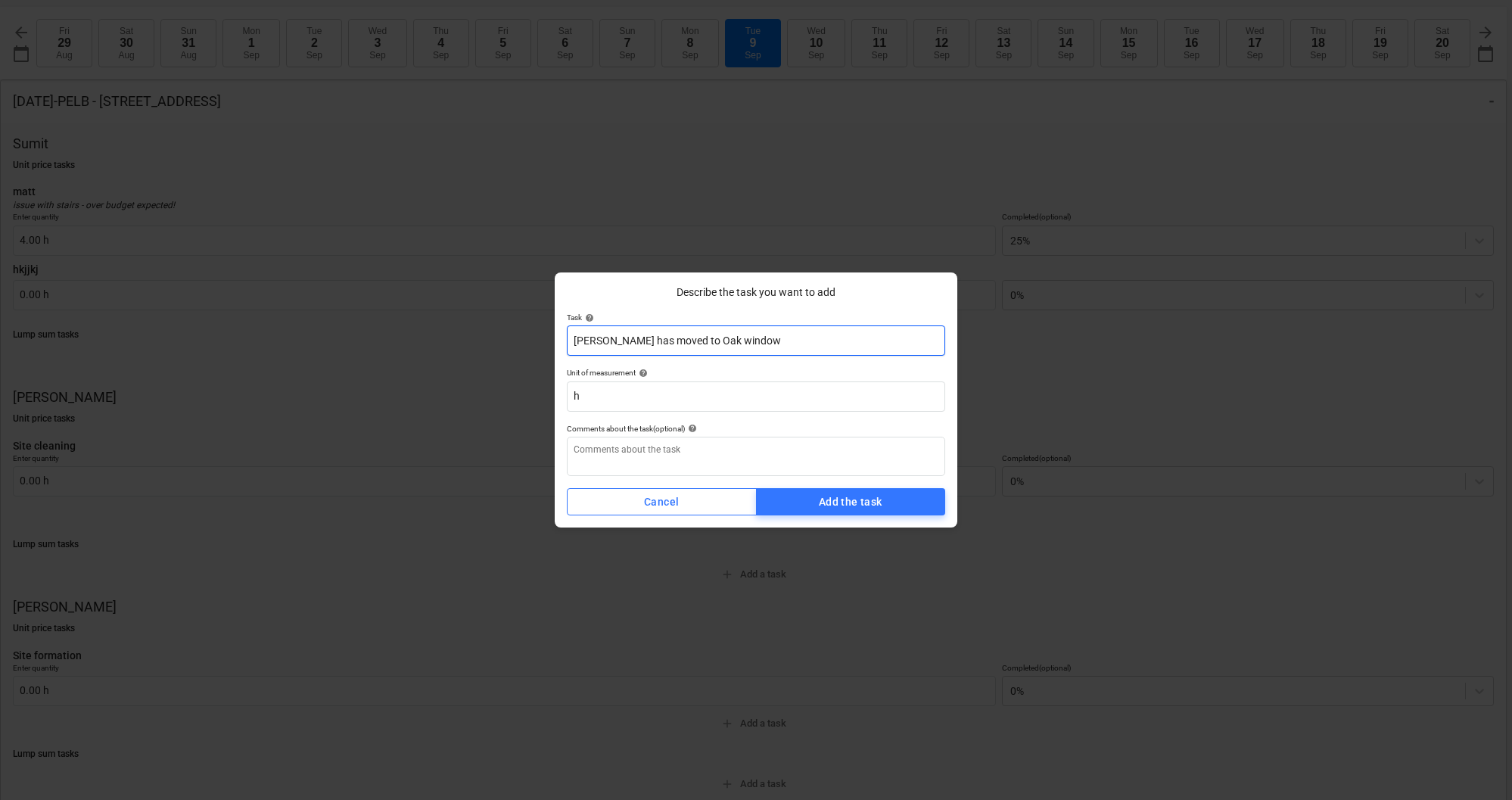
type textarea "x"
type input "Matt has moved to Oak window r"
type textarea "x"
type input "Matt has moved to Oak window re"
type textarea "x"
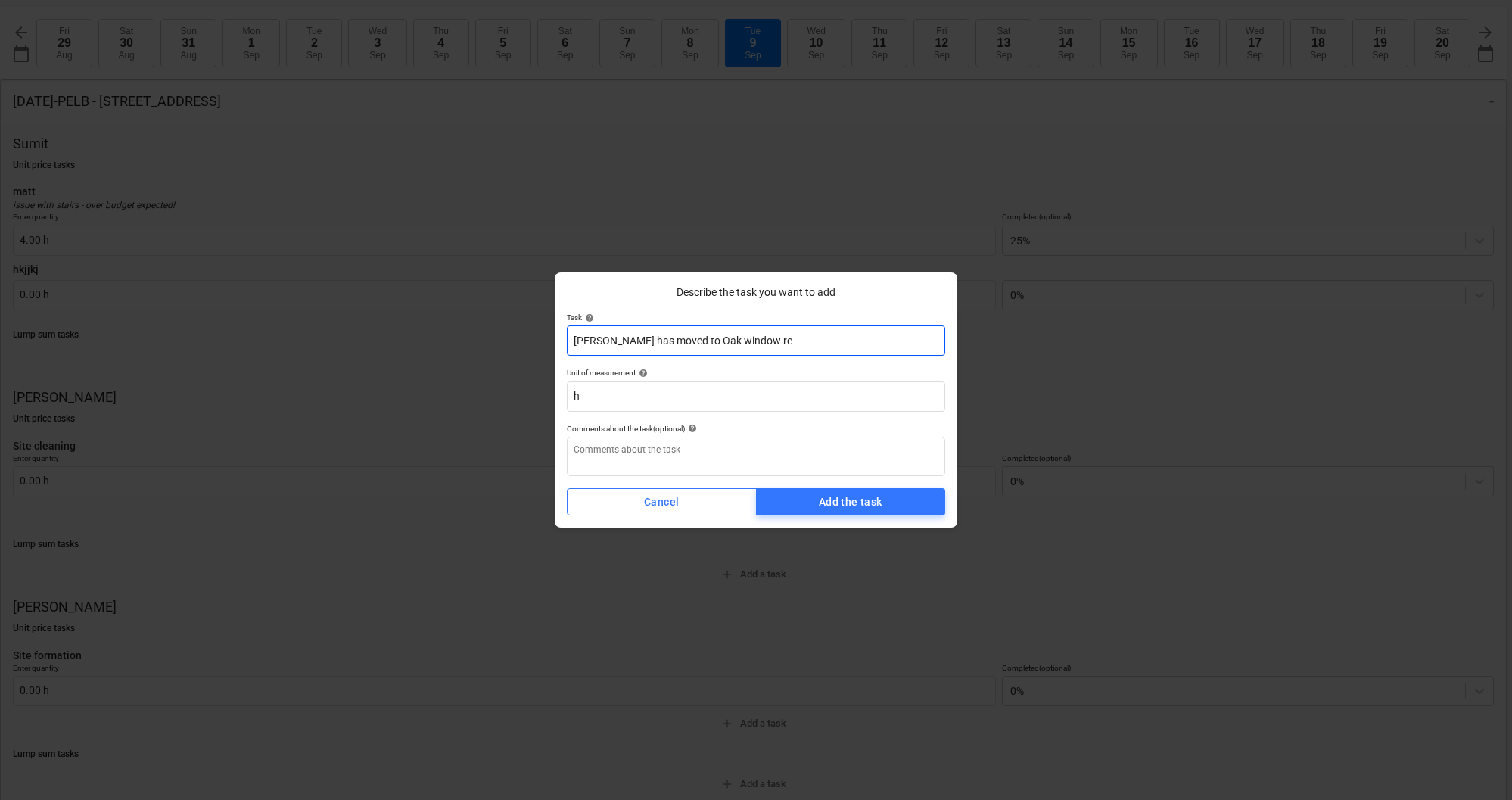
type input "Matt has moved to Oak window rev"
type textarea "x"
type input "Matt has moved to Oak window reve"
type textarea "x"
type input "Matt has moved to Oak window revew"
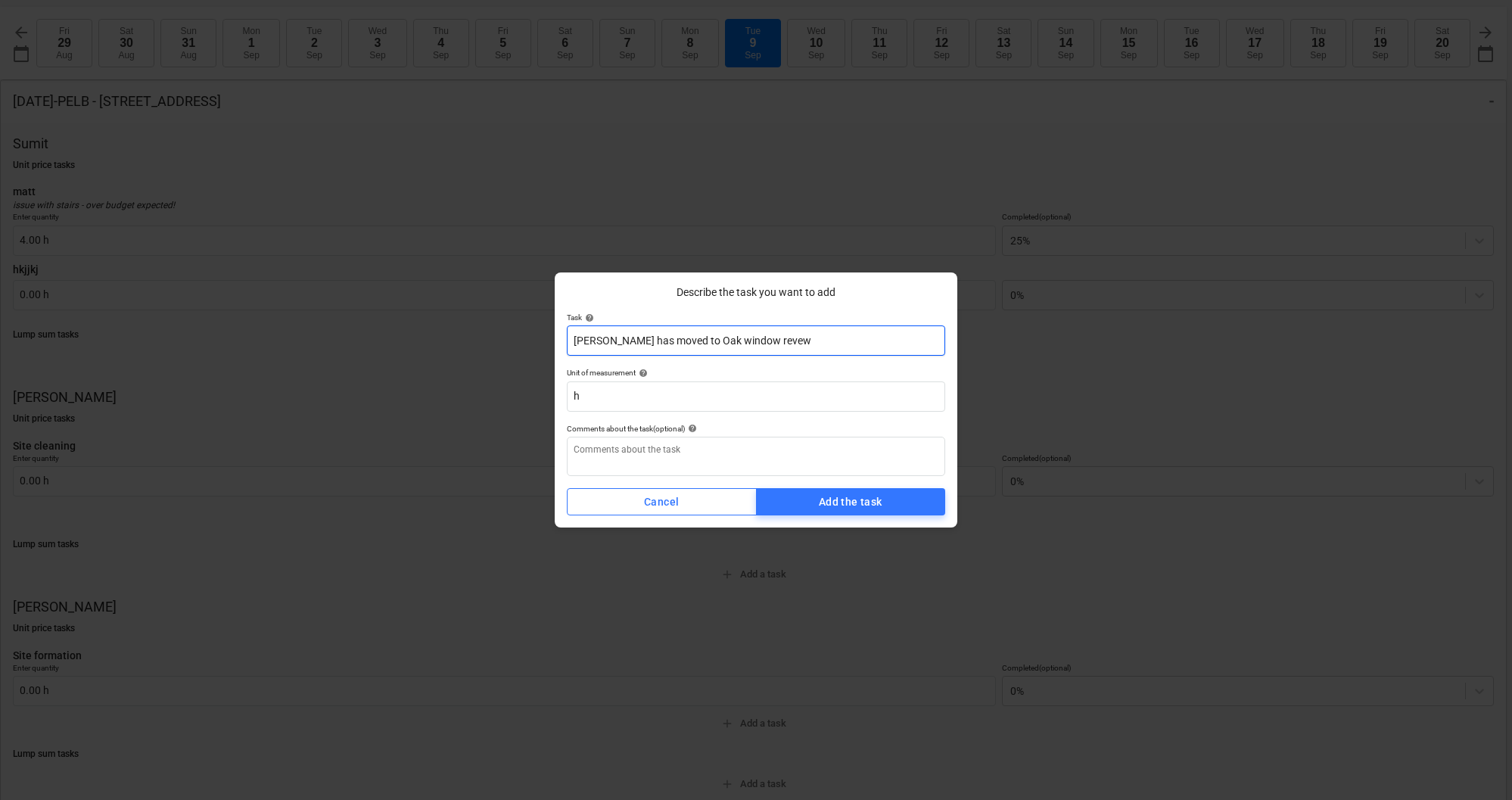
type textarea "x"
type input "Matt has moved to Oak window revewa"
type textarea "x"
type input "Matt has moved to Oak window revewal"
type textarea "x"
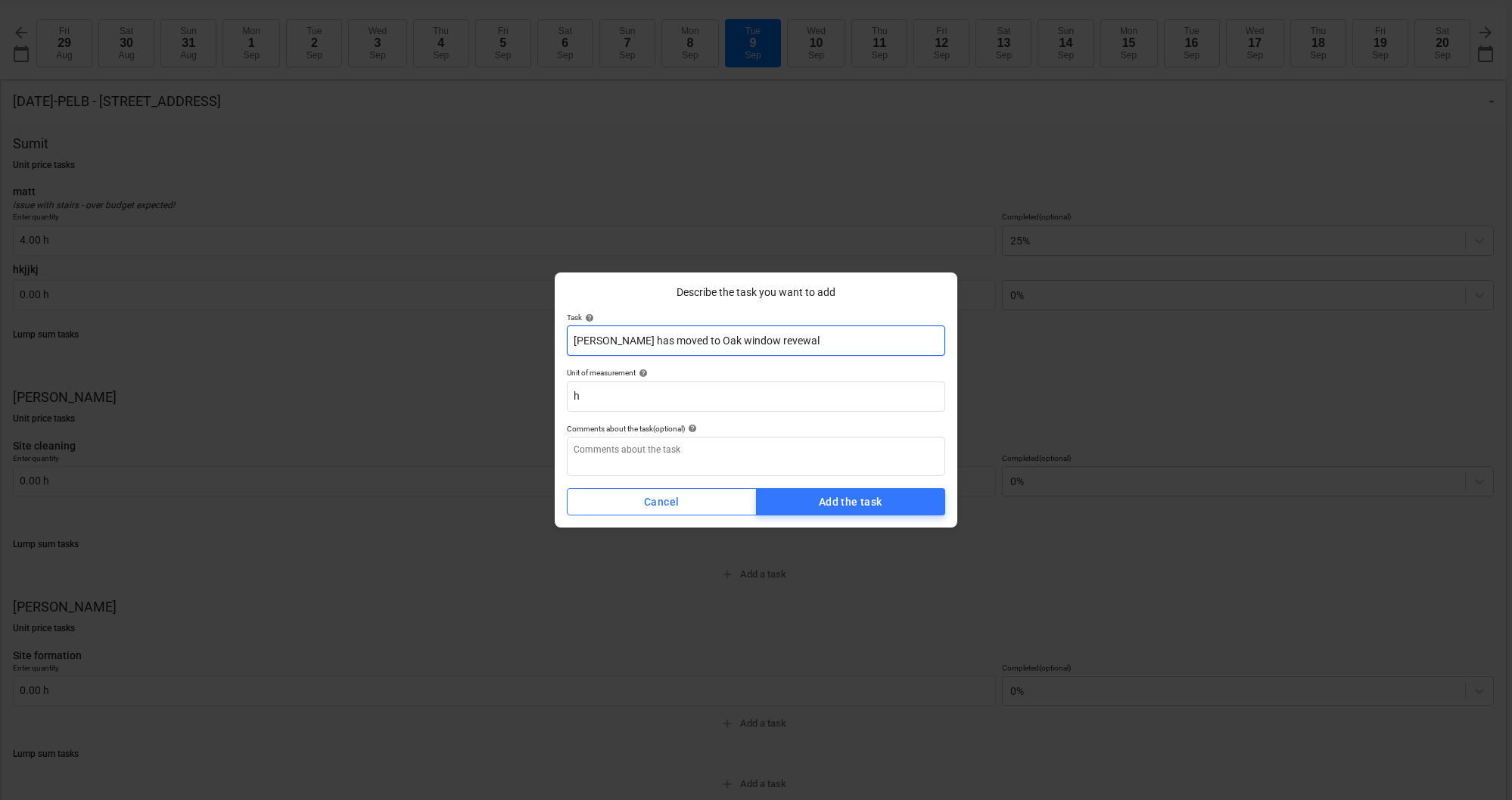
type input "Matt has moved to Oak window revewa"
type textarea "x"
type input "Matt has moved to Oak window revew"
type textarea "x"
type input "Matt has moved to Oak window reve"
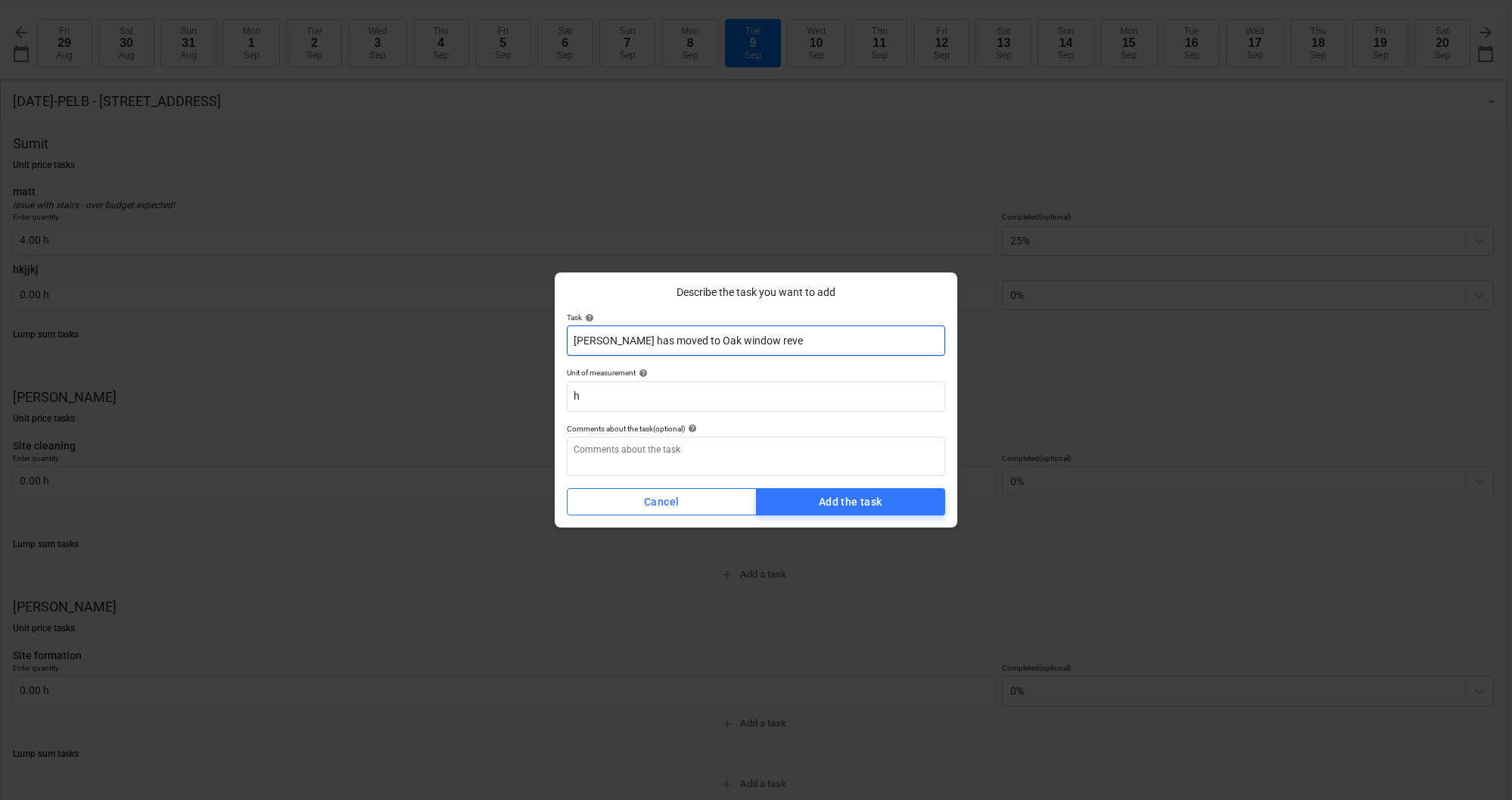
type textarea "x"
type input "Matt has moved to Oak window revea"
type textarea "x"
type input "Matt has moved to Oak window reveal"
type textarea "x"
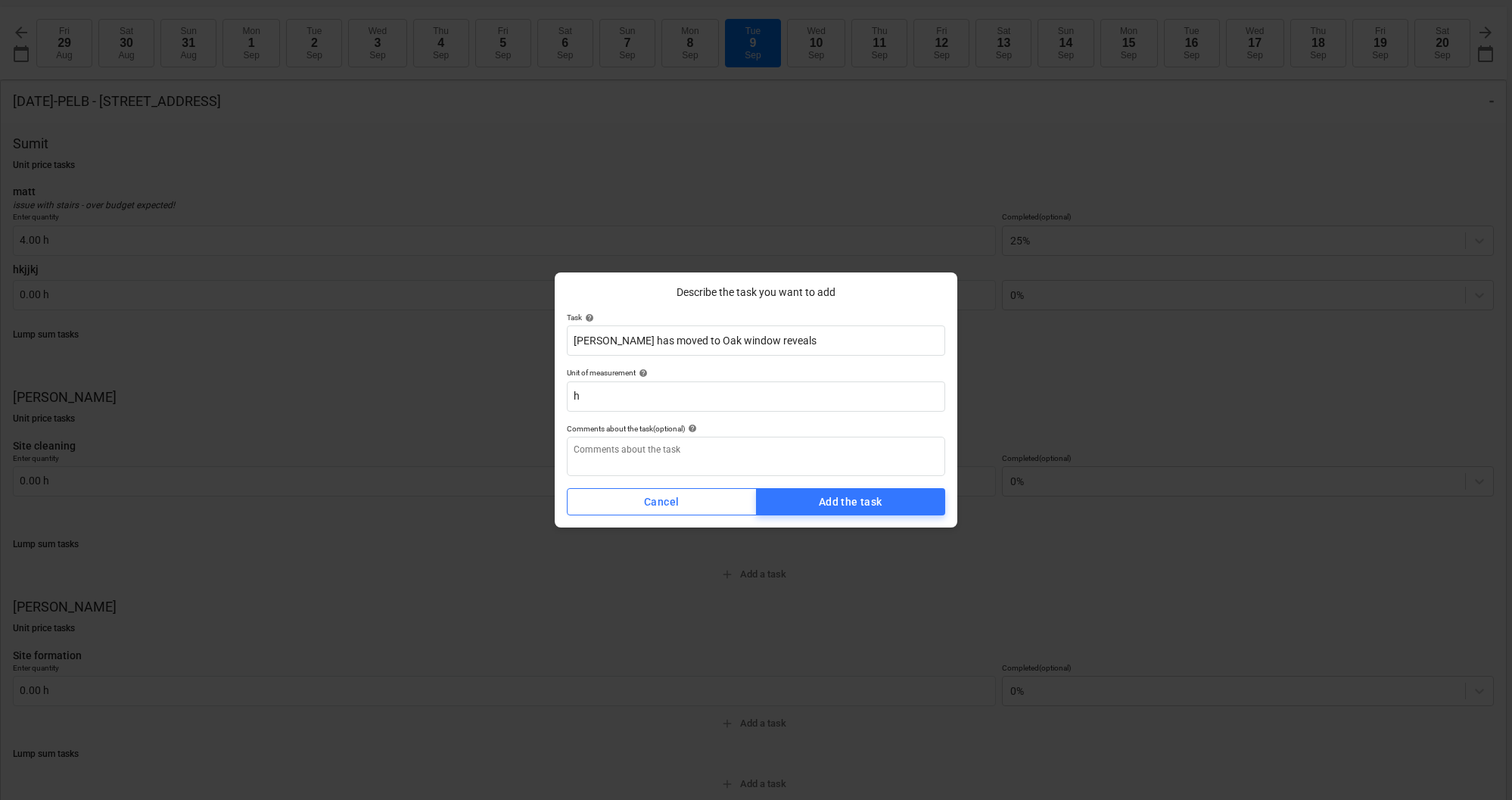
type input "Matt has moved to Oak window reveals"
type textarea "x"
click at [686, 159] on div "Describe the task you want to add Task help Matt has moved to Oak window reveal…" at bounding box center [756, 400] width 1512 height 800
click at [672, 493] on div "Cancel" at bounding box center [661, 503] width 35 height 19
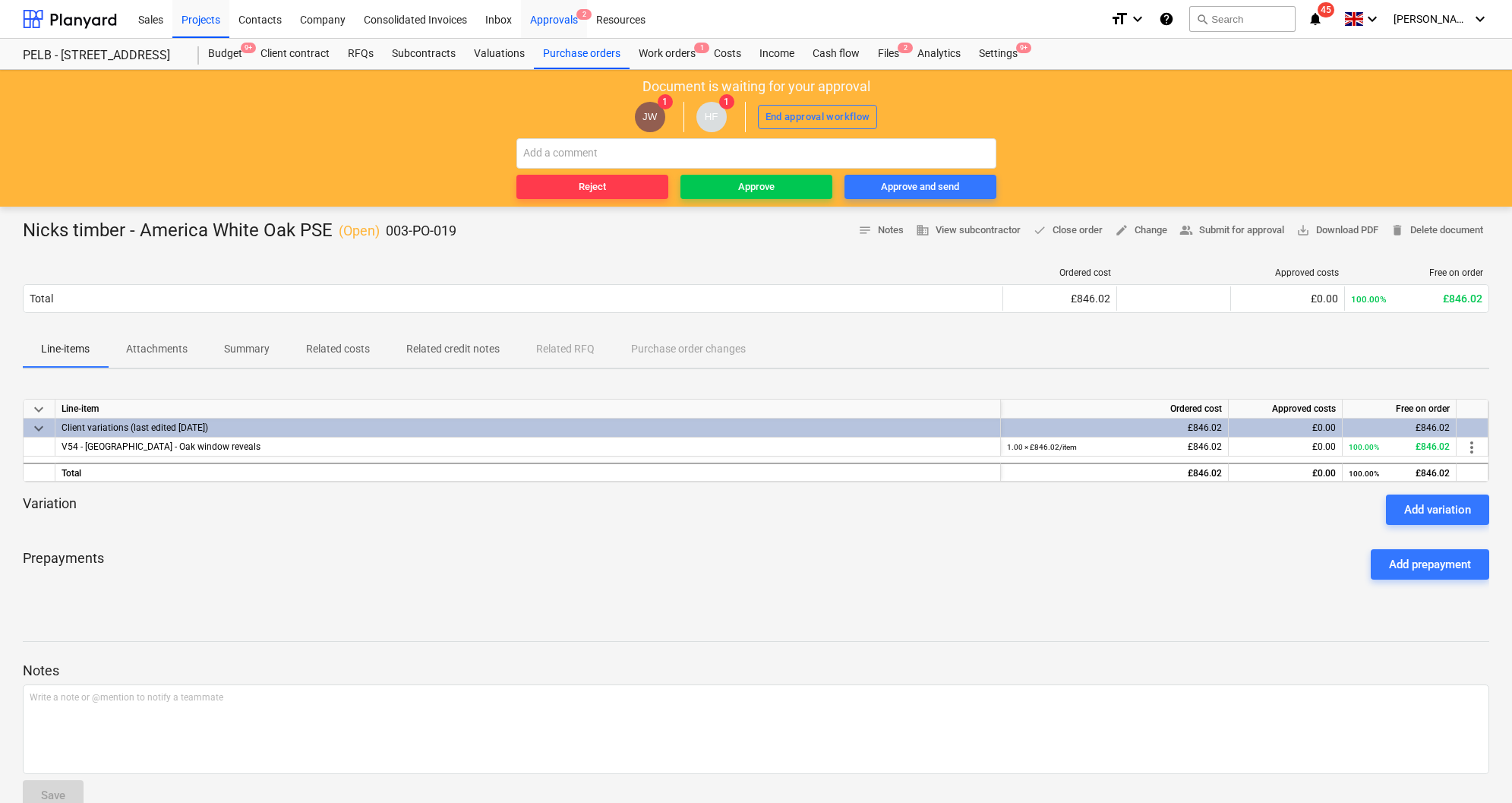
click at [569, 26] on div "Approvals 2" at bounding box center [554, 18] width 66 height 39
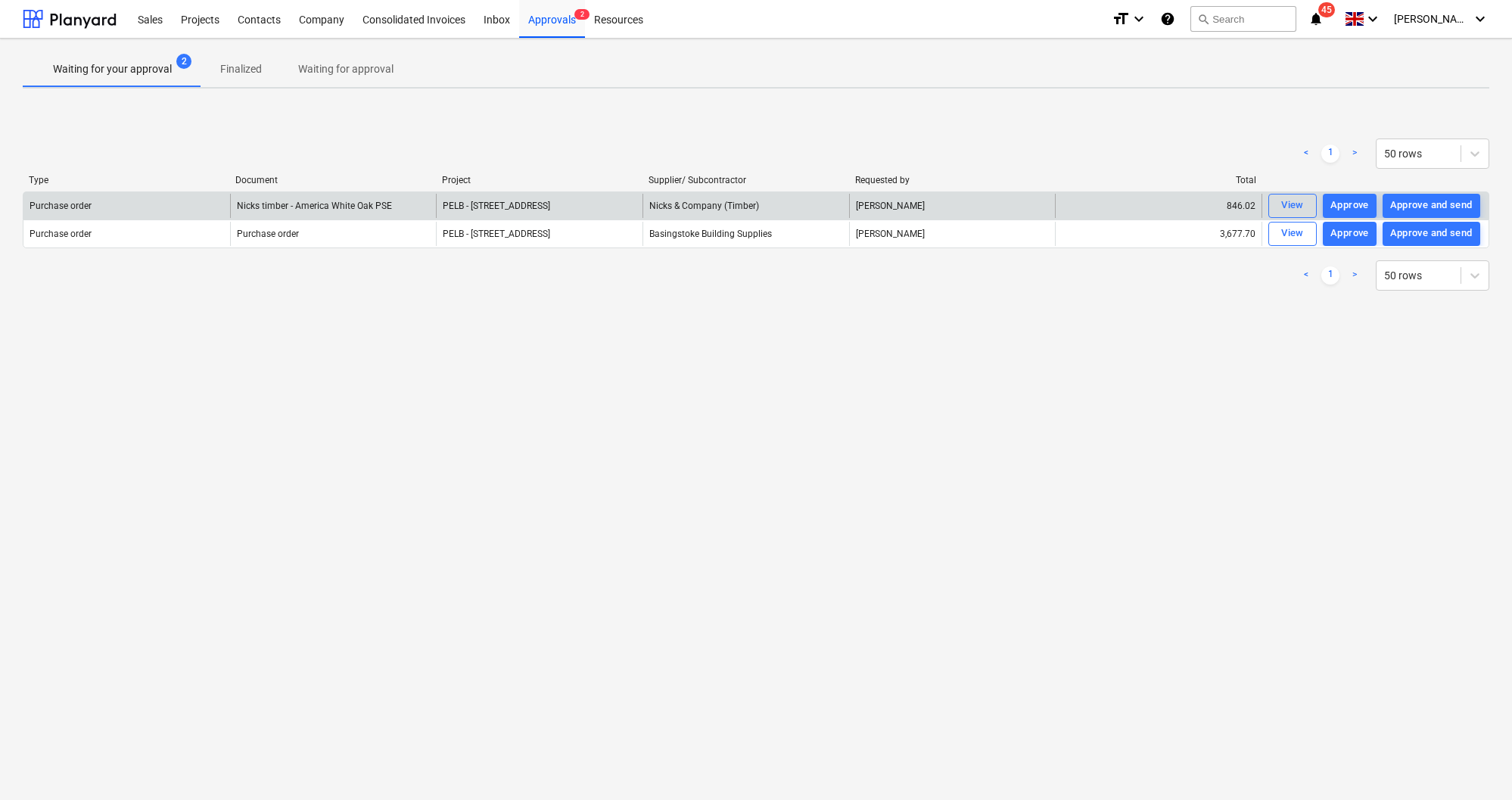
click at [549, 204] on span "PELB - [STREET_ADDRESS]" at bounding box center [496, 206] width 107 height 11
click at [1297, 205] on div "View" at bounding box center [1293, 206] width 23 height 17
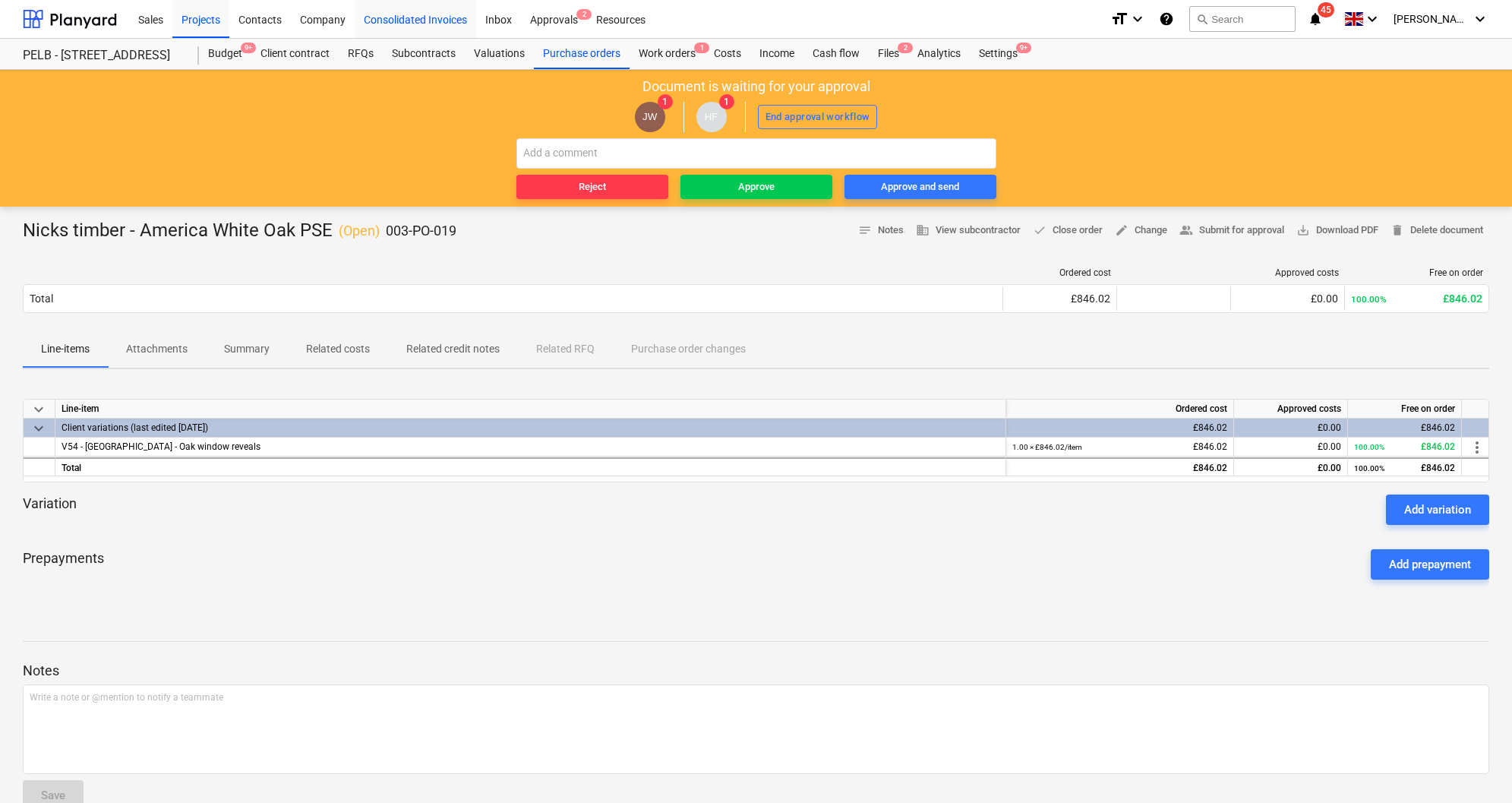
click at [394, 1] on div "Consolidated Invoices" at bounding box center [415, 18] width 121 height 39
